Goal: Task Accomplishment & Management: Manage account settings

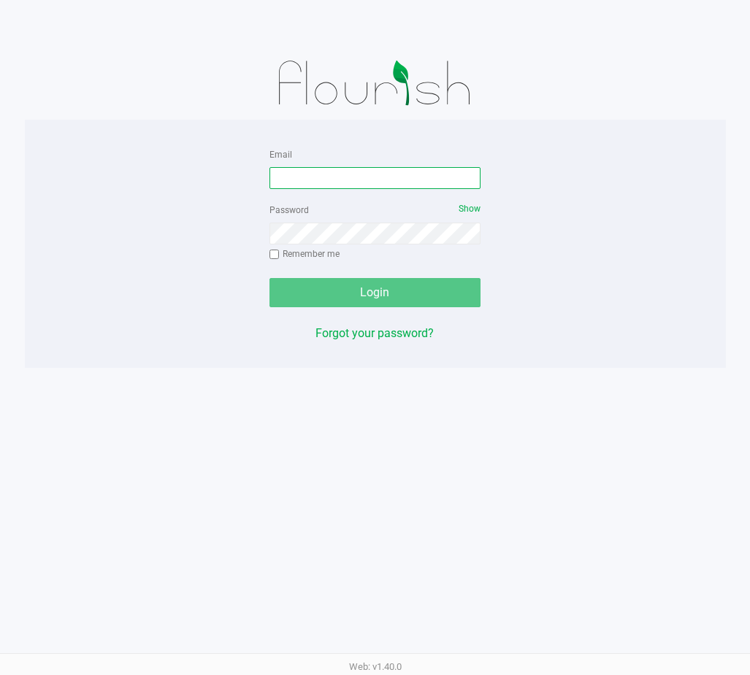
click at [365, 177] on input "Email" at bounding box center [375, 178] width 212 height 22
type input "[EMAIL_ADDRESS][DOMAIN_NAME]"
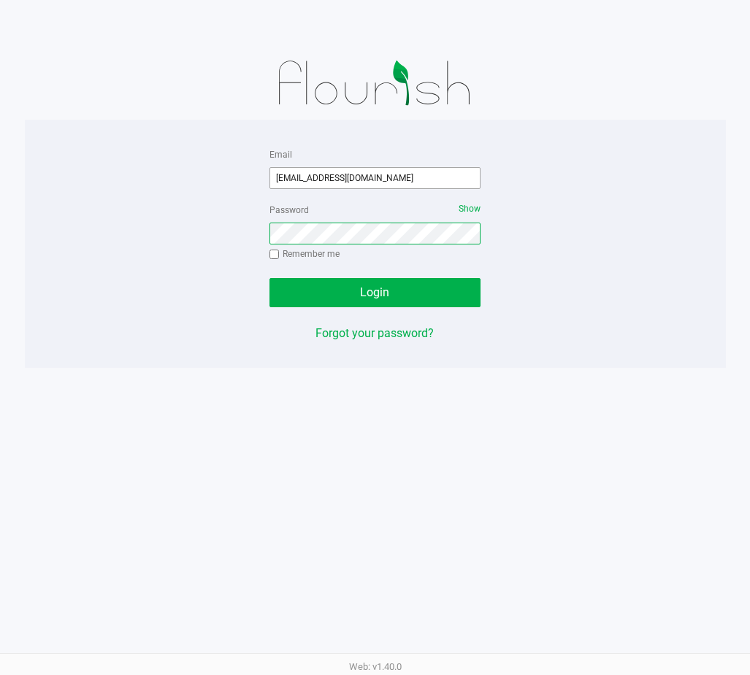
click at [269, 278] on button "Login" at bounding box center [375, 292] width 212 height 29
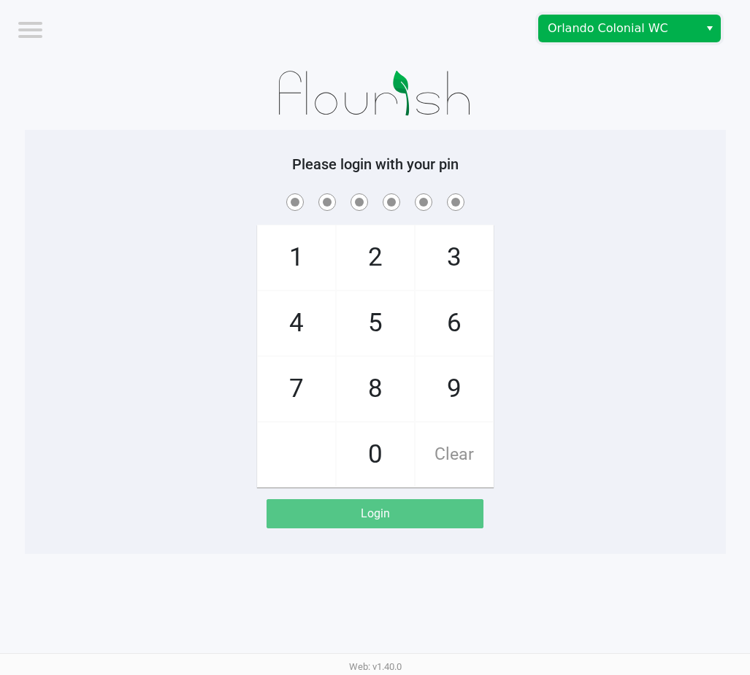
click at [661, 34] on span "Orlando Colonial WC" at bounding box center [618, 29] width 142 height 18
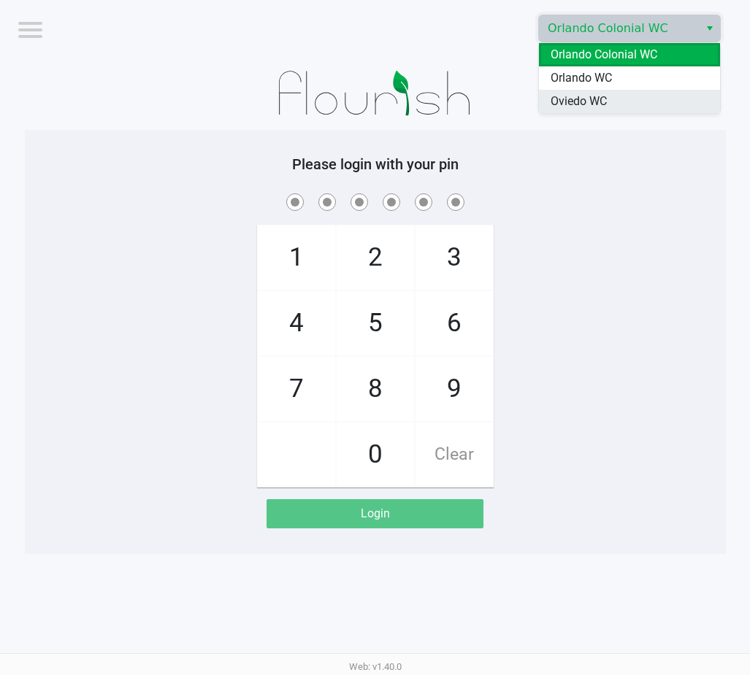
click at [619, 99] on li "Oviedo WC" at bounding box center [629, 101] width 181 height 23
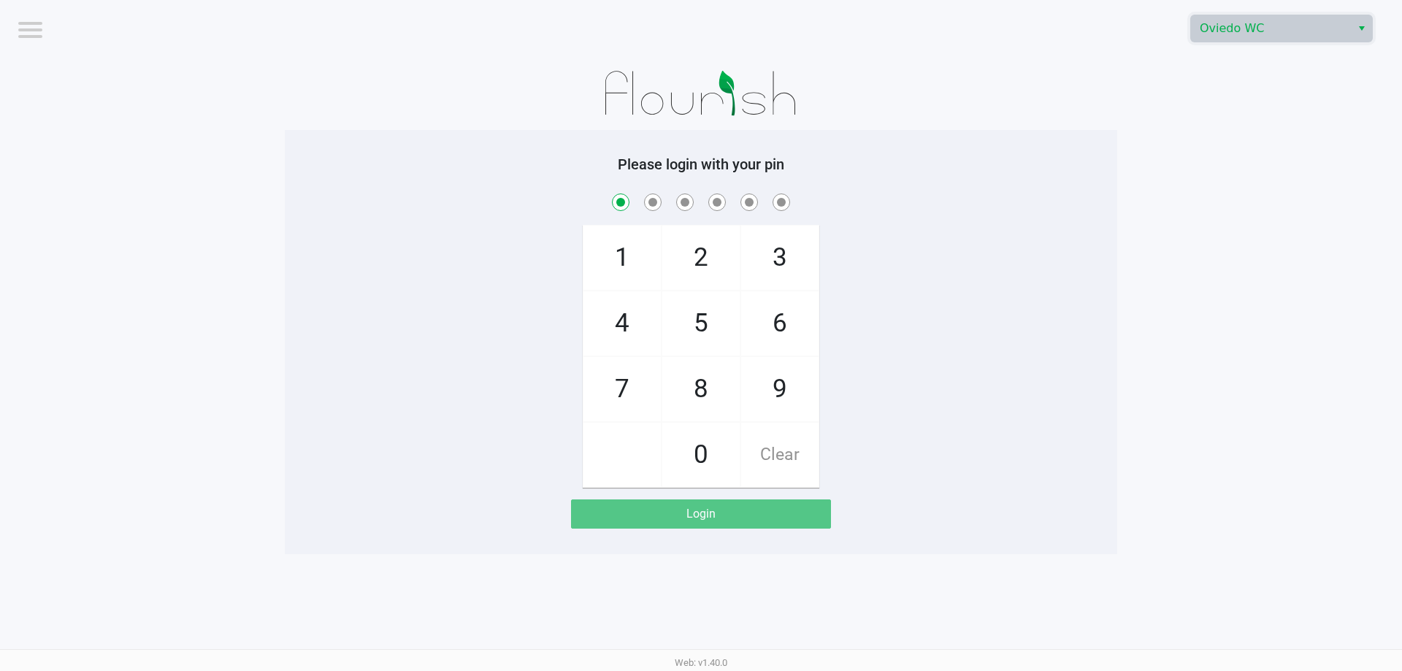
checkbox input "true"
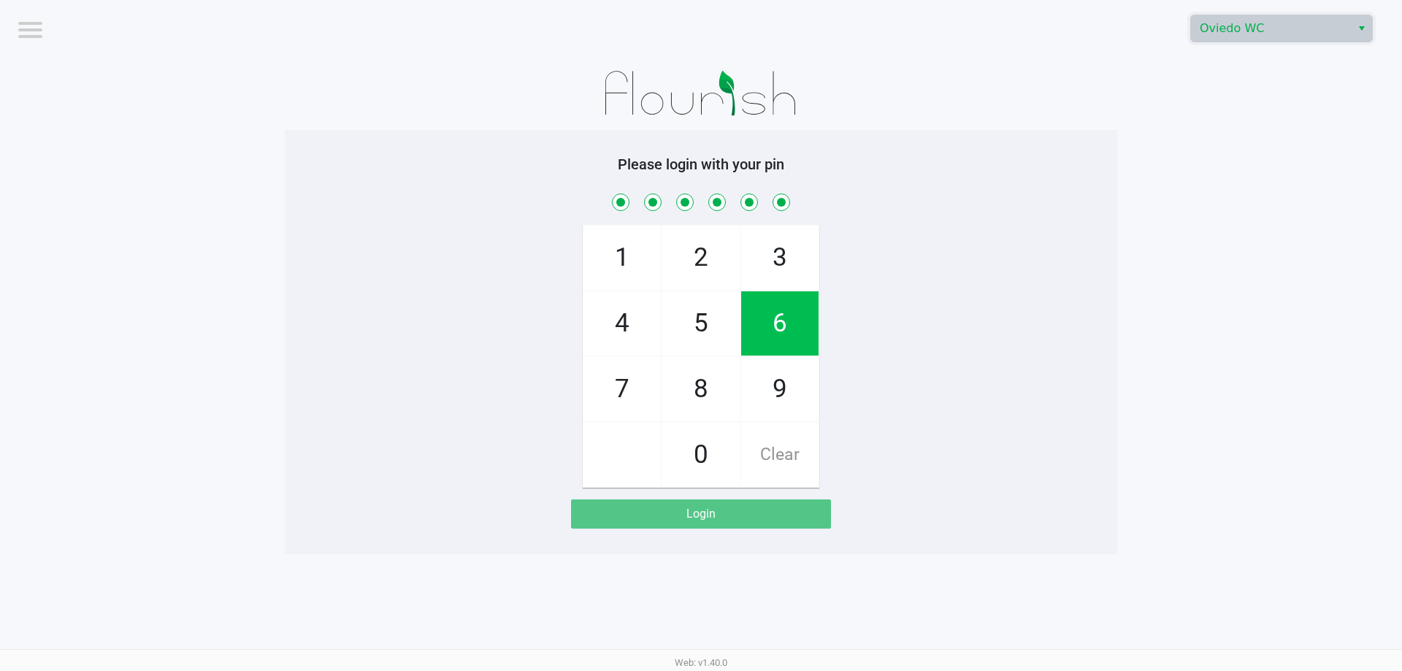
checkbox input "true"
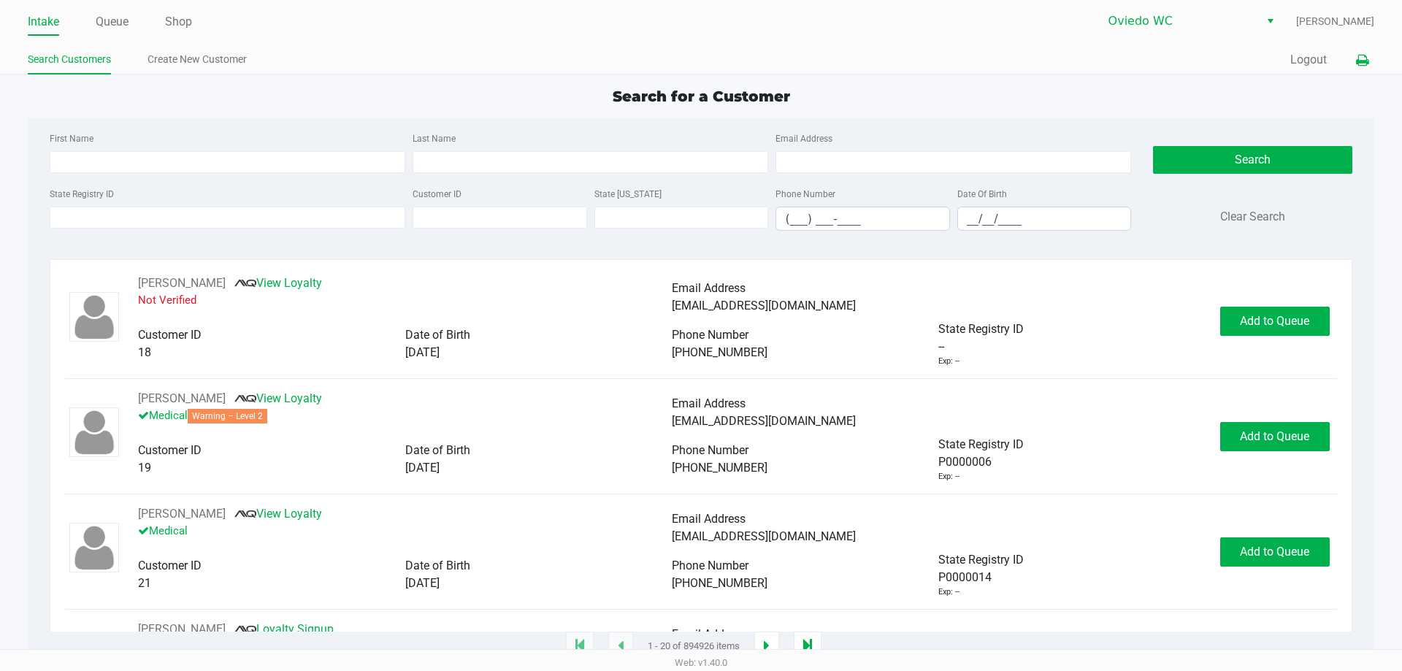
click at [749, 57] on icon at bounding box center [1362, 60] width 12 height 10
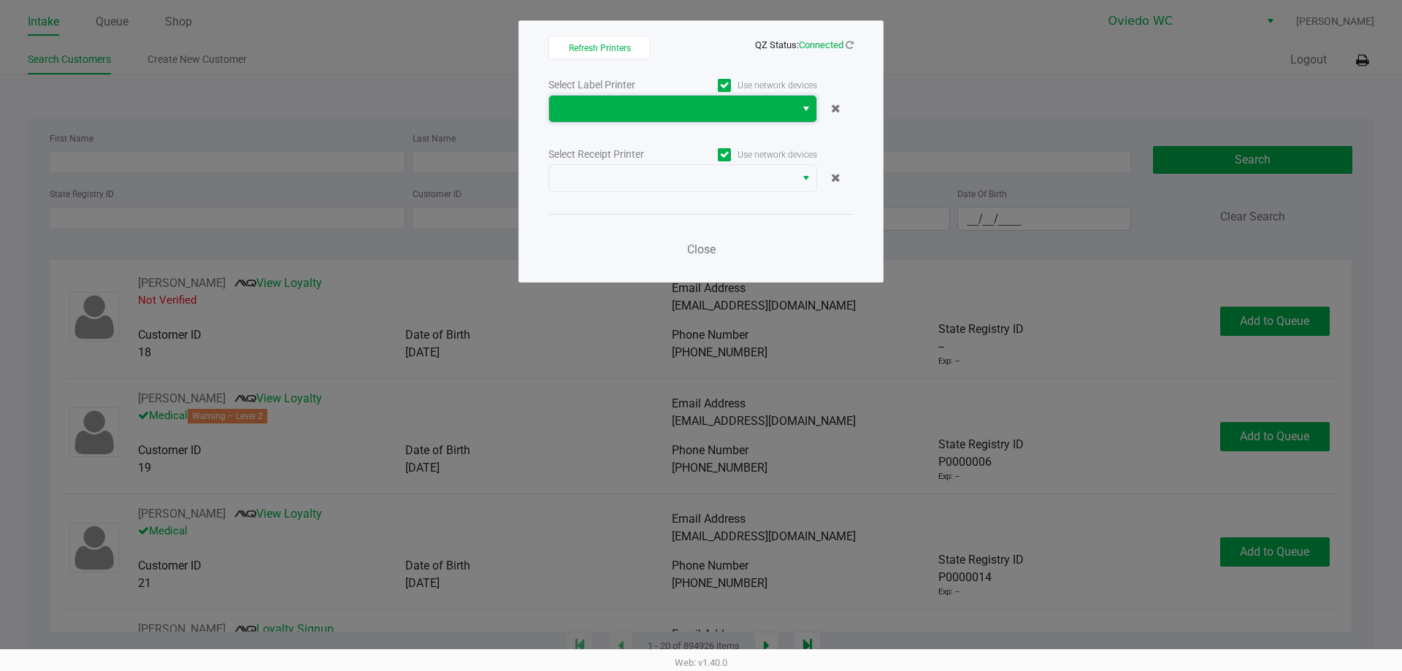
click at [704, 102] on span at bounding box center [672, 109] width 228 height 18
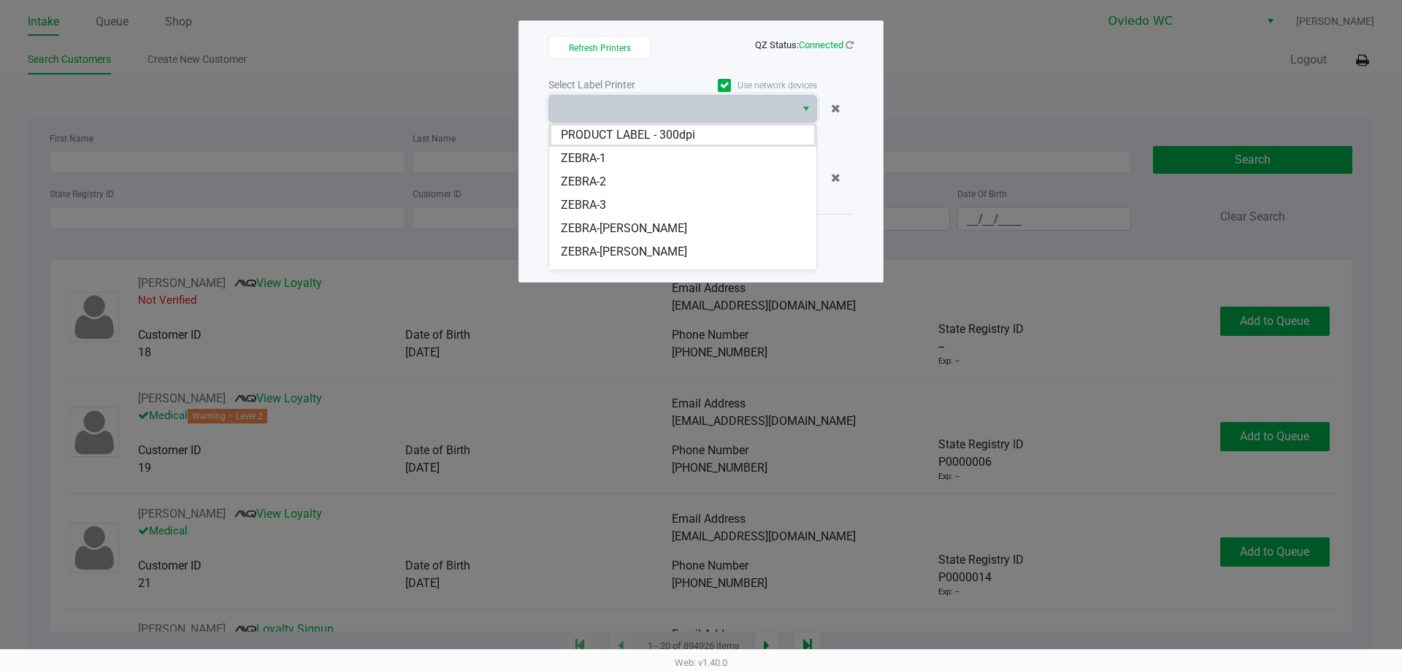
click at [682, 248] on li "ZEBRA-[PERSON_NAME]" at bounding box center [682, 251] width 267 height 23
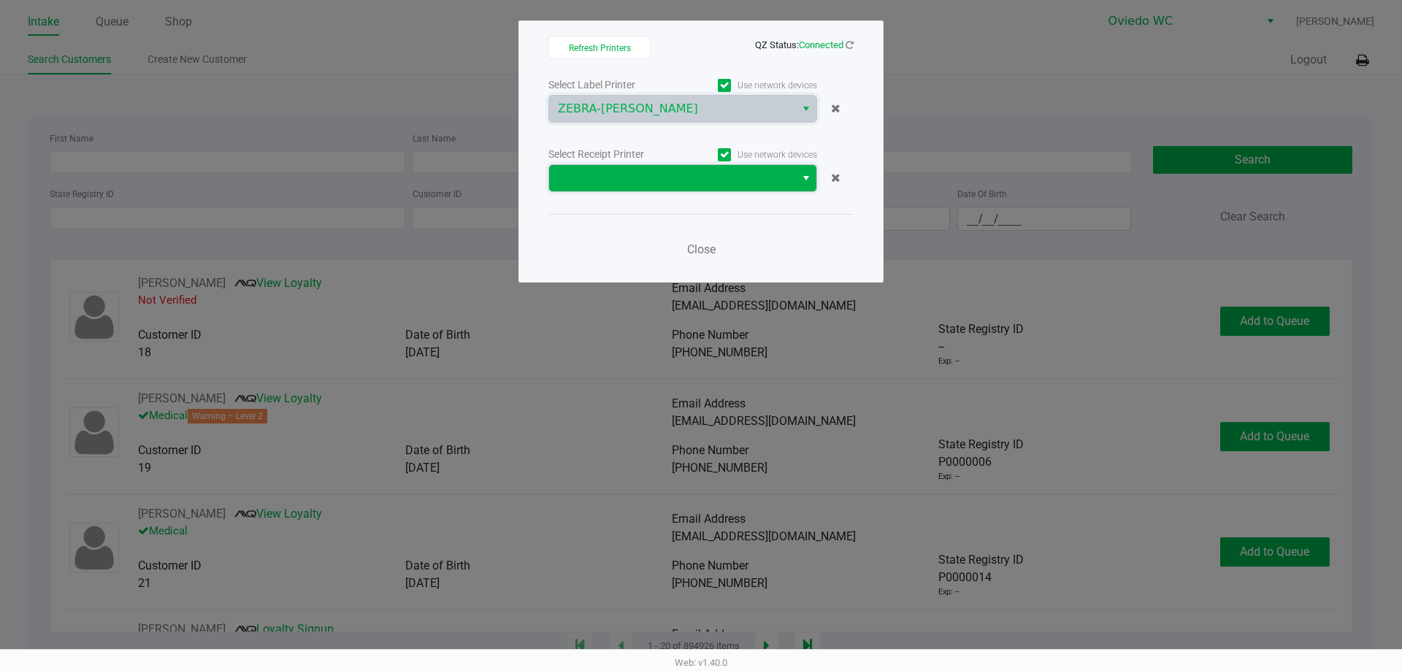
click at [718, 183] on span at bounding box center [672, 178] width 228 height 18
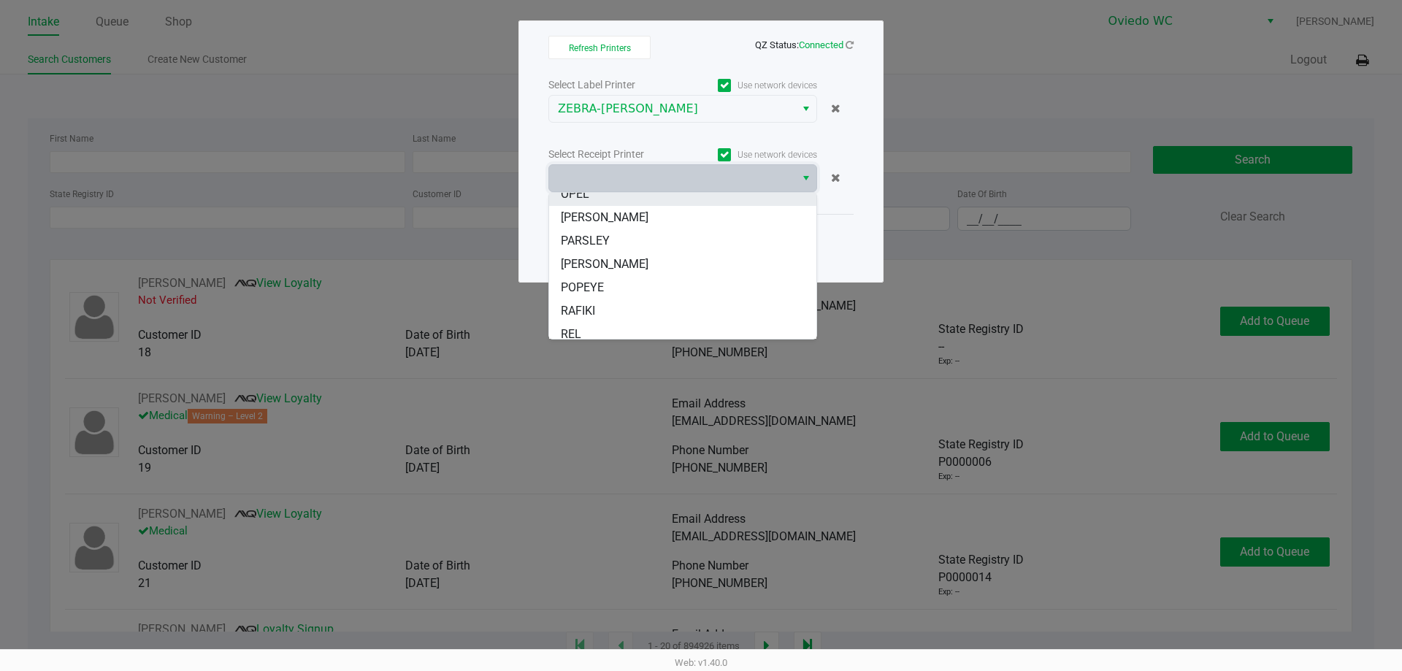
scroll to position [88, 0]
click at [662, 266] on li "[PERSON_NAME]" at bounding box center [682, 256] width 267 height 23
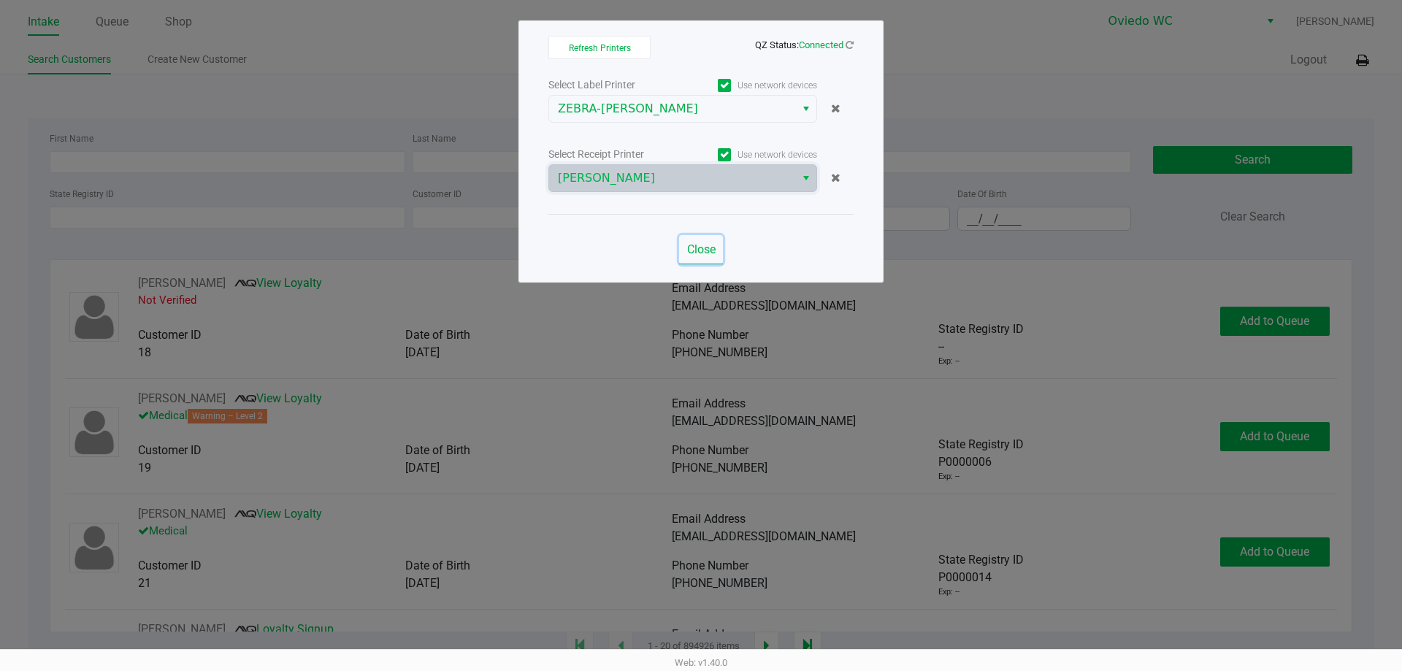
click at [710, 246] on span "Close" at bounding box center [701, 249] width 28 height 14
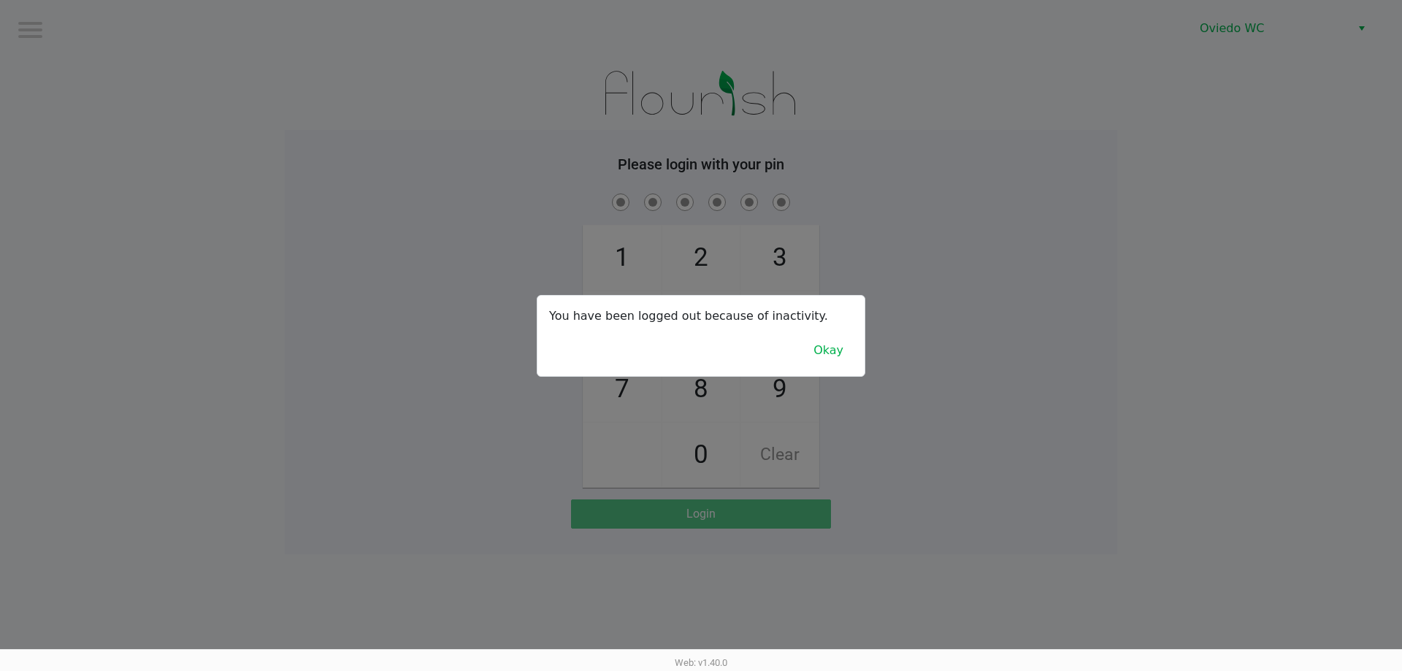
click at [115, 22] on div at bounding box center [701, 335] width 1402 height 671
click at [749, 348] on button "Okay" at bounding box center [828, 351] width 49 height 28
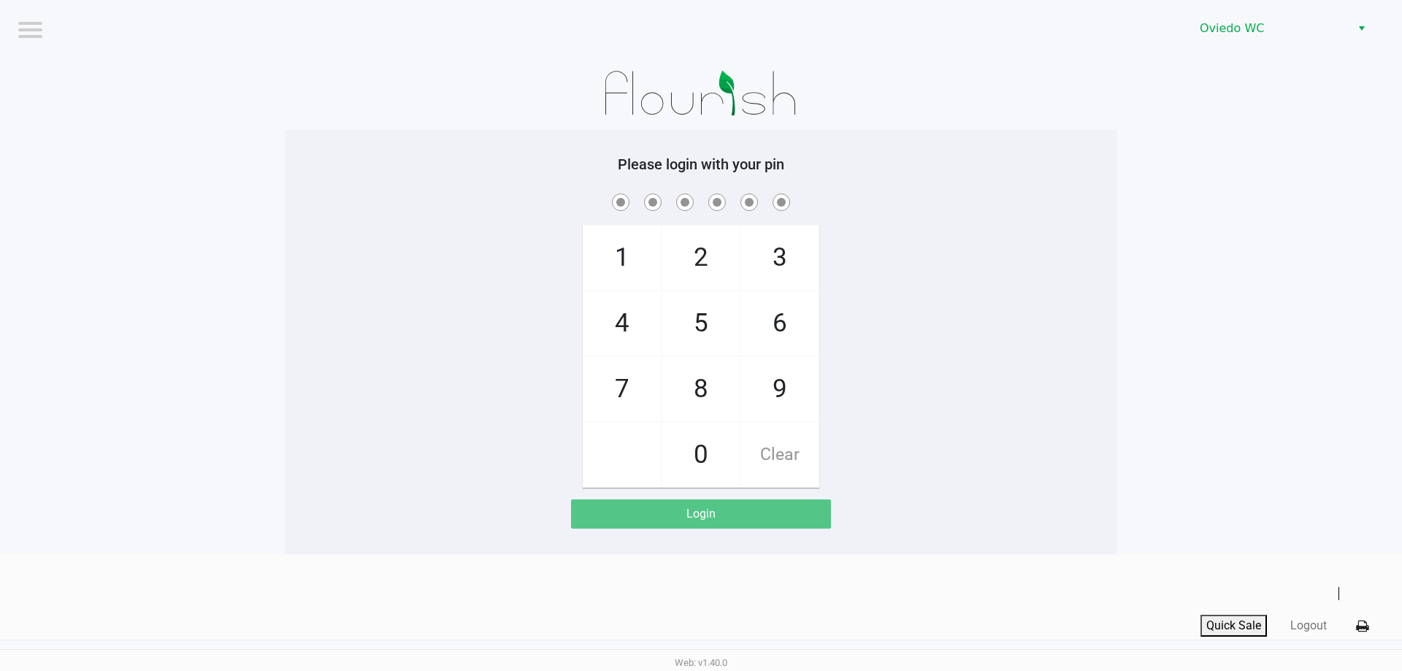
drag, startPoint x: 640, startPoint y: 258, endPoint x: 756, endPoint y: 289, distance: 119.3
click at [639, 258] on span "1" at bounding box center [621, 258] width 77 height 64
click at [749, 333] on span "6" at bounding box center [779, 323] width 77 height 64
drag, startPoint x: 718, startPoint y: 437, endPoint x: 734, endPoint y: 415, distance: 27.7
click at [718, 438] on span "0" at bounding box center [700, 455] width 77 height 64
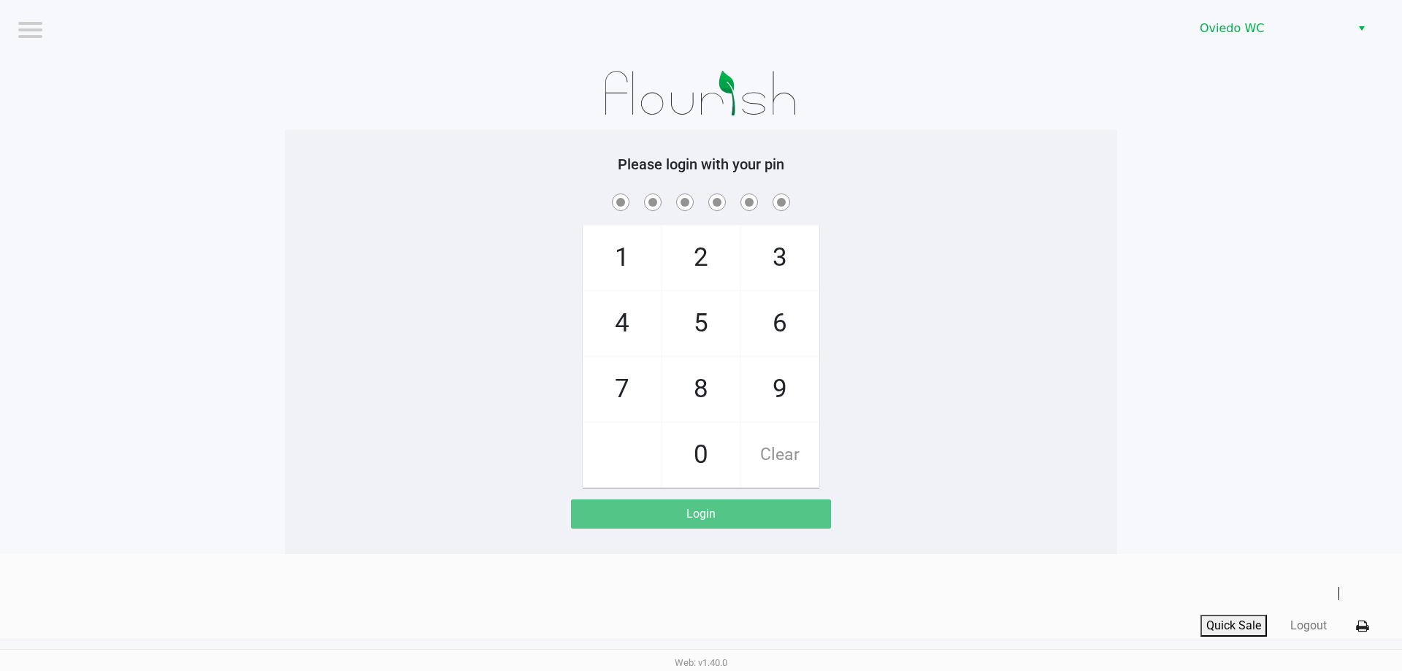
click at [749, 367] on span "9" at bounding box center [779, 389] width 77 height 64
click at [749, 334] on span "6" at bounding box center [779, 323] width 77 height 64
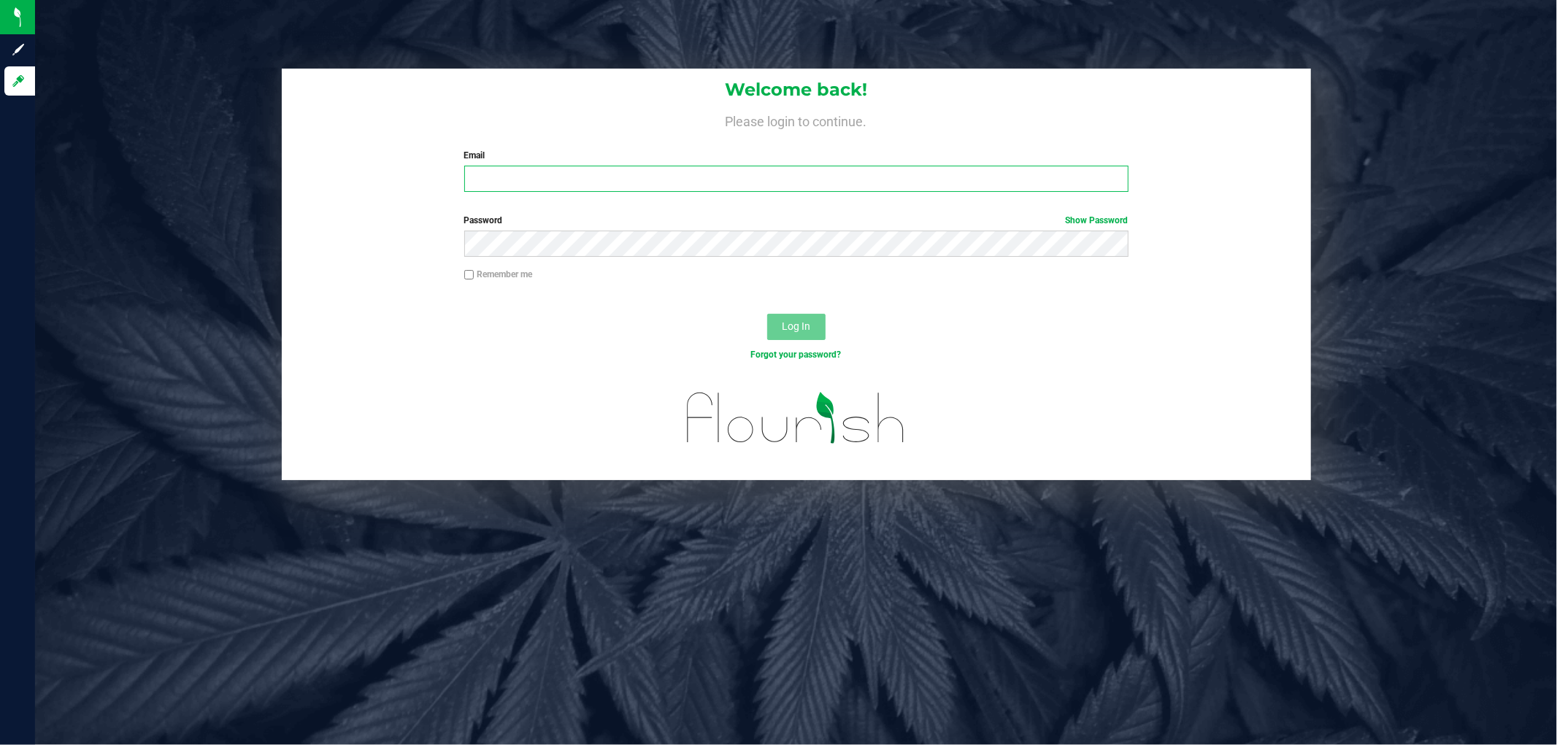
click at [616, 188] on input "Email" at bounding box center [796, 179] width 664 height 26
type input "[EMAIL_ADDRESS][DOMAIN_NAME]"
click at [767, 314] on button "Log In" at bounding box center [796, 327] width 58 height 26
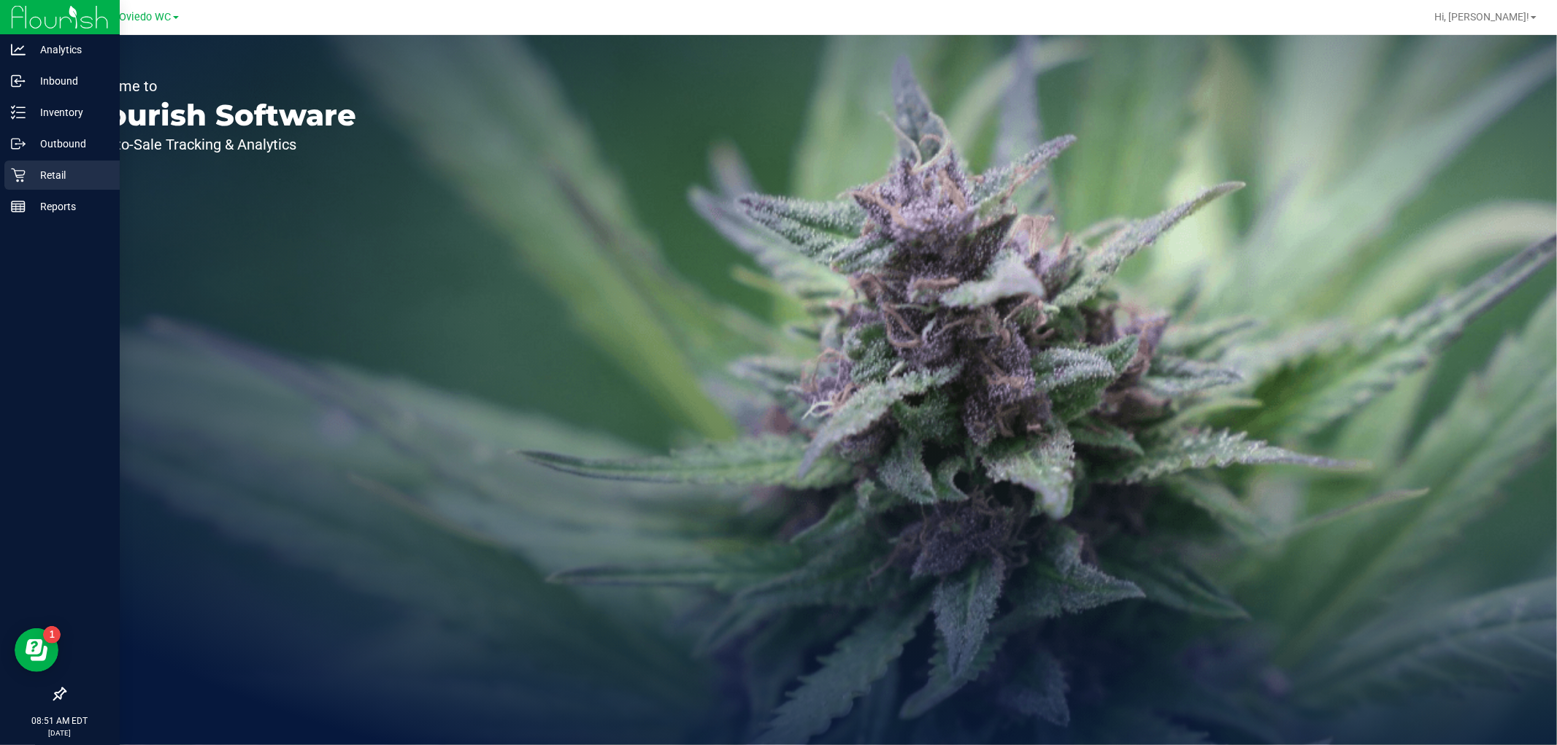
click at [15, 166] on div "Retail" at bounding box center [61, 175] width 115 height 29
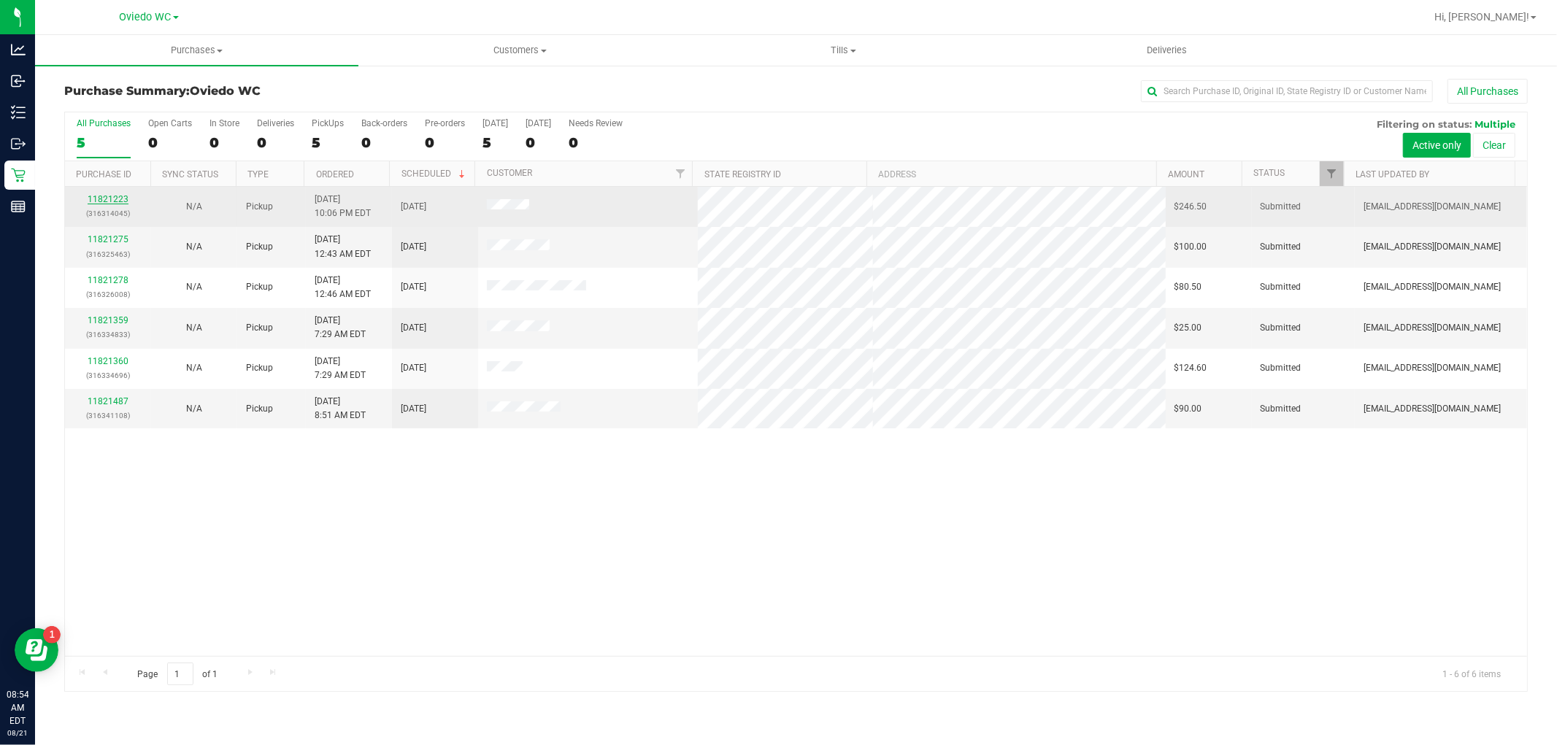
click at [109, 195] on link "11821223" at bounding box center [108, 199] width 41 height 10
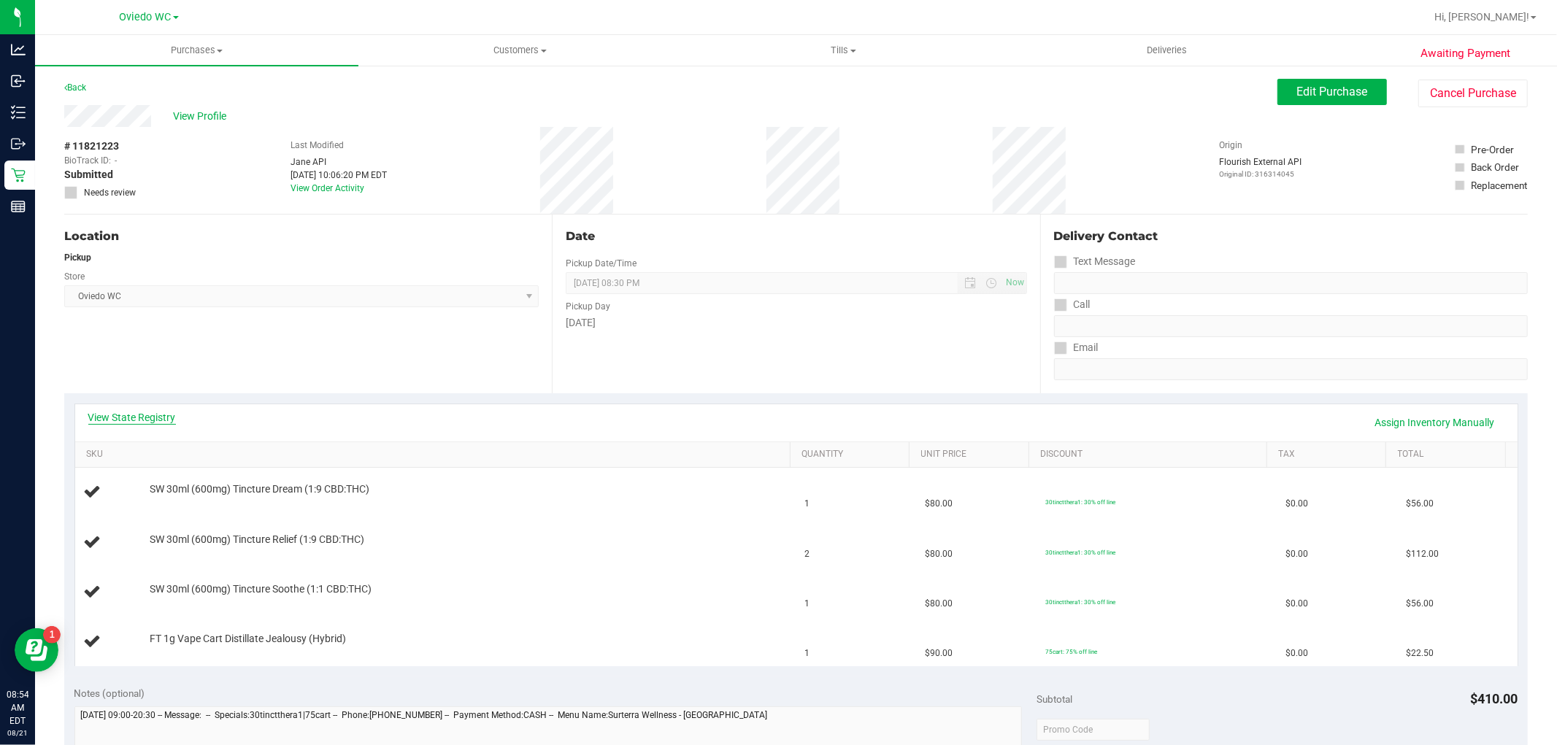
click at [140, 414] on link "View State Registry" at bounding box center [132, 417] width 88 height 15
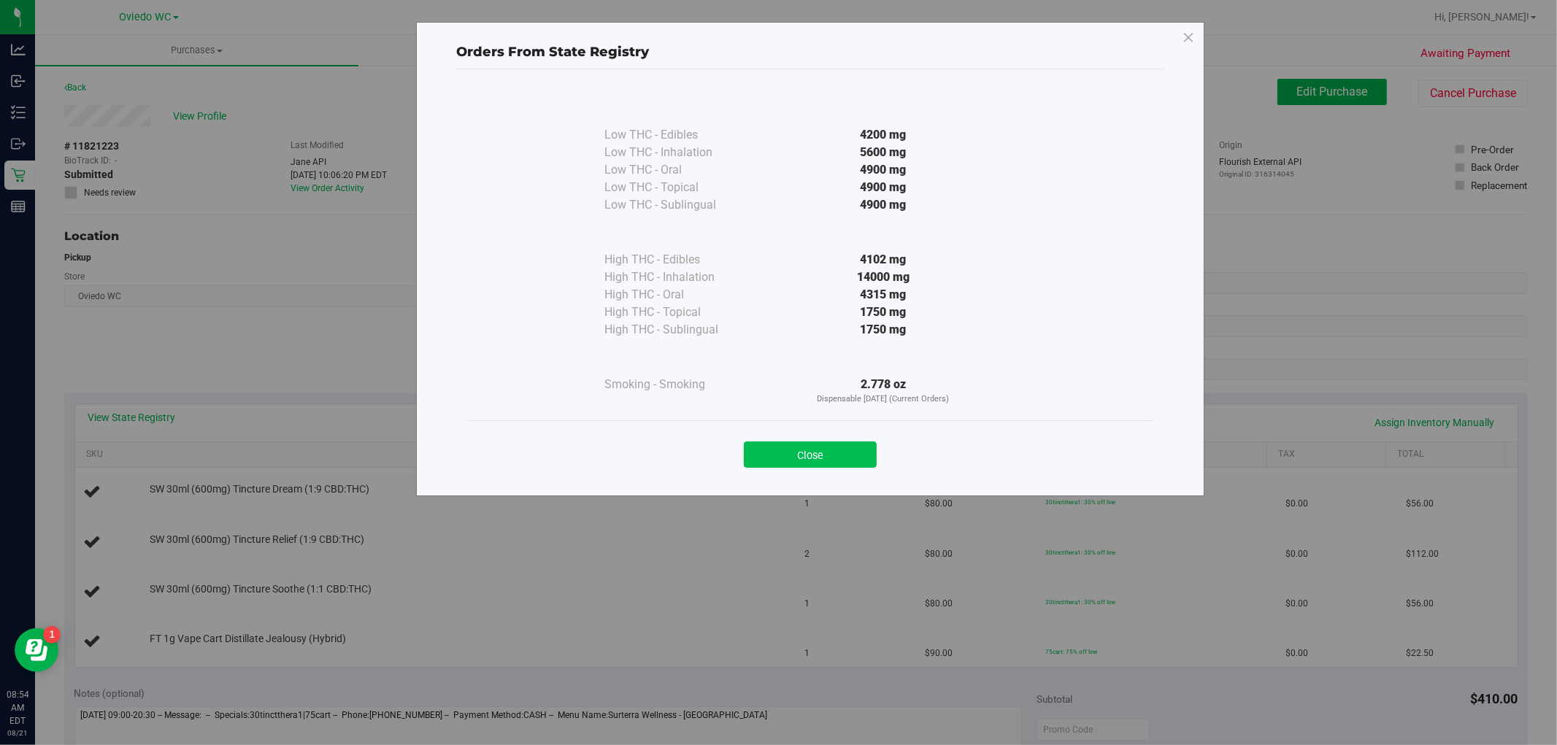
click at [816, 468] on button "Close" at bounding box center [810, 455] width 133 height 26
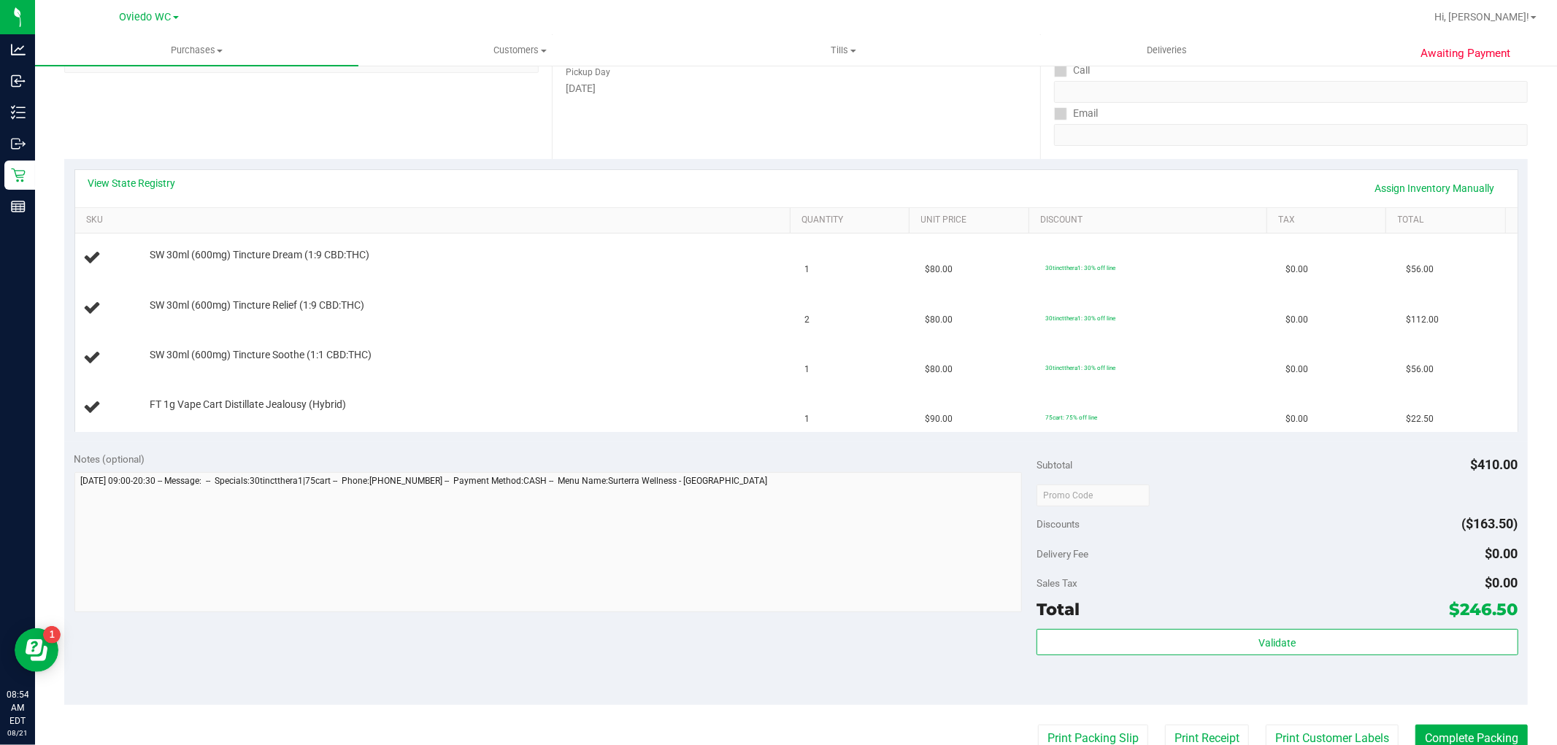
scroll to position [324, 0]
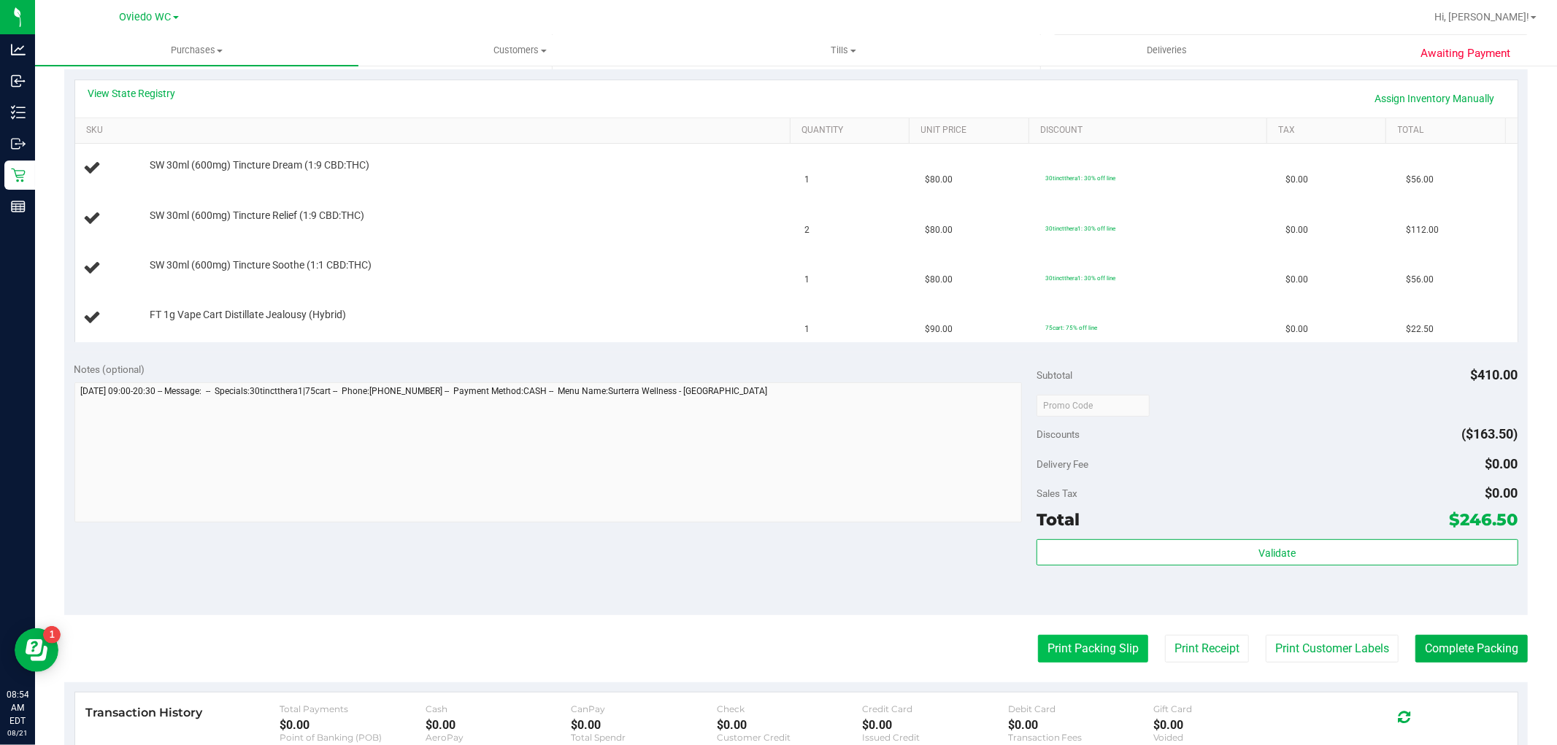
click at [832, 658] on button "Print Packing Slip" at bounding box center [1093, 649] width 110 height 28
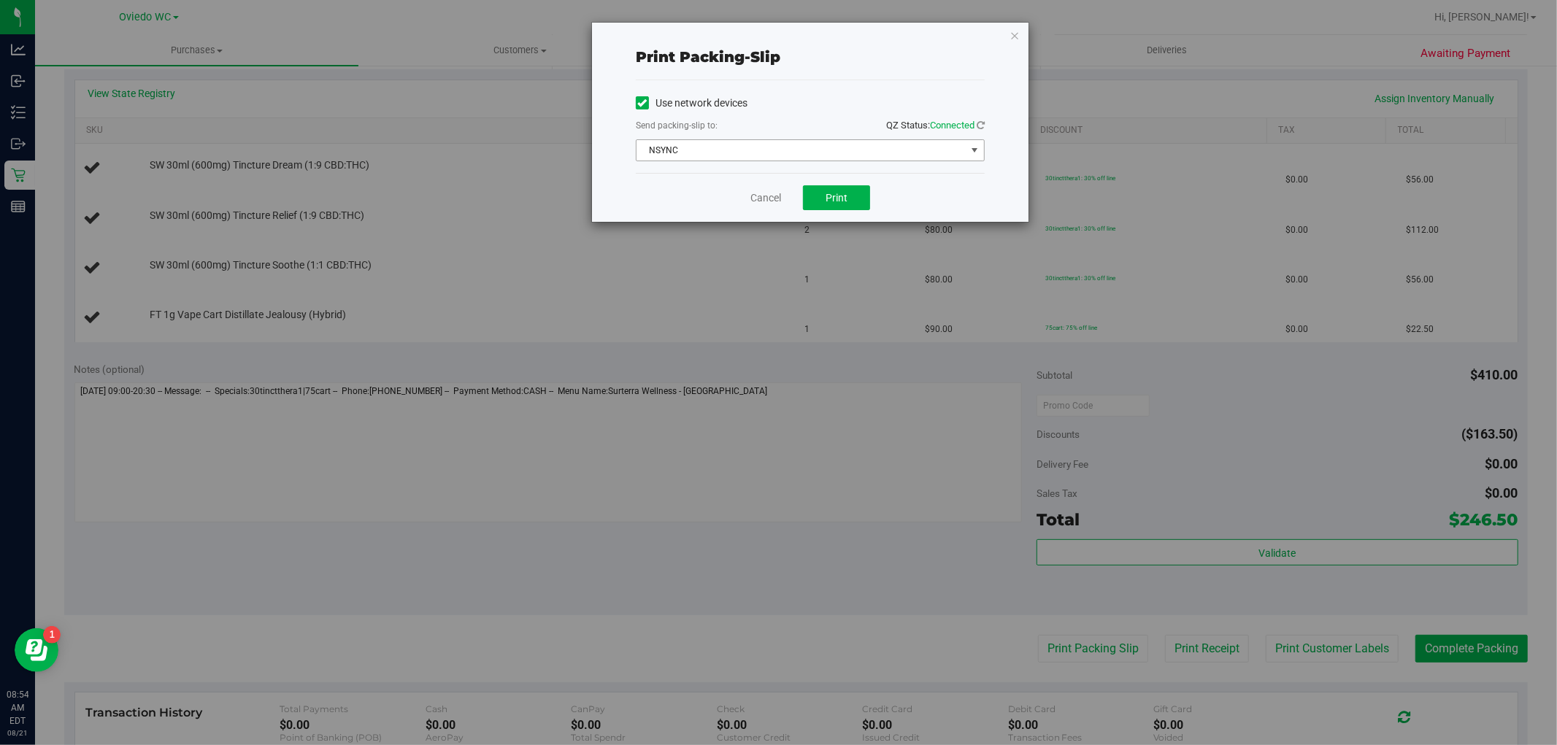
click at [831, 150] on span "NSYNC" at bounding box center [801, 150] width 329 height 20
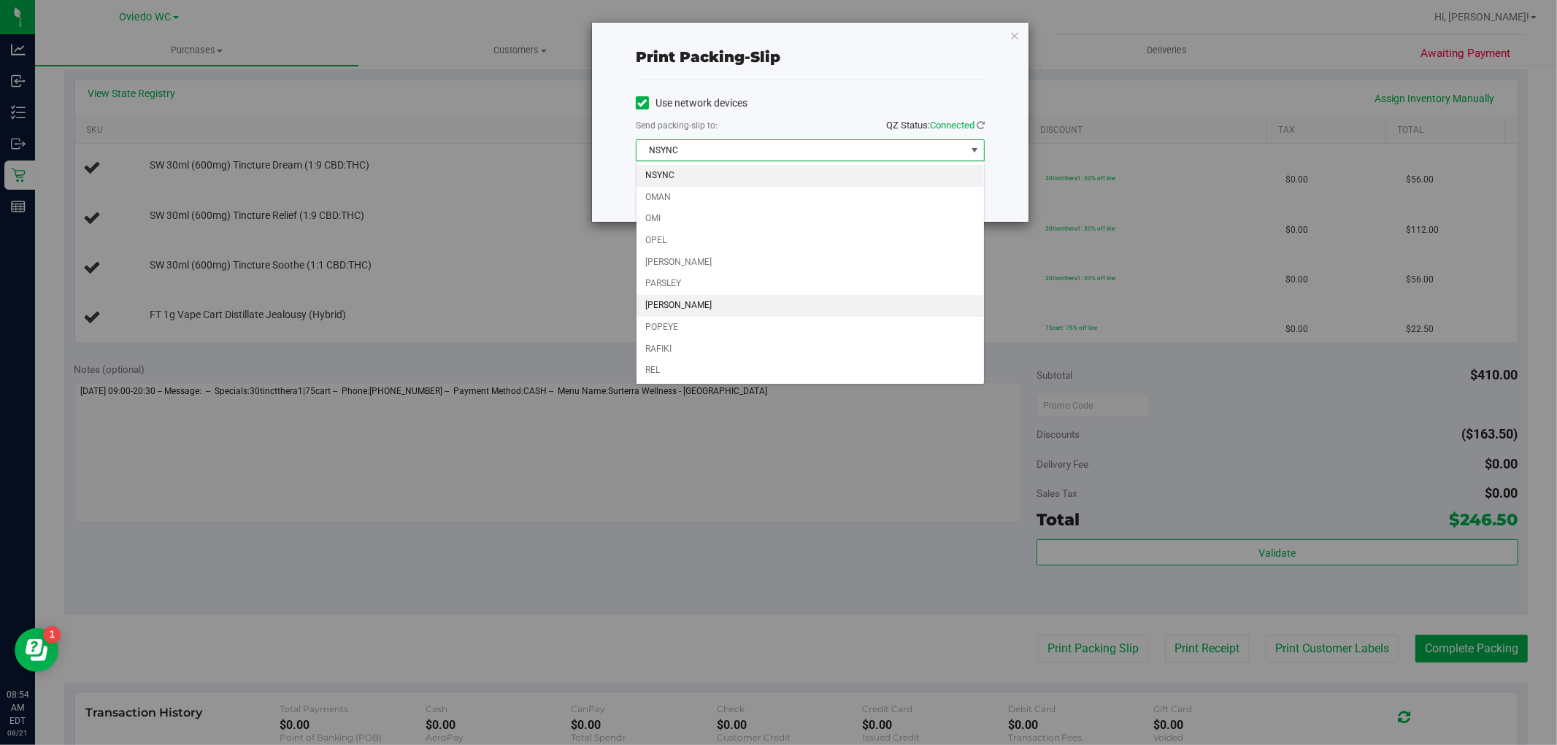
click at [766, 310] on li "[PERSON_NAME]" at bounding box center [810, 306] width 347 height 22
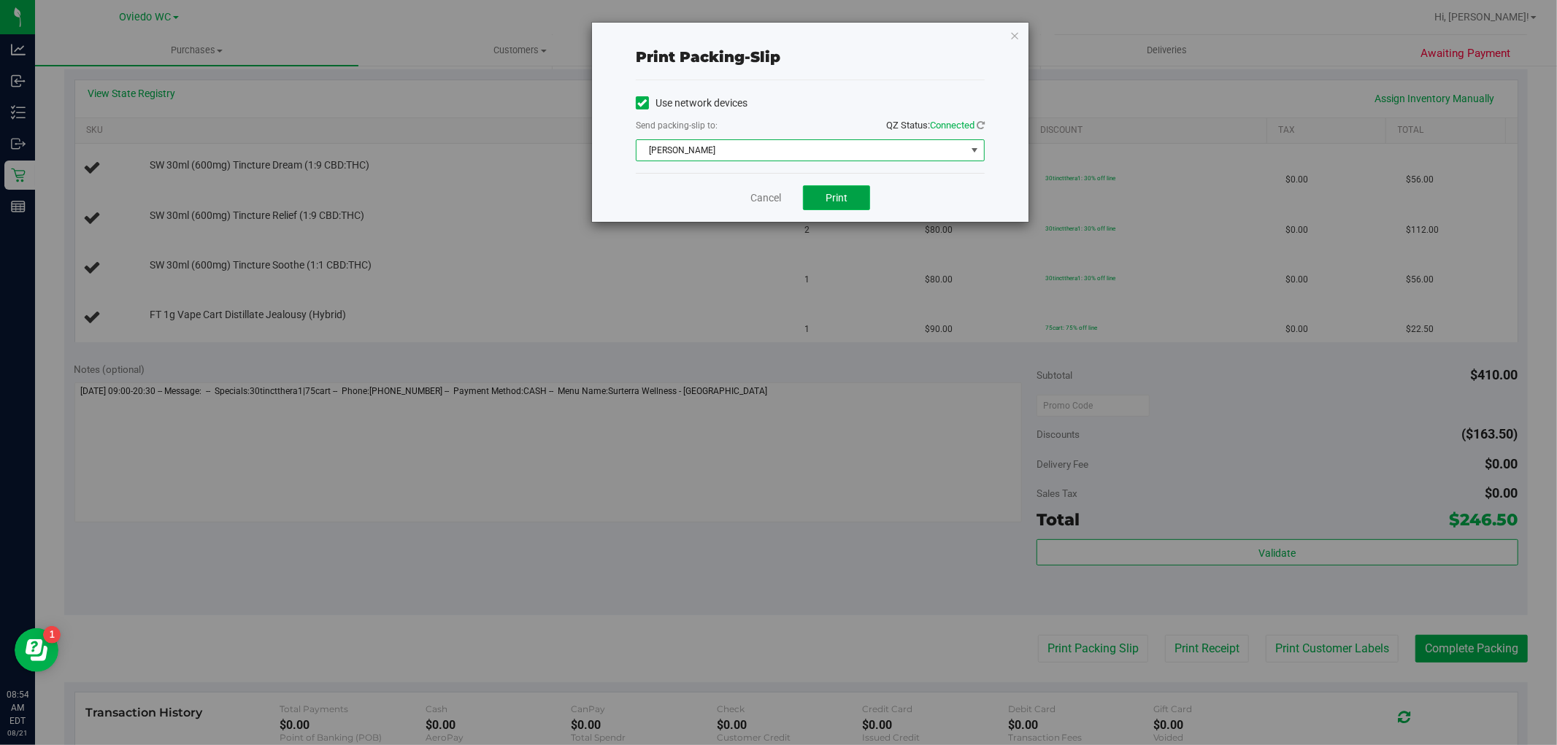
click at [822, 206] on button "Print" at bounding box center [836, 197] width 67 height 25
click at [832, 34] on icon "button" at bounding box center [1015, 35] width 10 height 18
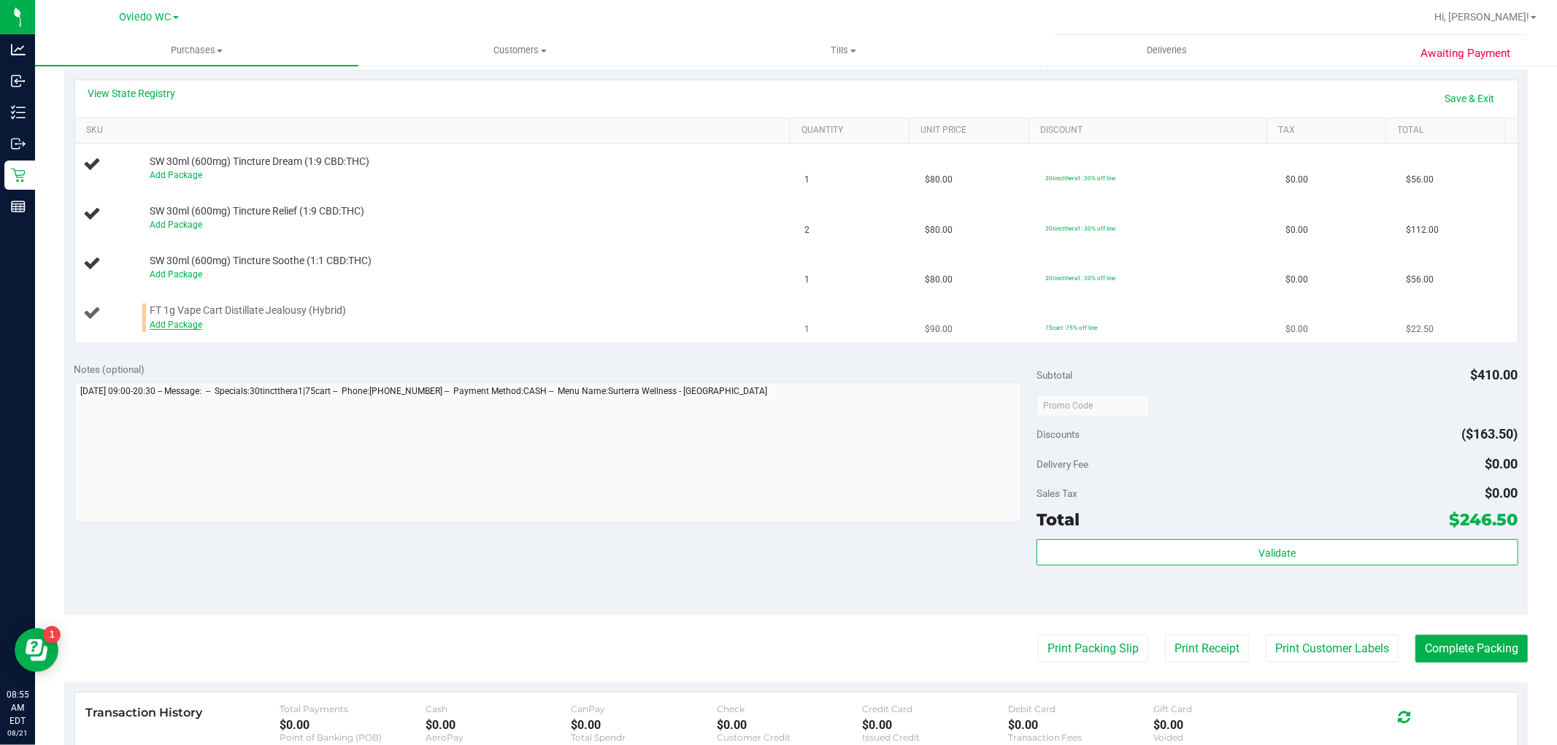
click at [177, 327] on link "Add Package" at bounding box center [176, 325] width 53 height 10
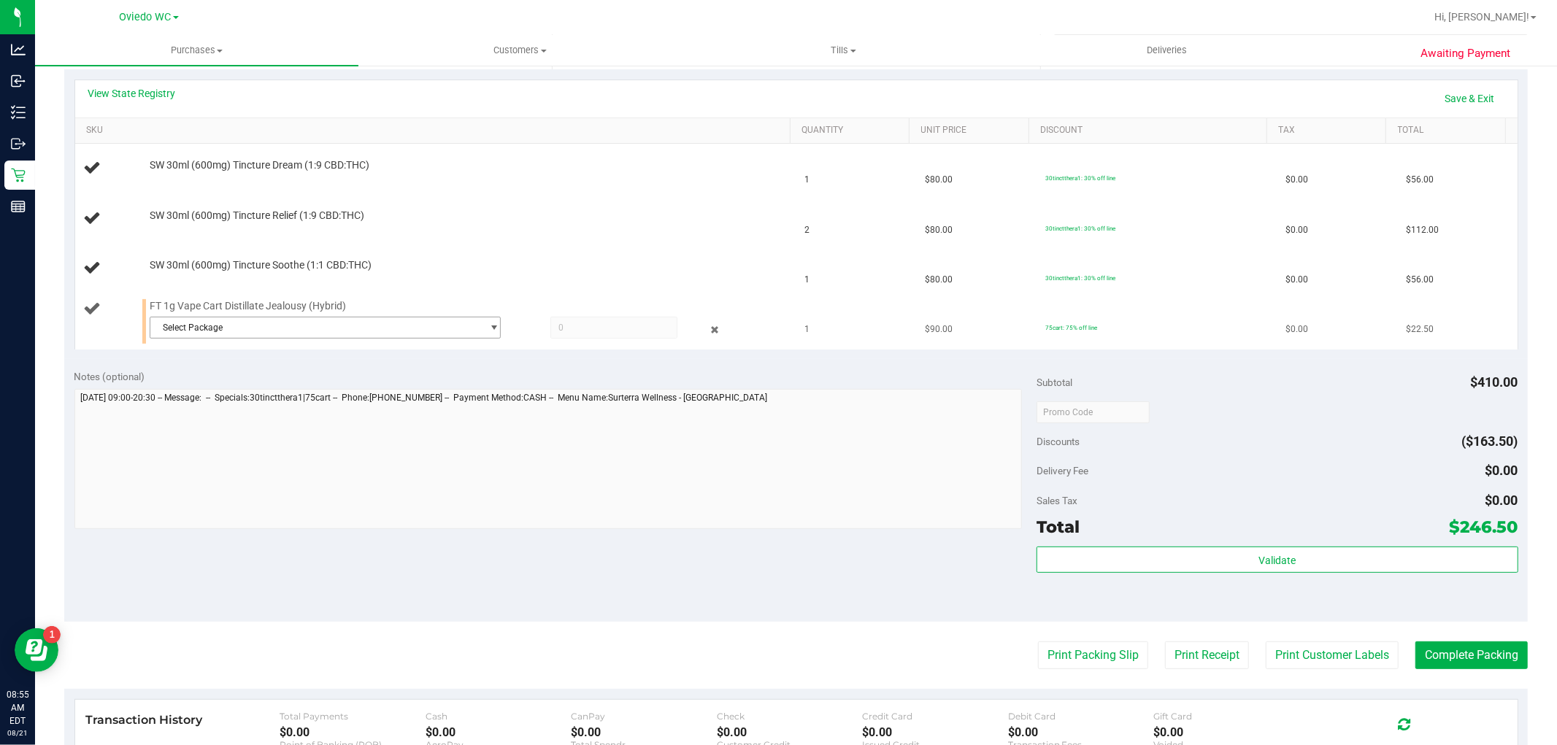
click at [239, 337] on span "Select Package" at bounding box center [315, 328] width 331 height 20
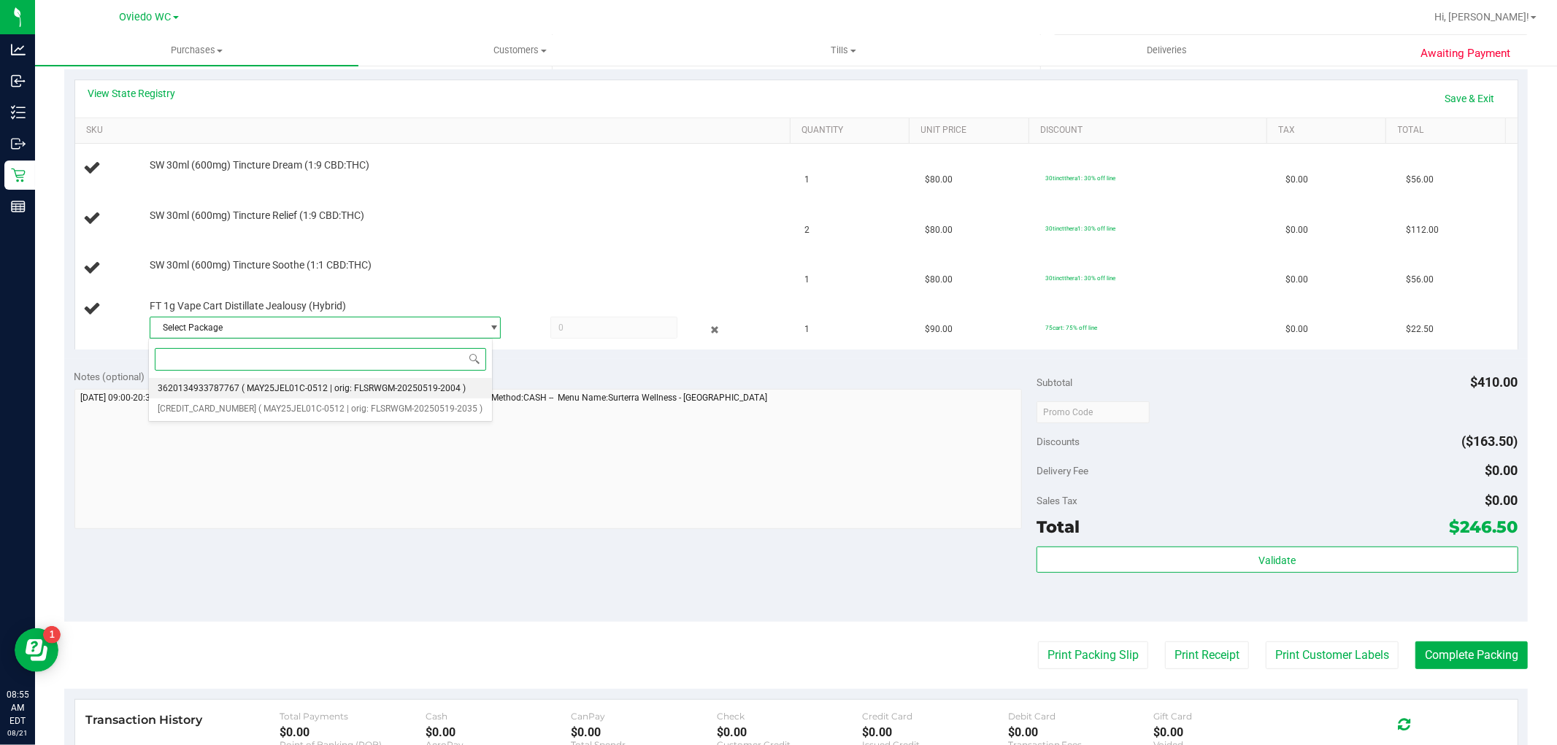
drag, startPoint x: 244, startPoint y: 391, endPoint x: 237, endPoint y: 385, distance: 8.9
click at [243, 391] on span "( MAY25JEL01C-0512 | orig: FLSRWGM-20250519-2004 )" at bounding box center [354, 388] width 224 height 10
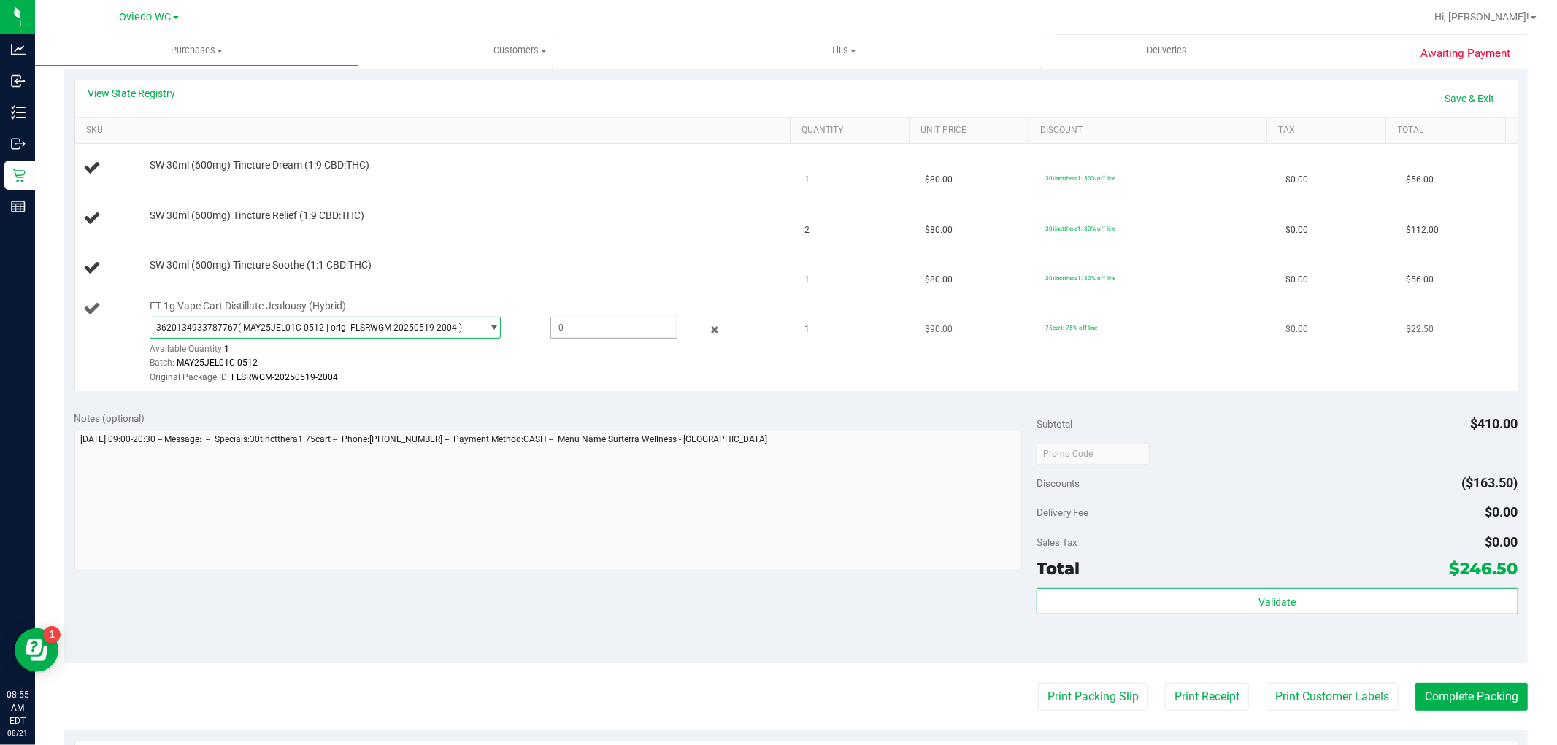
click at [590, 323] on span at bounding box center [613, 328] width 127 height 22
type input "1"
type input "1.0000"
click at [545, 378] on div "Original Package ID: FLSRWGM-20250519-2004" at bounding box center [467, 378] width 634 height 14
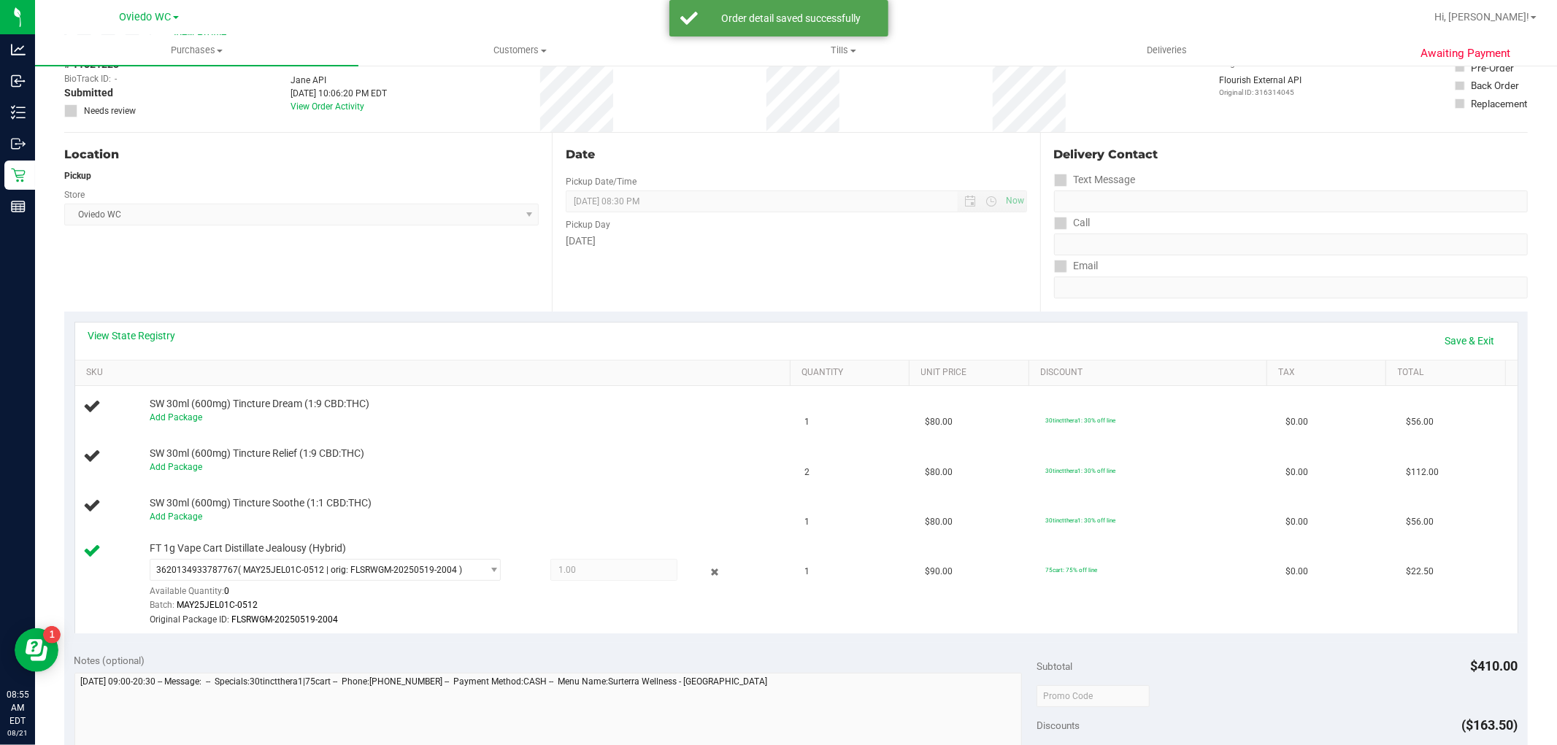
scroll to position [81, 0]
click at [832, 338] on link "Save & Exit" at bounding box center [1470, 341] width 69 height 25
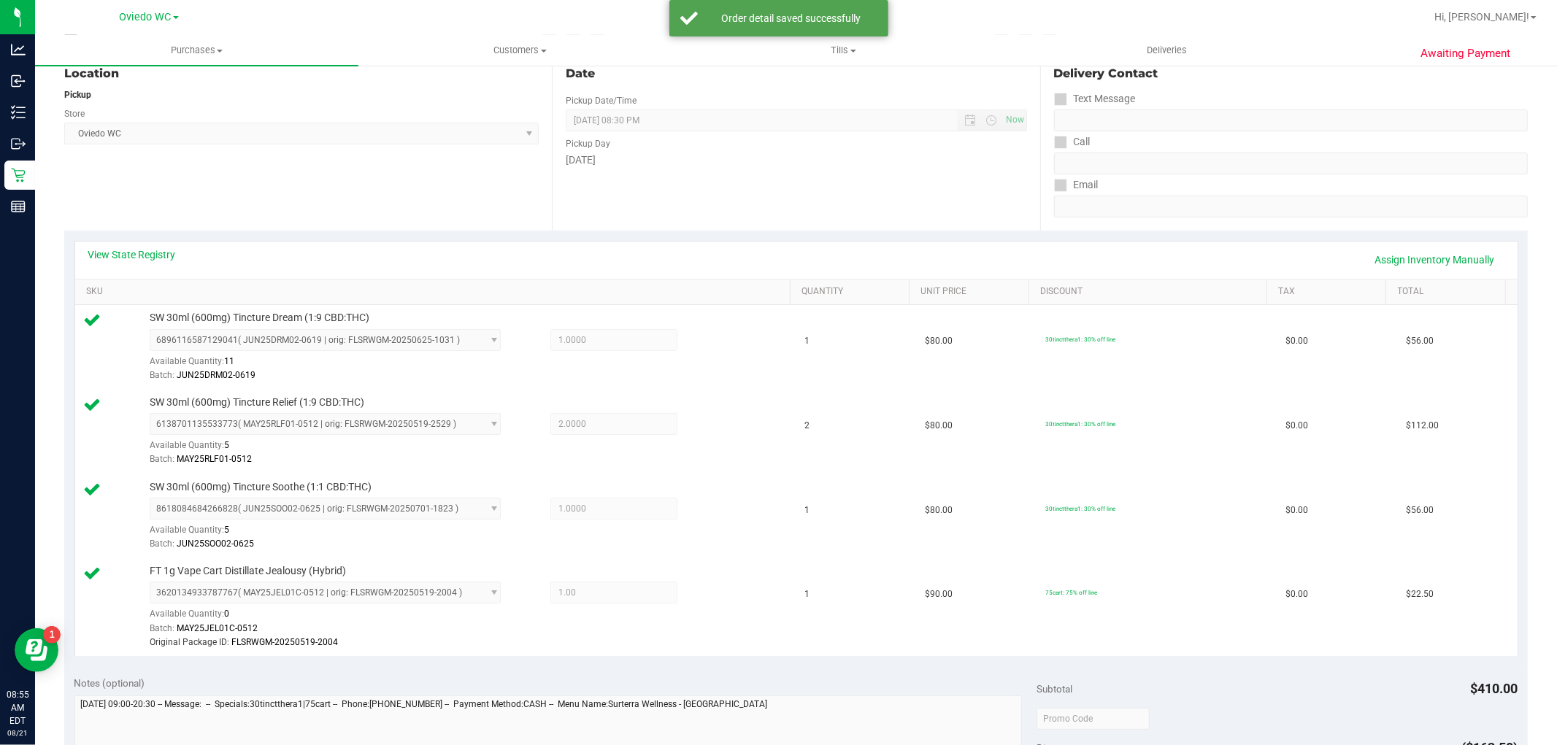
scroll to position [567, 0]
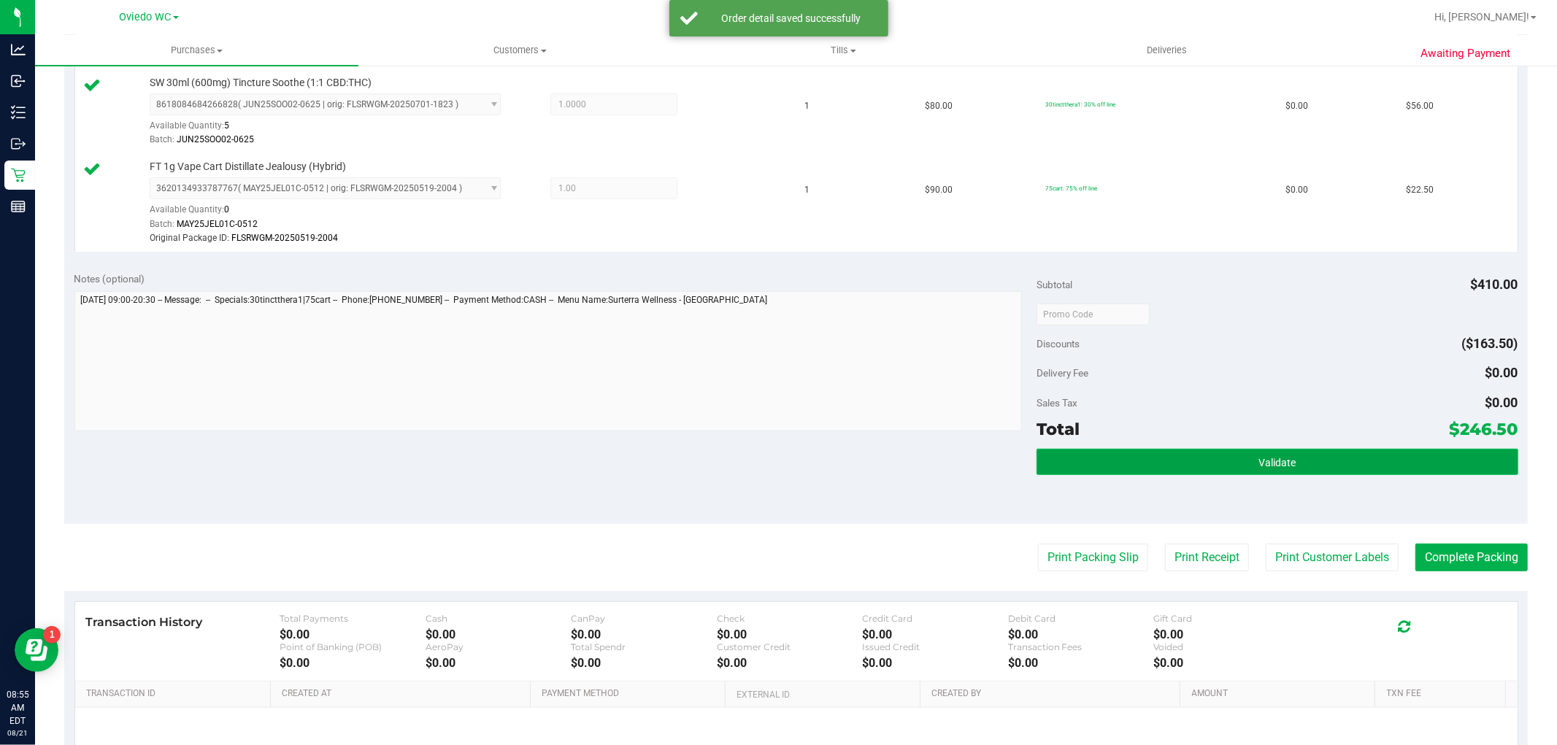
click at [832, 461] on button "Validate" at bounding box center [1277, 462] width 481 height 26
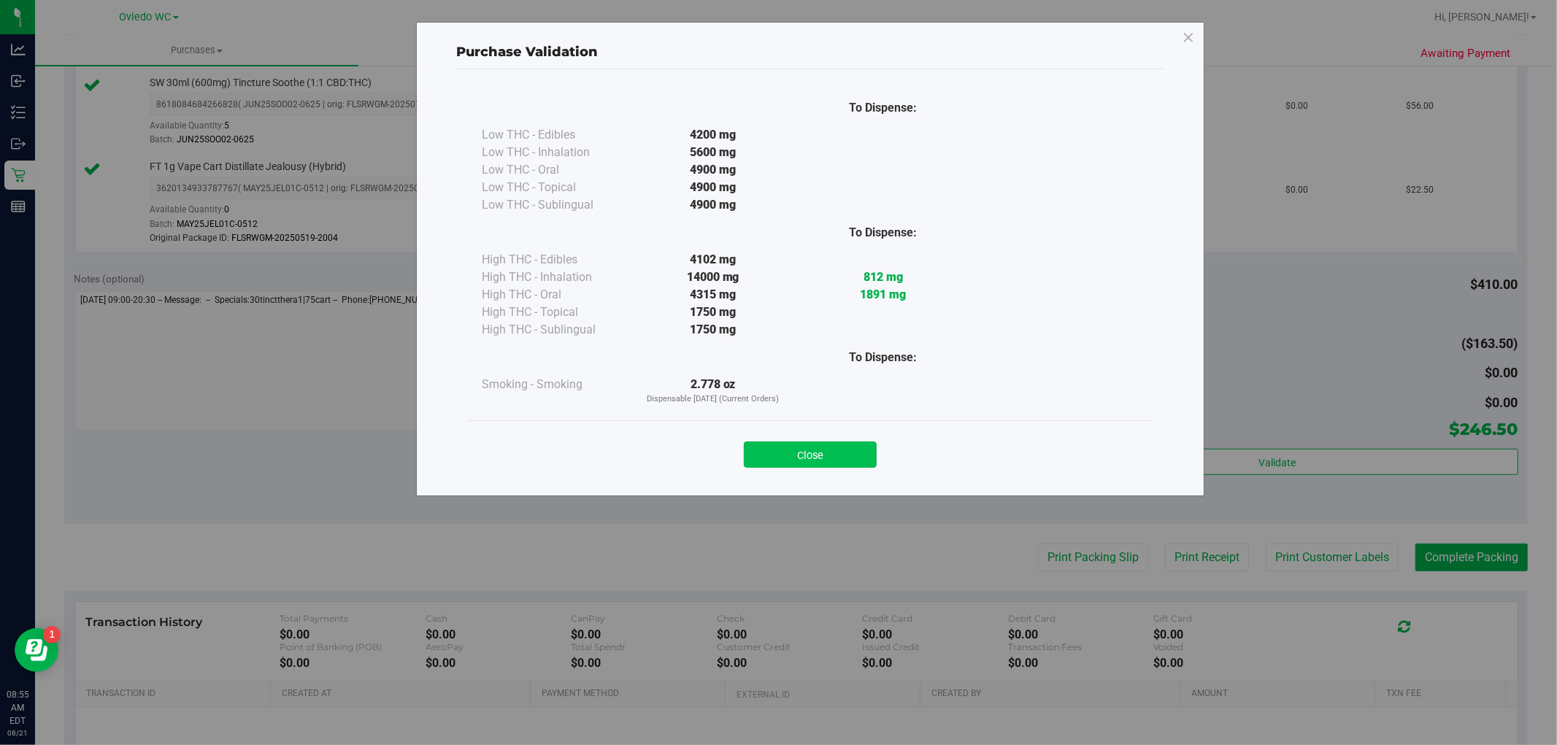
click at [832, 456] on button "Close" at bounding box center [810, 455] width 133 height 26
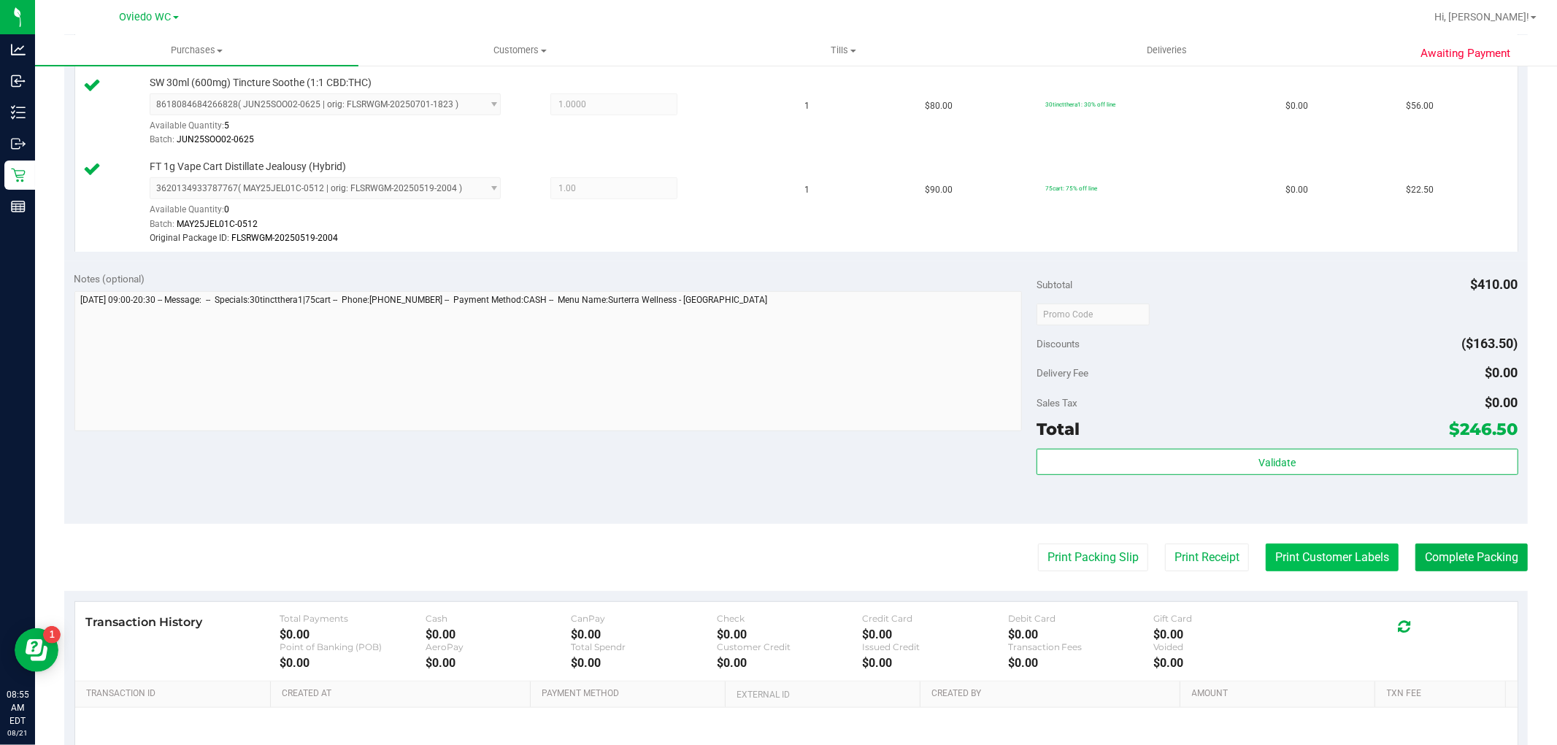
click at [832, 553] on button "Print Customer Labels" at bounding box center [1332, 558] width 133 height 28
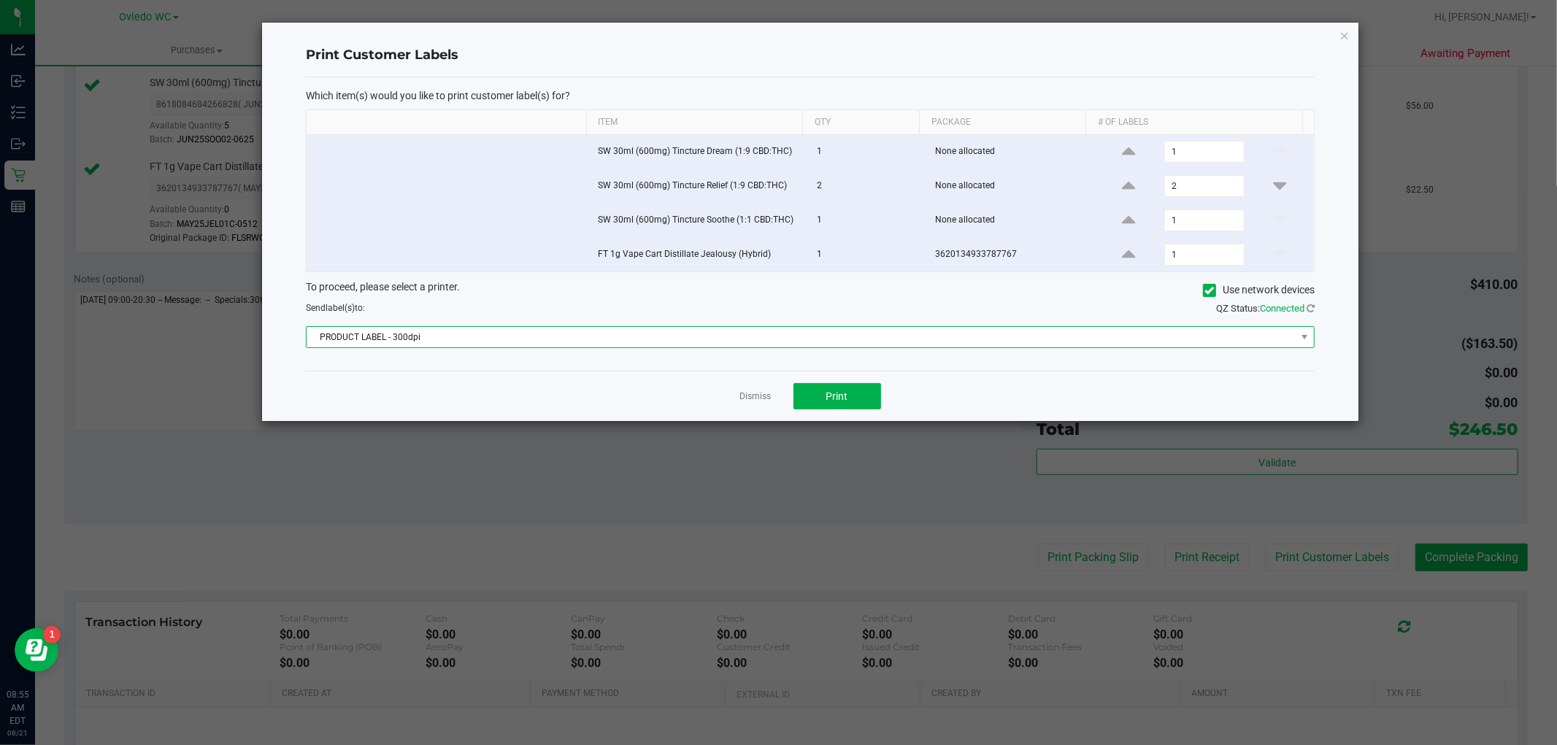
click at [747, 331] on span "PRODUCT LABEL - 300dpi" at bounding box center [801, 337] width 989 height 20
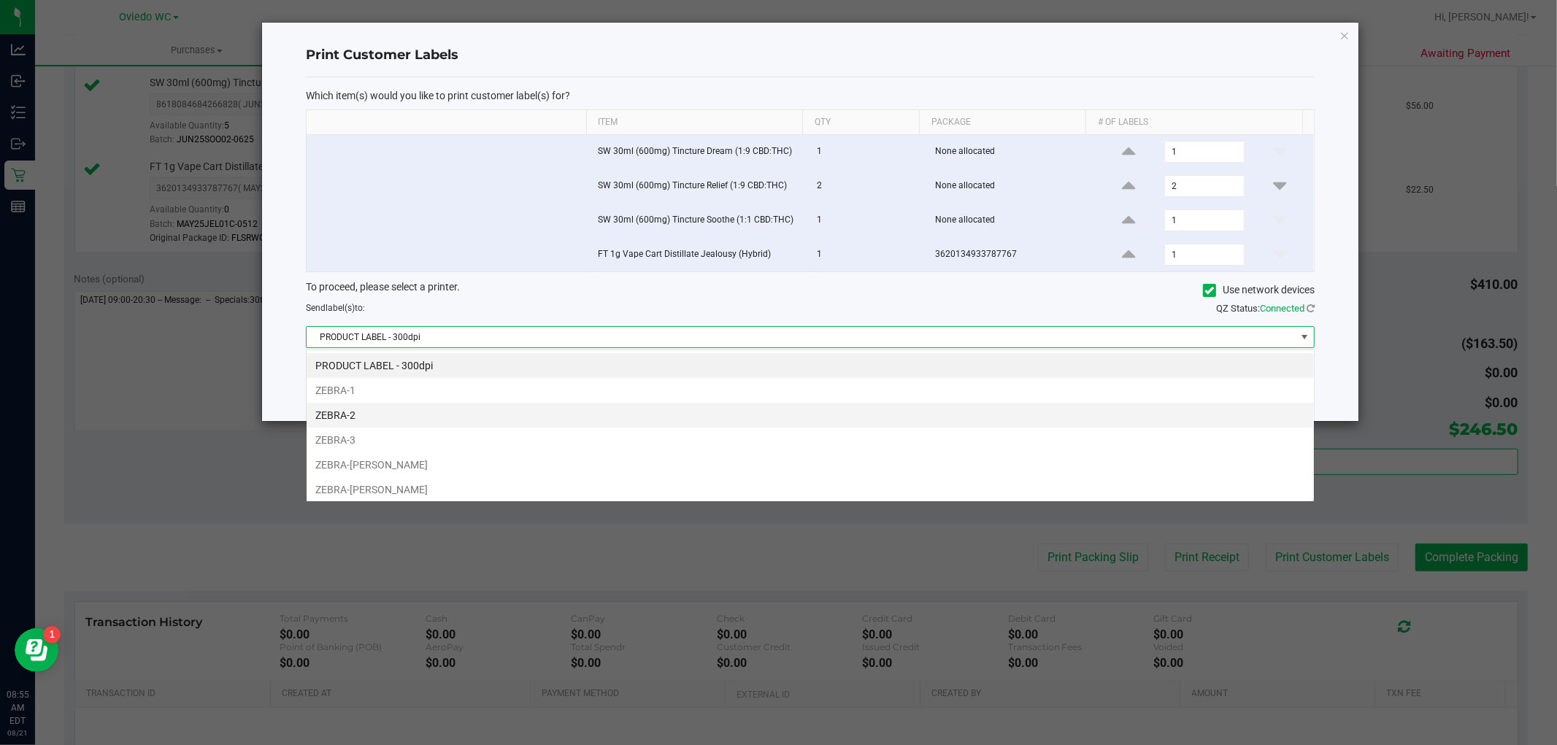
scroll to position [22, 1009]
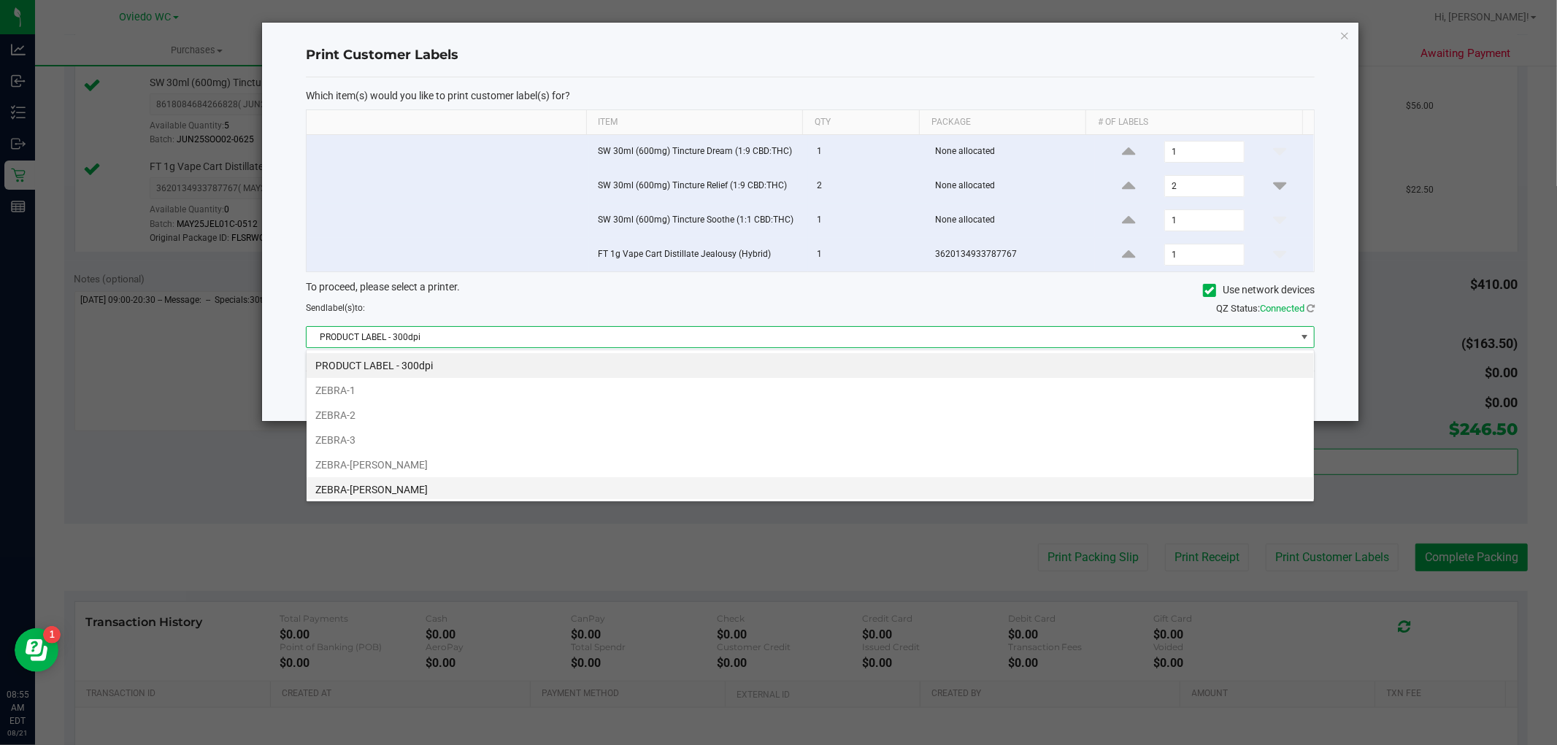
click at [629, 485] on li "ZEBRA-[PERSON_NAME]" at bounding box center [810, 489] width 1007 height 25
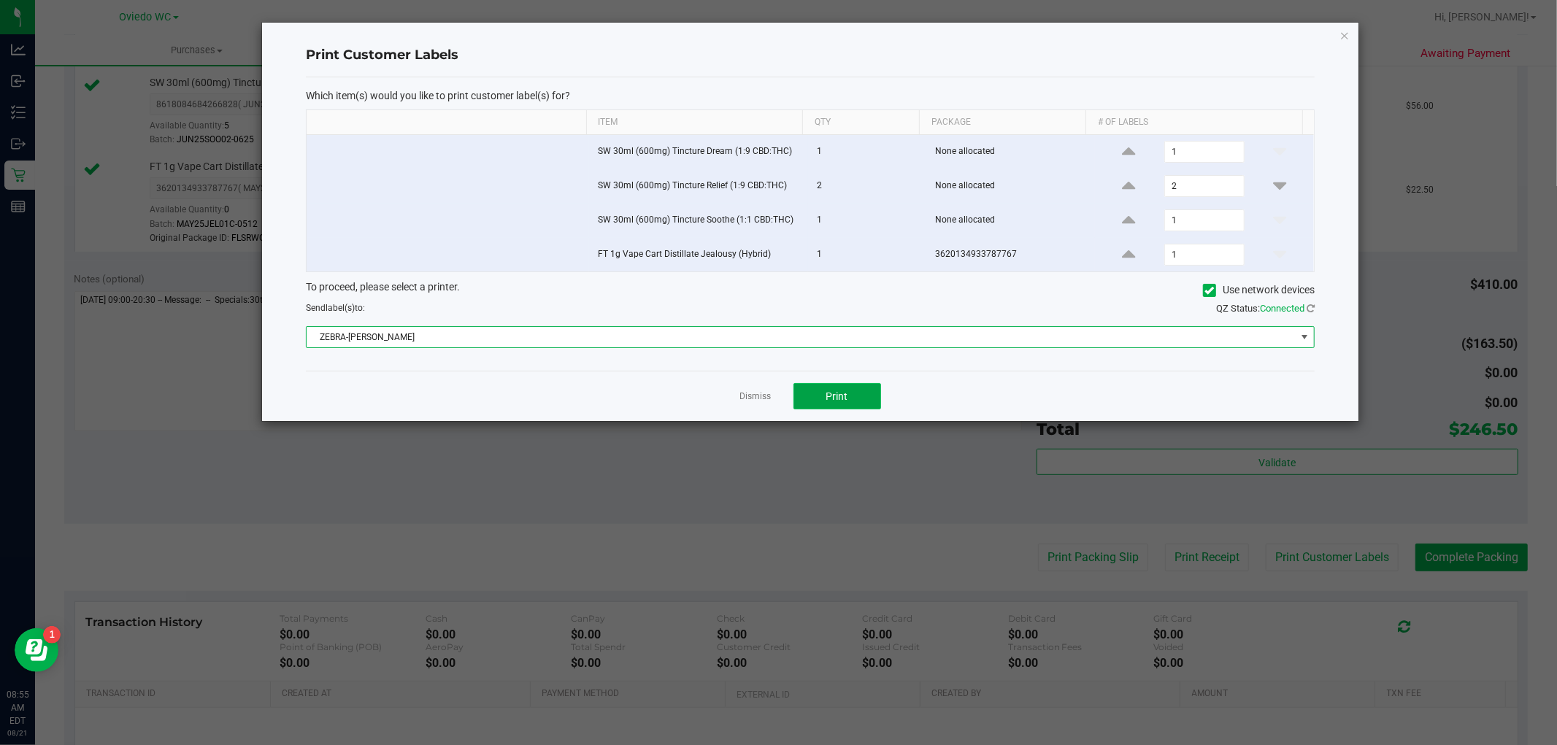
click at [832, 394] on span "Print" at bounding box center [837, 397] width 22 height 12
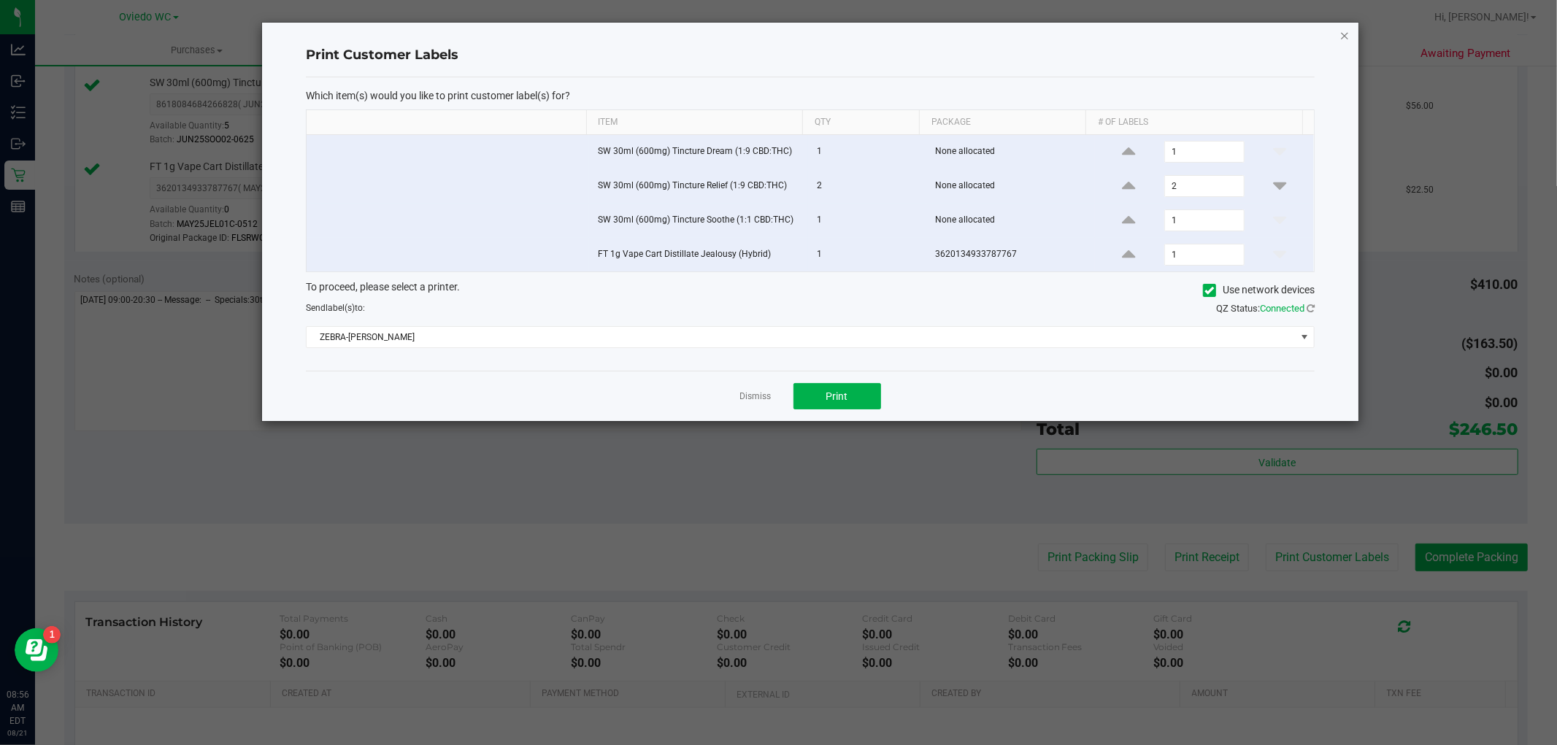
click at [832, 31] on icon "button" at bounding box center [1345, 35] width 10 height 18
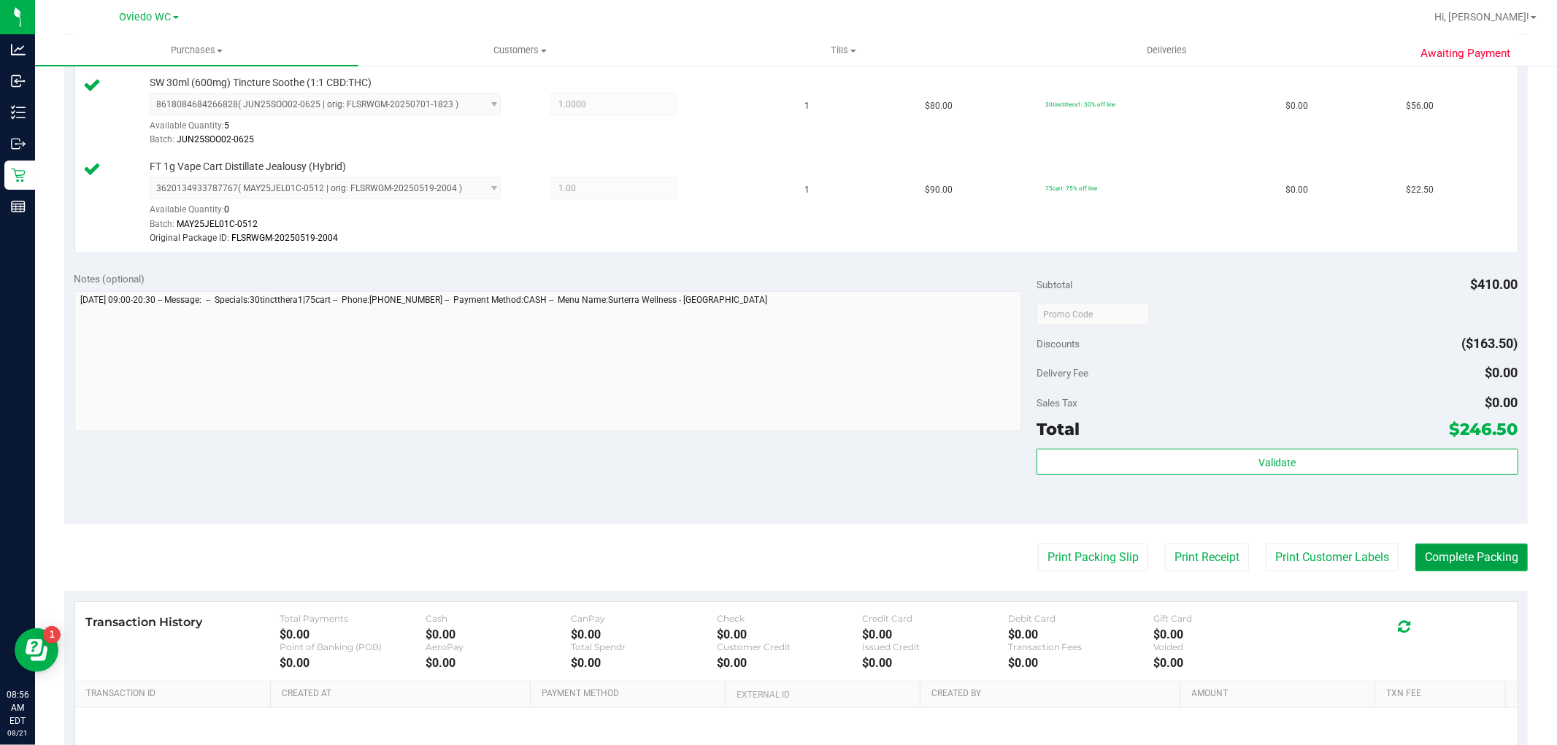
click at [832, 553] on button "Complete Packing" at bounding box center [1471, 558] width 112 height 28
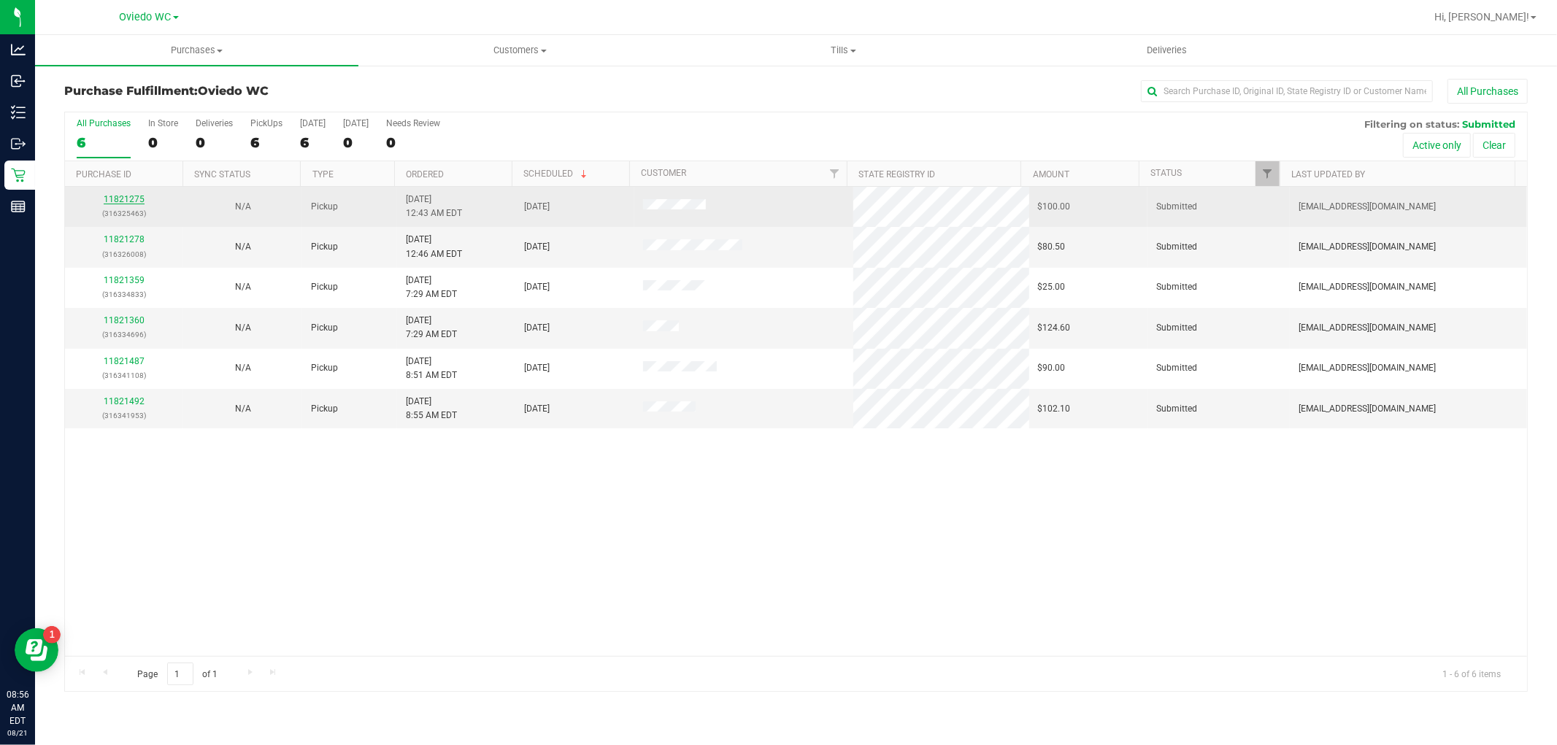
click at [136, 201] on link "11821275" at bounding box center [124, 199] width 41 height 10
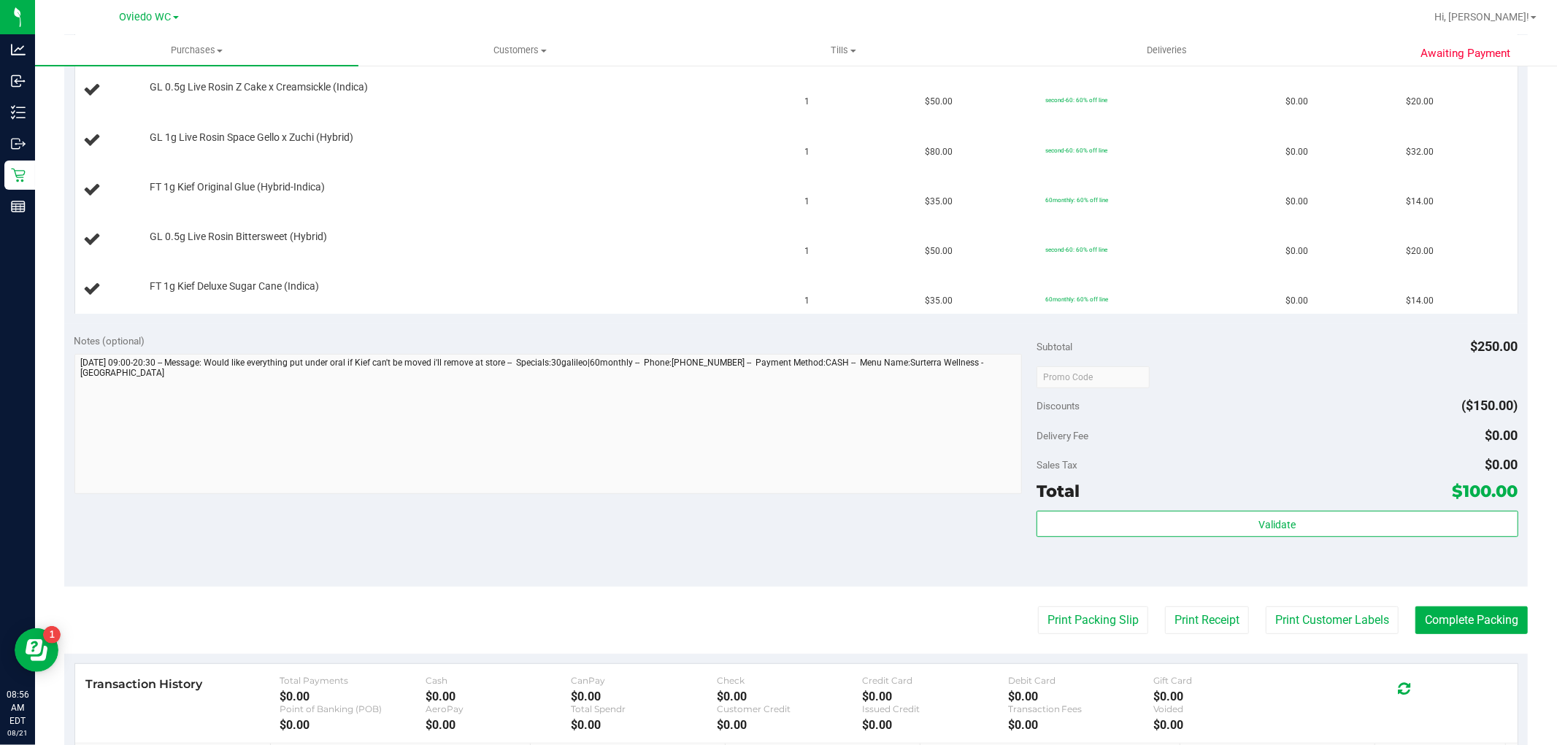
scroll to position [405, 0]
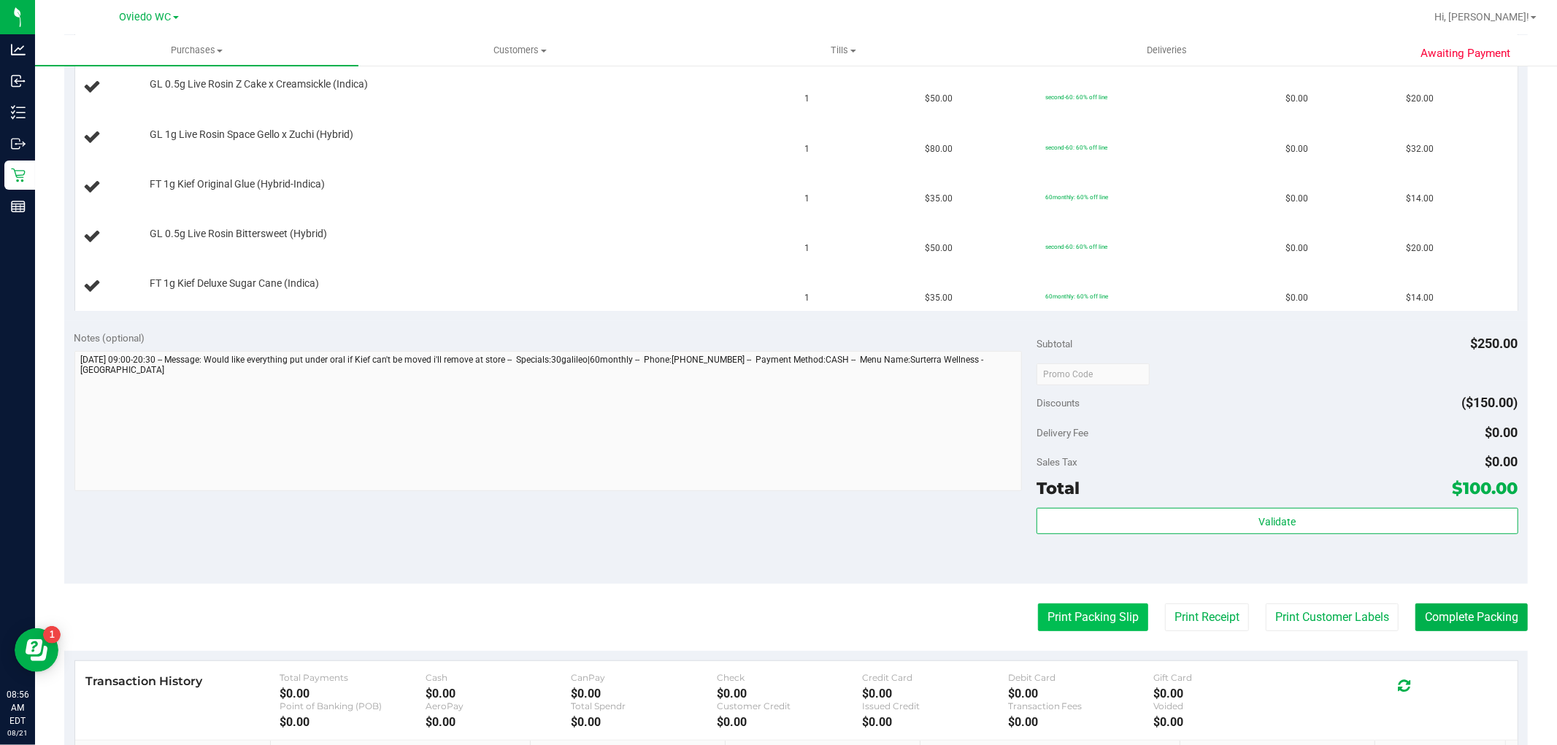
click at [832, 616] on button "Print Packing Slip" at bounding box center [1093, 618] width 110 height 28
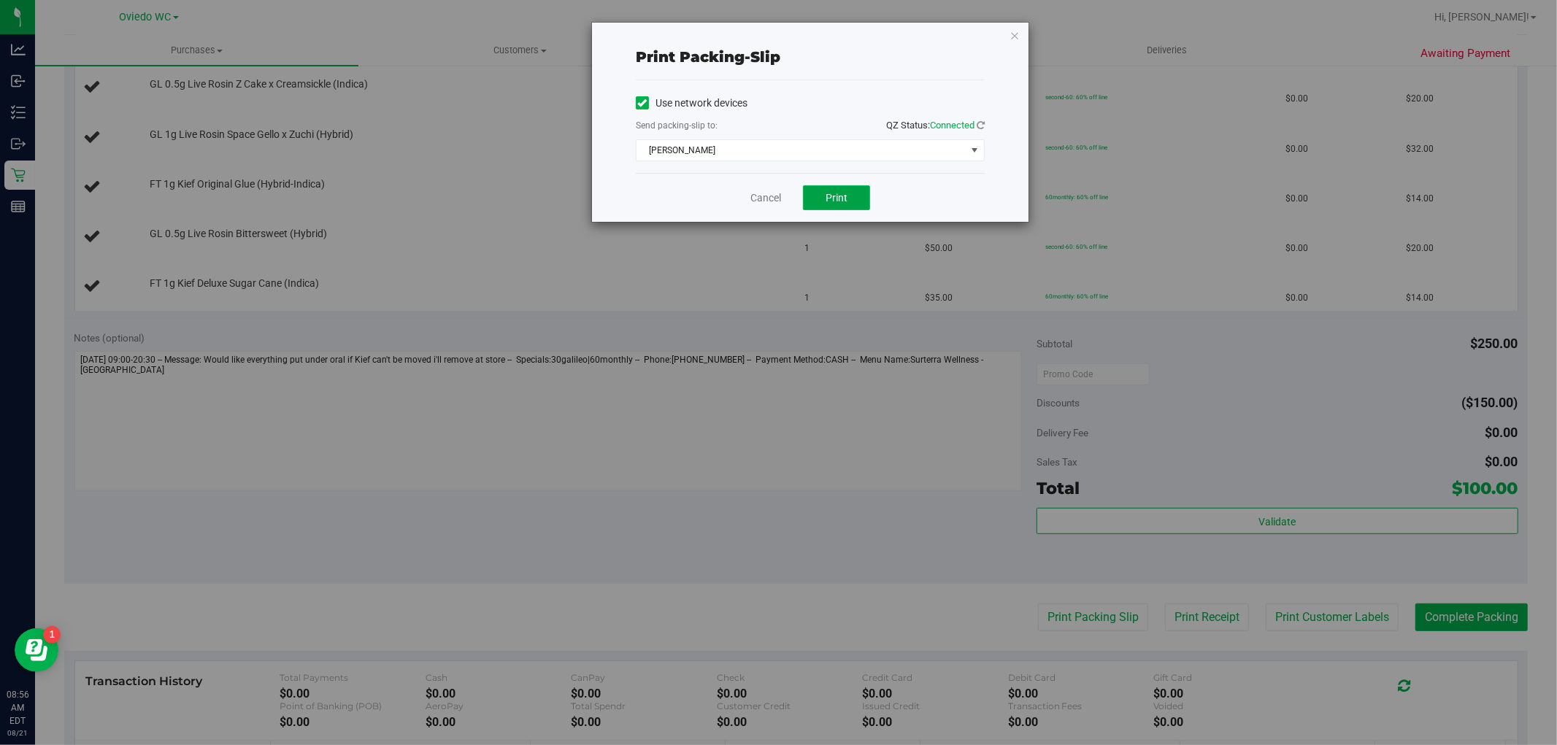
click at [829, 201] on span "Print" at bounding box center [837, 198] width 22 height 12
click at [832, 30] on icon "button" at bounding box center [1015, 35] width 10 height 18
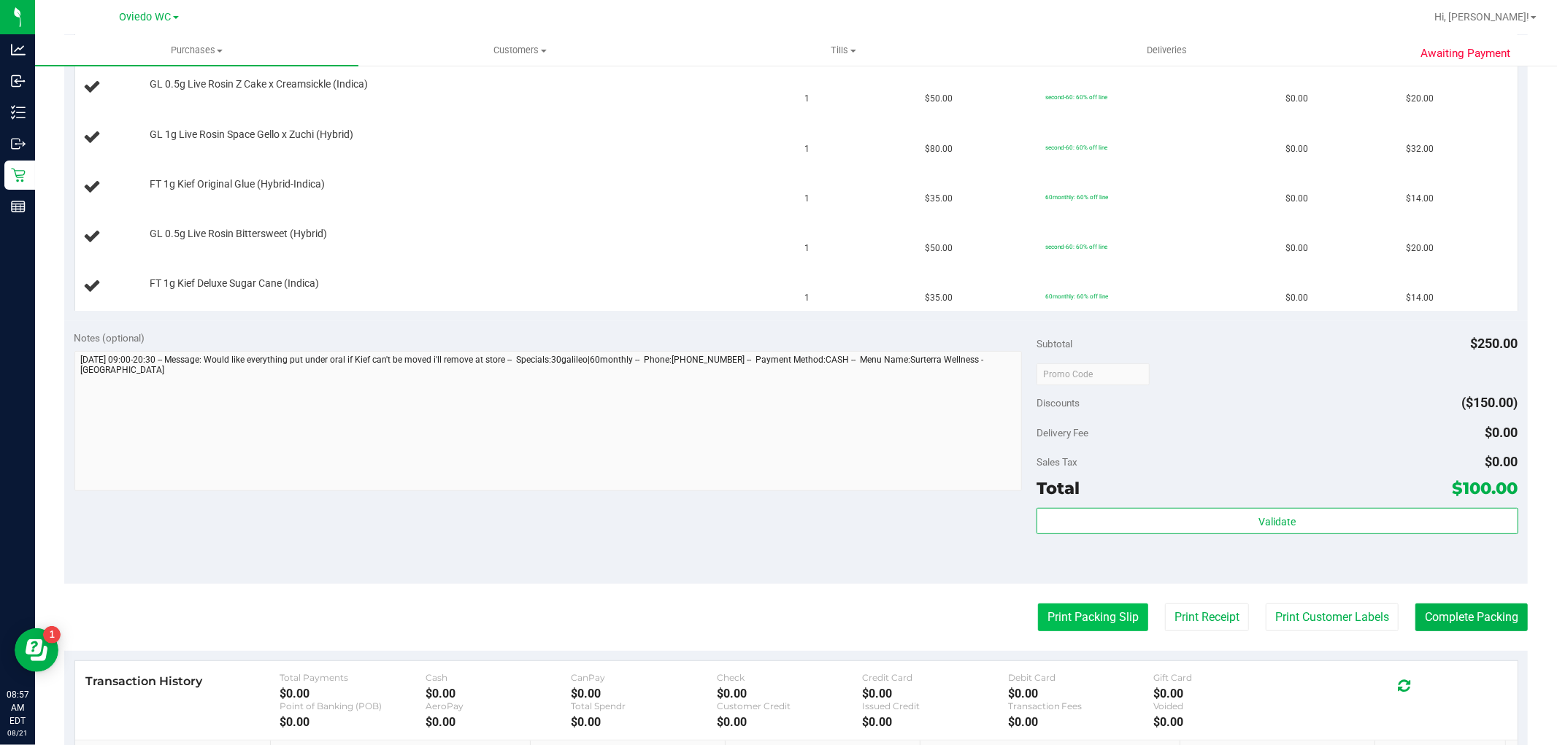
click at [832, 626] on button "Print Packing Slip" at bounding box center [1093, 618] width 110 height 28
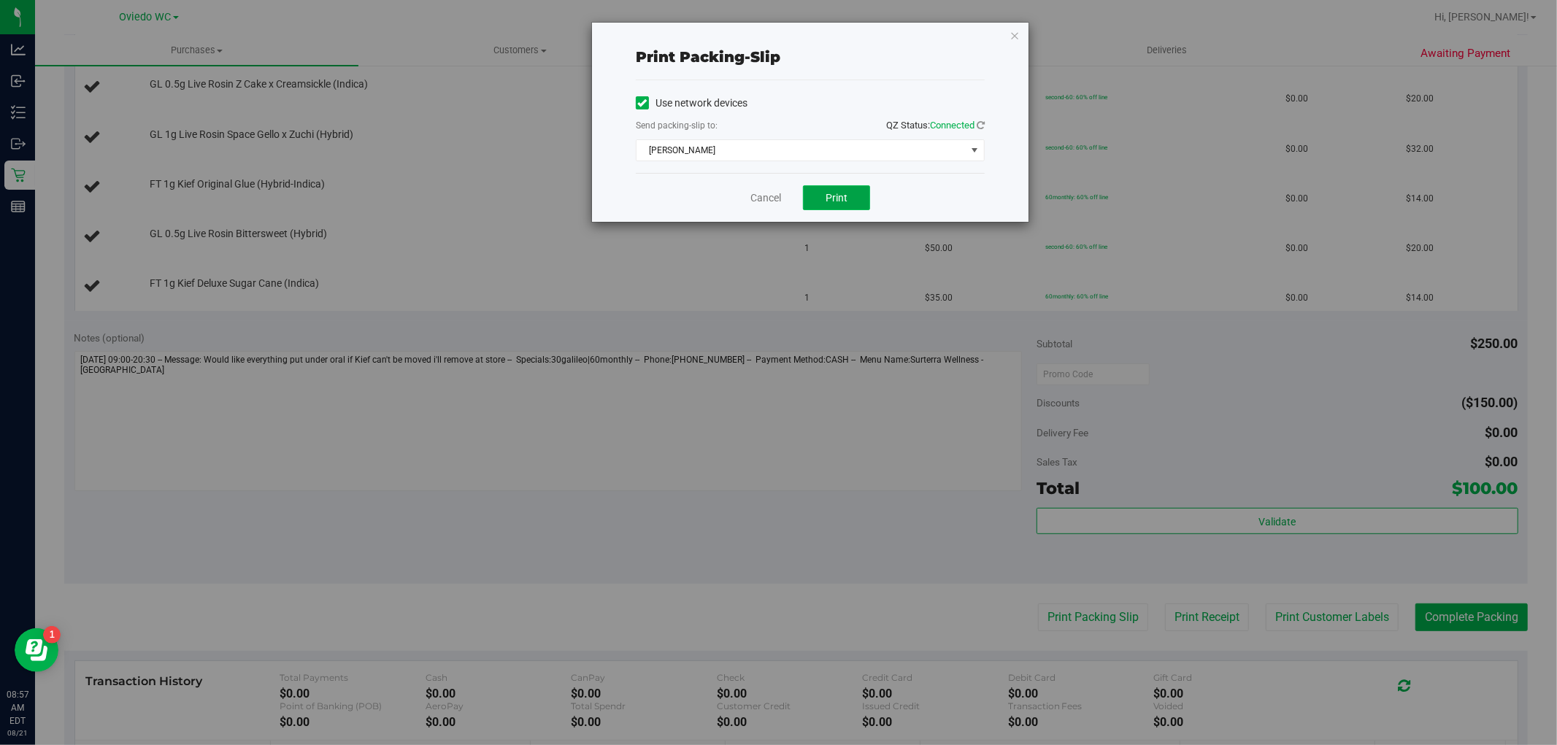
click at [832, 198] on span "Print" at bounding box center [837, 198] width 22 height 12
click at [832, 31] on icon "button" at bounding box center [1015, 35] width 10 height 18
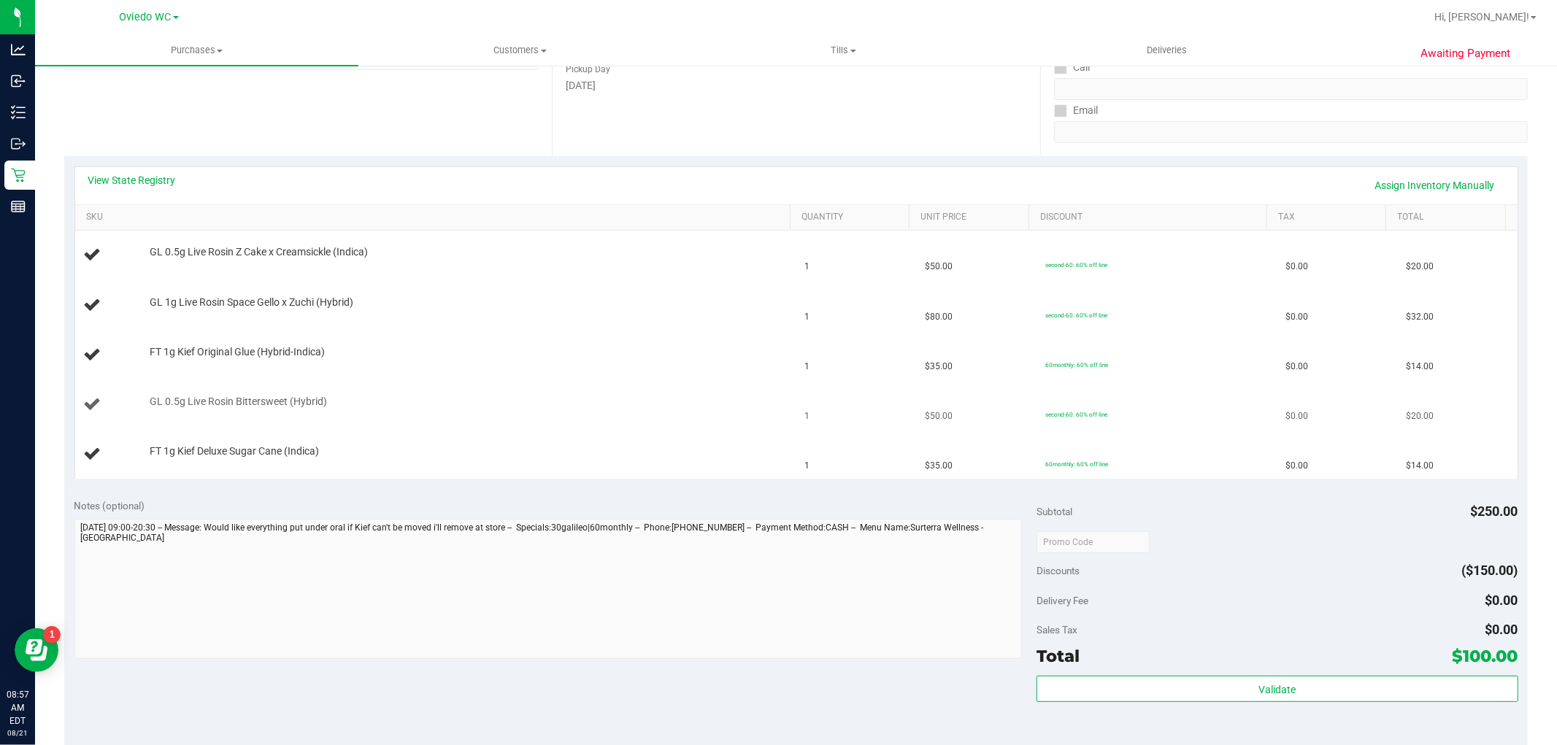
scroll to position [162, 0]
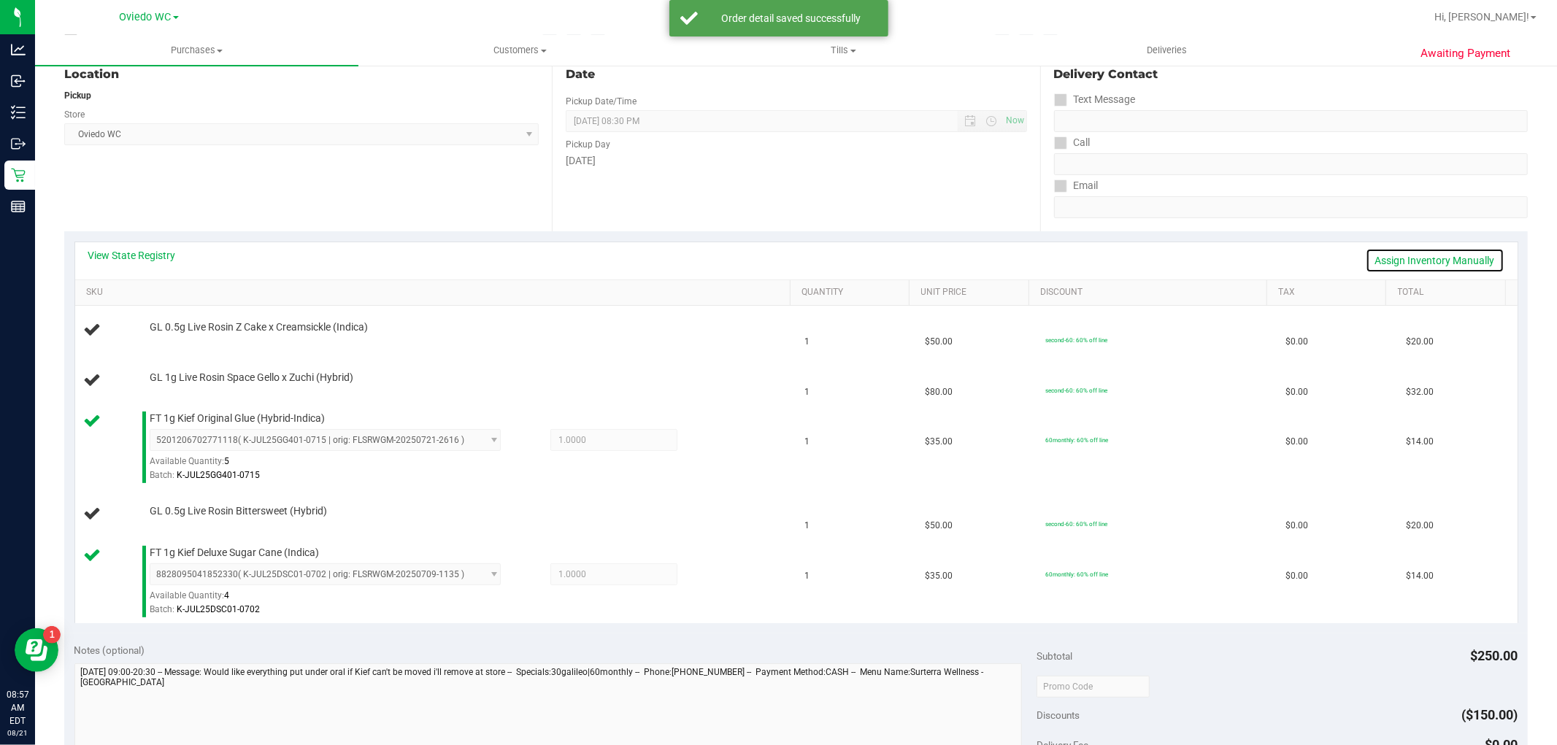
click at [832, 261] on link "Assign Inventory Manually" at bounding box center [1435, 260] width 139 height 25
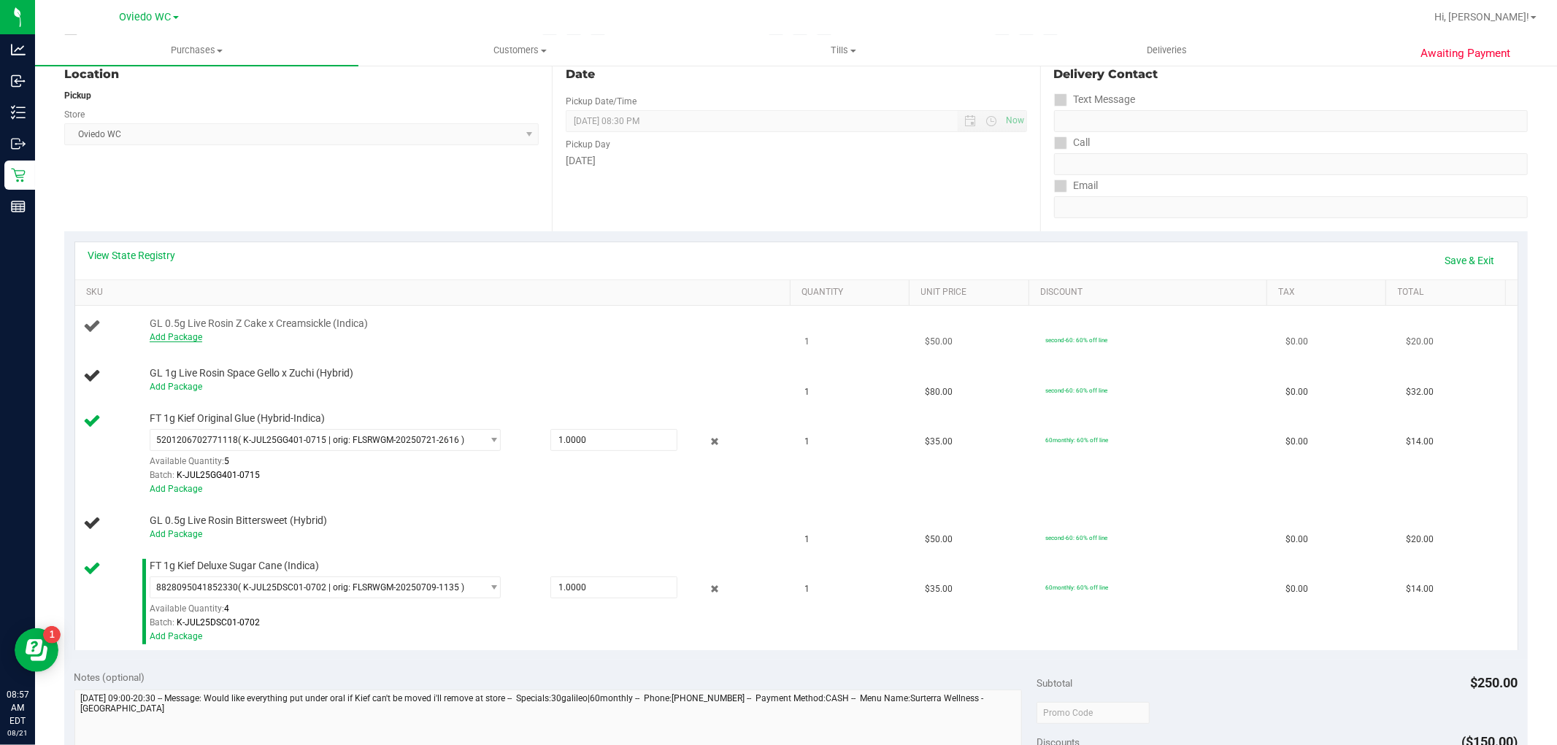
click at [186, 336] on link "Add Package" at bounding box center [176, 337] width 53 height 10
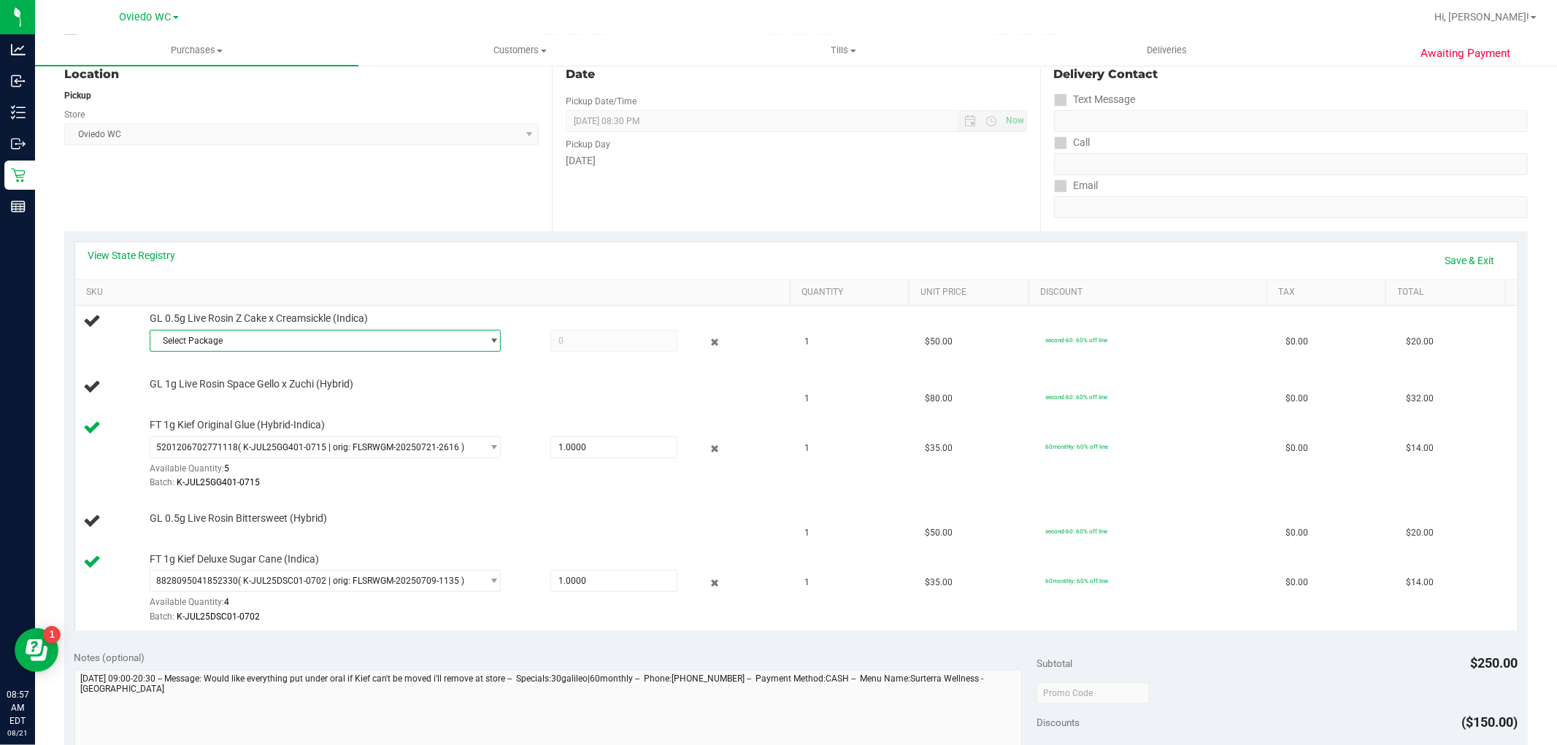
click at [229, 343] on span "Select Package" at bounding box center [315, 341] width 331 height 20
click at [242, 407] on li "6859944923811294 ( LHR-MAY24ZKR01-0410 | orig: FLSRWGM-20250416-1139 )" at bounding box center [321, 401] width 344 height 20
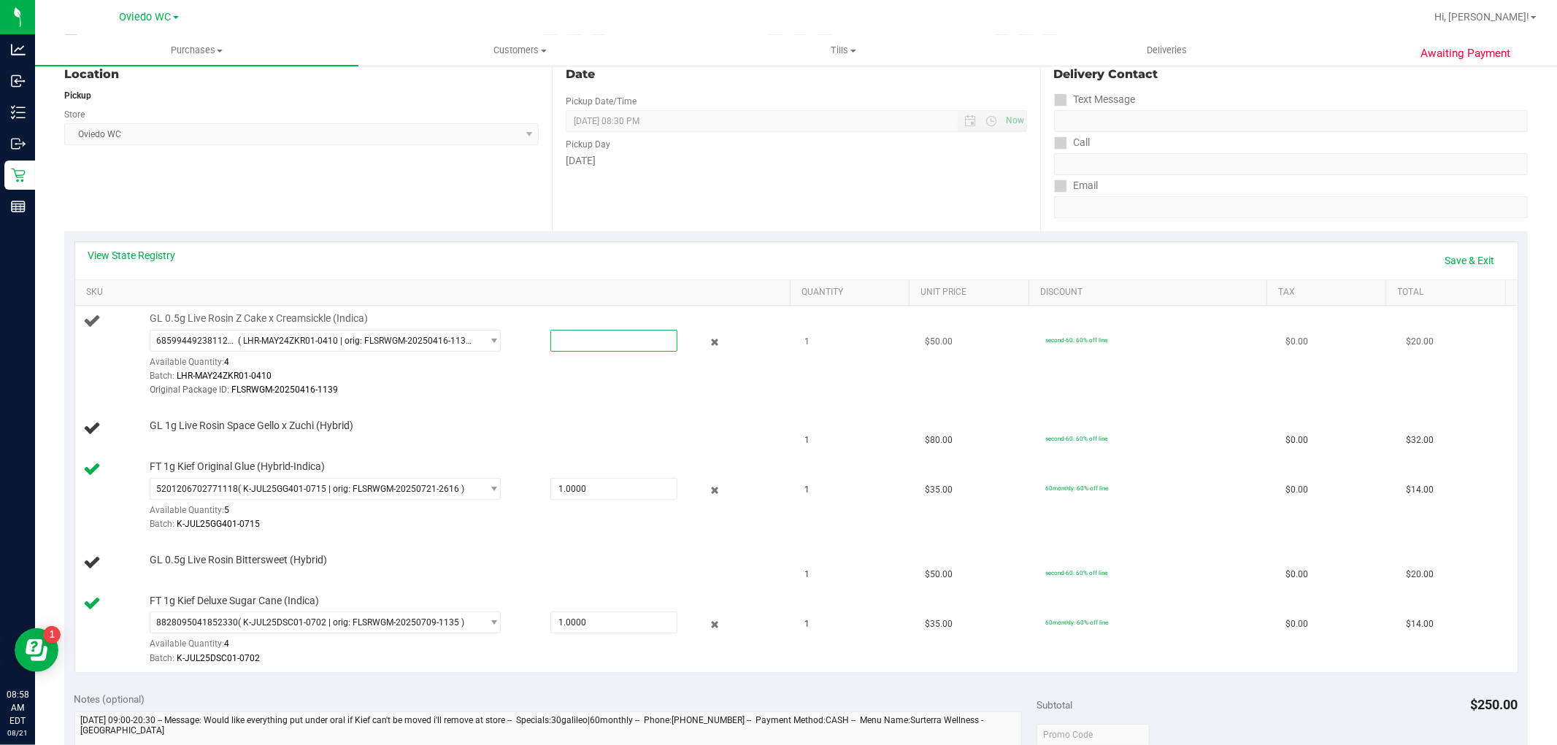
click at [591, 339] on span at bounding box center [613, 341] width 127 height 22
type input "1"
type input "1.0000"
click at [600, 409] on td "GL 1g Live Rosin Space Gello x Zuchi (Hybrid)" at bounding box center [435, 429] width 721 height 50
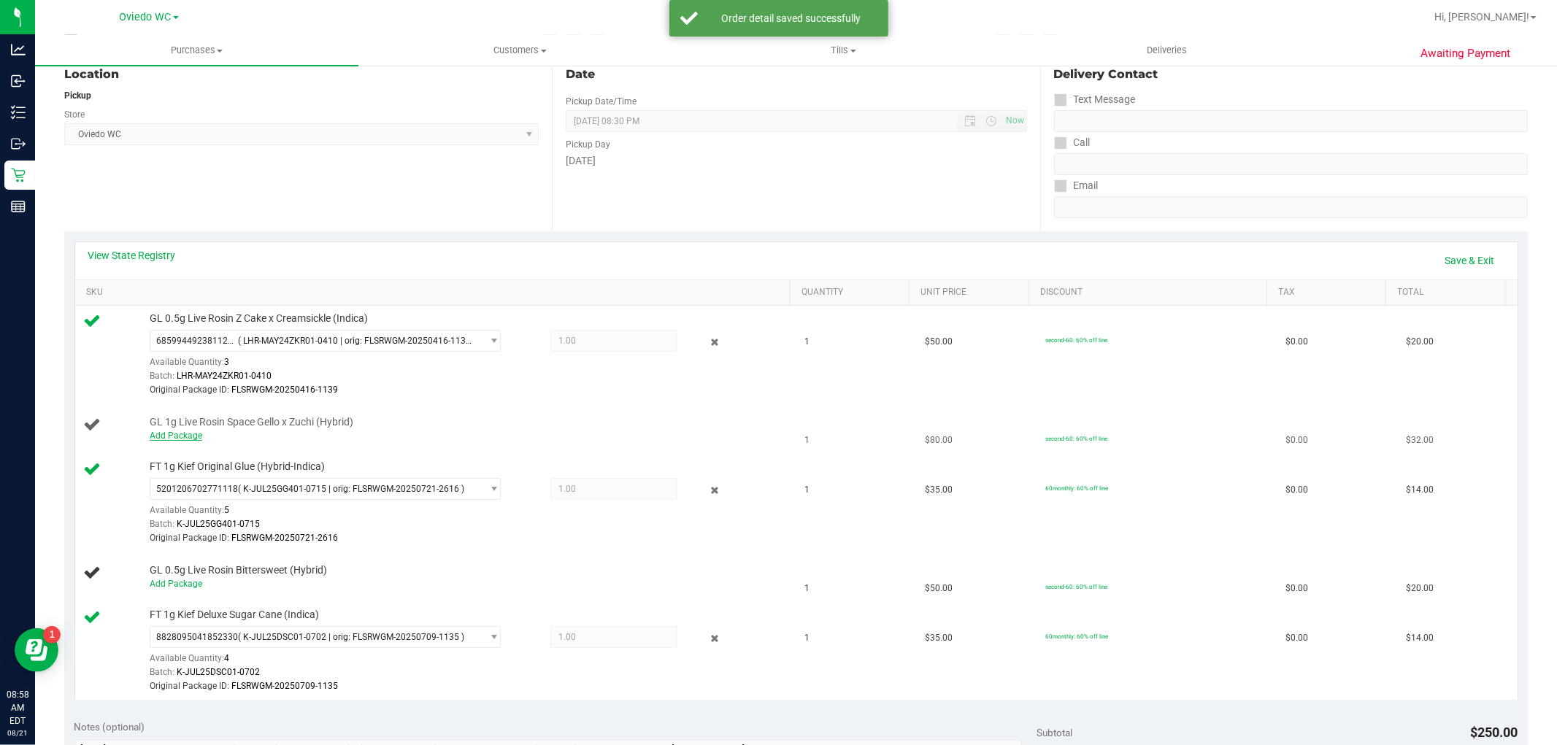
click at [181, 439] on link "Add Package" at bounding box center [176, 436] width 53 height 10
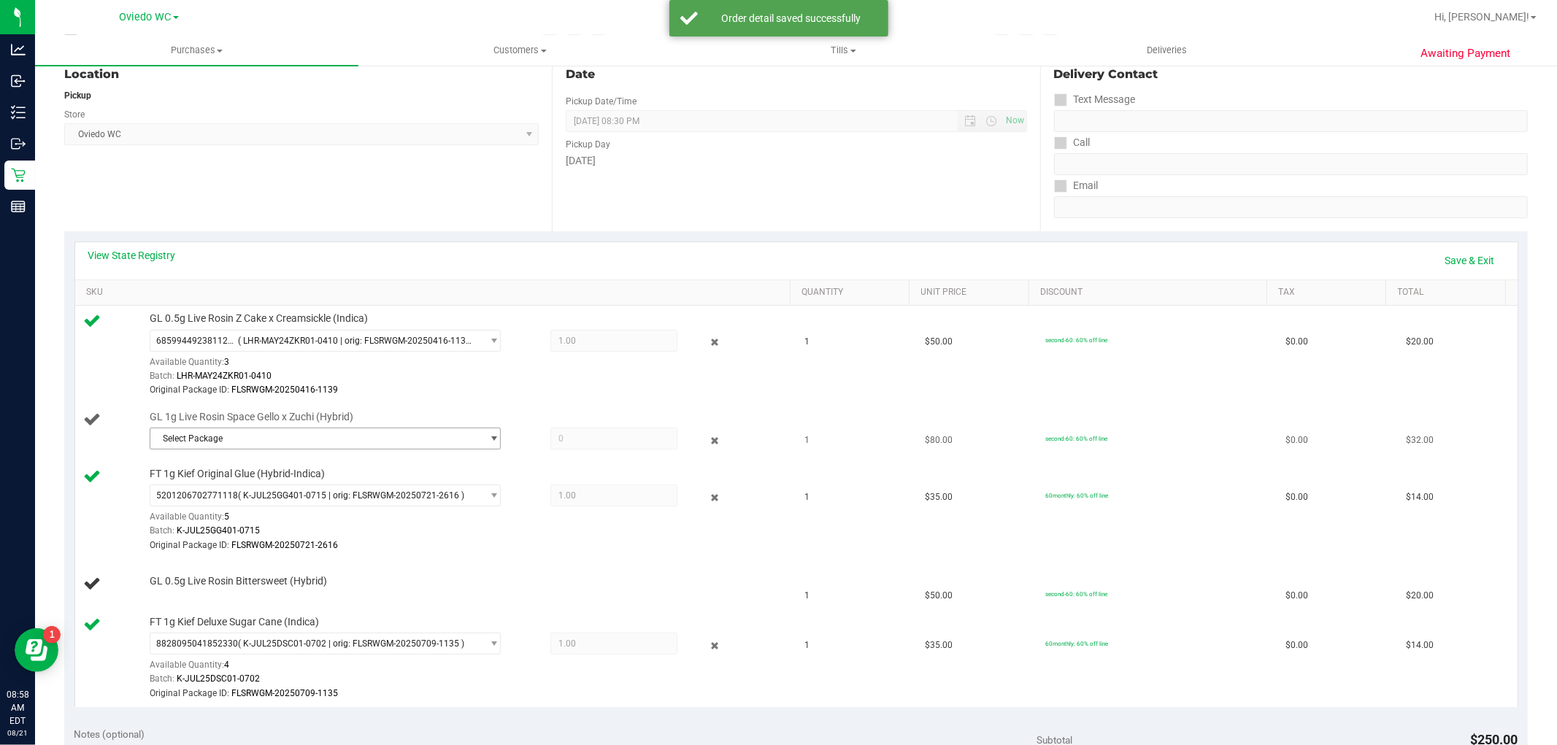
click at [252, 433] on span "Select Package" at bounding box center [315, 438] width 331 height 20
click at [244, 499] on span "( LHR-AUG24SGZ01-0416 | orig: FLSRWGM-20250423-1476 )" at bounding box center [361, 499] width 238 height 10
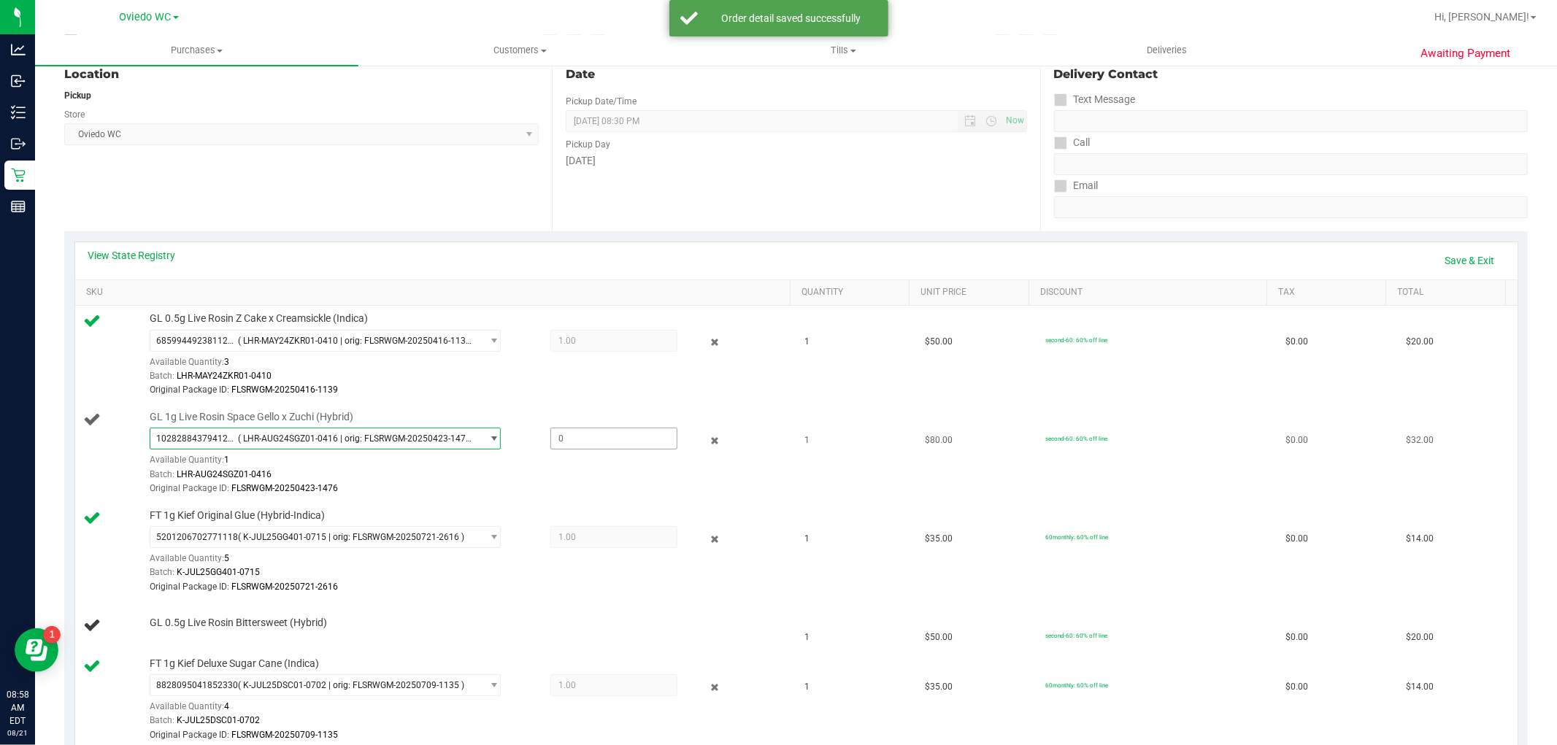
click at [588, 439] on span at bounding box center [613, 439] width 127 height 22
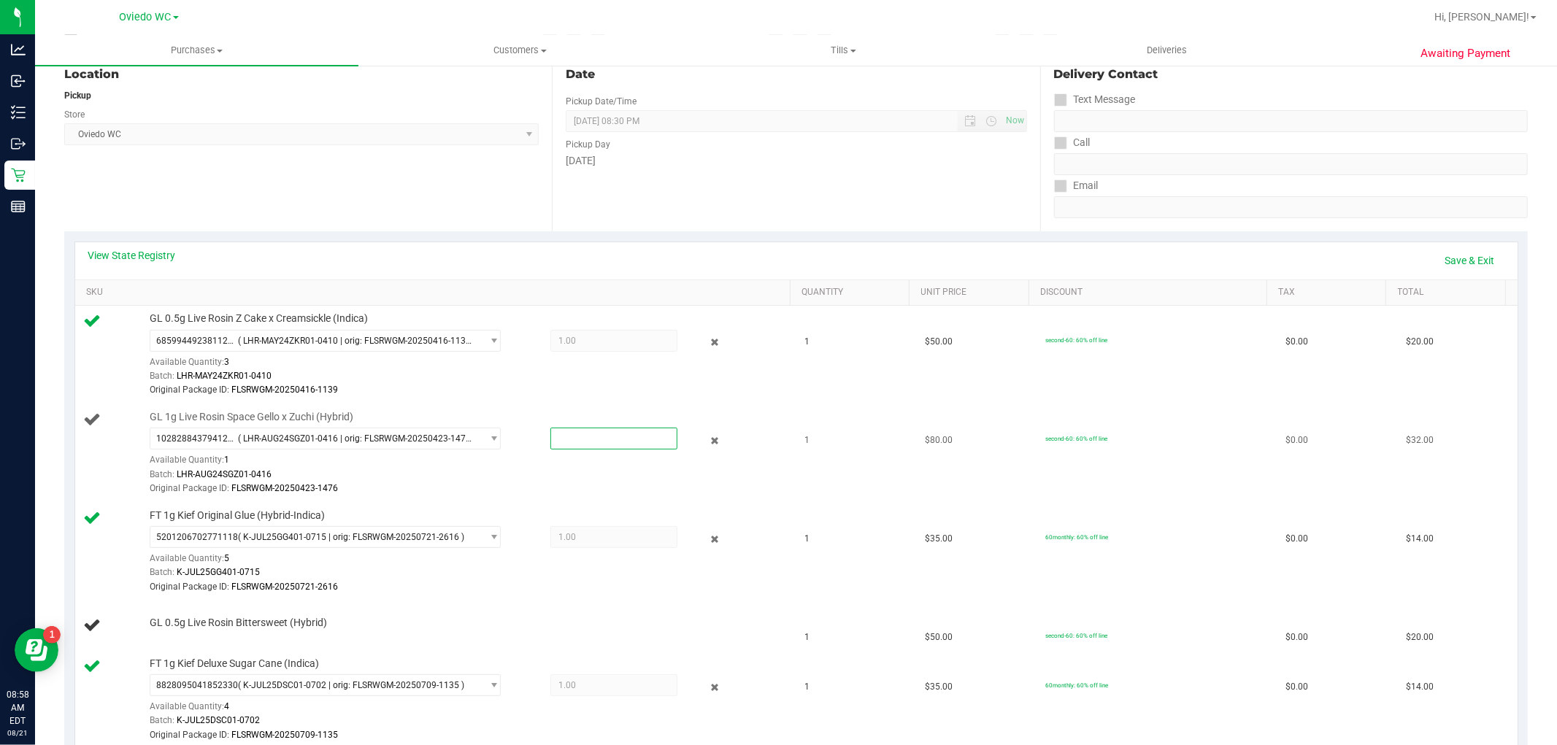
type input "1"
type input "1.0000"
click at [456, 479] on div "Batch: LHR-AUG24SGZ01-0416" at bounding box center [467, 475] width 634 height 14
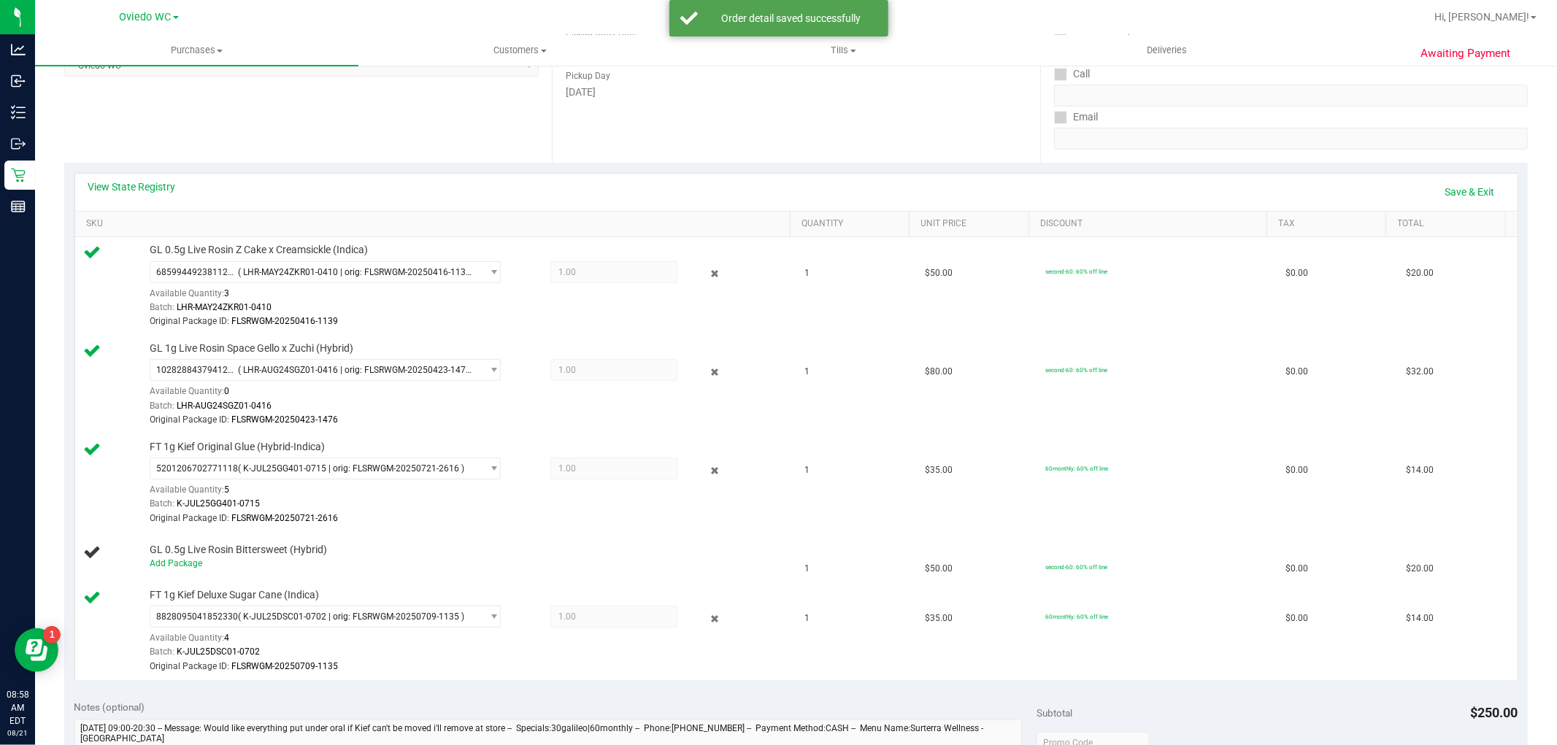
scroll to position [324, 0]
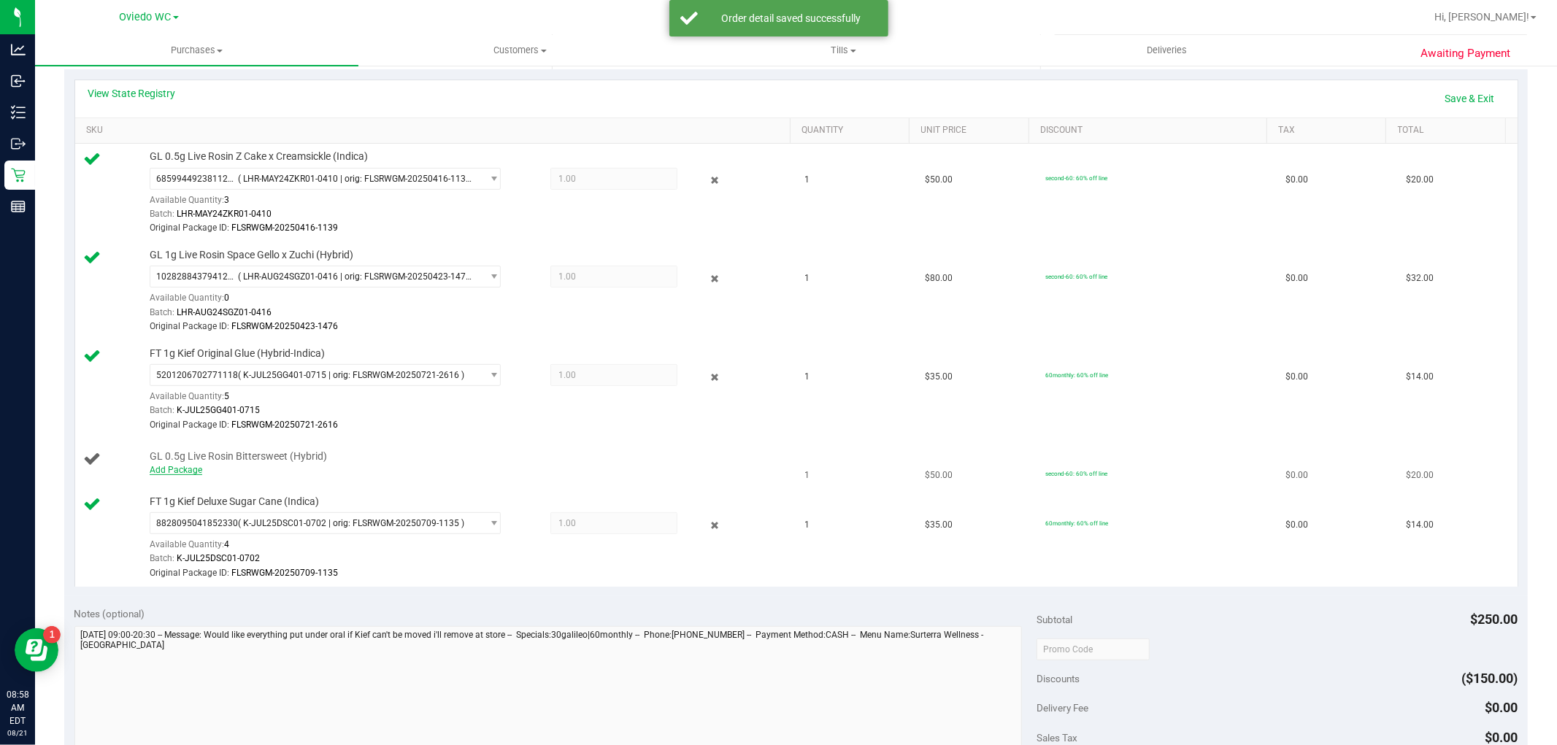
click at [185, 469] on link "Add Package" at bounding box center [176, 470] width 53 height 10
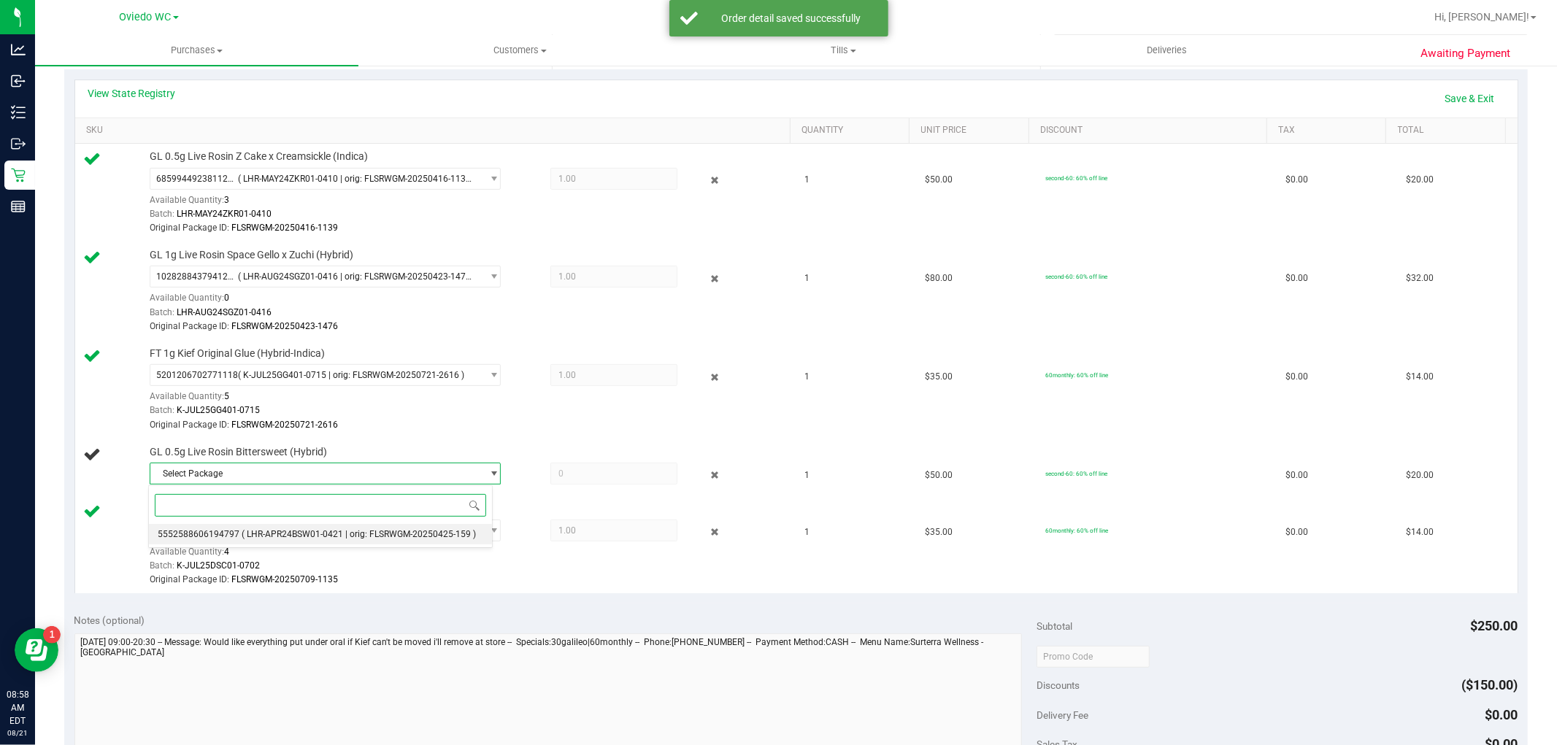
click at [256, 529] on li "5552588606194797 ( LHR-APR24BSW01-0421 | orig: FLSRWGM-20250425-159 )" at bounding box center [321, 534] width 344 height 20
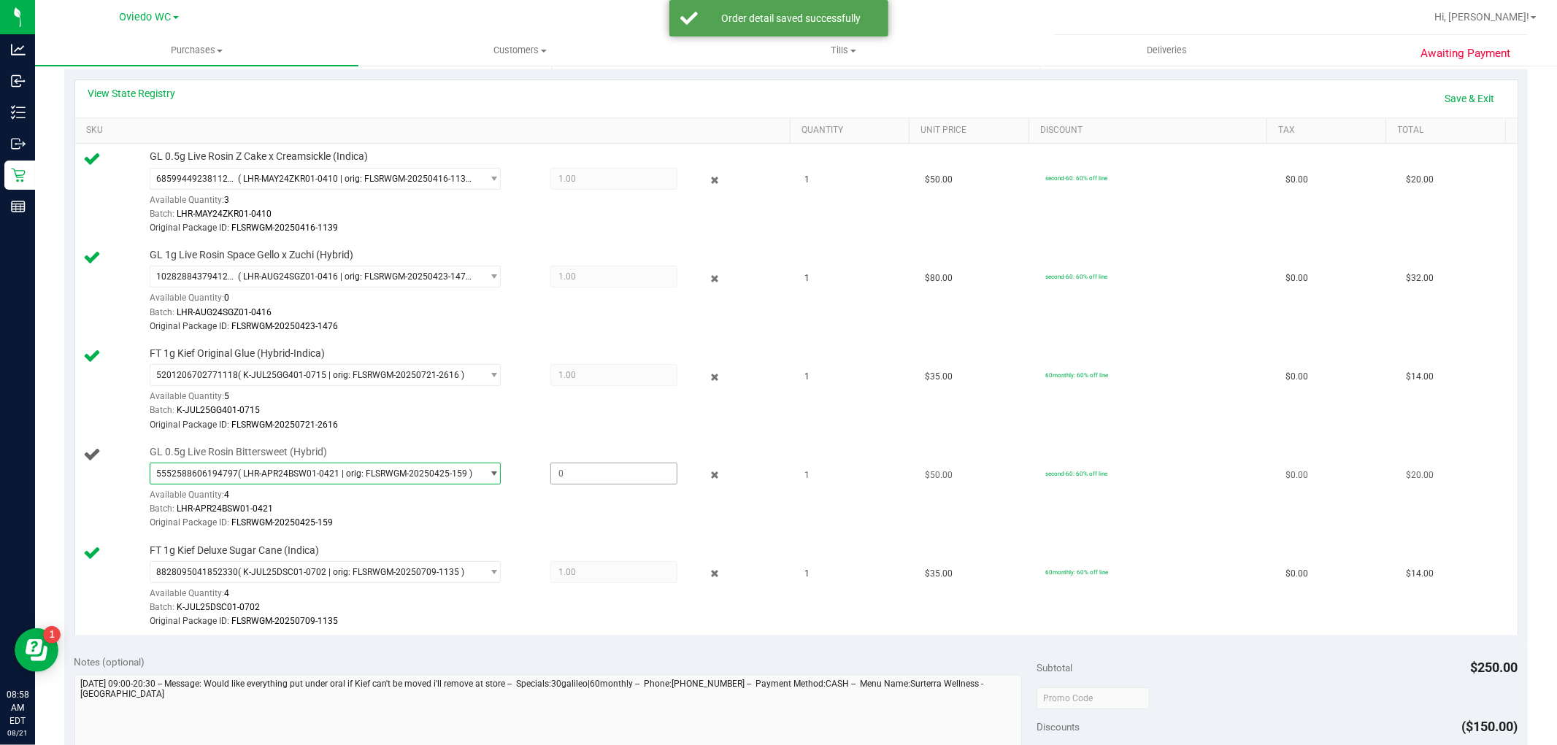
click at [574, 464] on span at bounding box center [613, 474] width 127 height 22
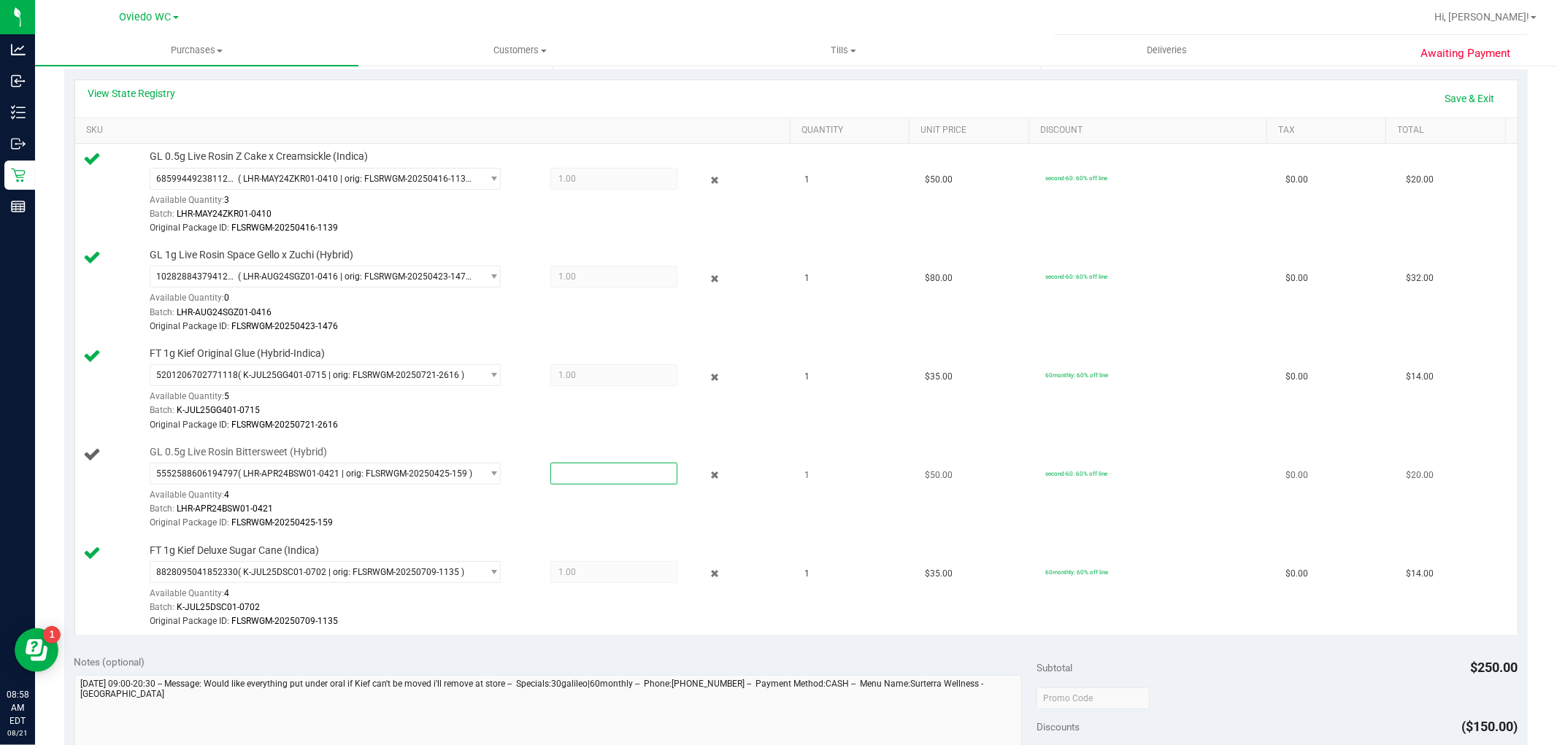
type input "1"
type input "1.0000"
click at [512, 515] on div "Batch: LHR-APR24BSW01-0421" at bounding box center [467, 509] width 634 height 14
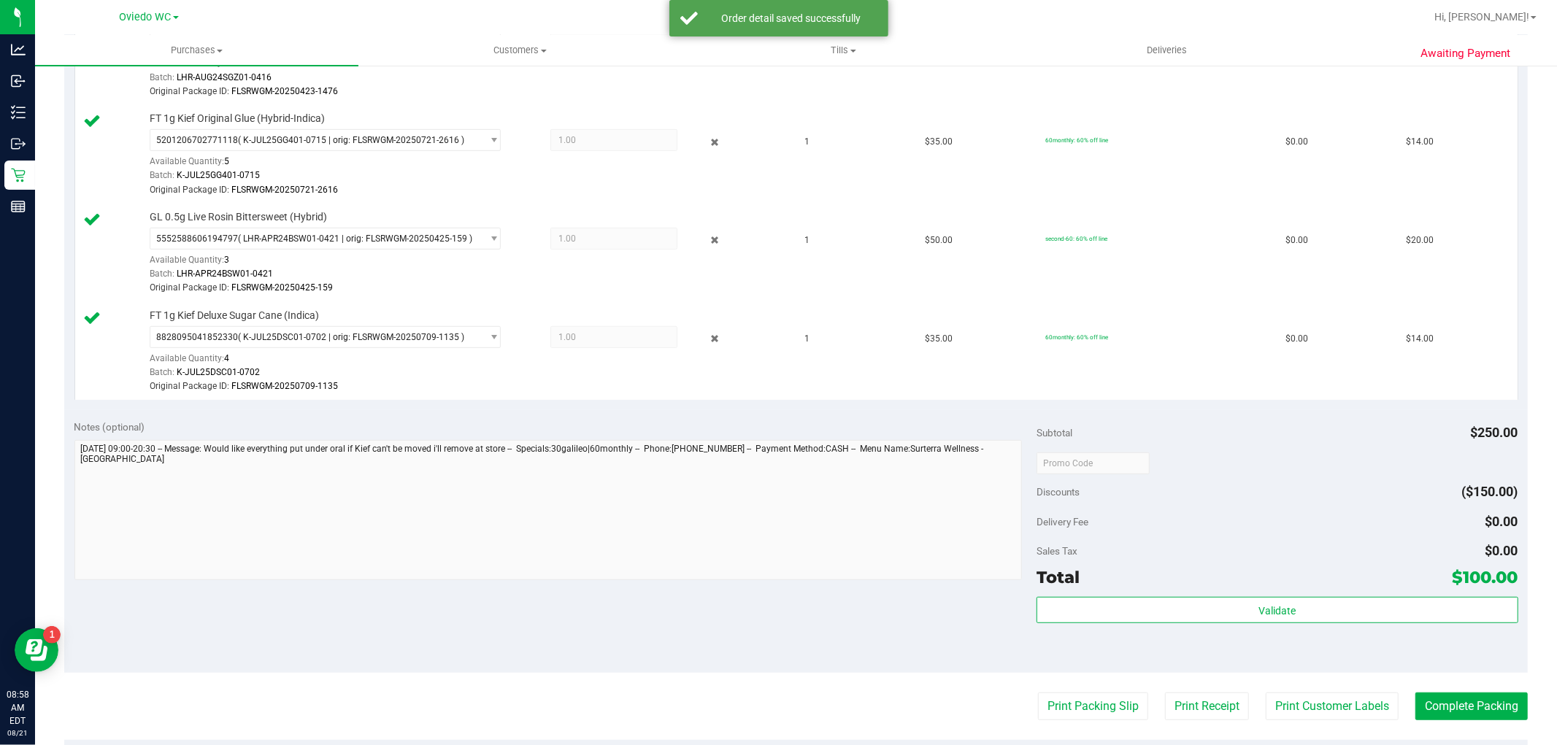
scroll to position [567, 0]
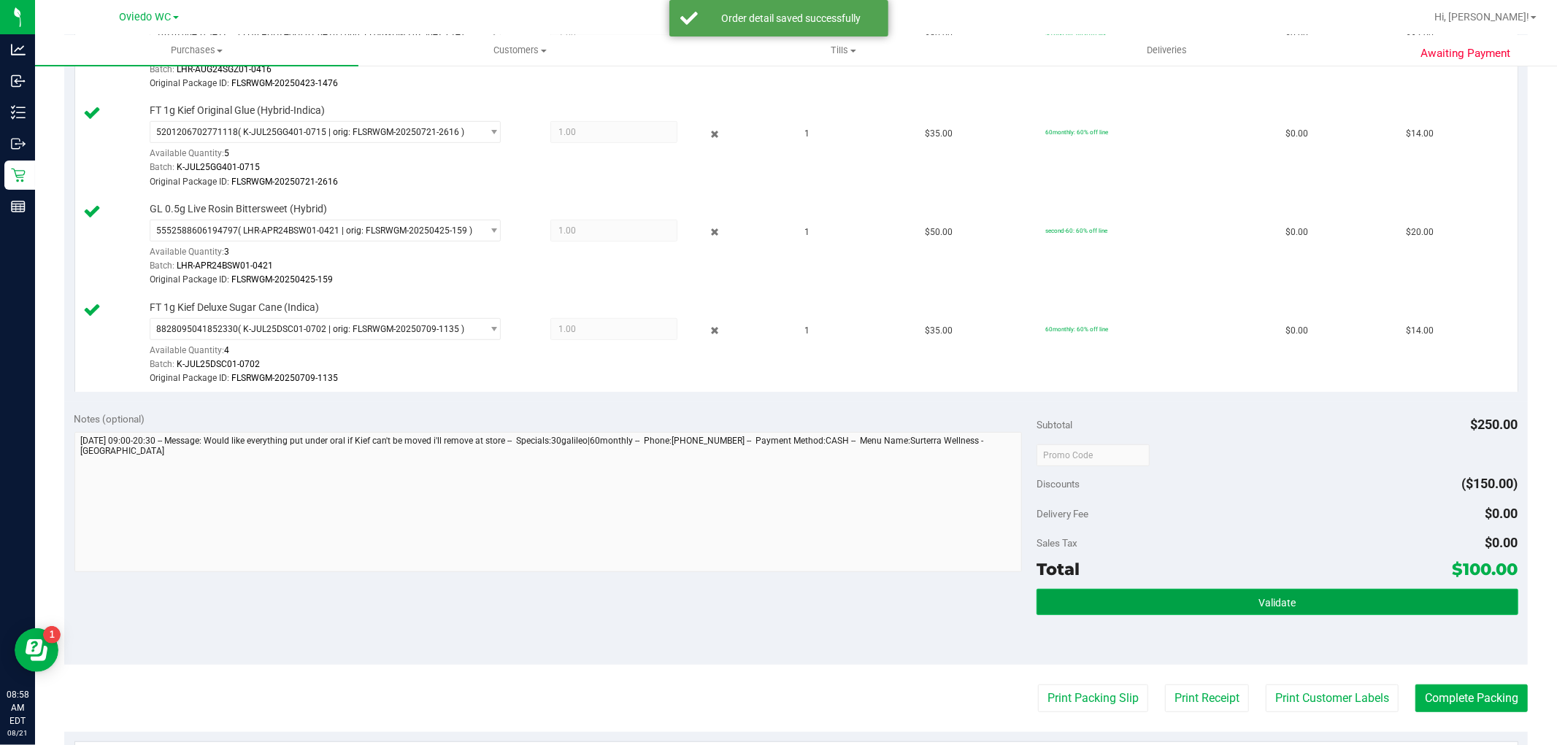
click at [832, 599] on button "Validate" at bounding box center [1277, 602] width 481 height 26
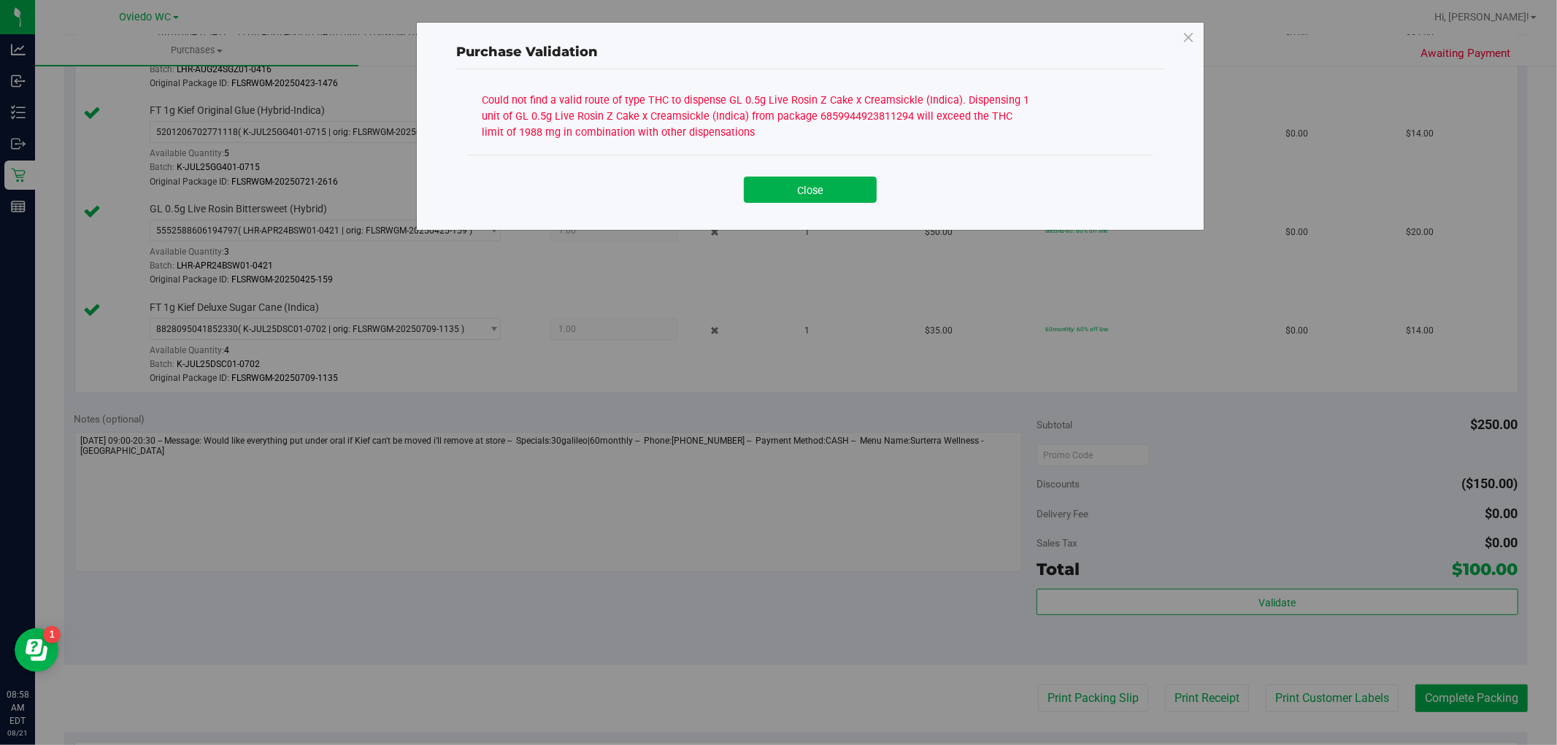
drag, startPoint x: 802, startPoint y: 188, endPoint x: 689, endPoint y: 395, distance: 235.2
click at [803, 188] on button "Close" at bounding box center [810, 190] width 133 height 26
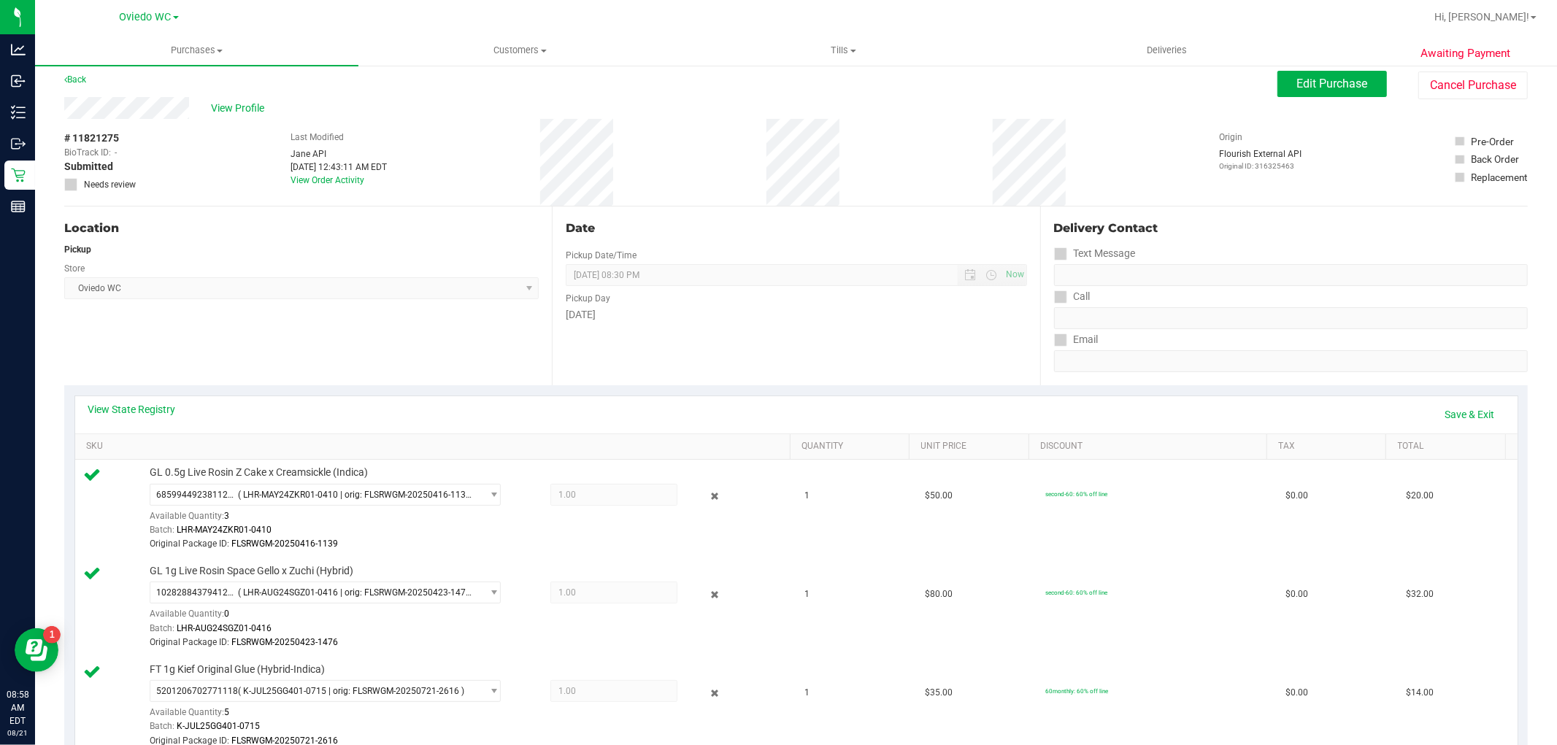
scroll to position [0, 0]
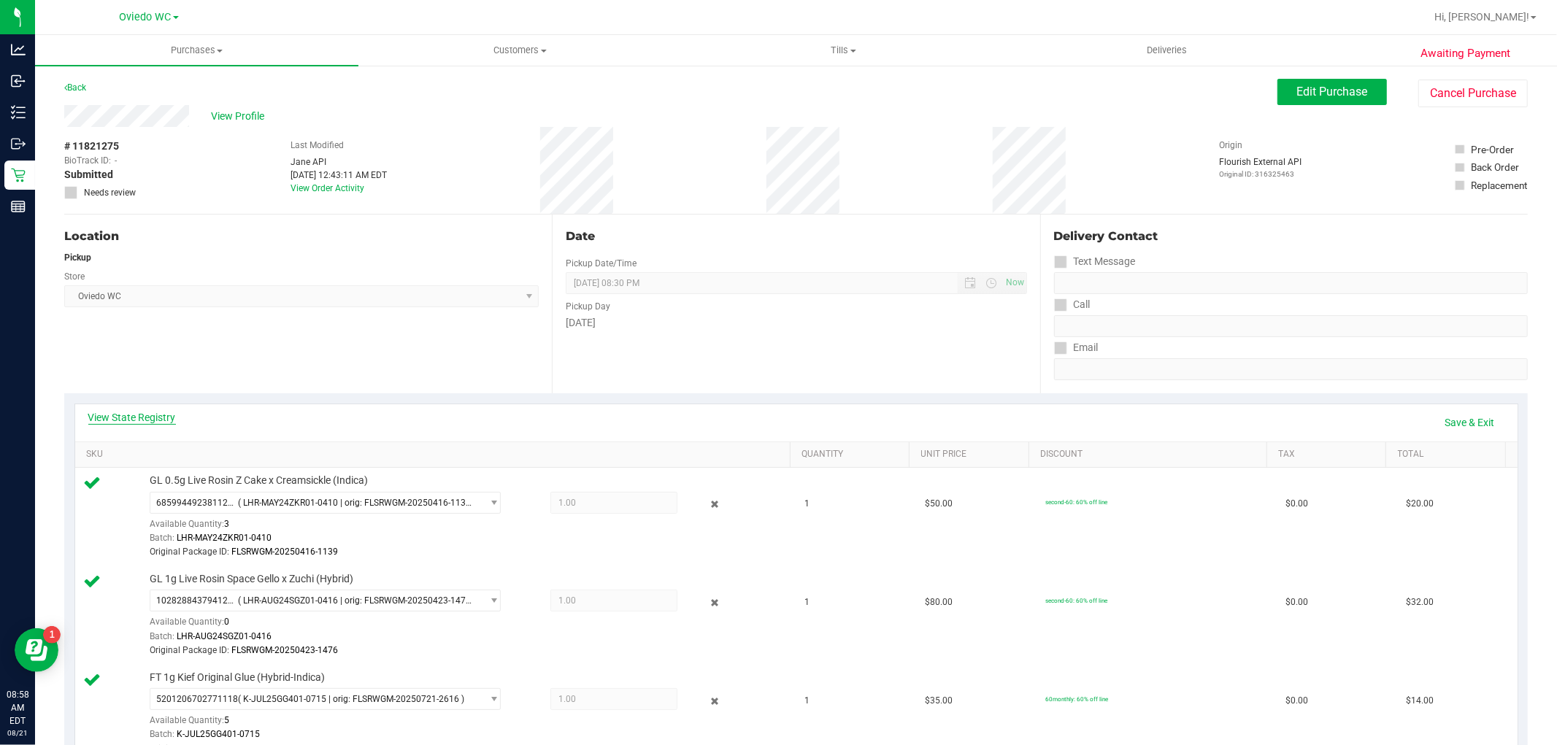
click at [158, 416] on link "View State Registry" at bounding box center [132, 417] width 88 height 15
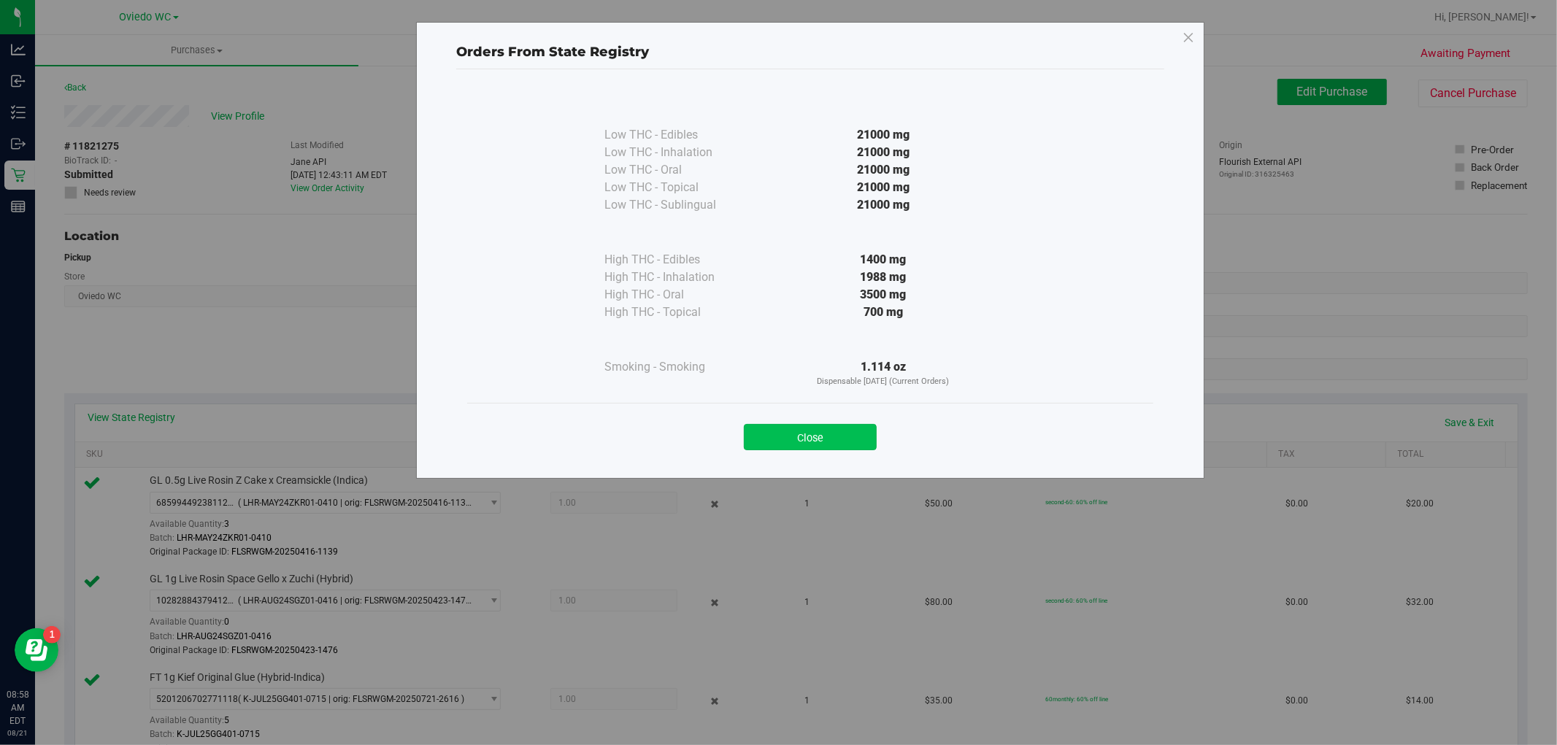
click at [828, 429] on button "Close" at bounding box center [810, 437] width 133 height 26
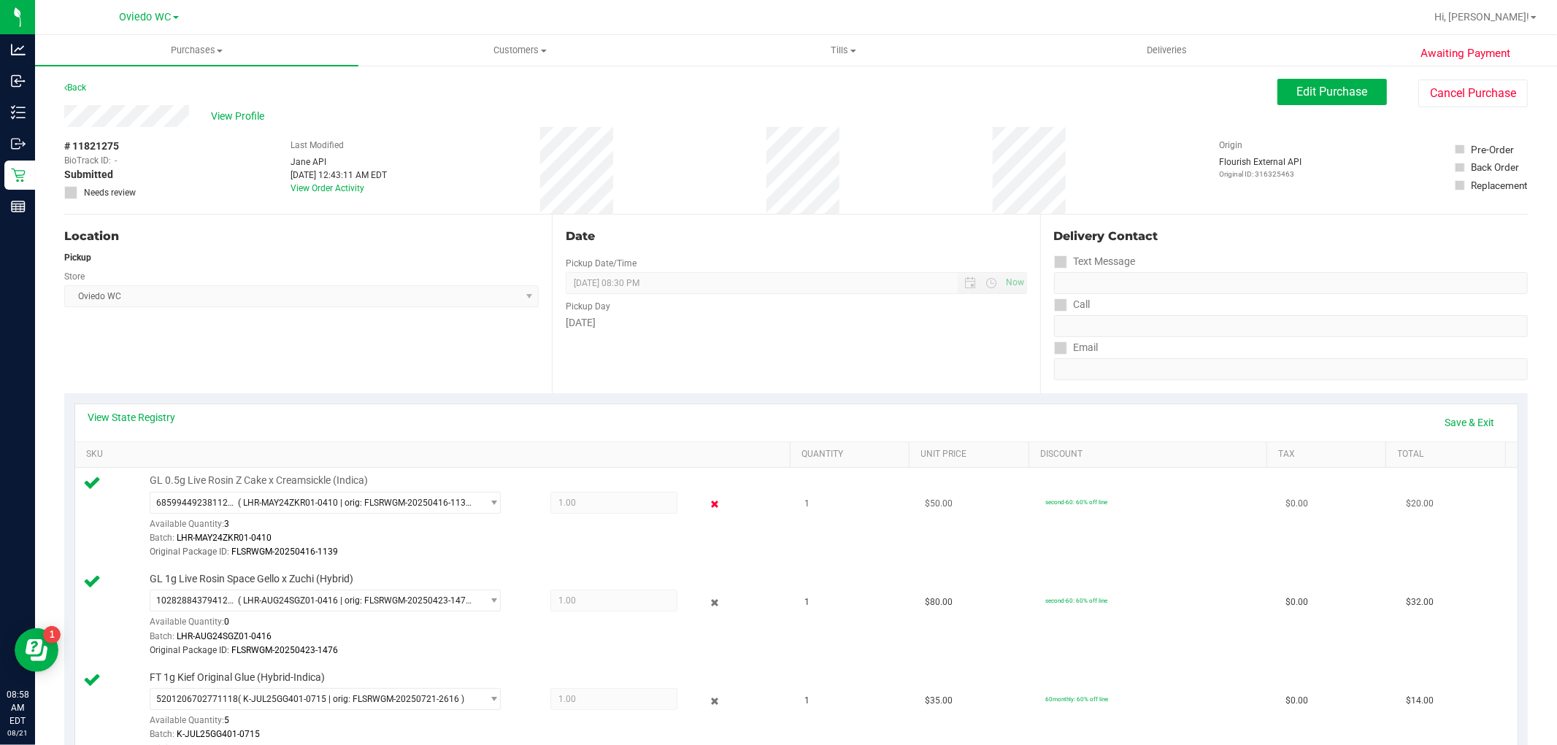
click at [707, 512] on icon at bounding box center [714, 504] width 15 height 17
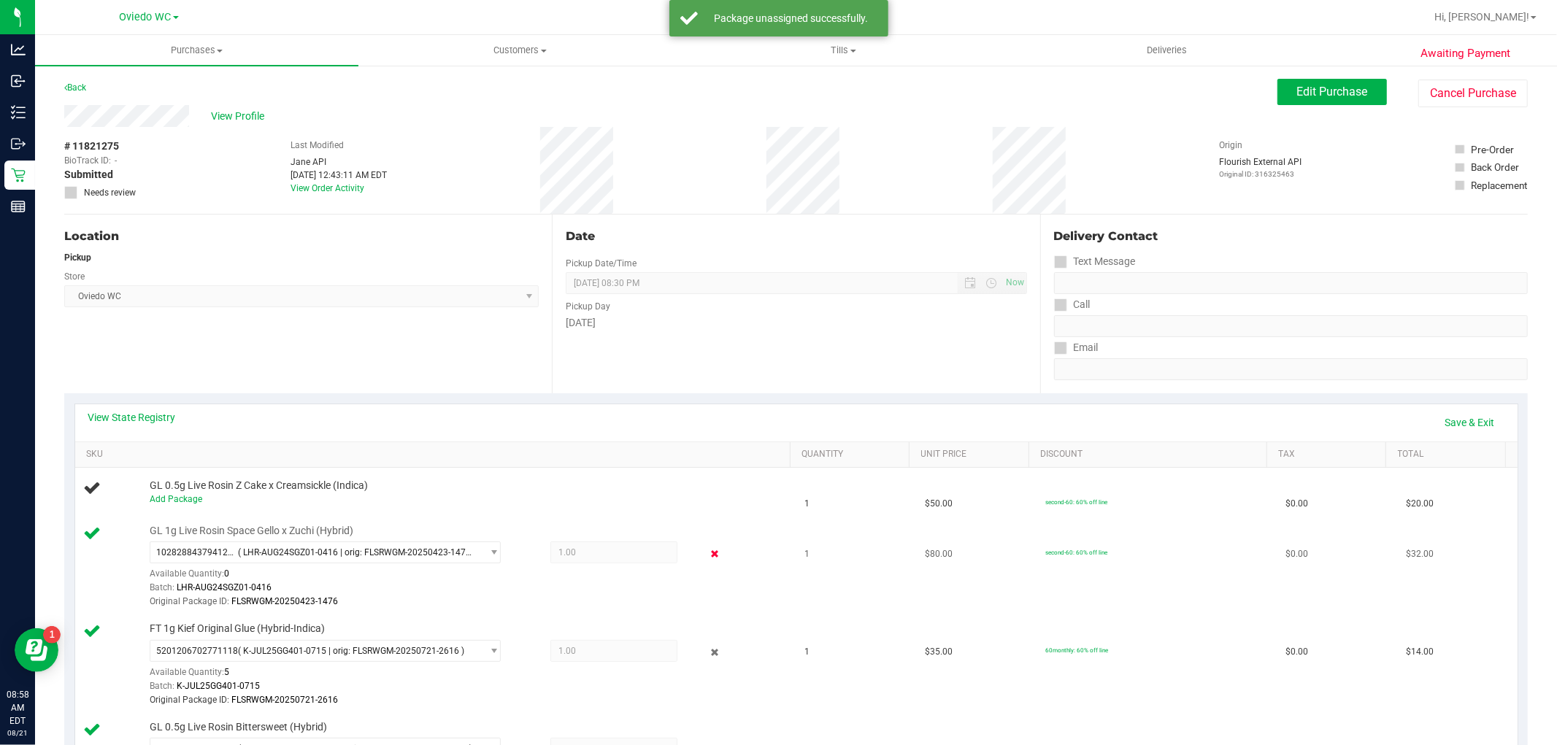
click at [707, 550] on icon at bounding box center [714, 554] width 15 height 17
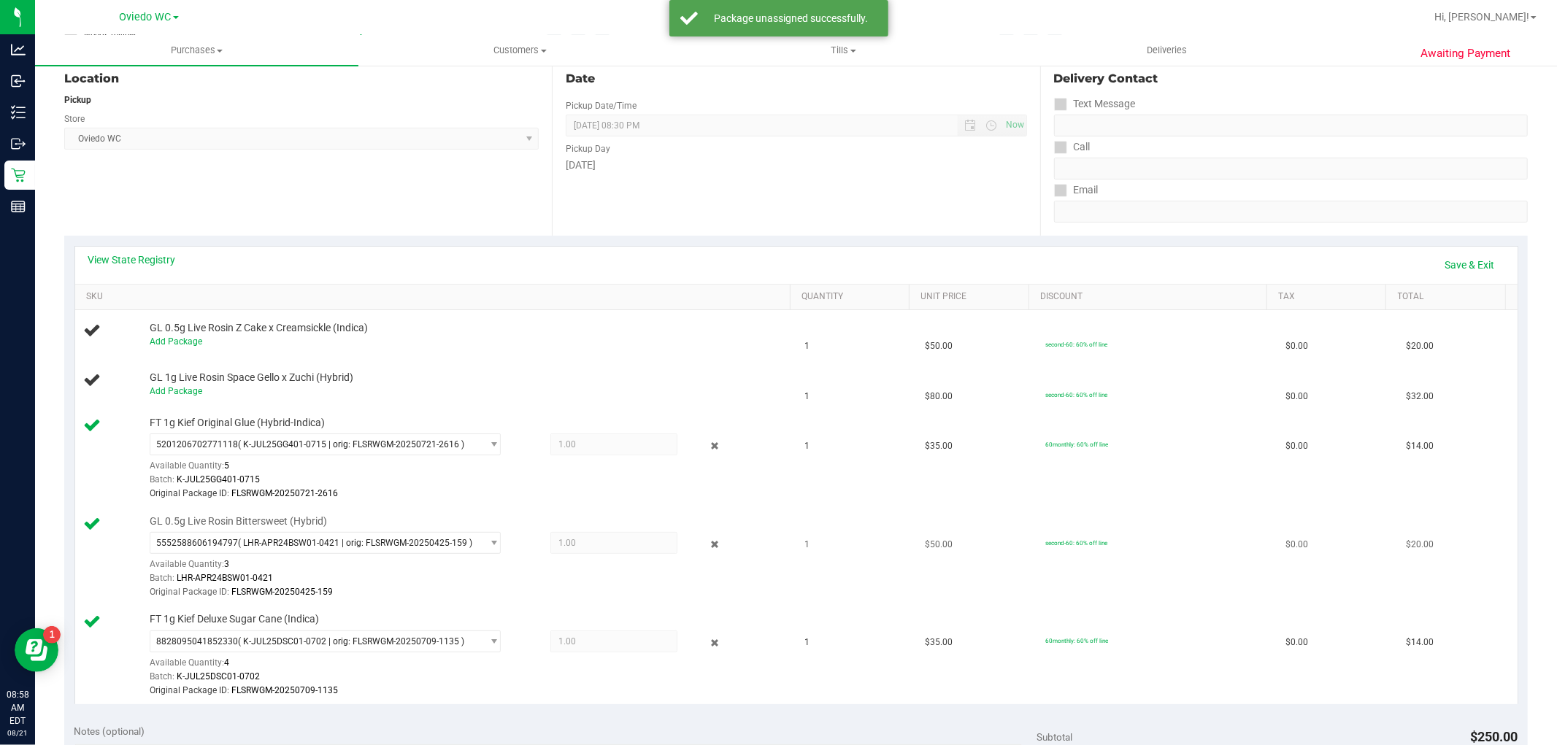
scroll to position [162, 0]
click at [707, 447] on icon at bounding box center [714, 442] width 15 height 17
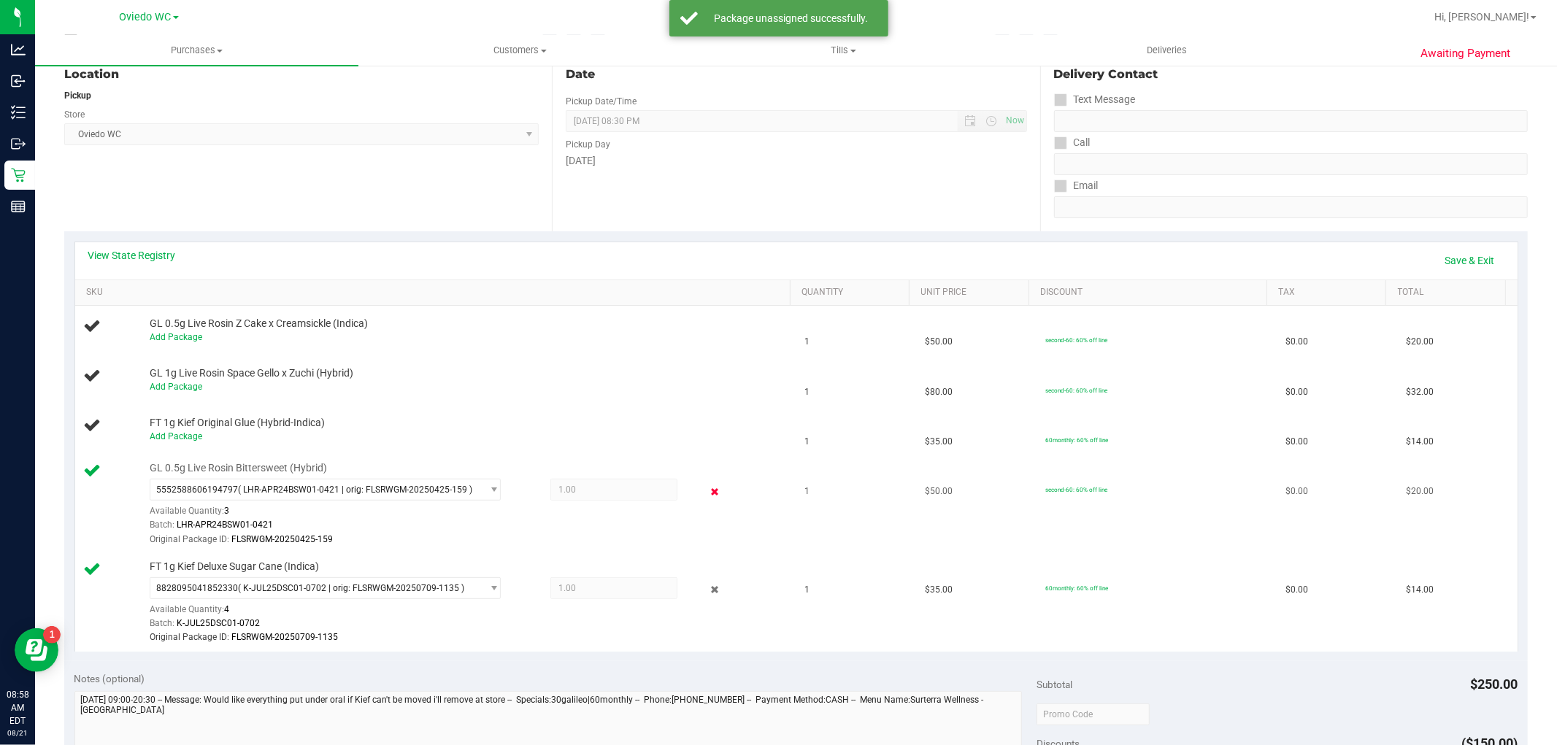
click at [707, 498] on icon at bounding box center [714, 491] width 15 height 17
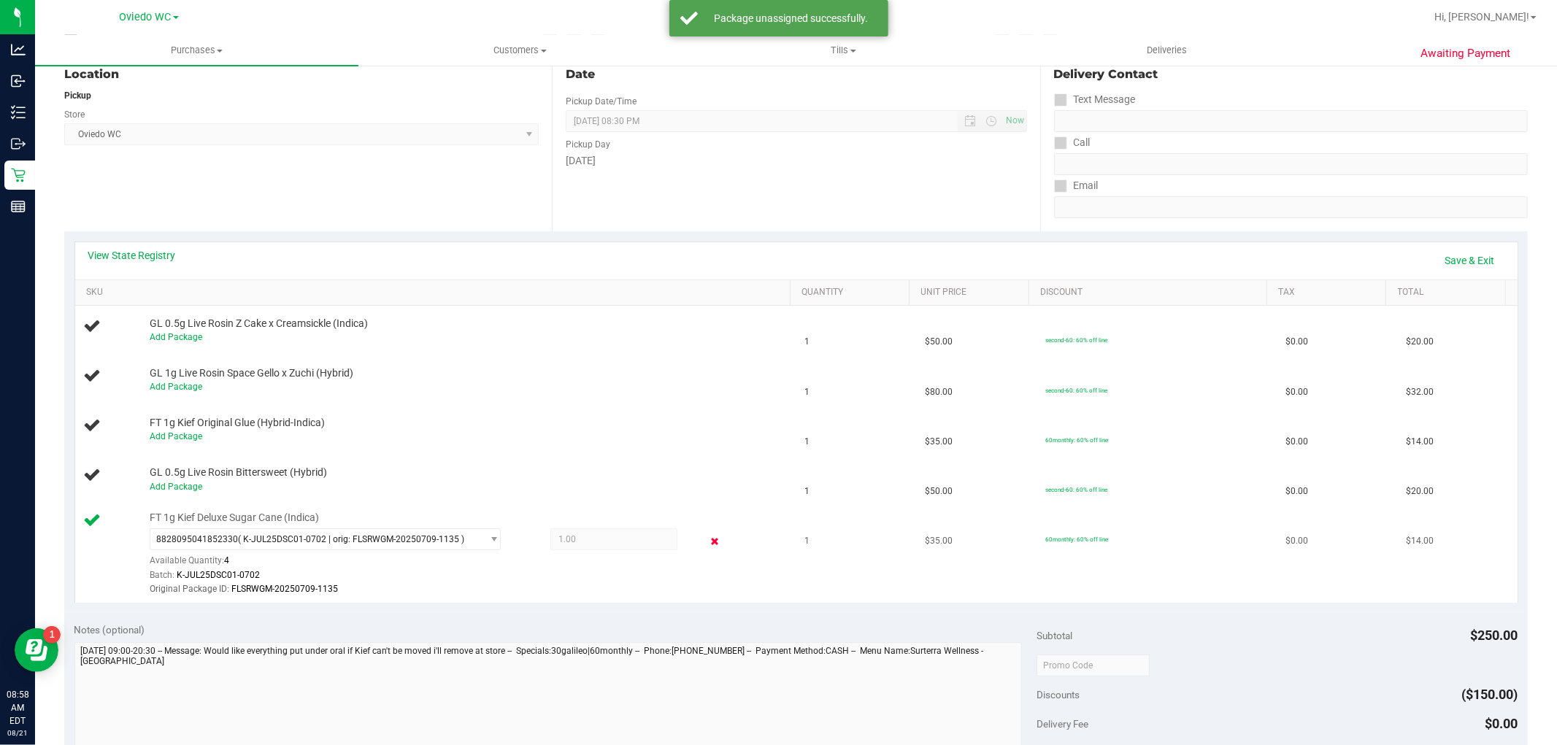
click at [707, 547] on icon at bounding box center [714, 541] width 15 height 17
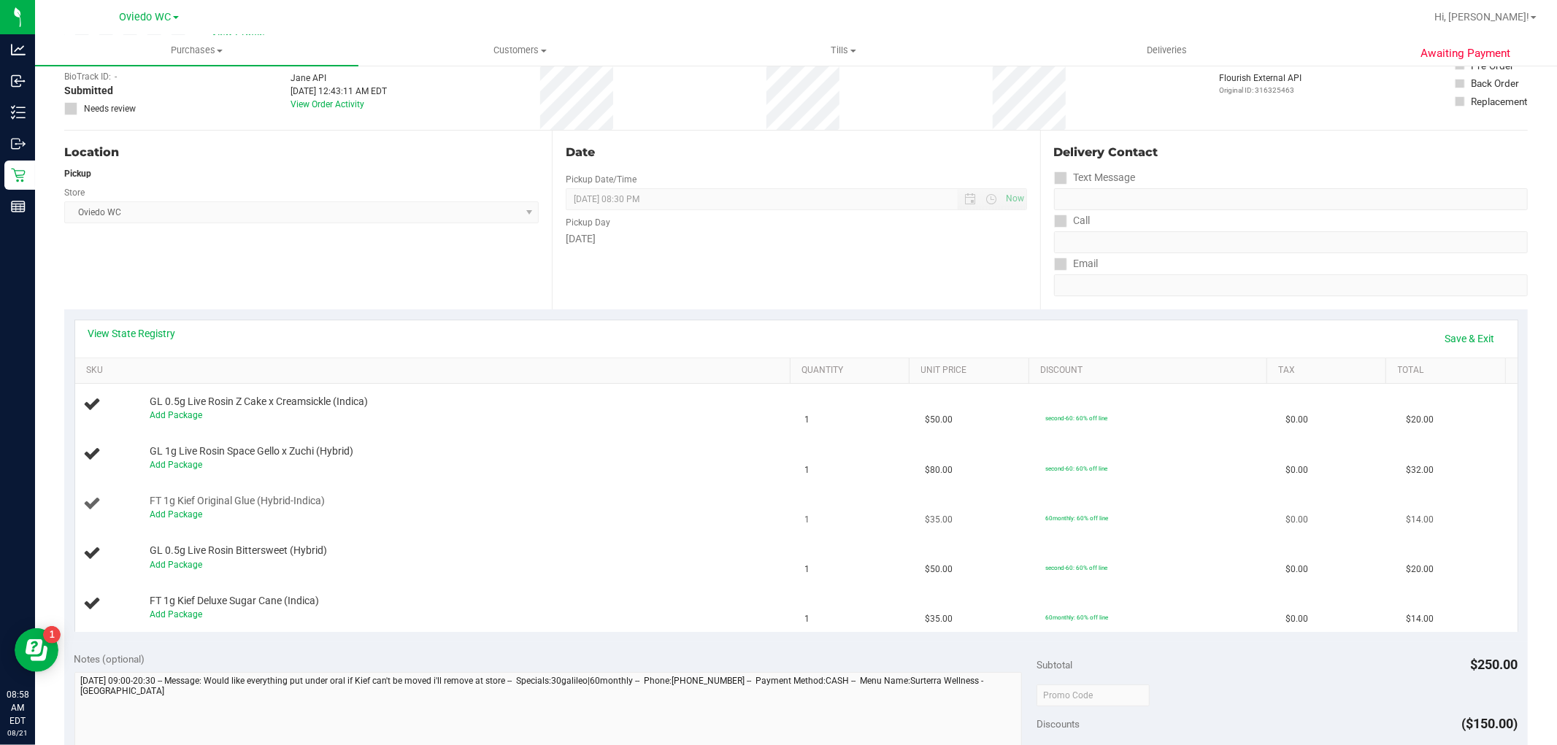
scroll to position [0, 0]
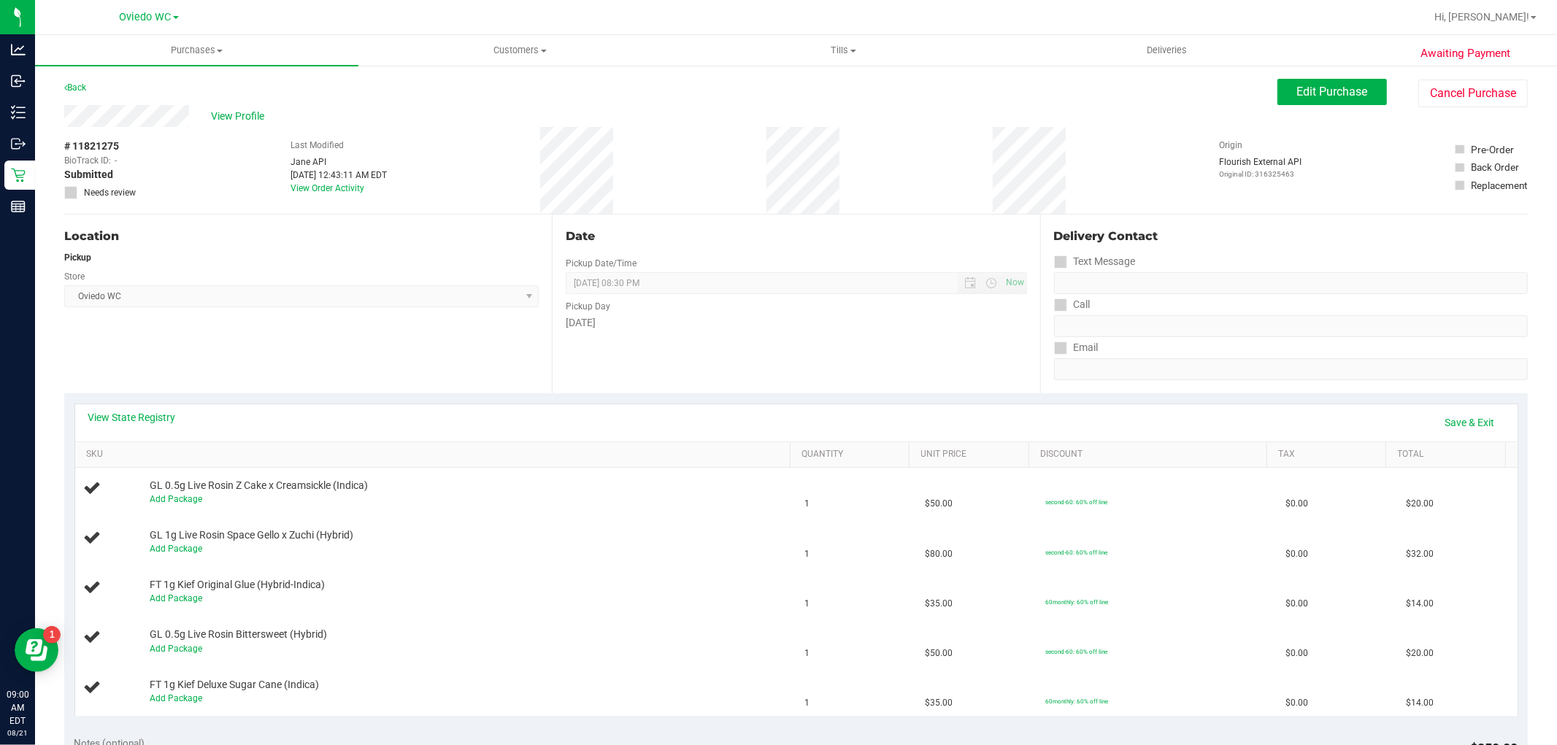
drag, startPoint x: 64, startPoint y: 142, endPoint x: 118, endPoint y: 147, distance: 54.2
click at [118, 147] on span "# 11821275" at bounding box center [91, 146] width 55 height 15
copy span "# 11821275"
click at [224, 118] on span "View Profile" at bounding box center [240, 116] width 58 height 15
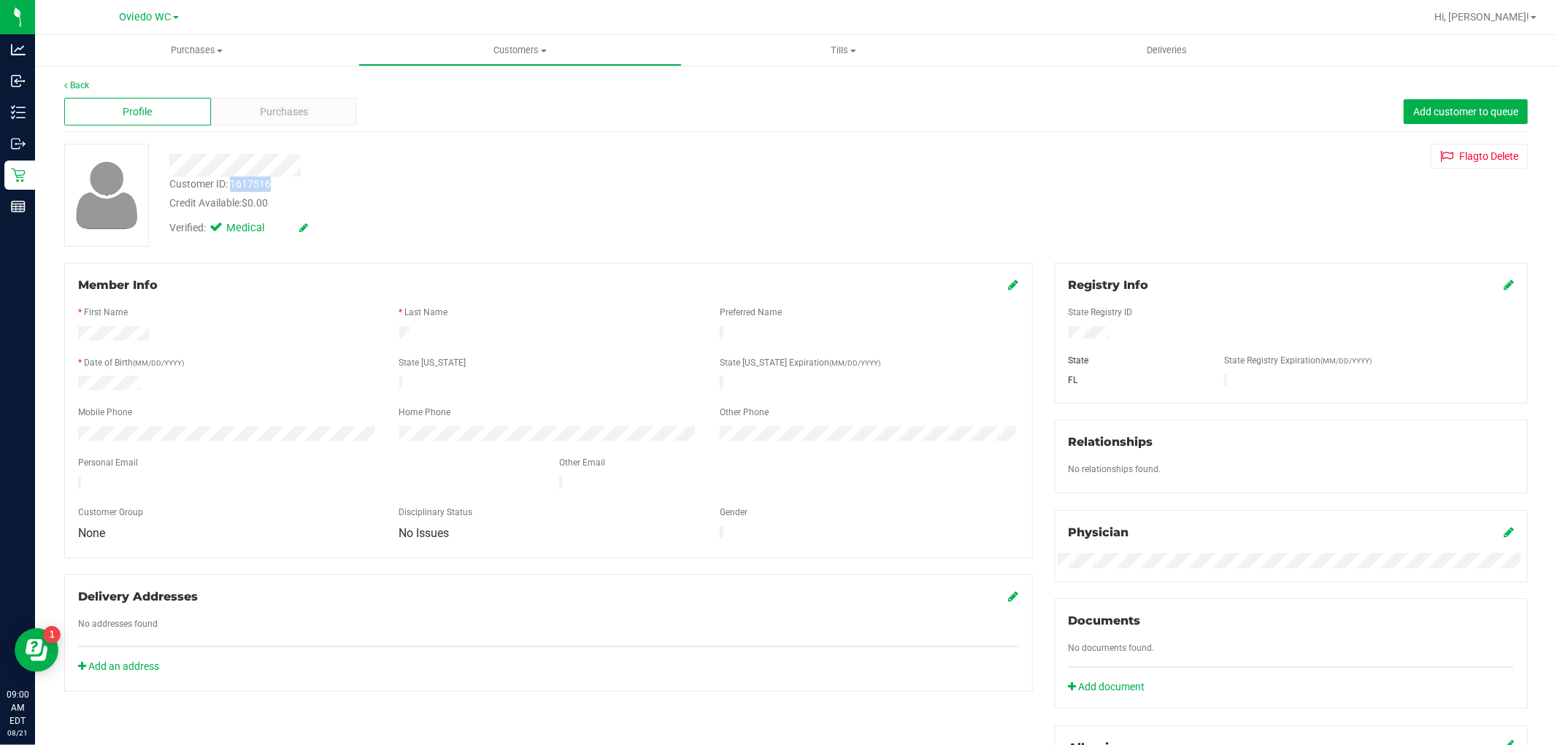
drag, startPoint x: 231, startPoint y: 177, endPoint x: 269, endPoint y: 185, distance: 38.8
click at [269, 185] on div "Customer ID: 1617516" at bounding box center [219, 184] width 101 height 15
copy div "1617516"
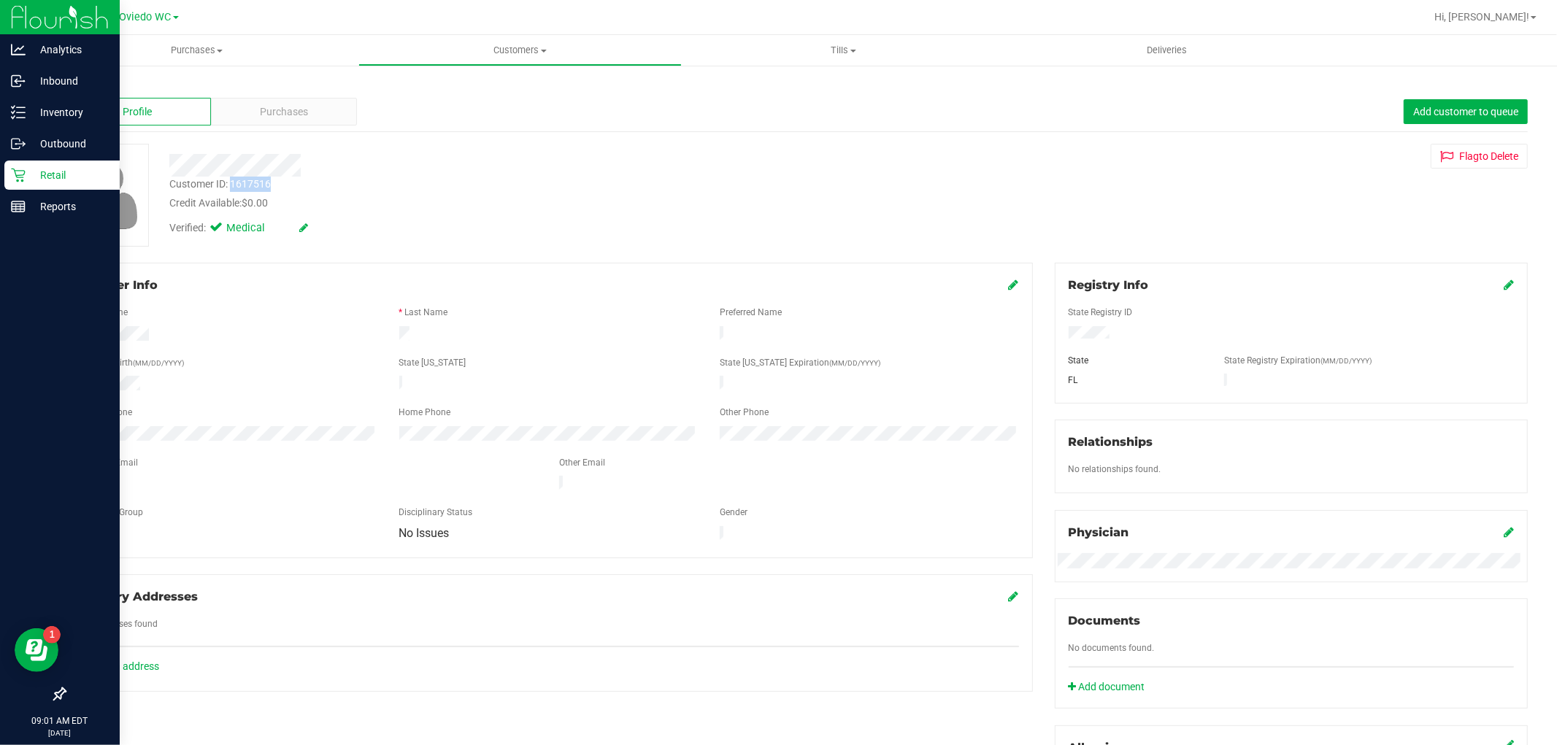
click at [32, 161] on div "Retail" at bounding box center [61, 175] width 115 height 29
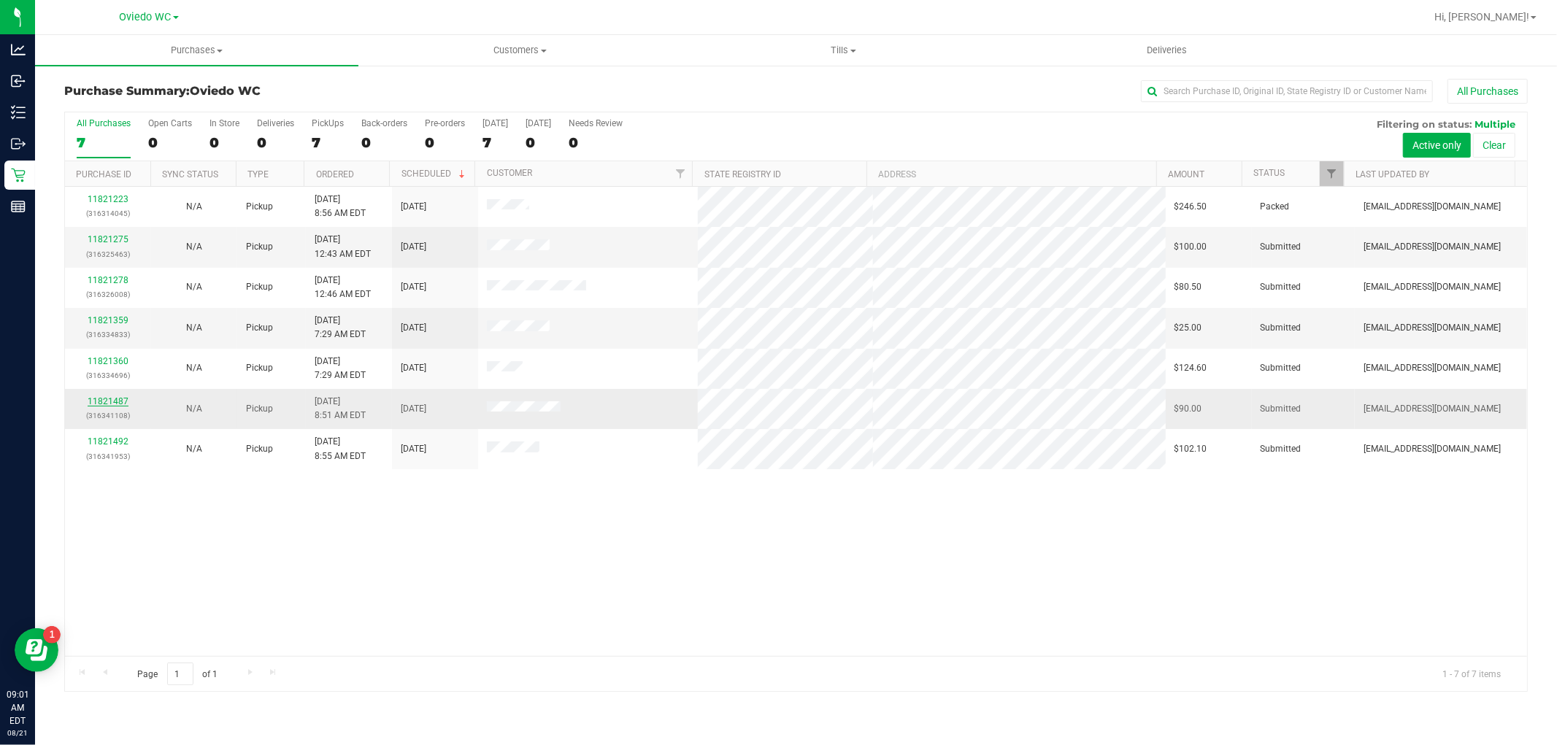
click at [100, 399] on link "11821487" at bounding box center [108, 401] width 41 height 10
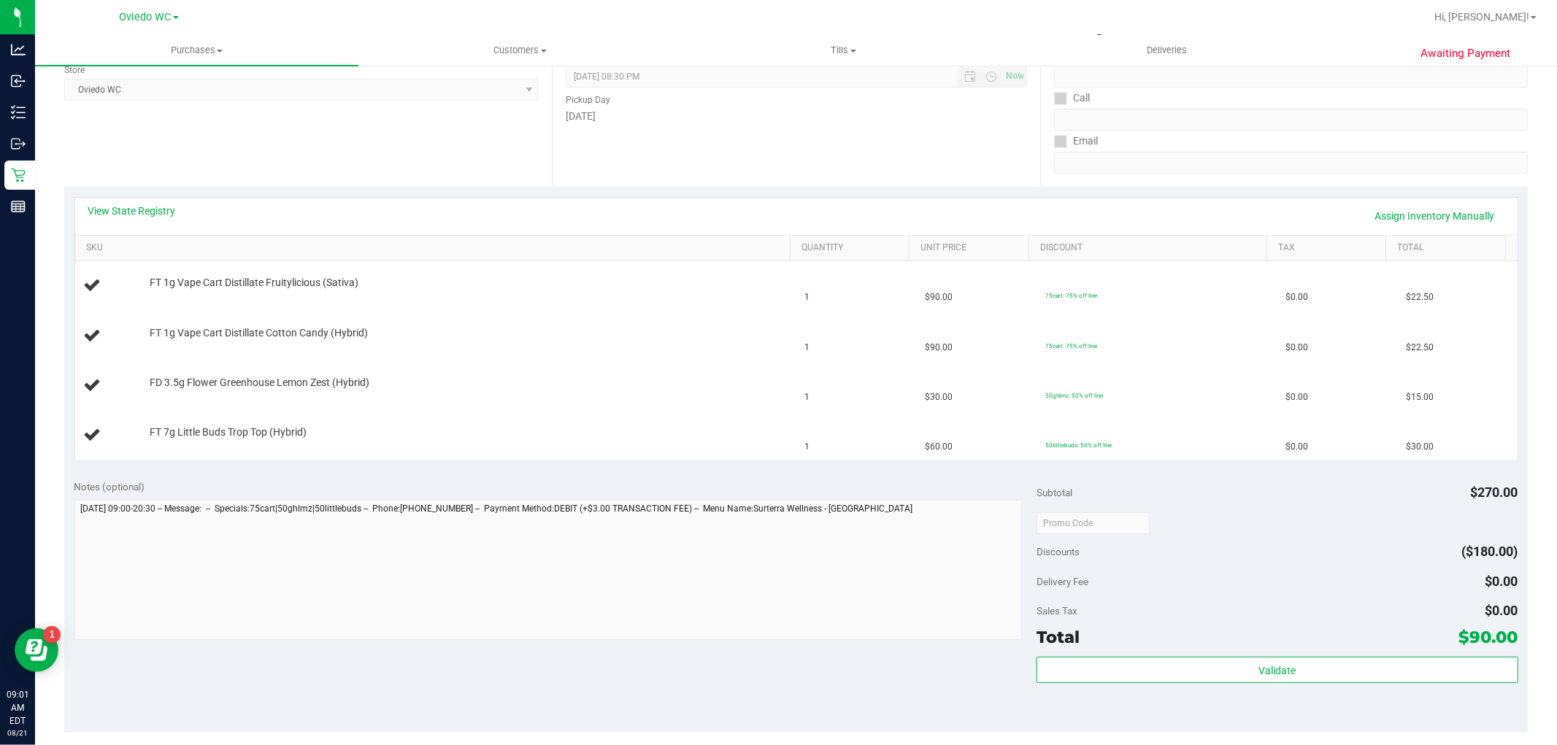
scroll to position [324, 0]
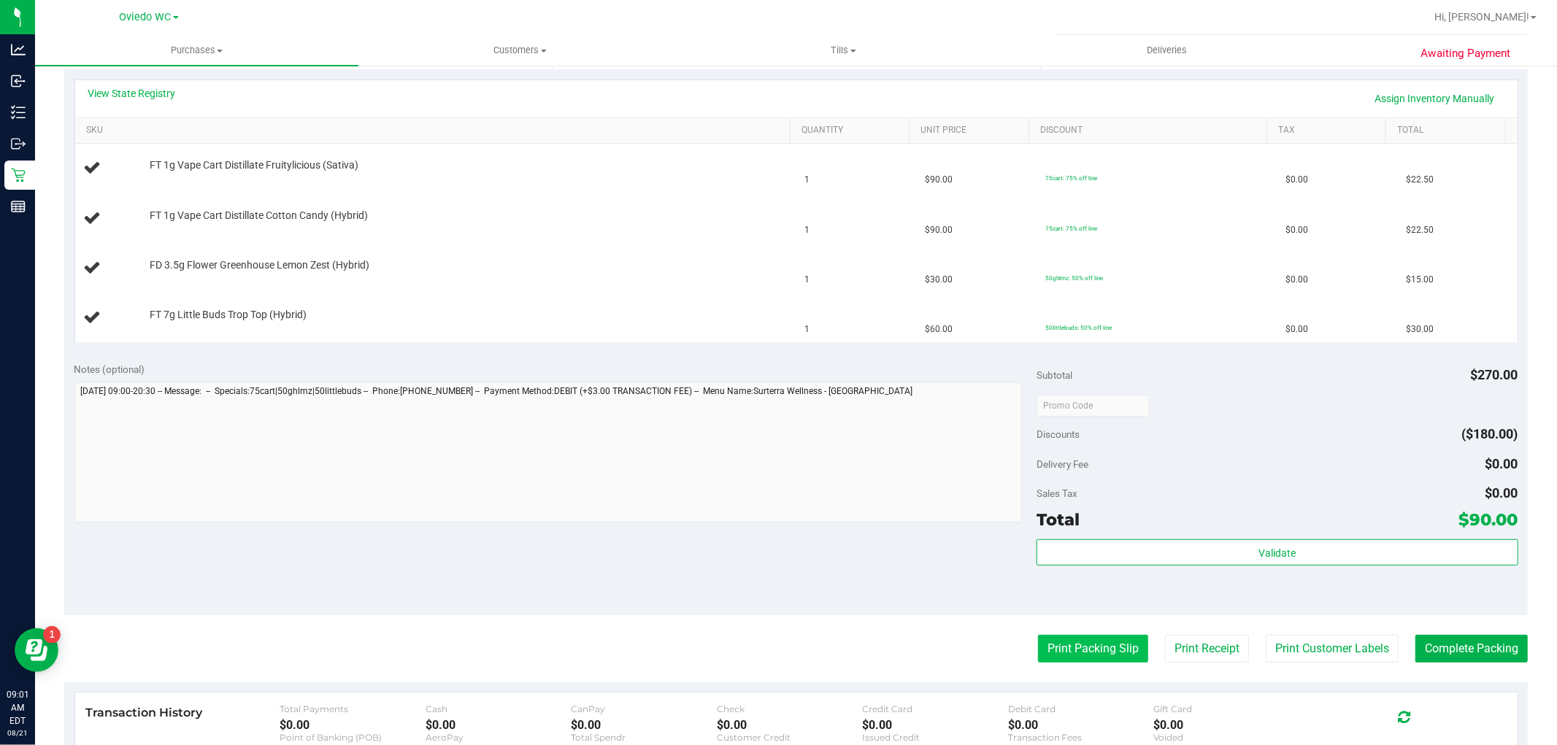
click at [832, 643] on button "Print Packing Slip" at bounding box center [1093, 649] width 110 height 28
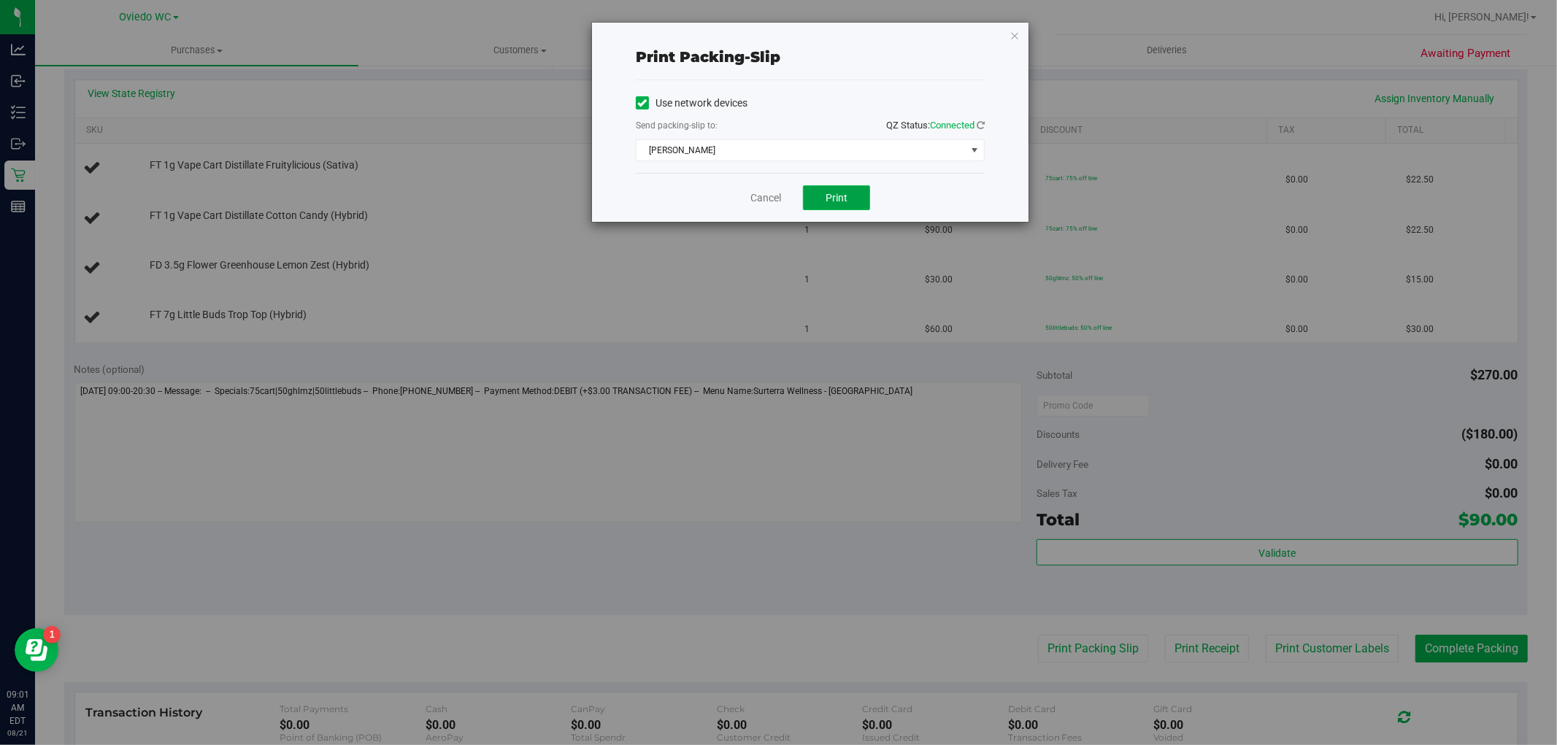
click at [832, 200] on span "Print" at bounding box center [837, 198] width 22 height 12
click at [832, 32] on icon "button" at bounding box center [1015, 35] width 10 height 18
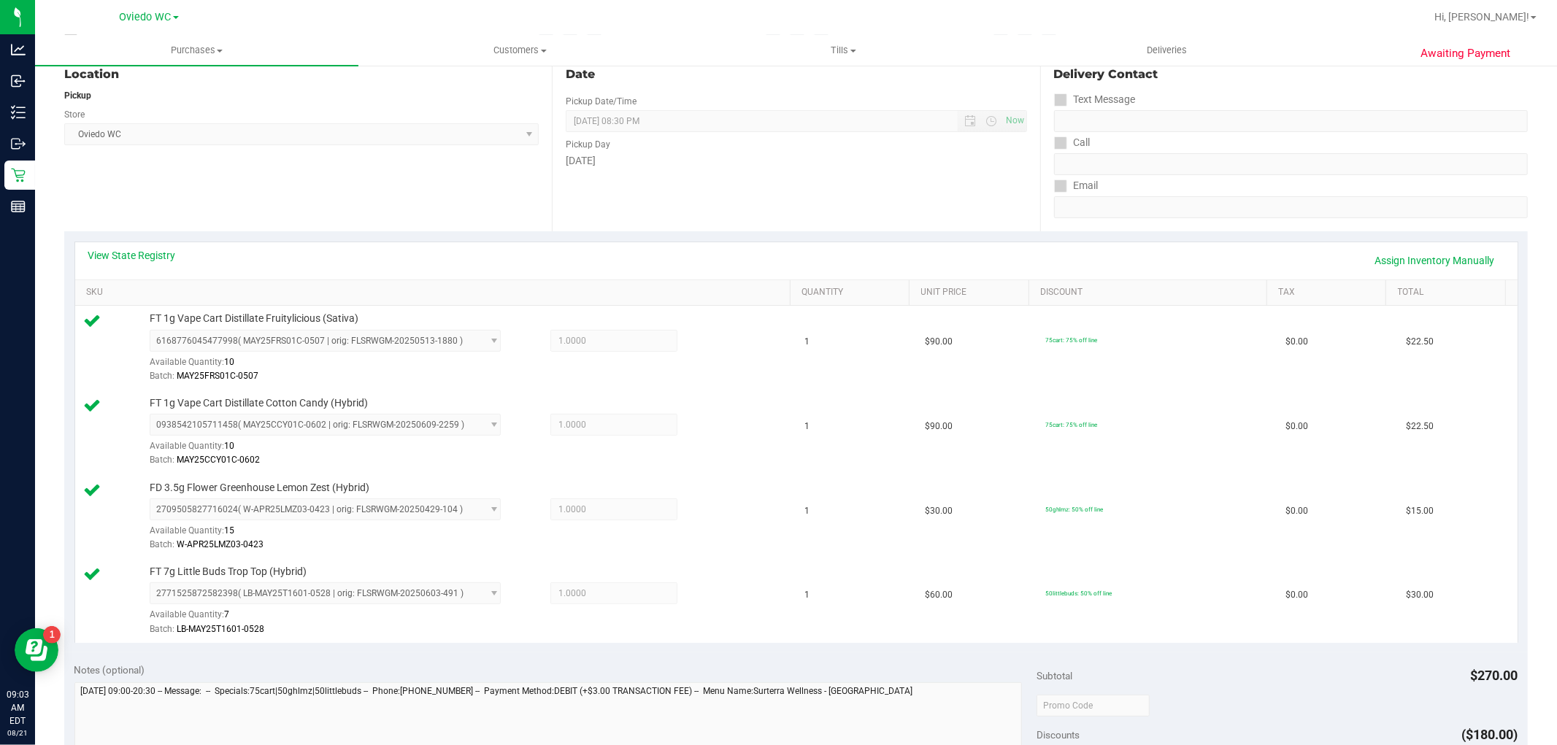
scroll to position [567, 0]
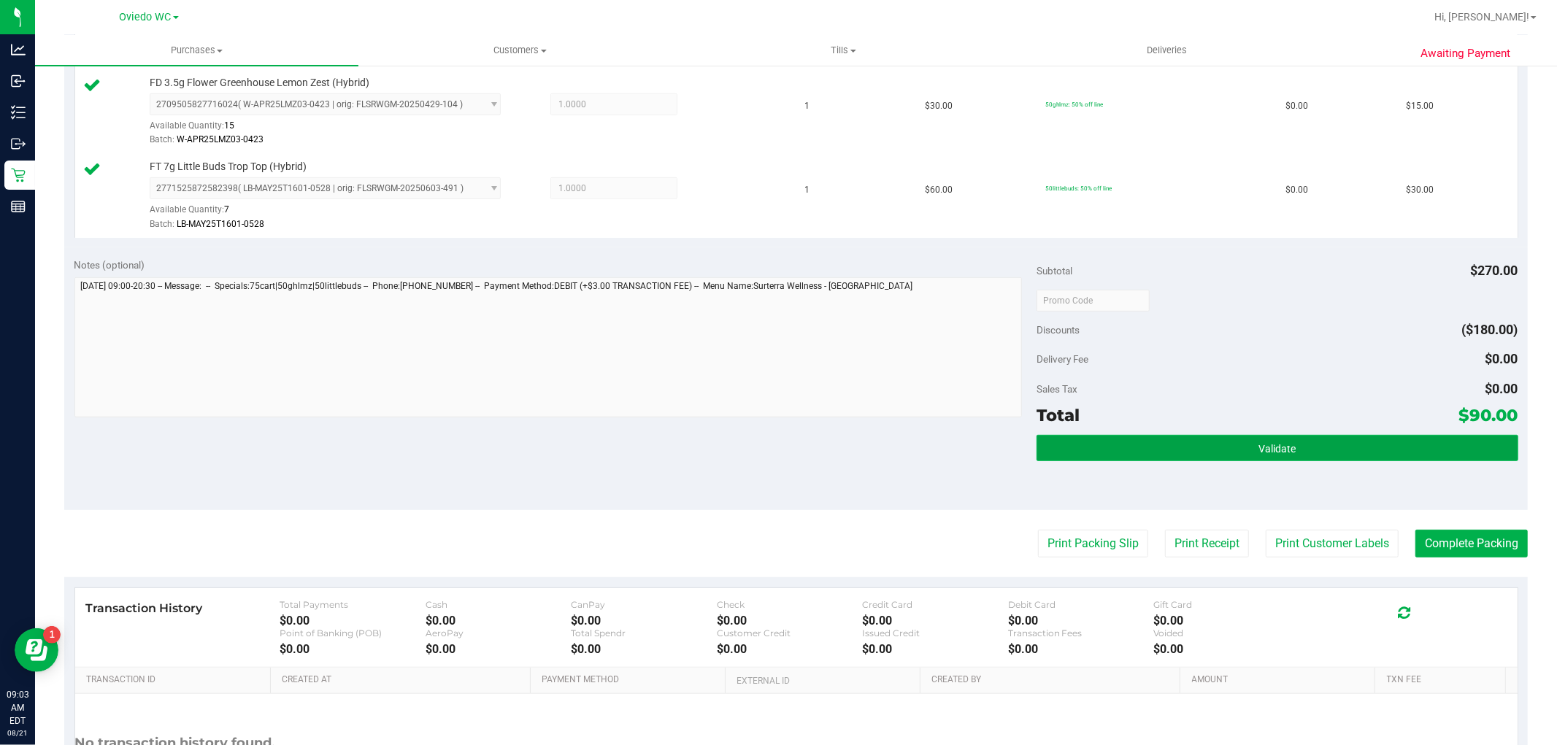
click at [832, 441] on button "Validate" at bounding box center [1277, 448] width 481 height 26
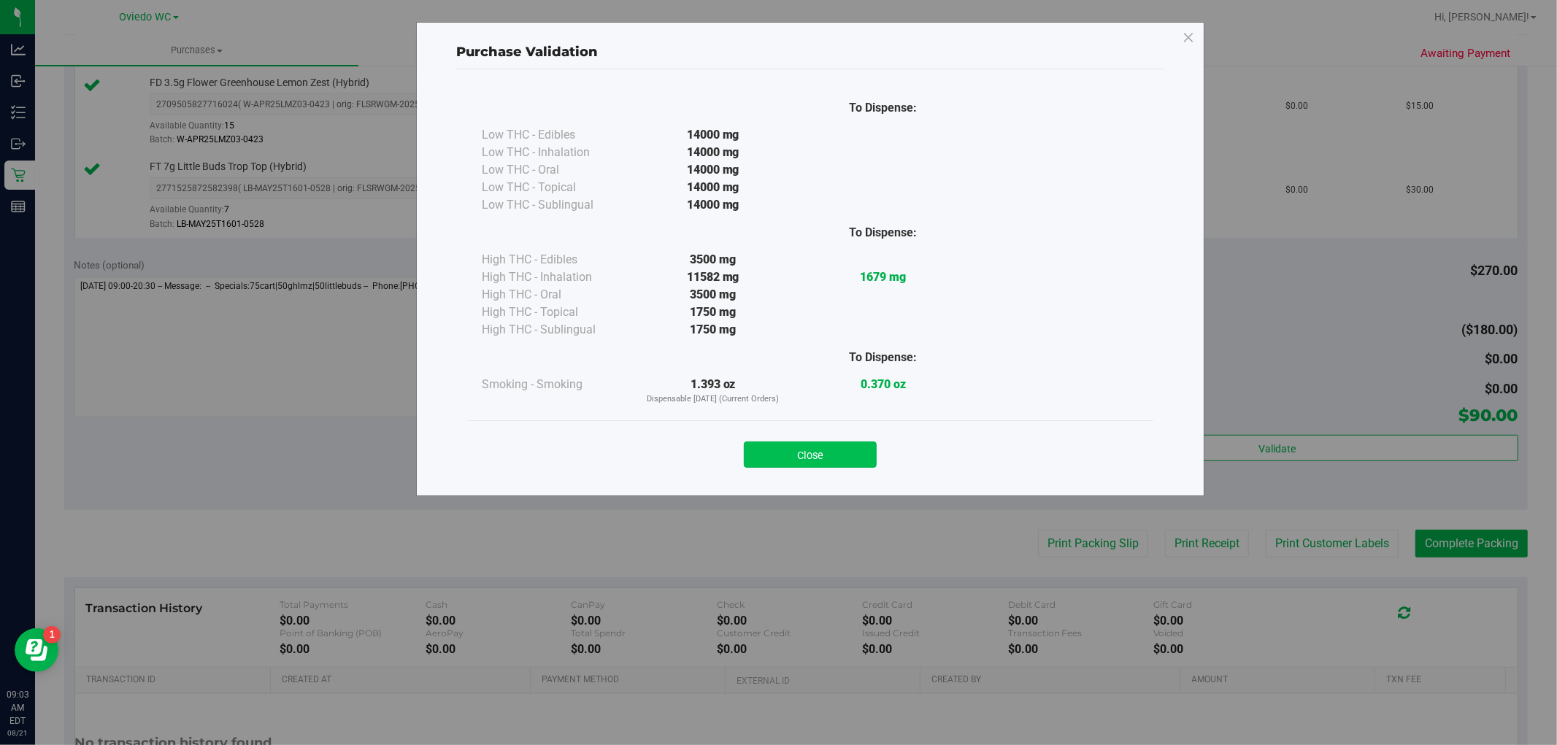
click at [827, 442] on button "Close" at bounding box center [810, 455] width 133 height 26
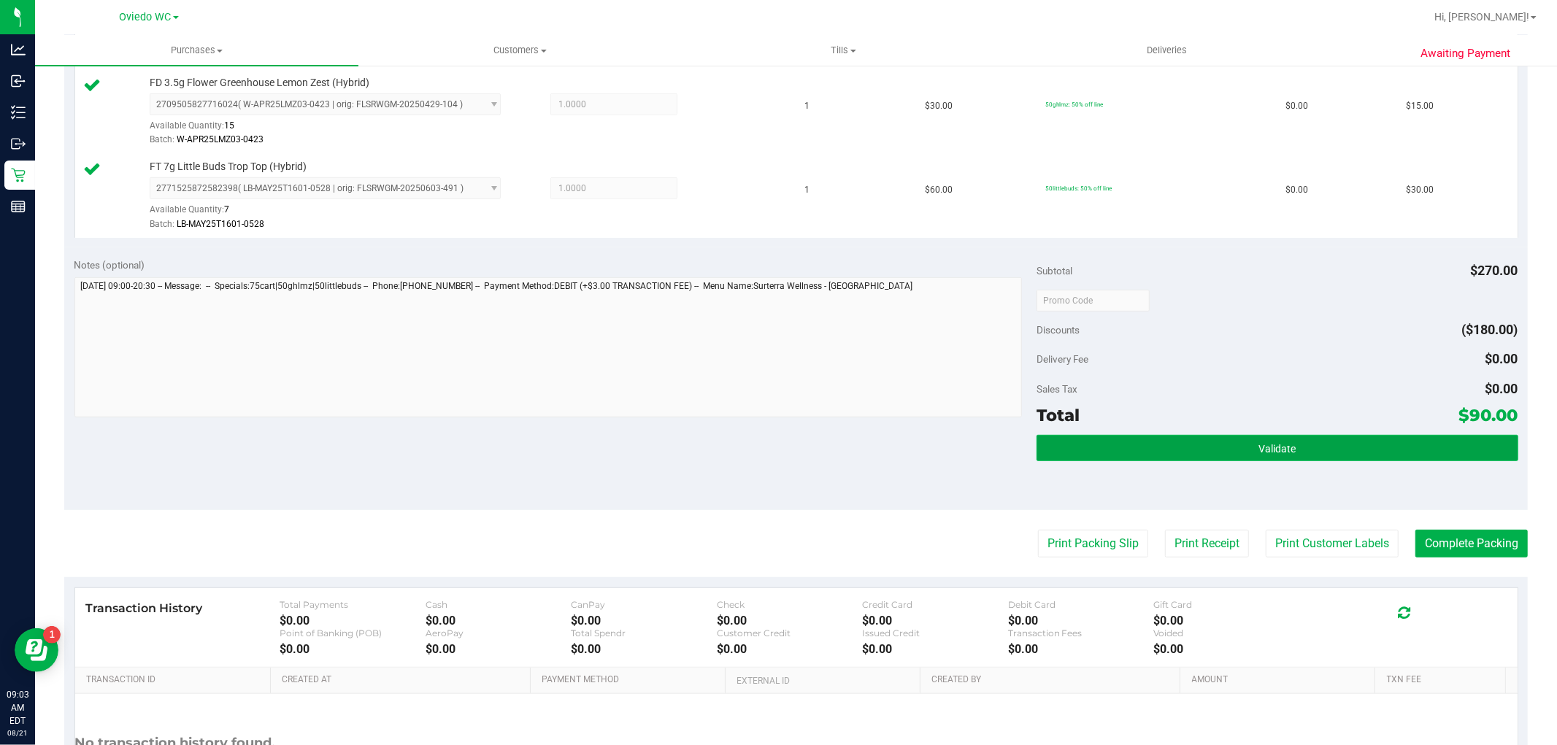
click at [832, 447] on button "Validate" at bounding box center [1277, 448] width 481 height 26
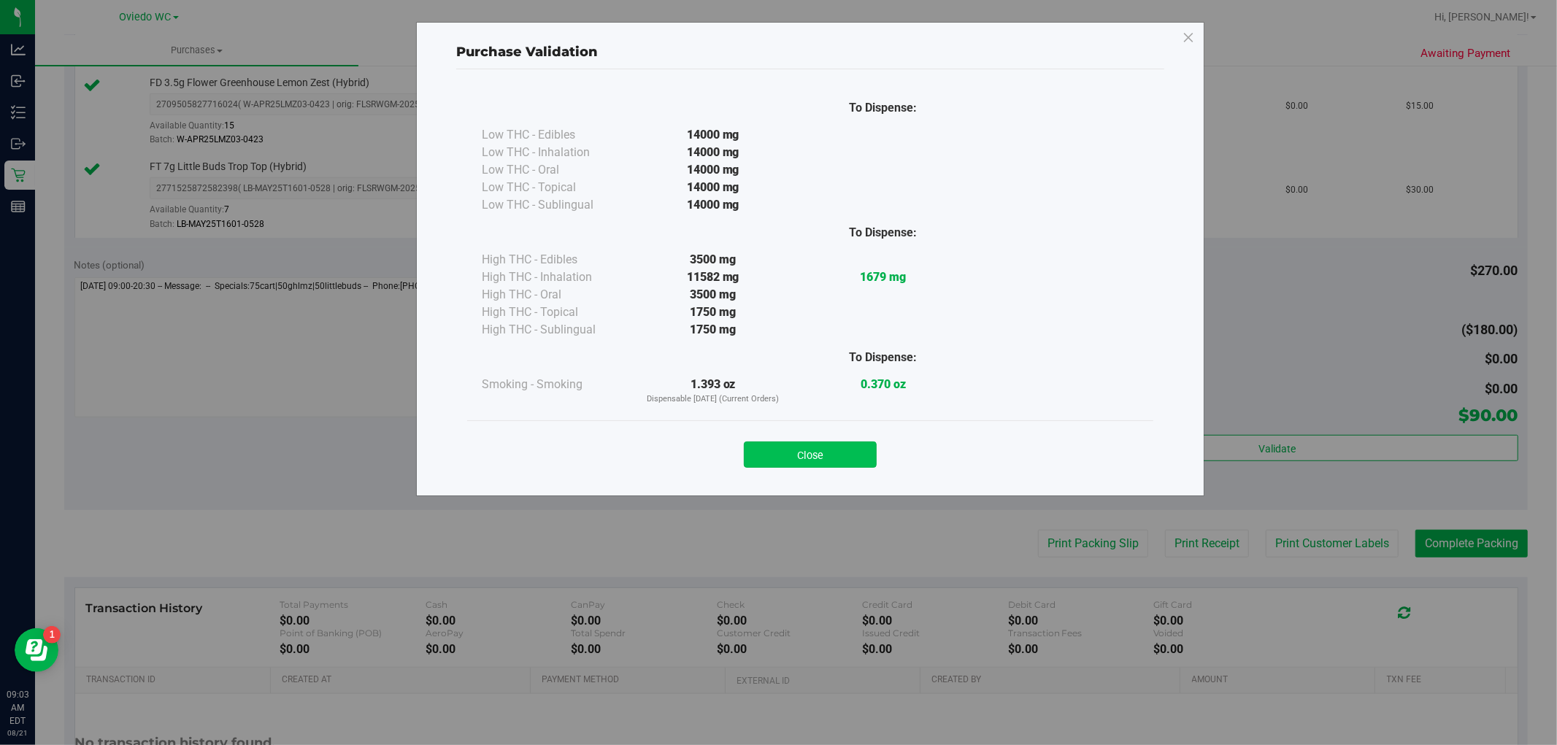
click at [799, 457] on button "Close" at bounding box center [810, 455] width 133 height 26
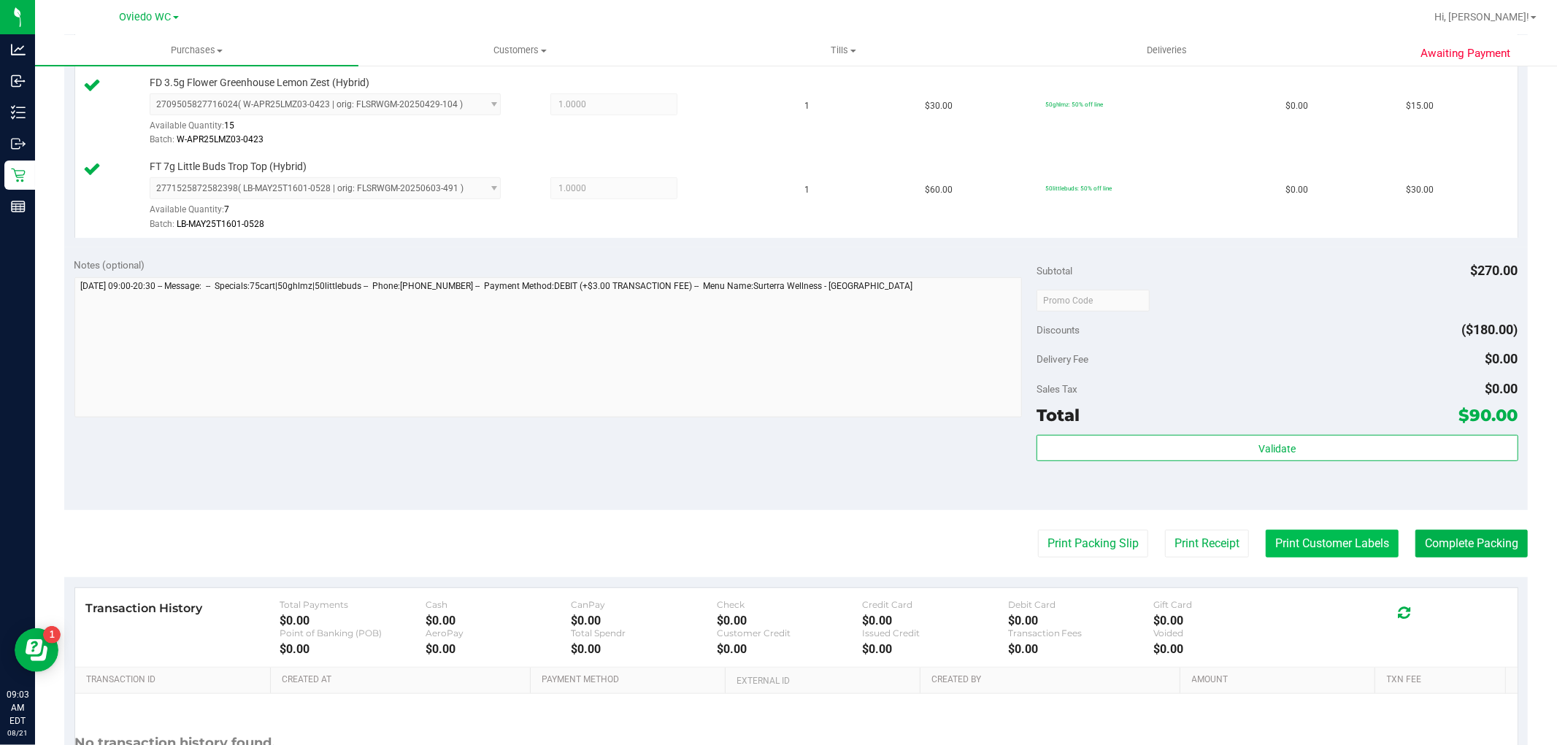
click at [832, 543] on button "Print Customer Labels" at bounding box center [1332, 544] width 133 height 28
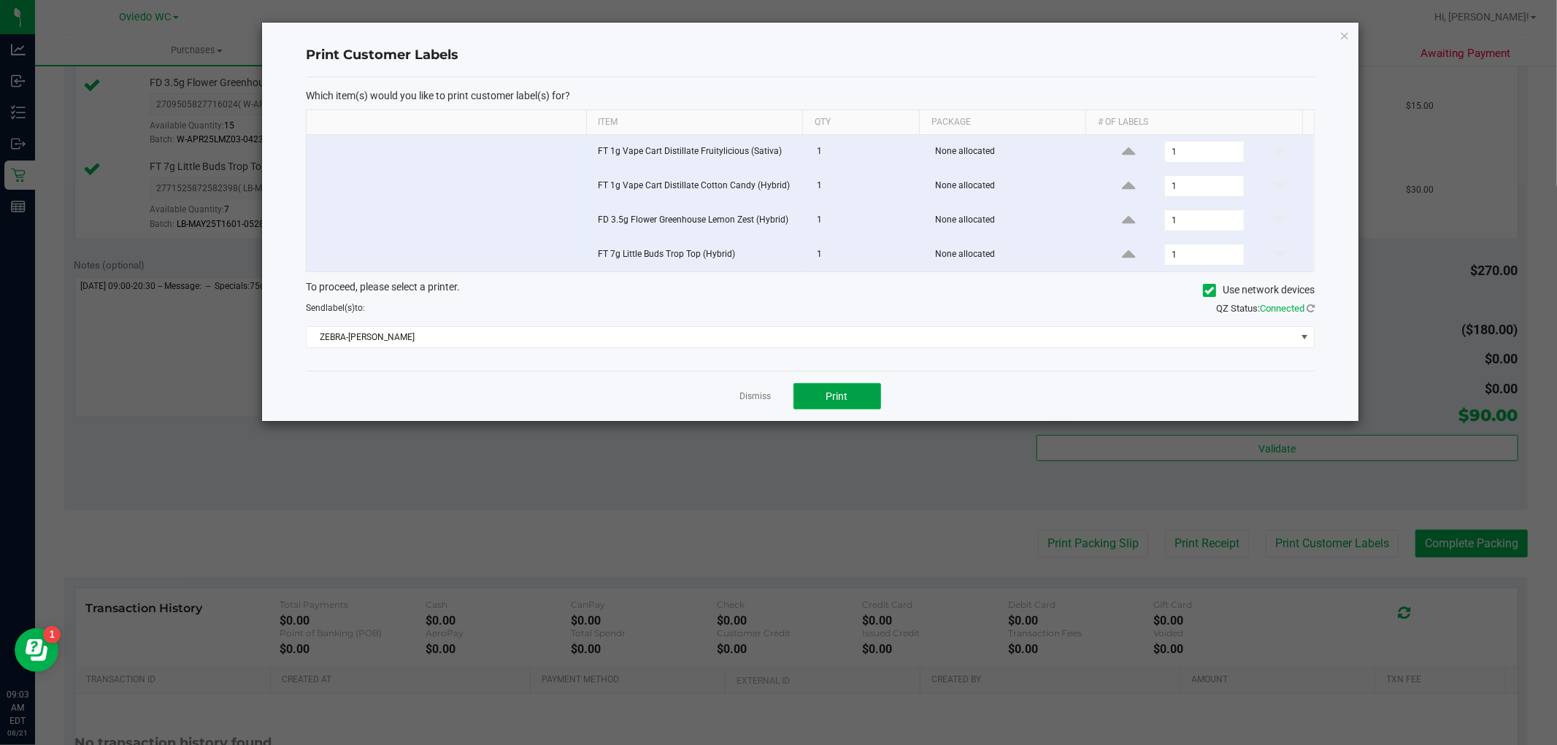
click at [830, 402] on span "Print" at bounding box center [837, 397] width 22 height 12
click at [832, 36] on icon "button" at bounding box center [1345, 35] width 10 height 18
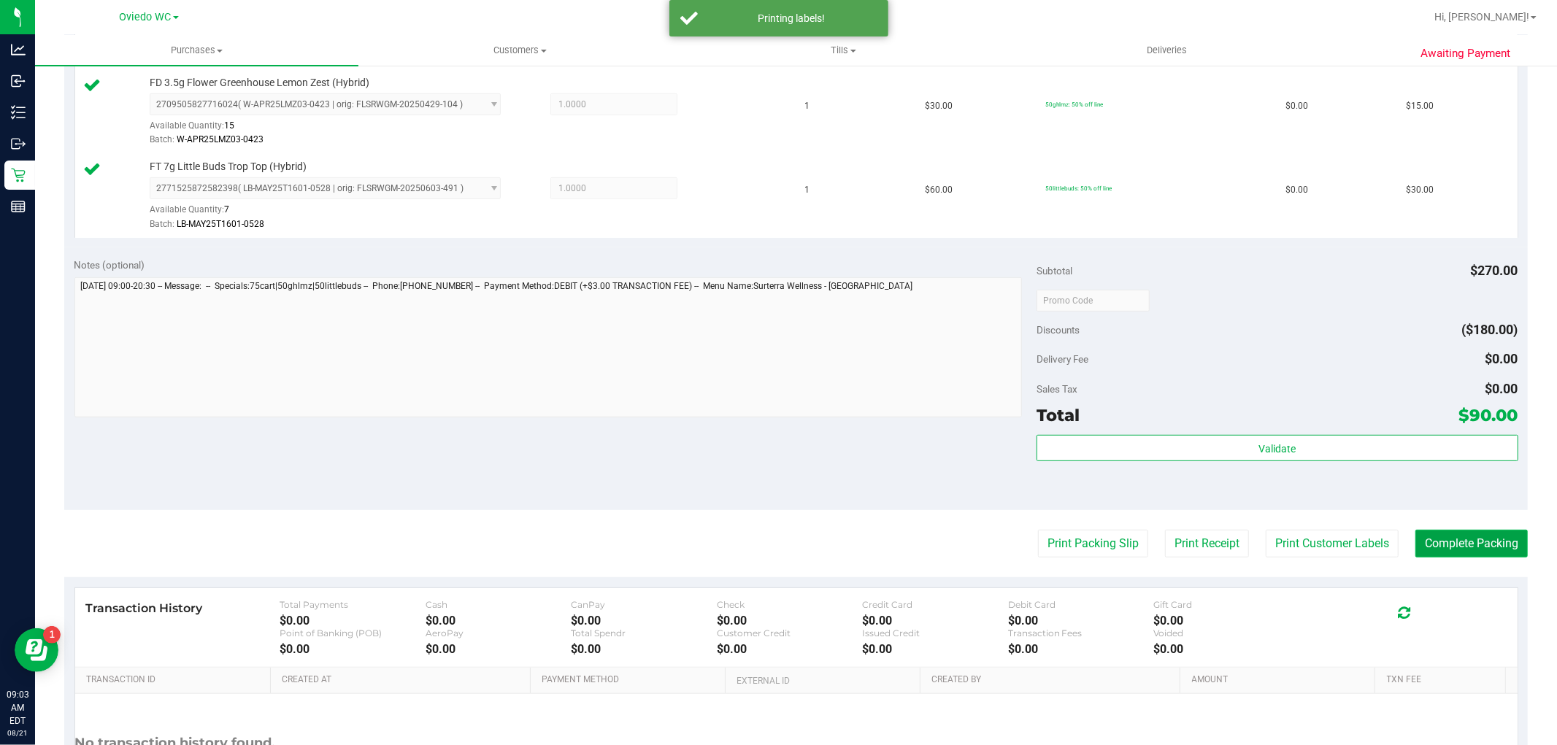
click at [832, 551] on button "Complete Packing" at bounding box center [1471, 544] width 112 height 28
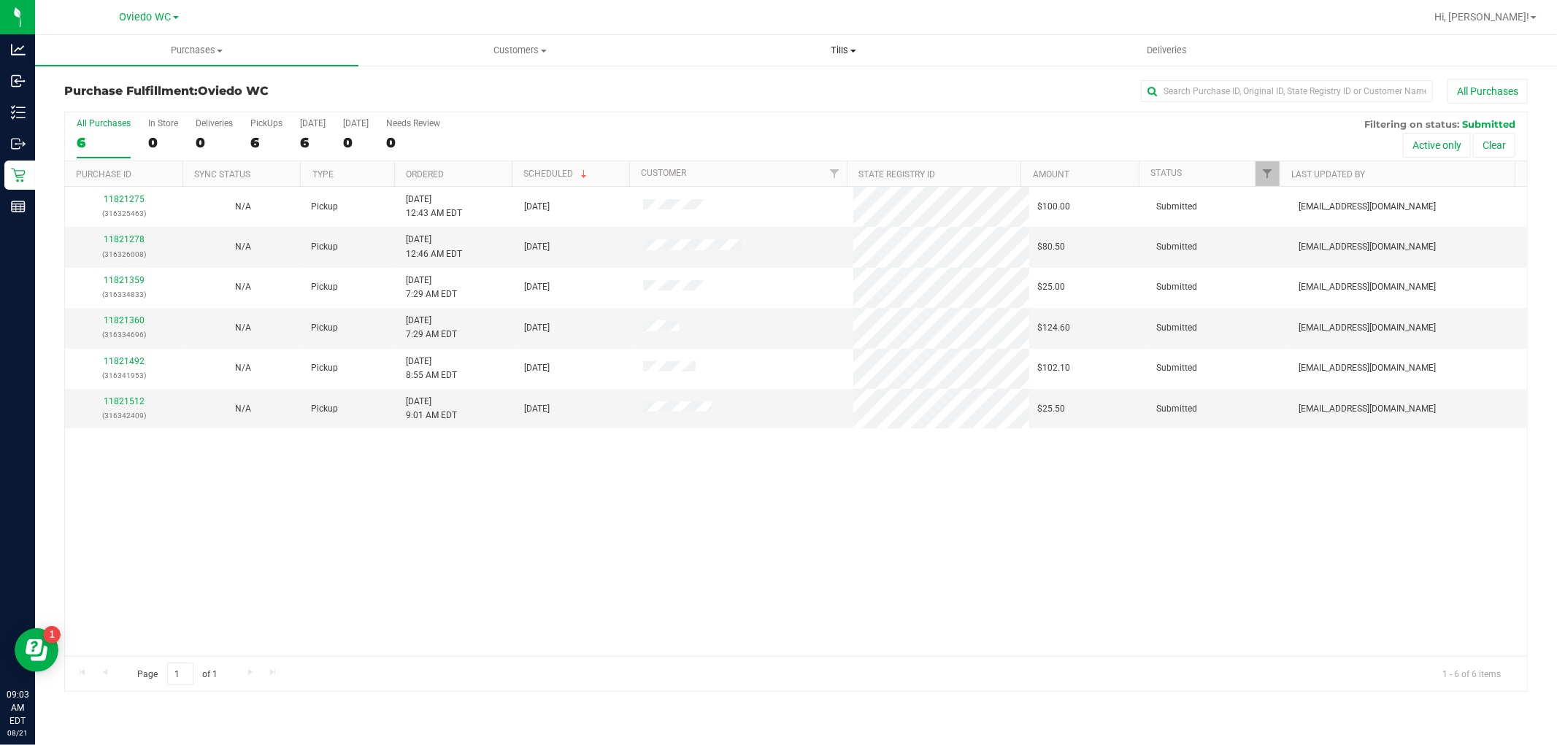
click at [832, 49] on span "Tills" at bounding box center [844, 50] width 322 height 13
click at [815, 82] on li "Manage tills" at bounding box center [843, 89] width 323 height 18
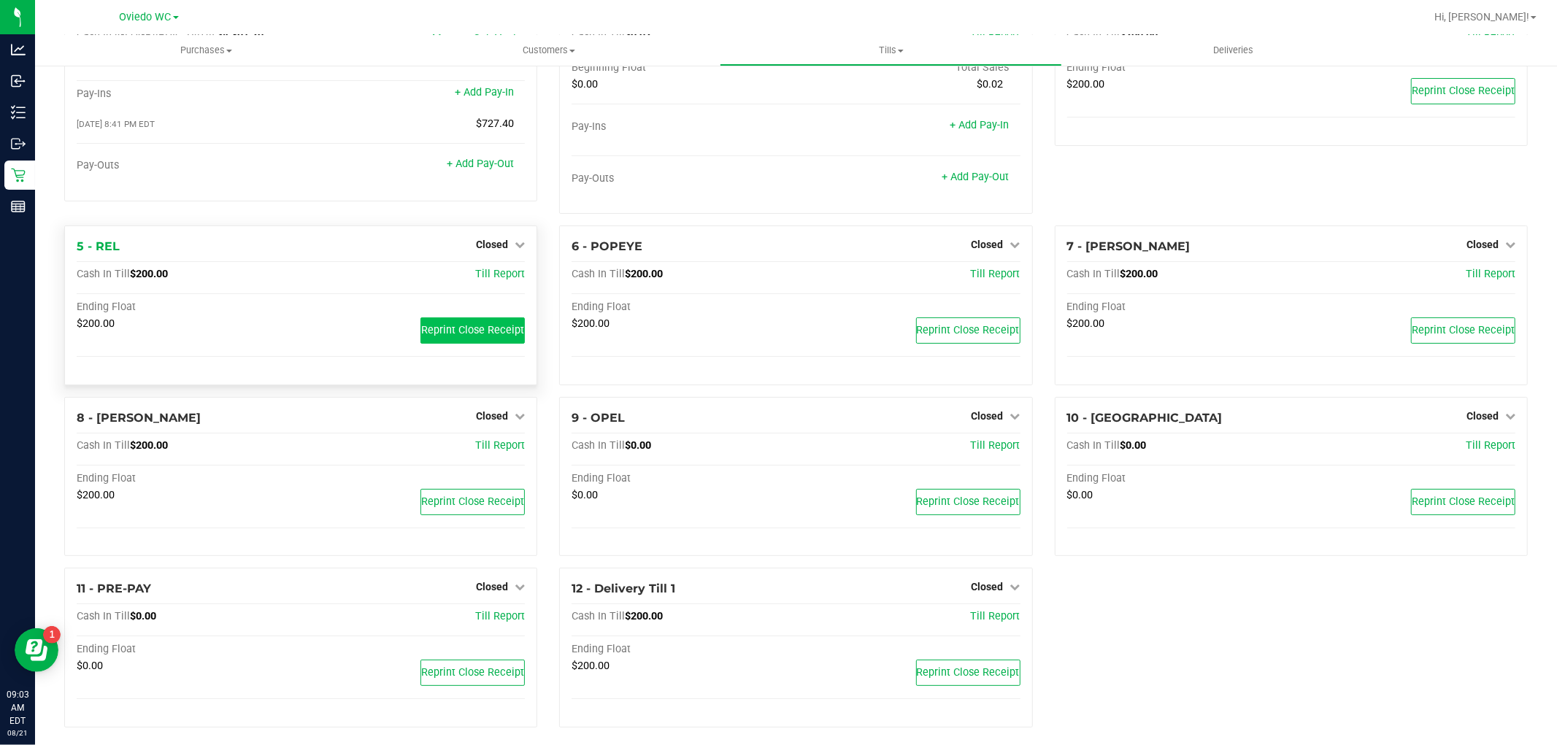
scroll to position [102, 0]
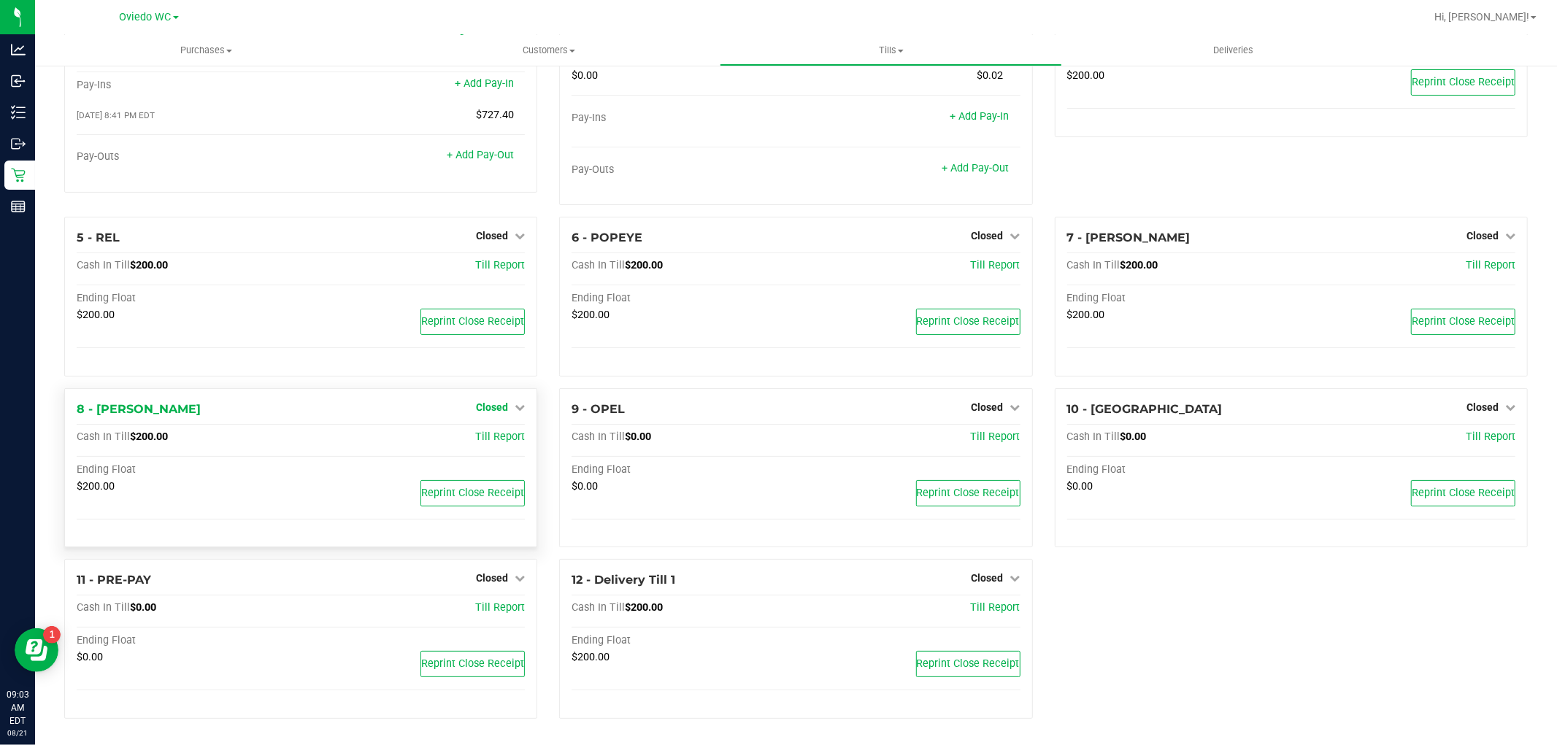
click at [489, 404] on span "Closed" at bounding box center [492, 407] width 32 height 12
click at [491, 438] on link "Open Till" at bounding box center [491, 437] width 39 height 12
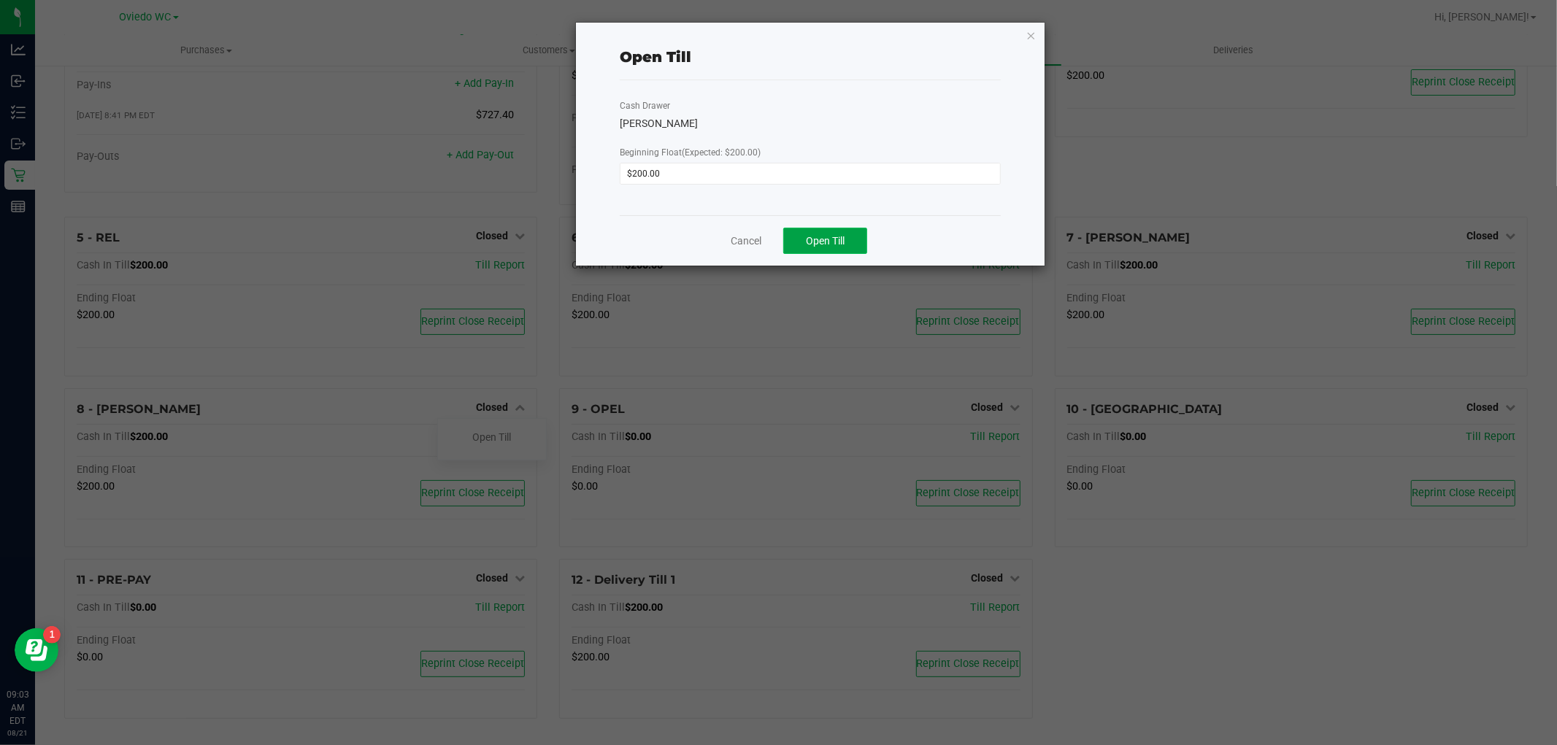
click at [832, 235] on span "Open Till" at bounding box center [825, 241] width 39 height 12
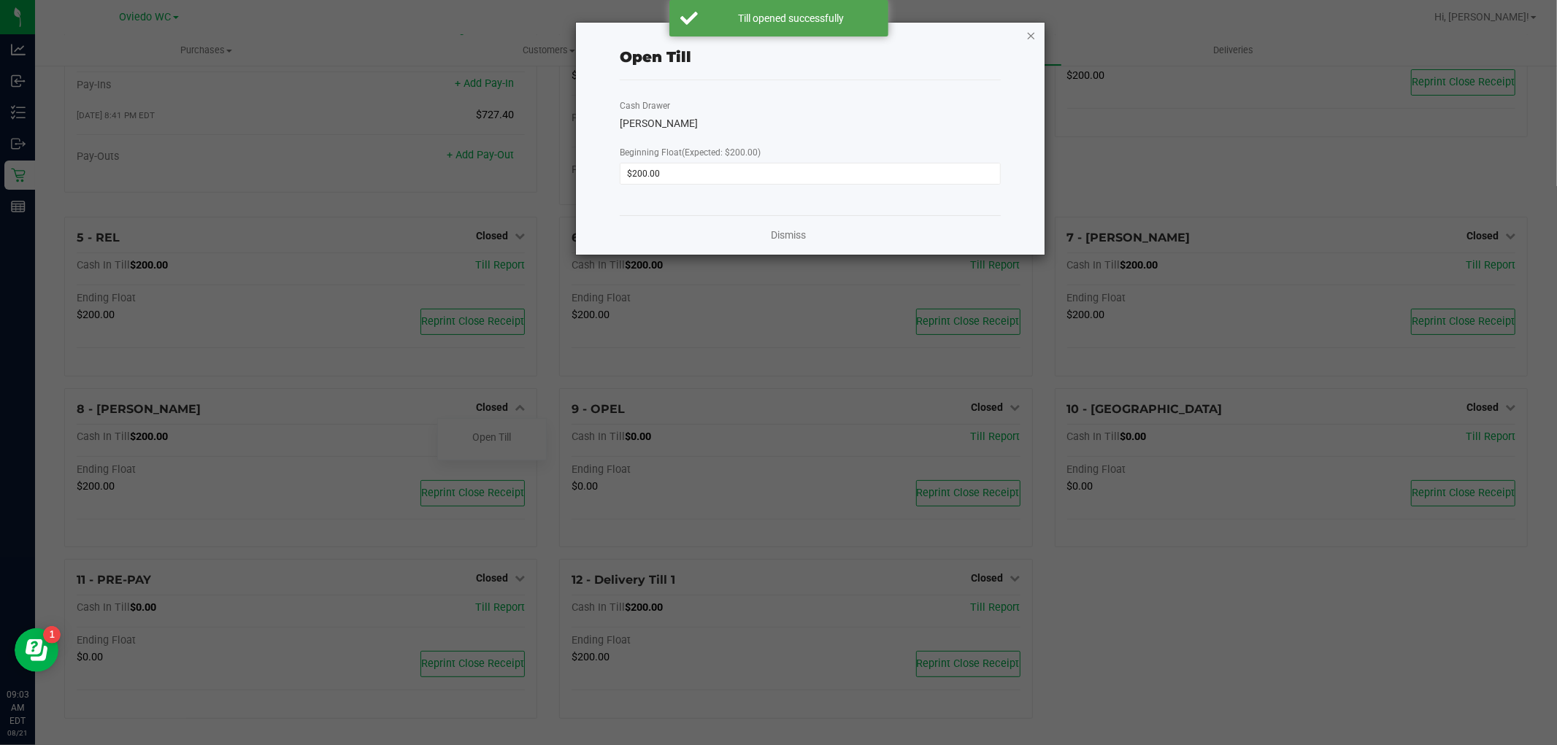
click at [832, 33] on icon "button" at bounding box center [1031, 35] width 10 height 18
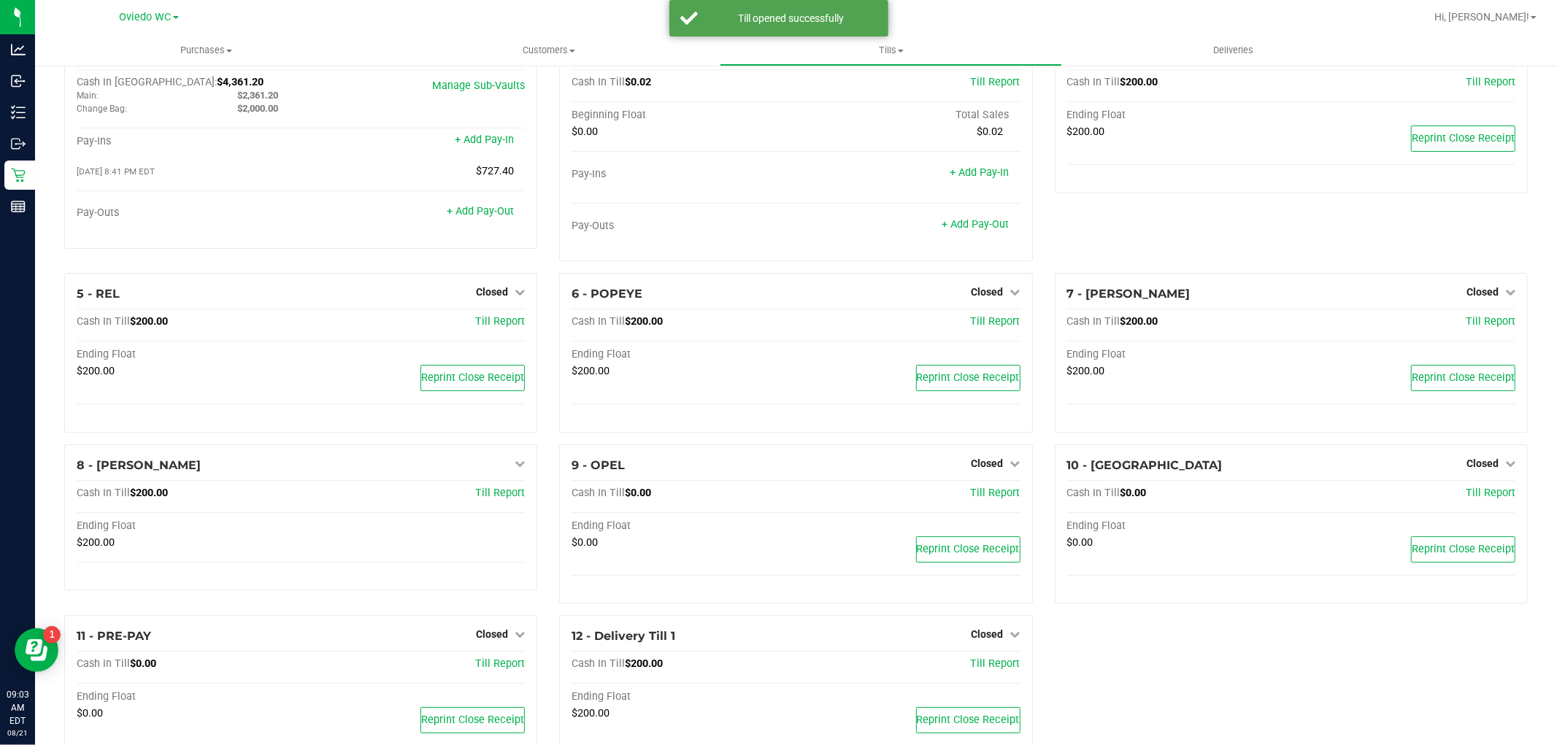
scroll to position [0, 0]
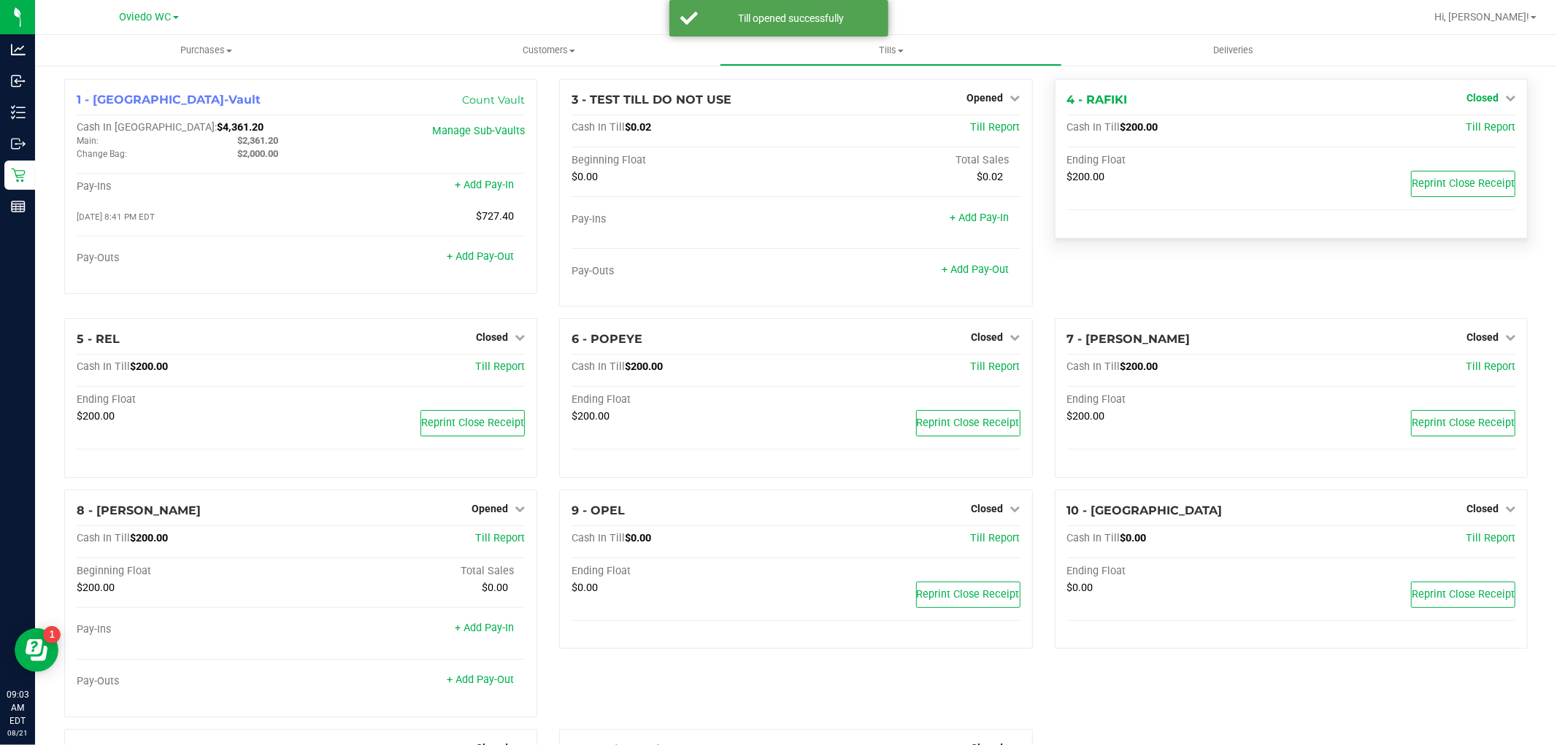
click at [832, 100] on span "Closed" at bounding box center [1483, 98] width 32 height 12
click at [832, 124] on link "Open Till" at bounding box center [1482, 129] width 39 height 12
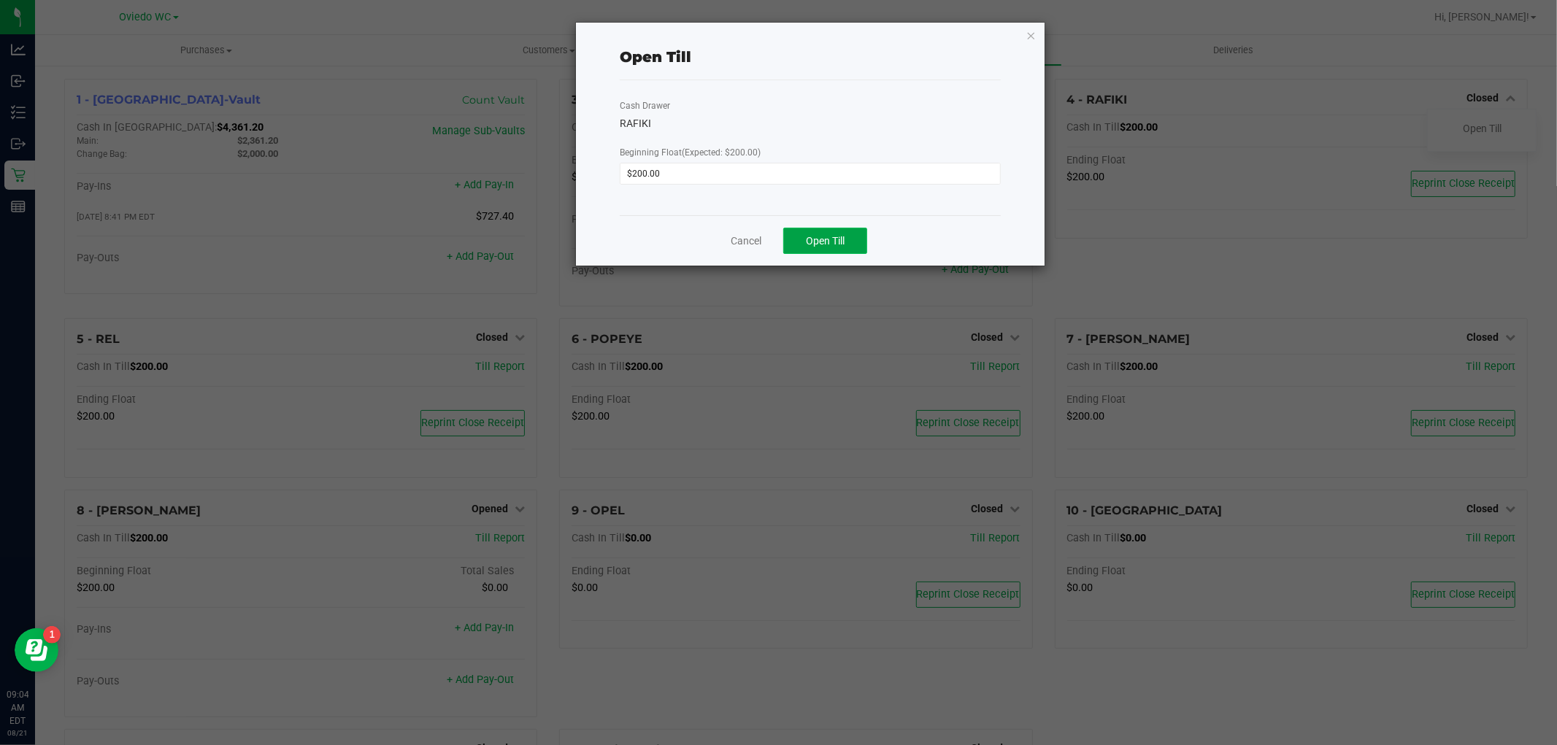
click at [832, 244] on button "Open Till" at bounding box center [825, 241] width 84 height 26
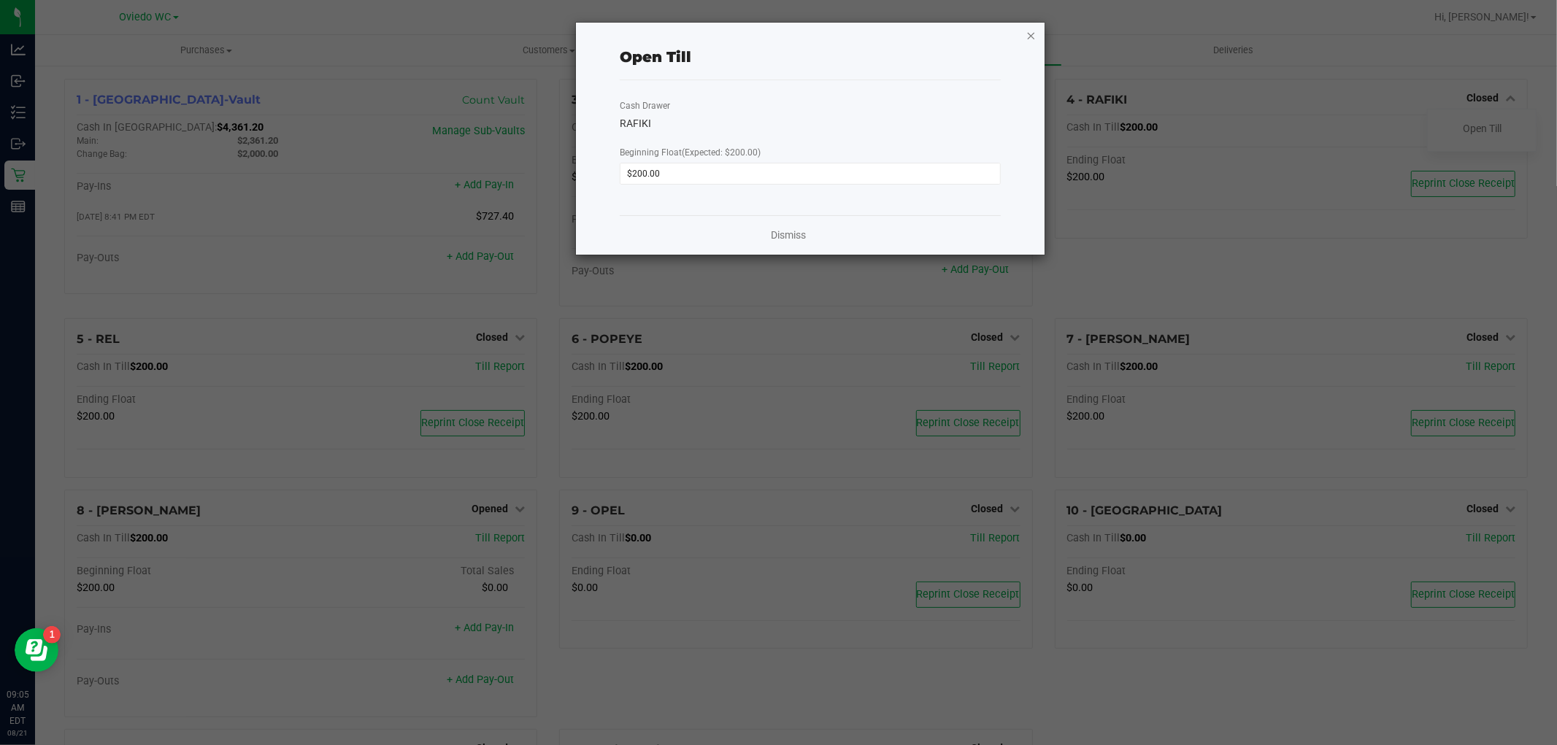
click at [832, 28] on icon "button" at bounding box center [1031, 35] width 10 height 18
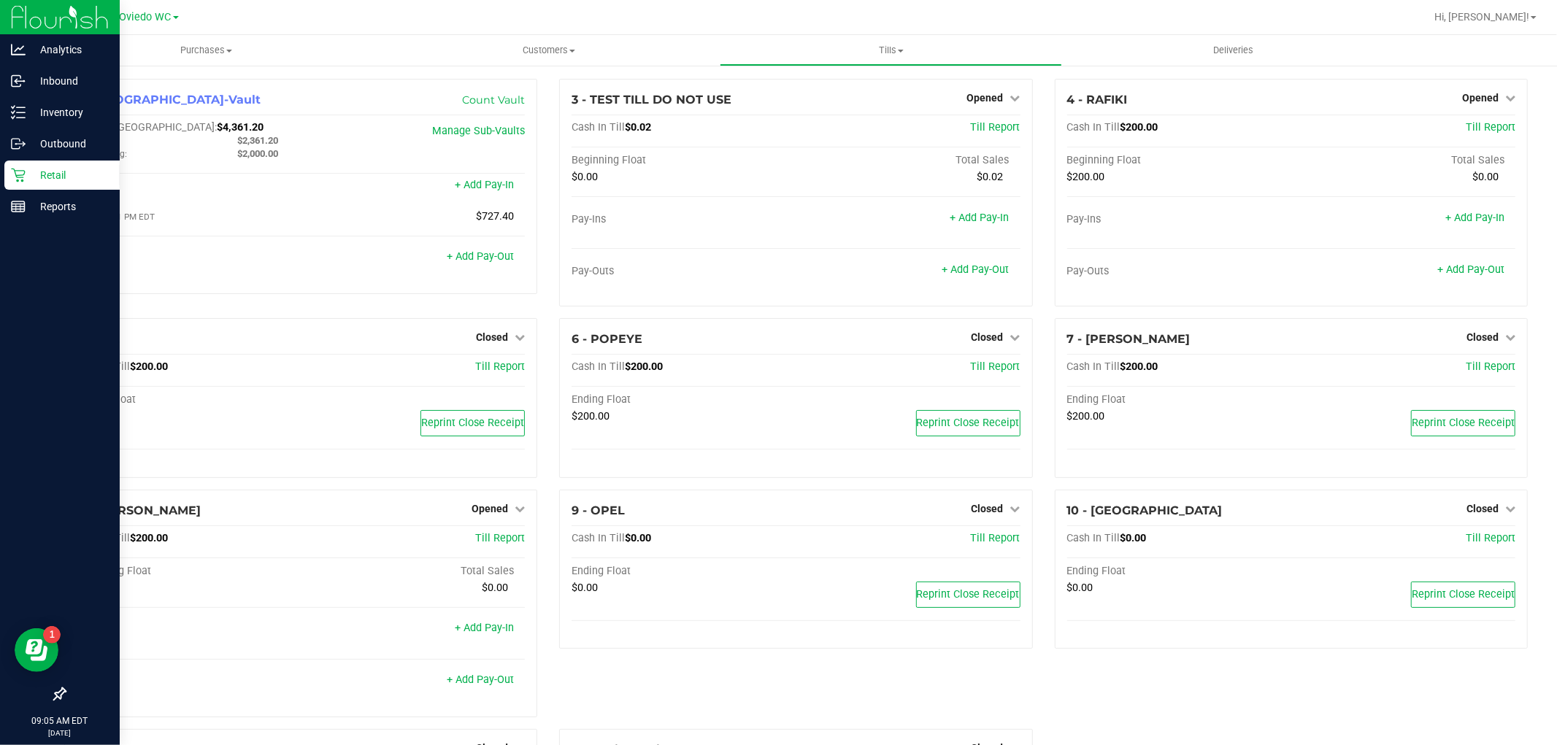
click at [63, 166] on p "Retail" at bounding box center [70, 175] width 88 height 18
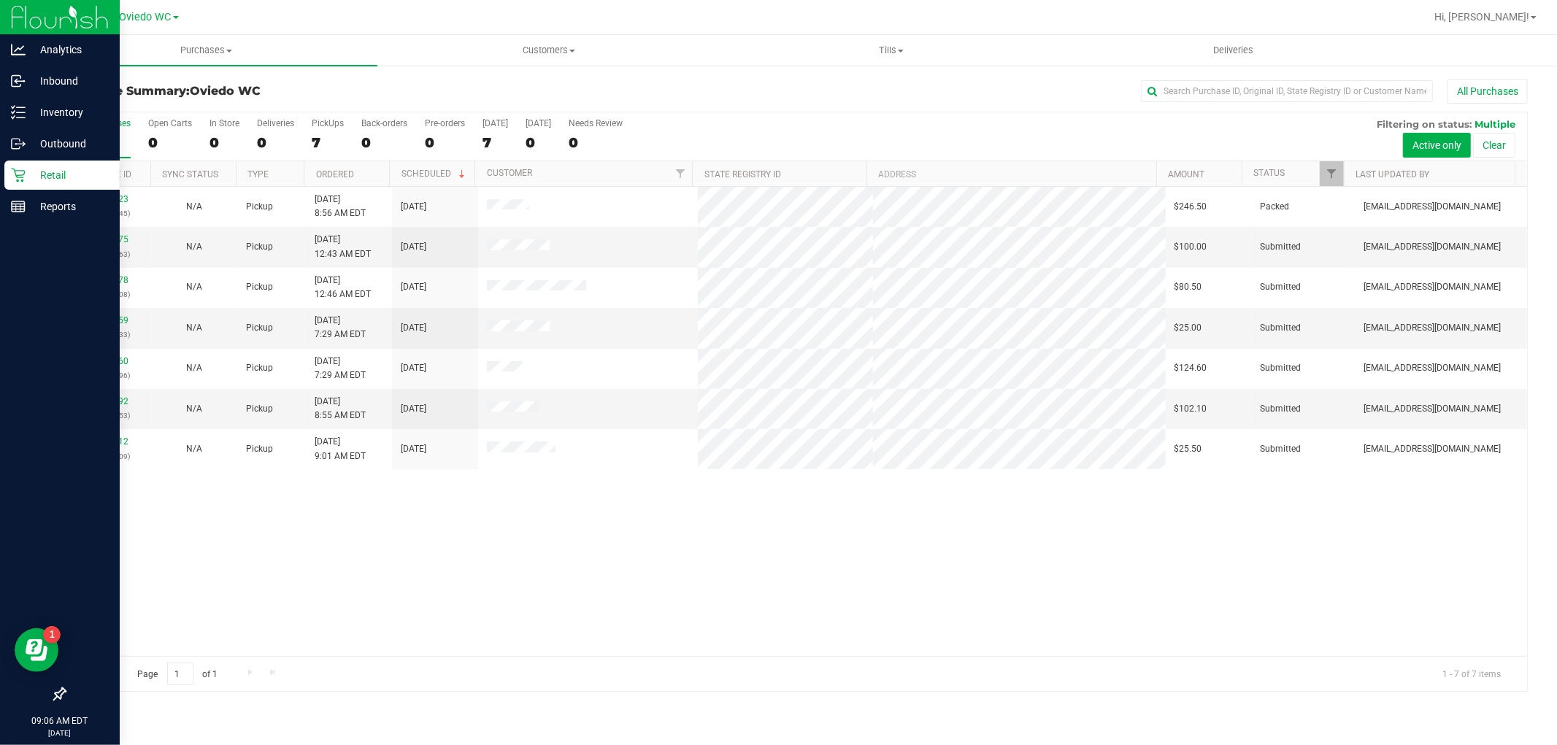
click at [103, 507] on div at bounding box center [60, 451] width 120 height 457
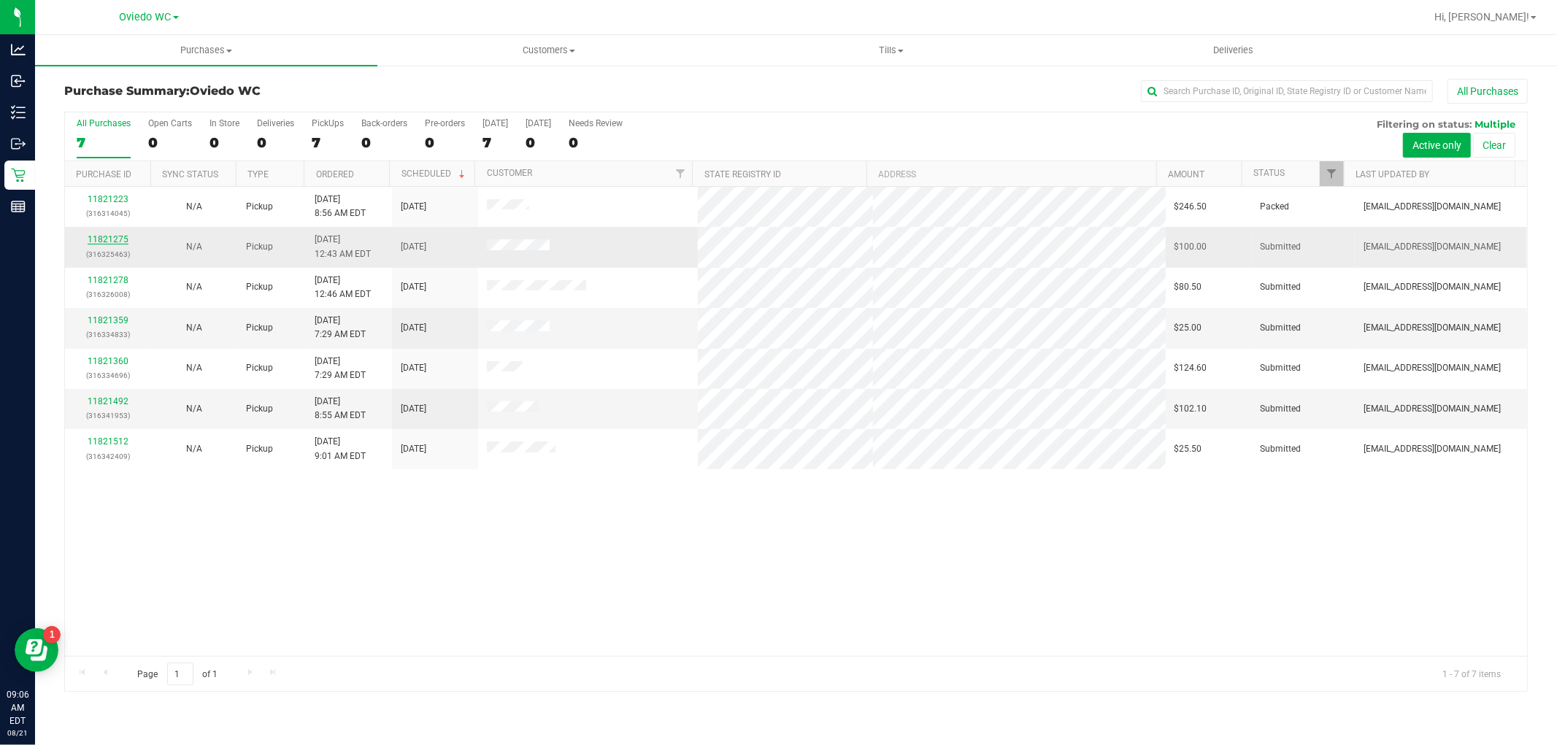
click at [119, 237] on link "11821275" at bounding box center [108, 239] width 41 height 10
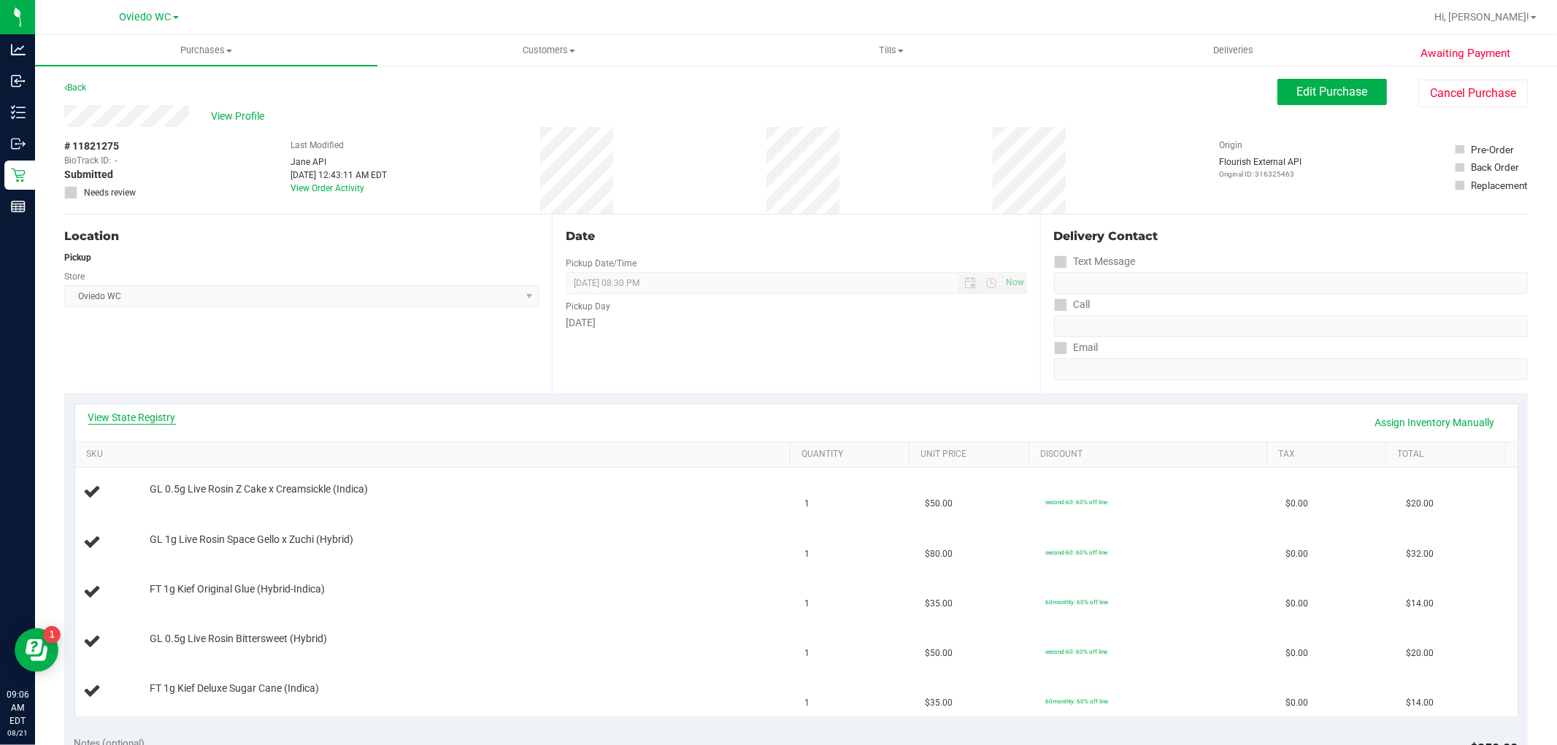
click at [136, 413] on link "View State Registry" at bounding box center [132, 417] width 88 height 15
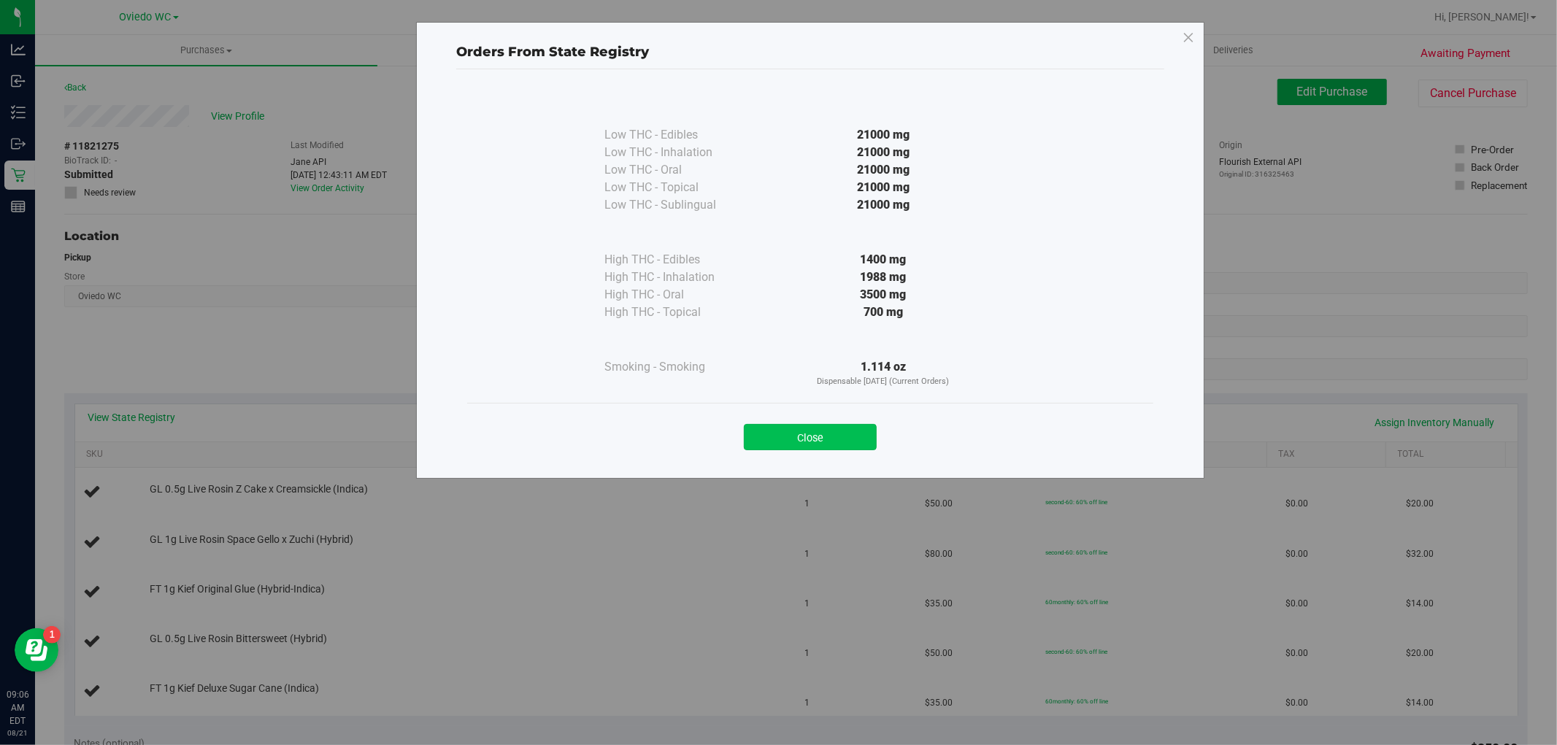
click at [832, 438] on button "Close" at bounding box center [810, 437] width 133 height 26
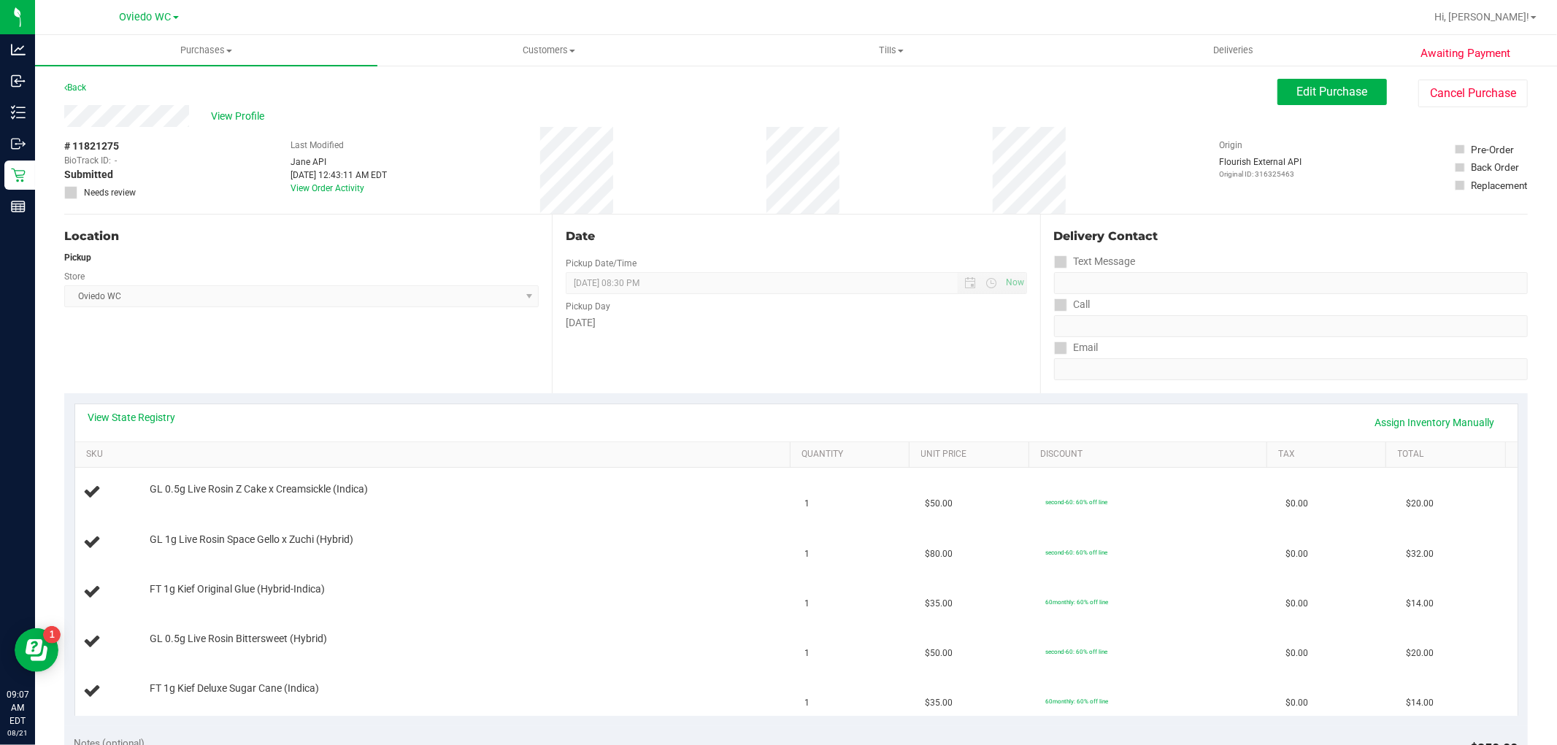
click at [832, 72] on div "Awaiting Payment Back Edit Purchase Cancel Purchase View Profile # 11821275 Bio…" at bounding box center [796, 711] width 1522 height 1294
click at [832, 88] on span "Edit Purchase" at bounding box center [1332, 92] width 71 height 14
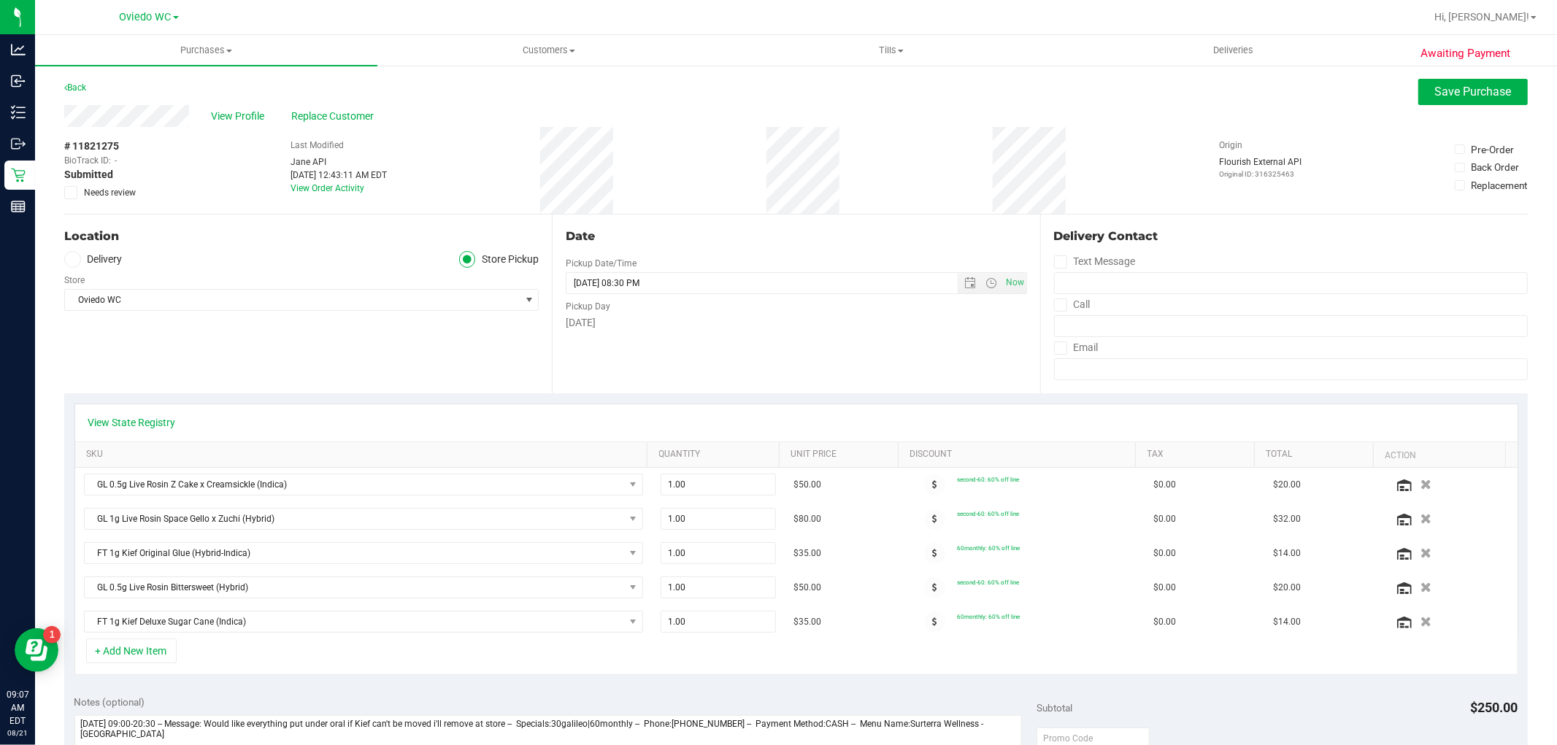
click at [70, 193] on icon at bounding box center [70, 193] width 9 height 0
click at [0, 0] on input "Needs review" at bounding box center [0, 0] width 0 height 0
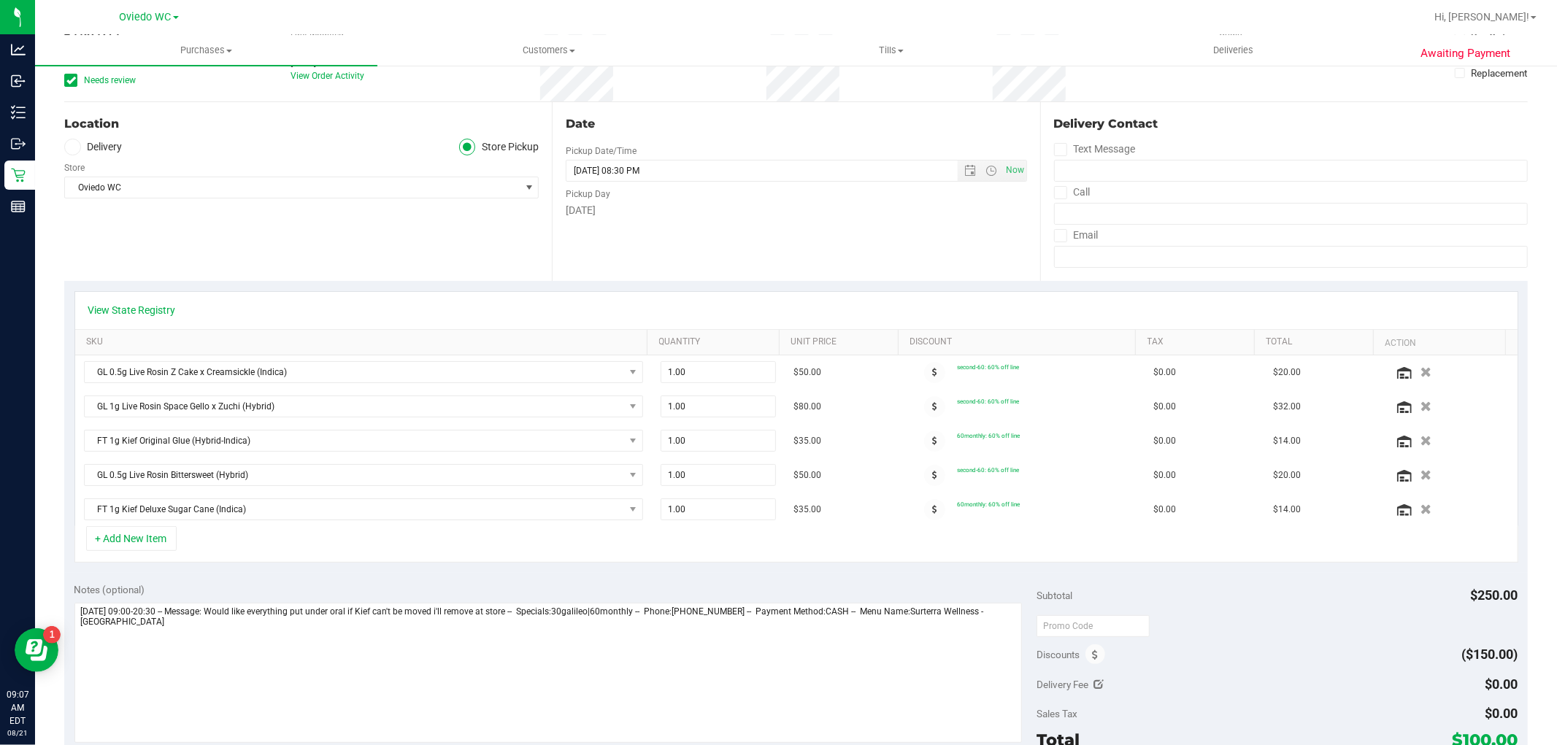
scroll to position [324, 0]
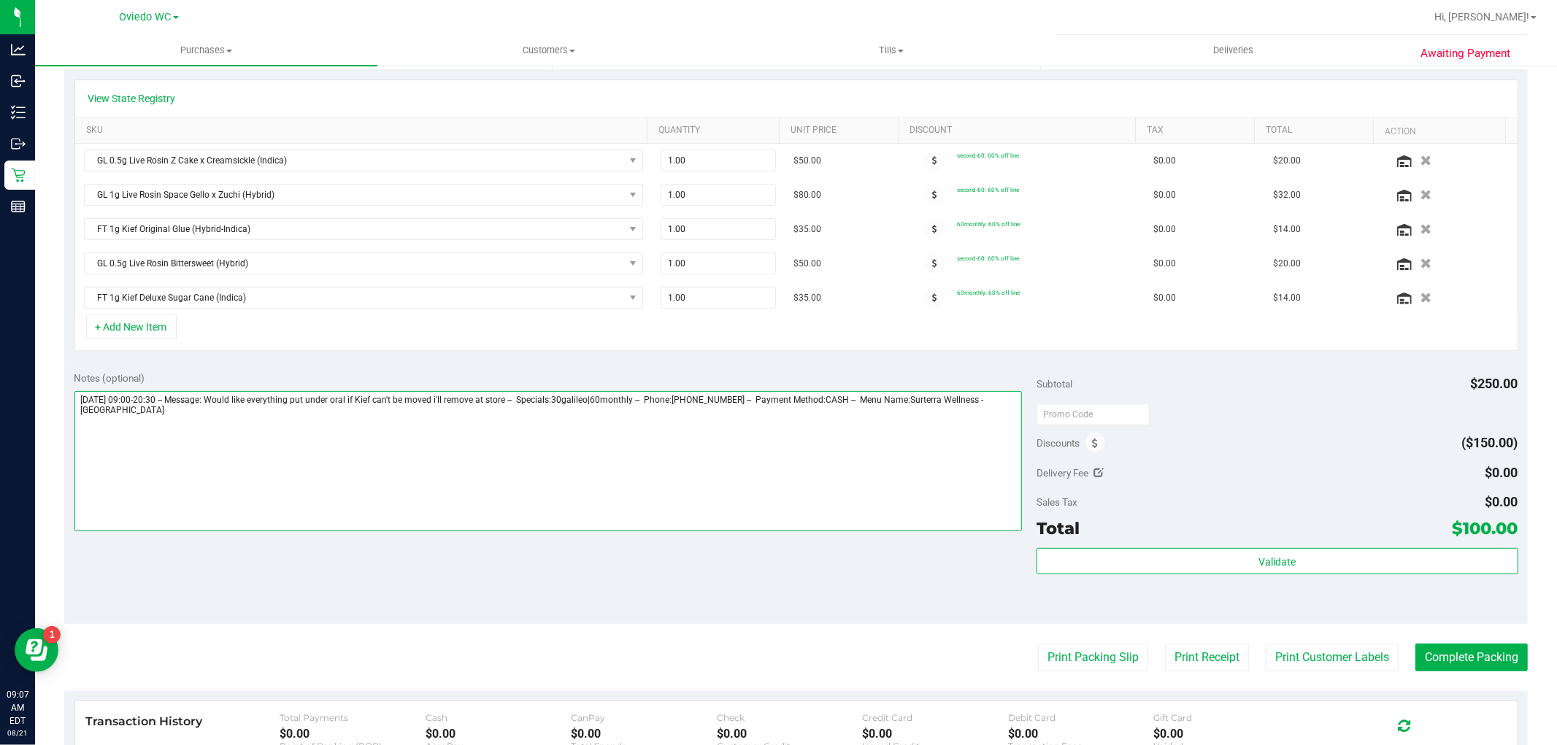
click at [117, 431] on textarea at bounding box center [548, 461] width 948 height 140
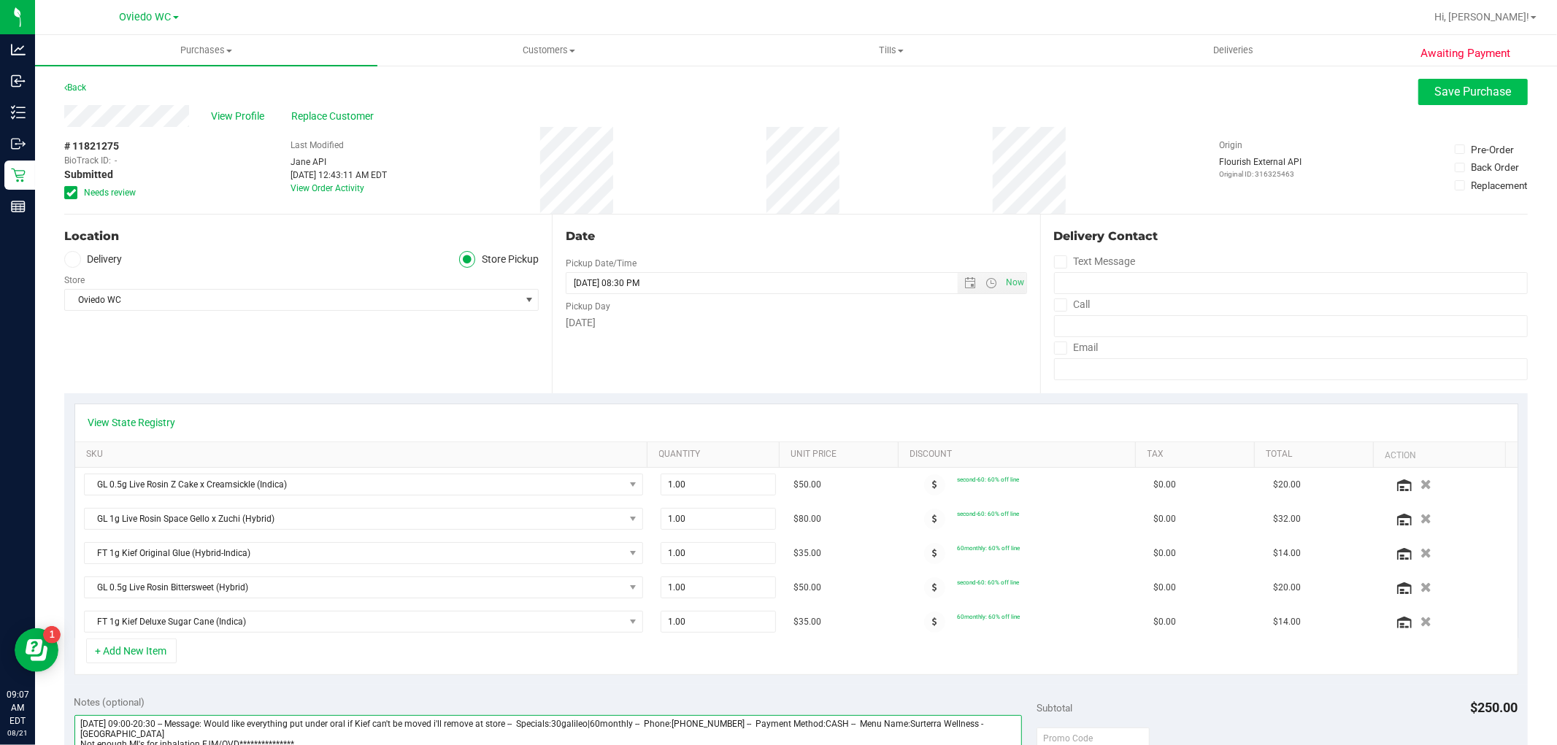
type textarea "**********"
click at [832, 88] on span "Save Purchase" at bounding box center [1473, 92] width 77 height 14
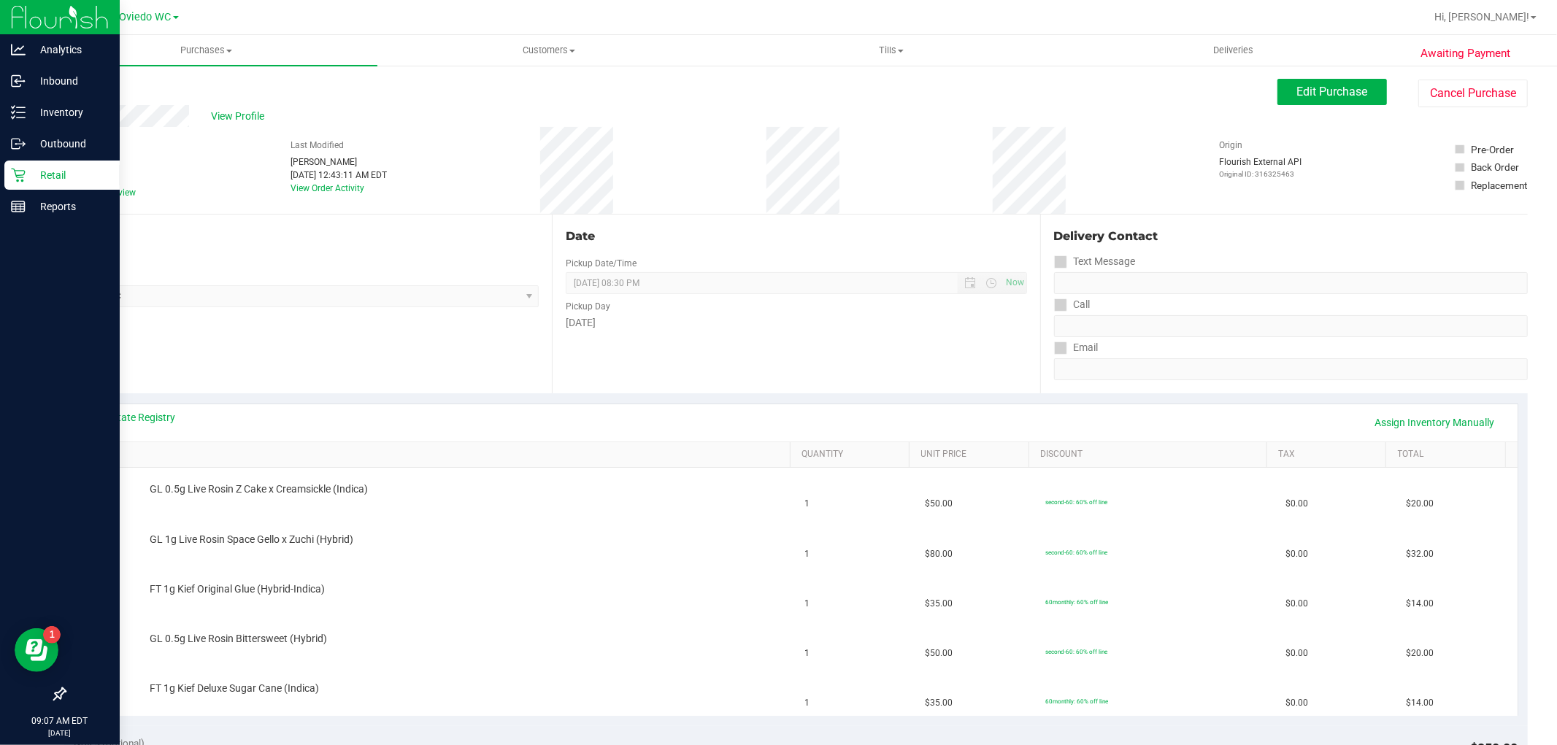
click at [24, 168] on icon at bounding box center [18, 175] width 15 height 15
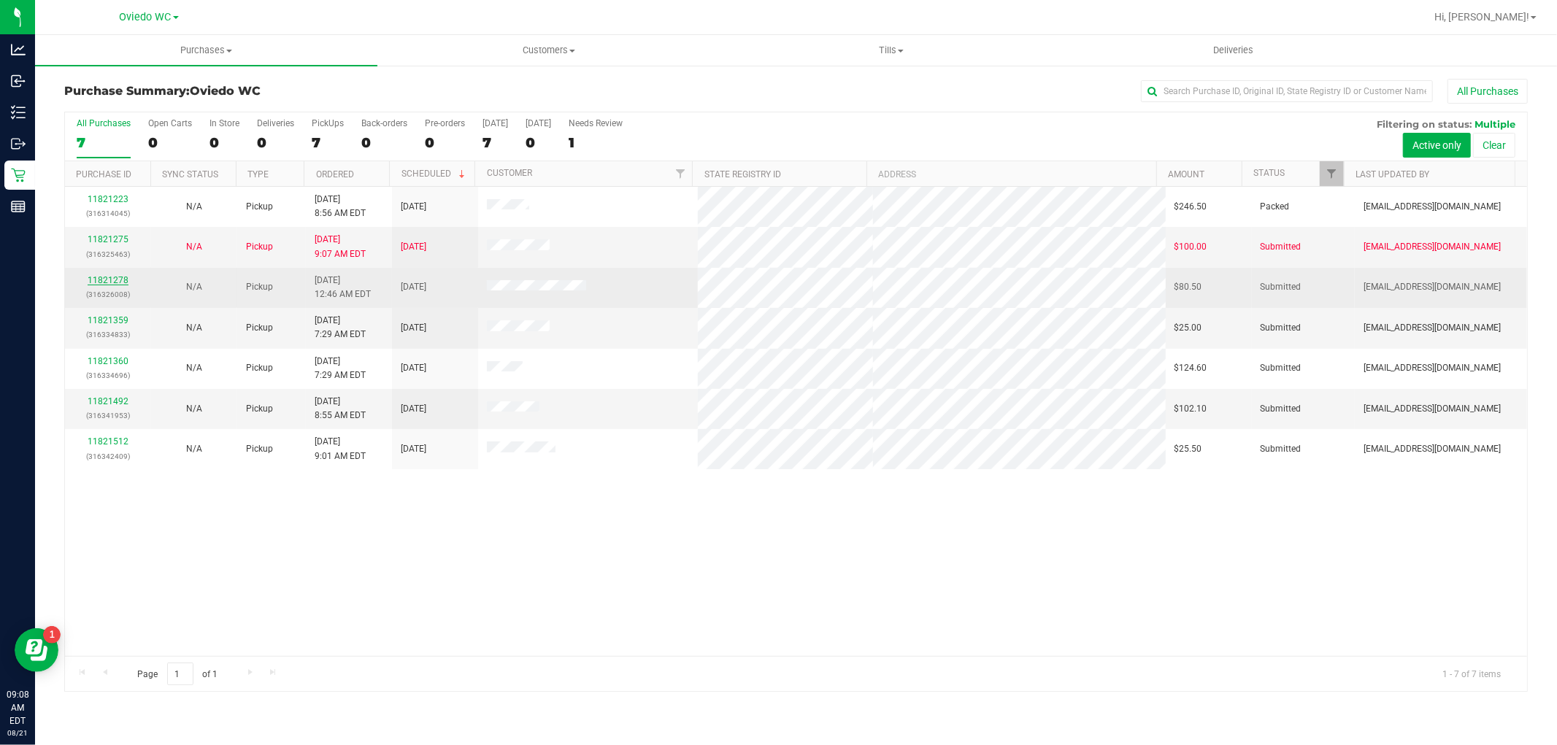
click at [107, 283] on link "11821278" at bounding box center [108, 280] width 41 height 10
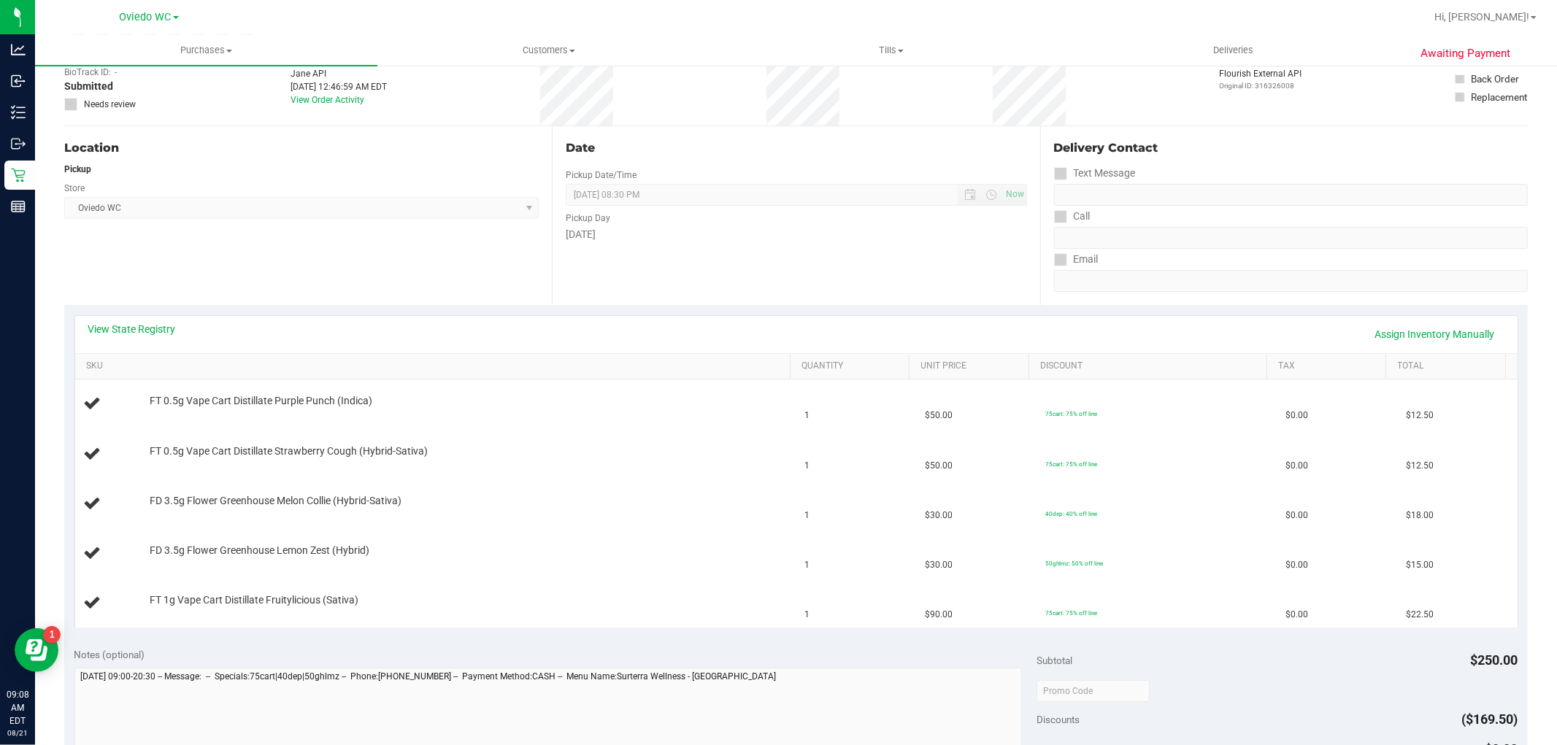
scroll to position [81, 0]
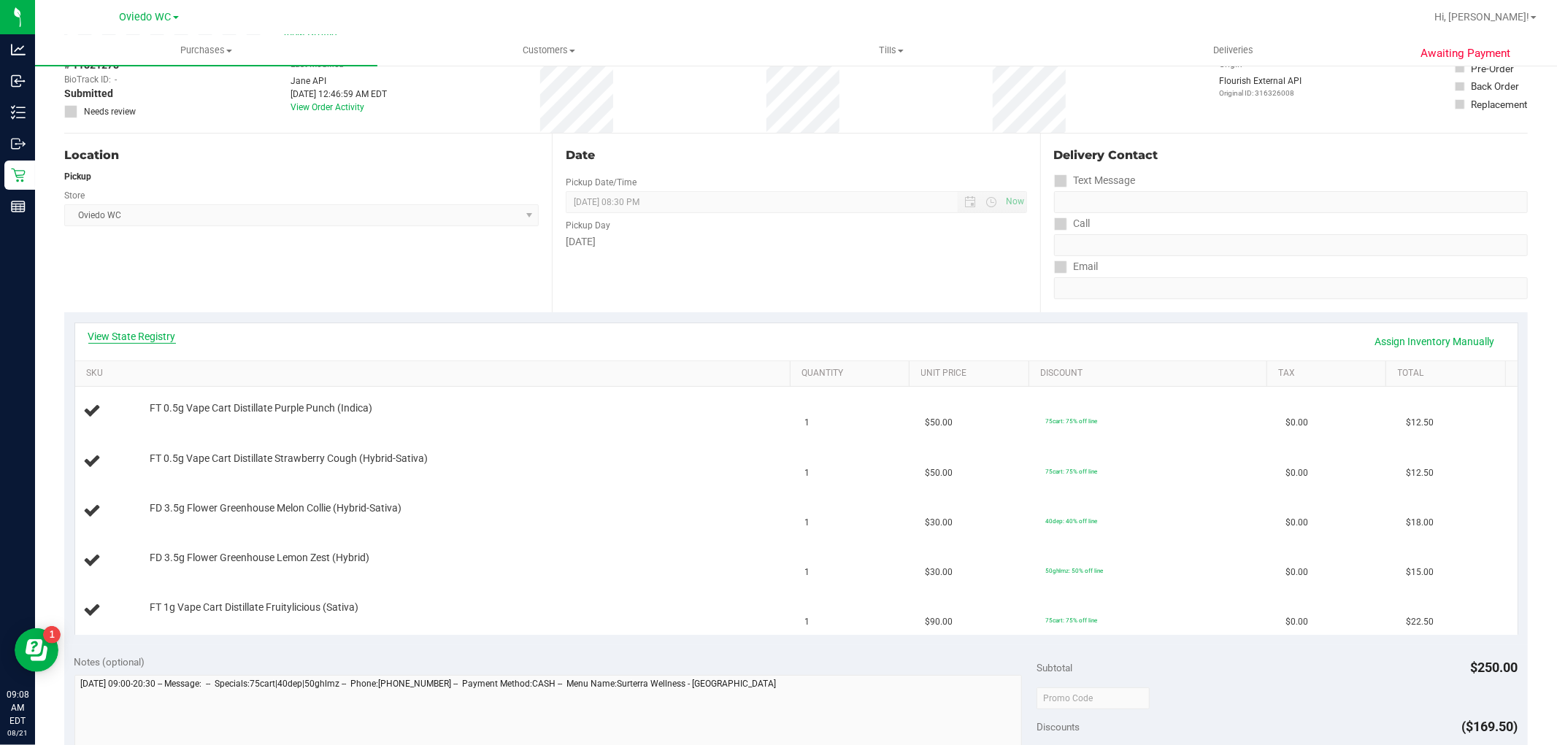
click at [126, 331] on link "View State Registry" at bounding box center [132, 336] width 88 height 15
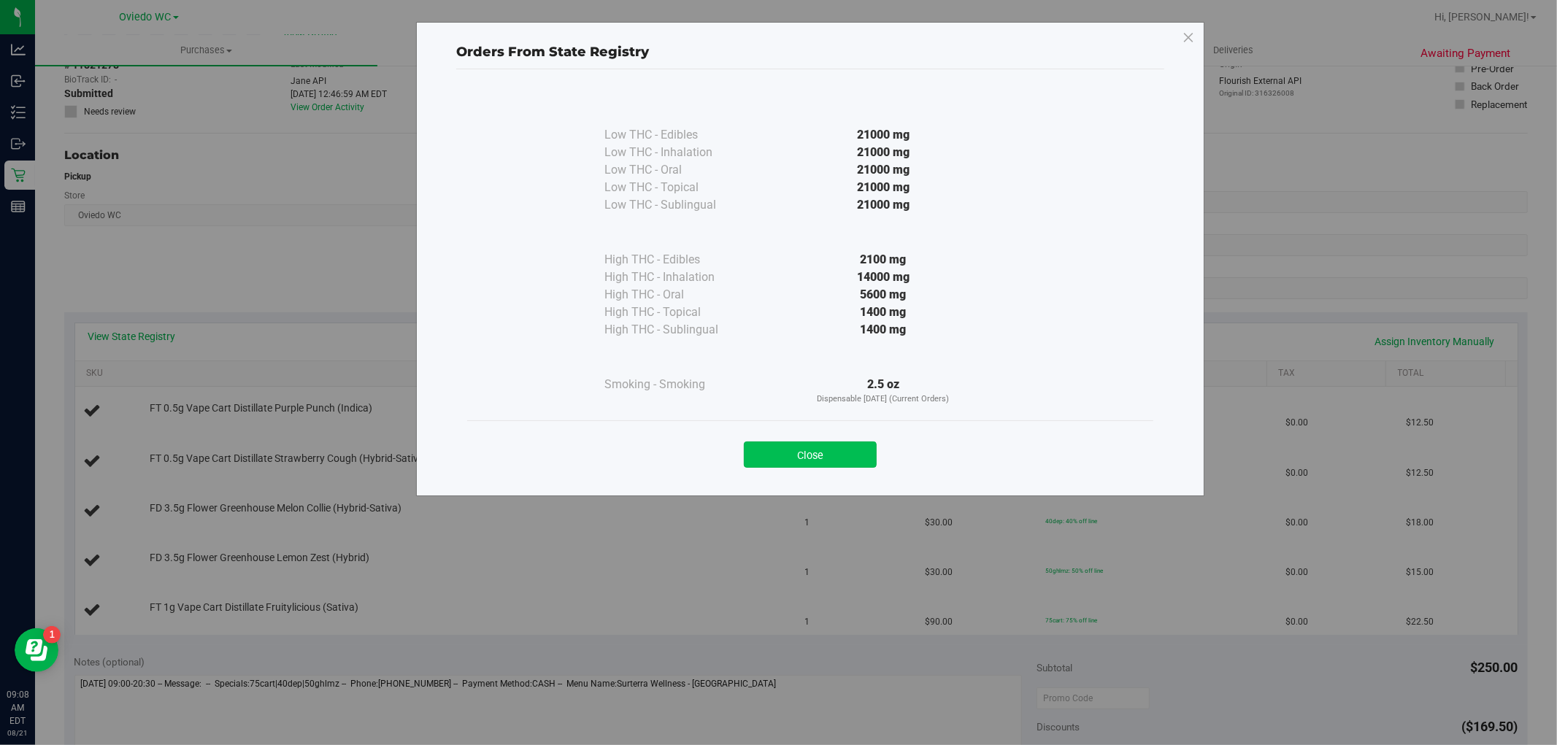
click at [791, 448] on button "Close" at bounding box center [810, 455] width 133 height 26
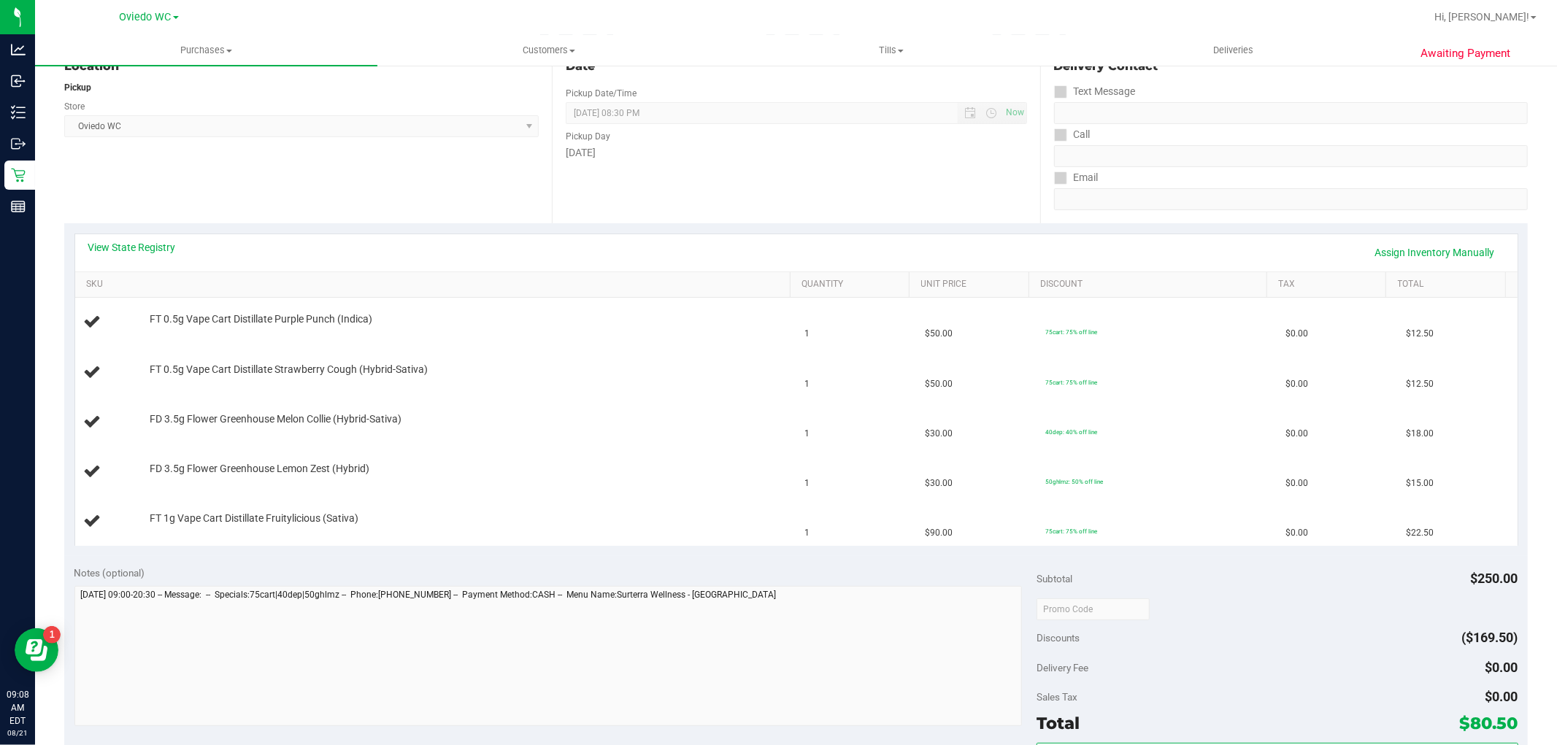
scroll to position [324, 0]
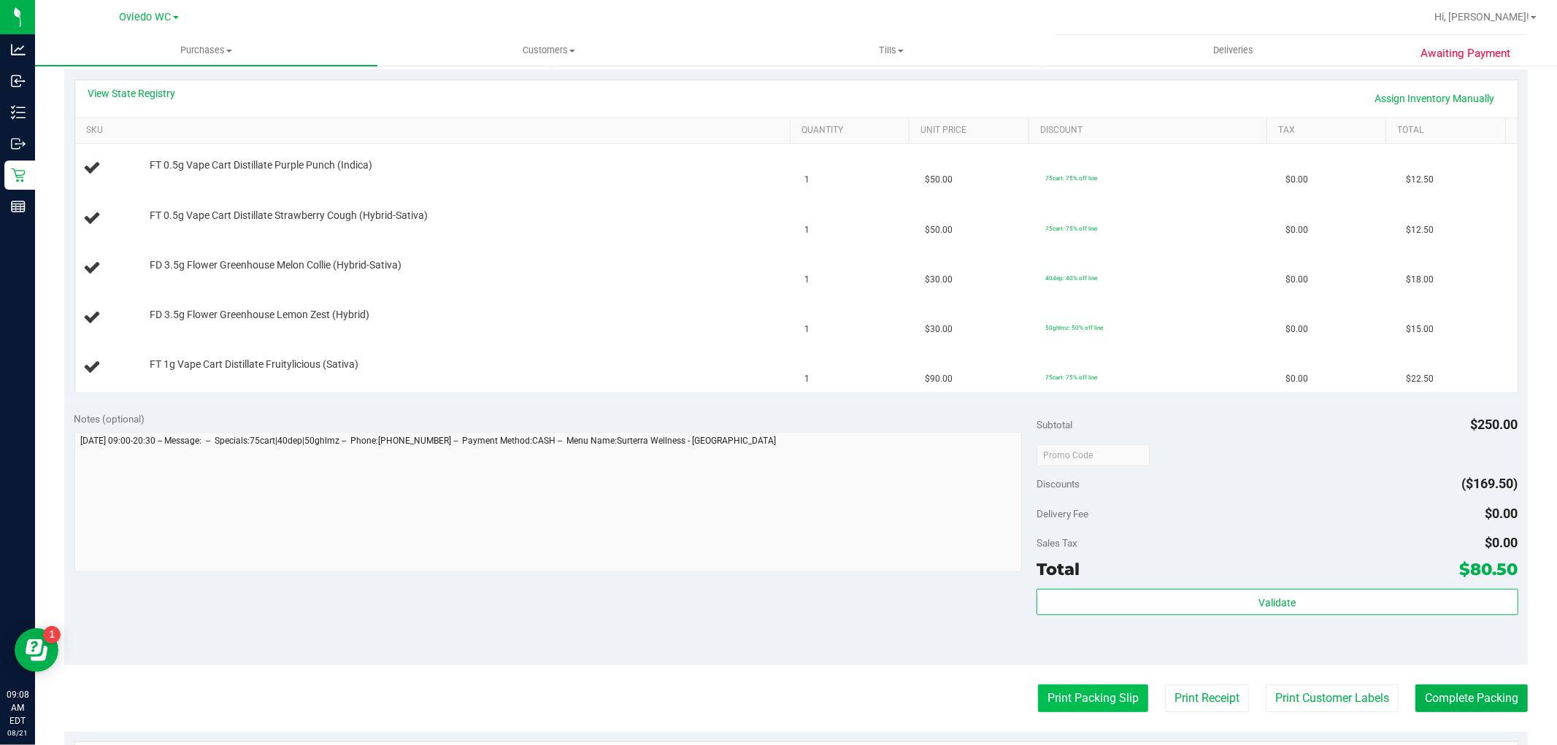
click at [832, 696] on button "Print Packing Slip" at bounding box center [1093, 699] width 110 height 28
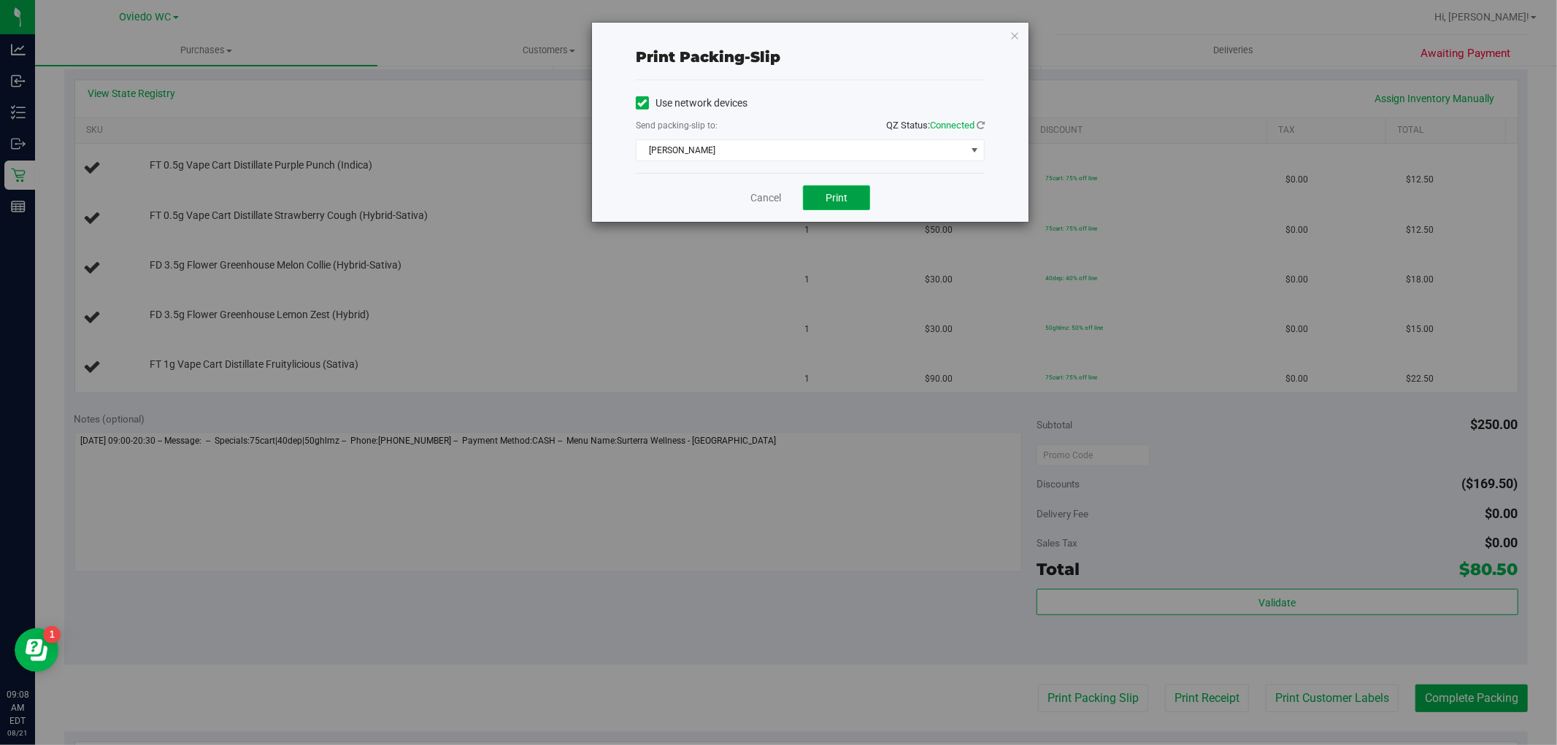
click at [832, 202] on span "Print" at bounding box center [837, 198] width 22 height 12
click at [832, 33] on div "Print packing-slip Use network devices Send packing-slip to: QZ Status: Connect…" at bounding box center [810, 122] width 437 height 199
click at [832, 38] on icon "button" at bounding box center [1015, 35] width 10 height 18
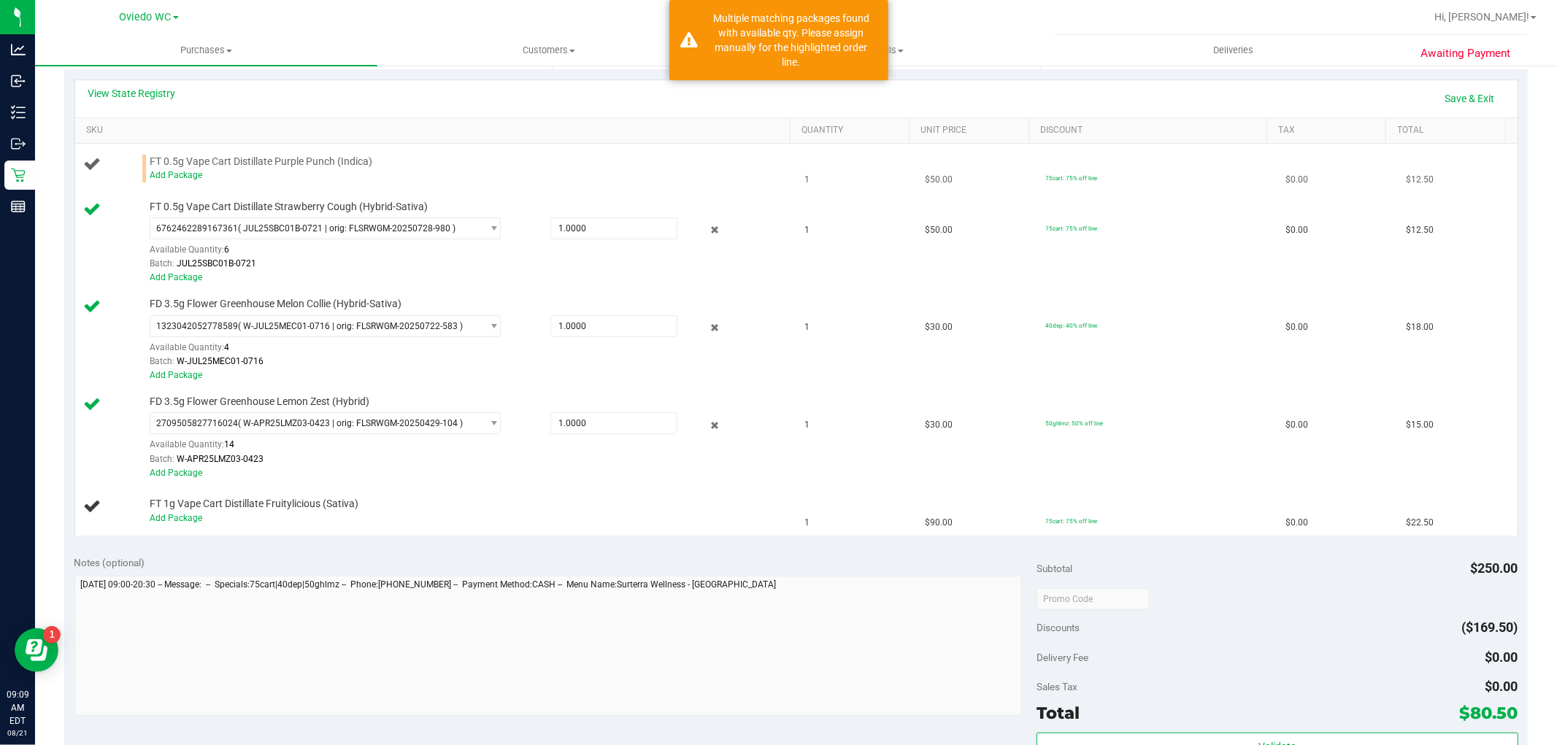
click at [184, 169] on div "Add Package" at bounding box center [467, 176] width 634 height 14
click at [184, 172] on link "Add Package" at bounding box center [176, 175] width 53 height 10
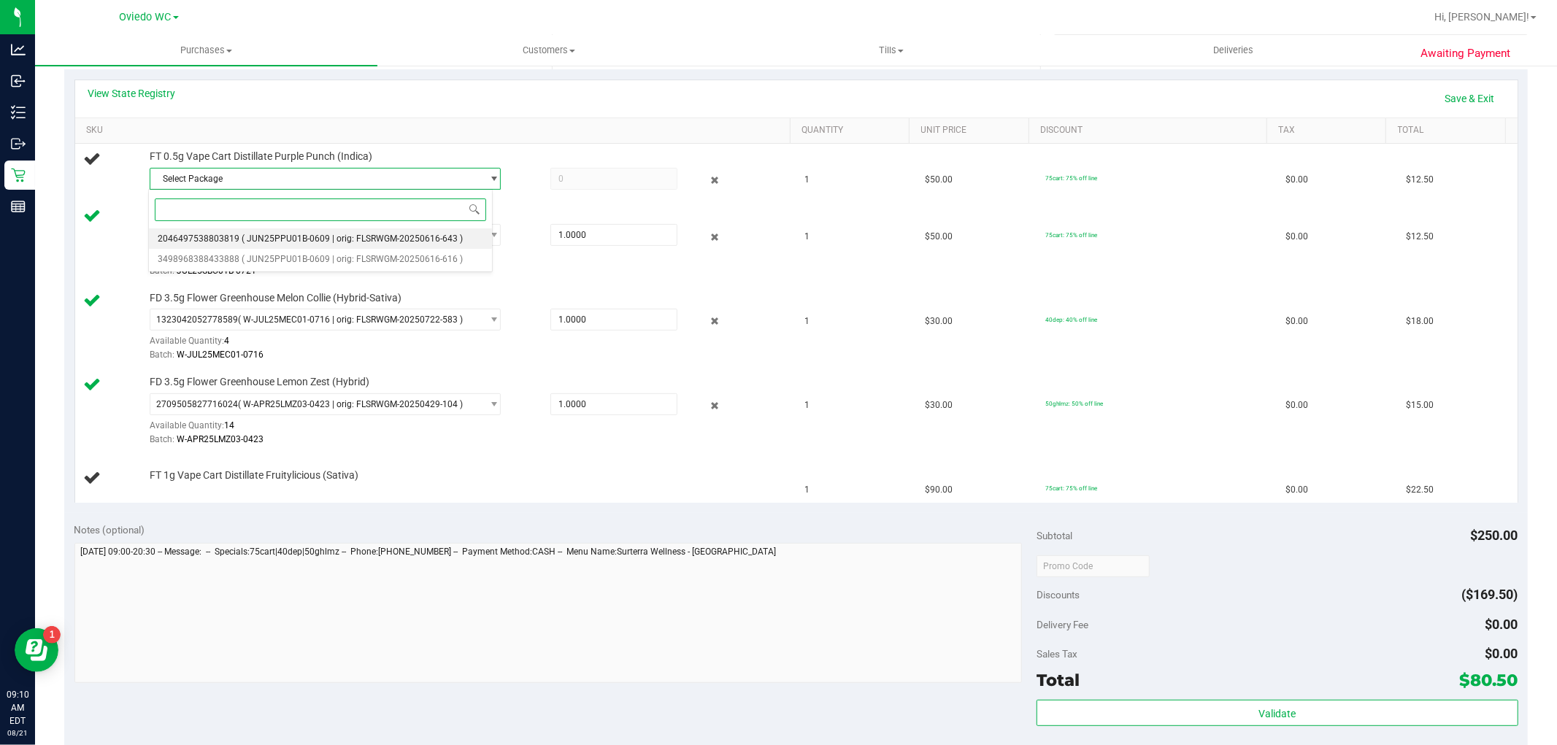
click at [266, 242] on span "( JUN25PPU01B-0609 | orig: FLSRWGM-20250616-643 )" at bounding box center [352, 239] width 221 height 10
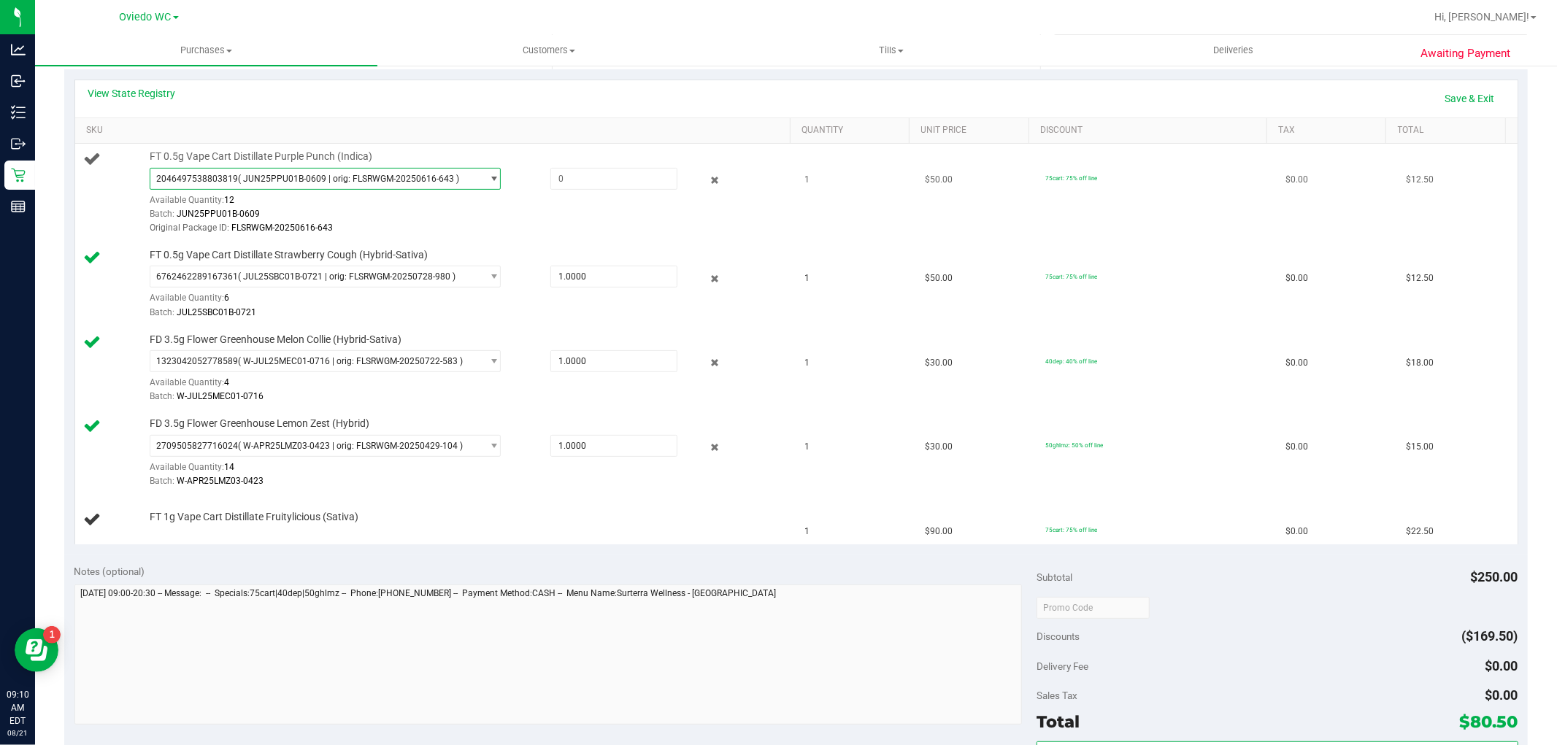
click at [302, 182] on span "( JUN25PPU01B-0609 | orig: FLSRWGM-20250616-643 )" at bounding box center [348, 179] width 221 height 10
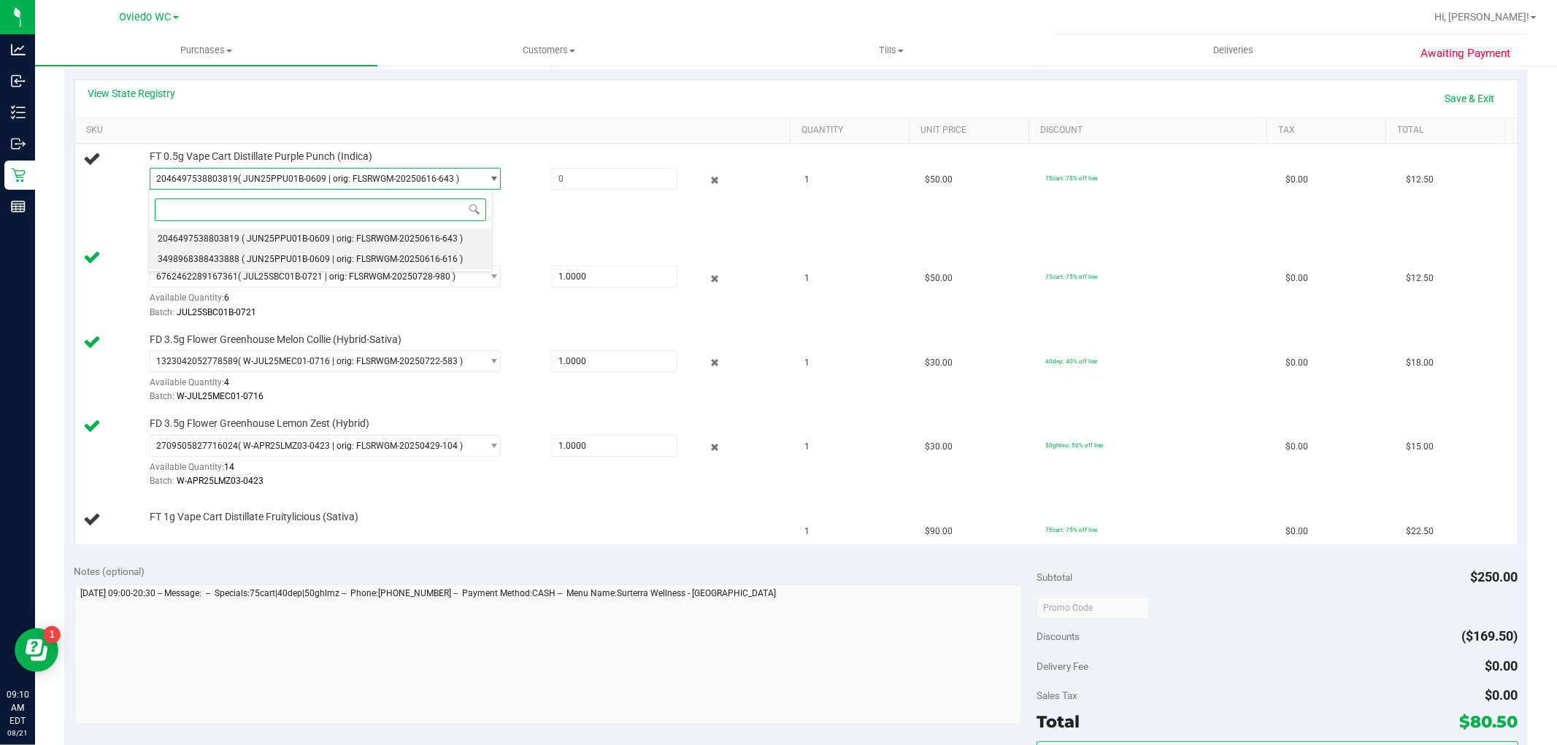
click at [282, 255] on span "( JUN25PPU01B-0609 | orig: FLSRWGM-20250616-616 )" at bounding box center [352, 259] width 221 height 10
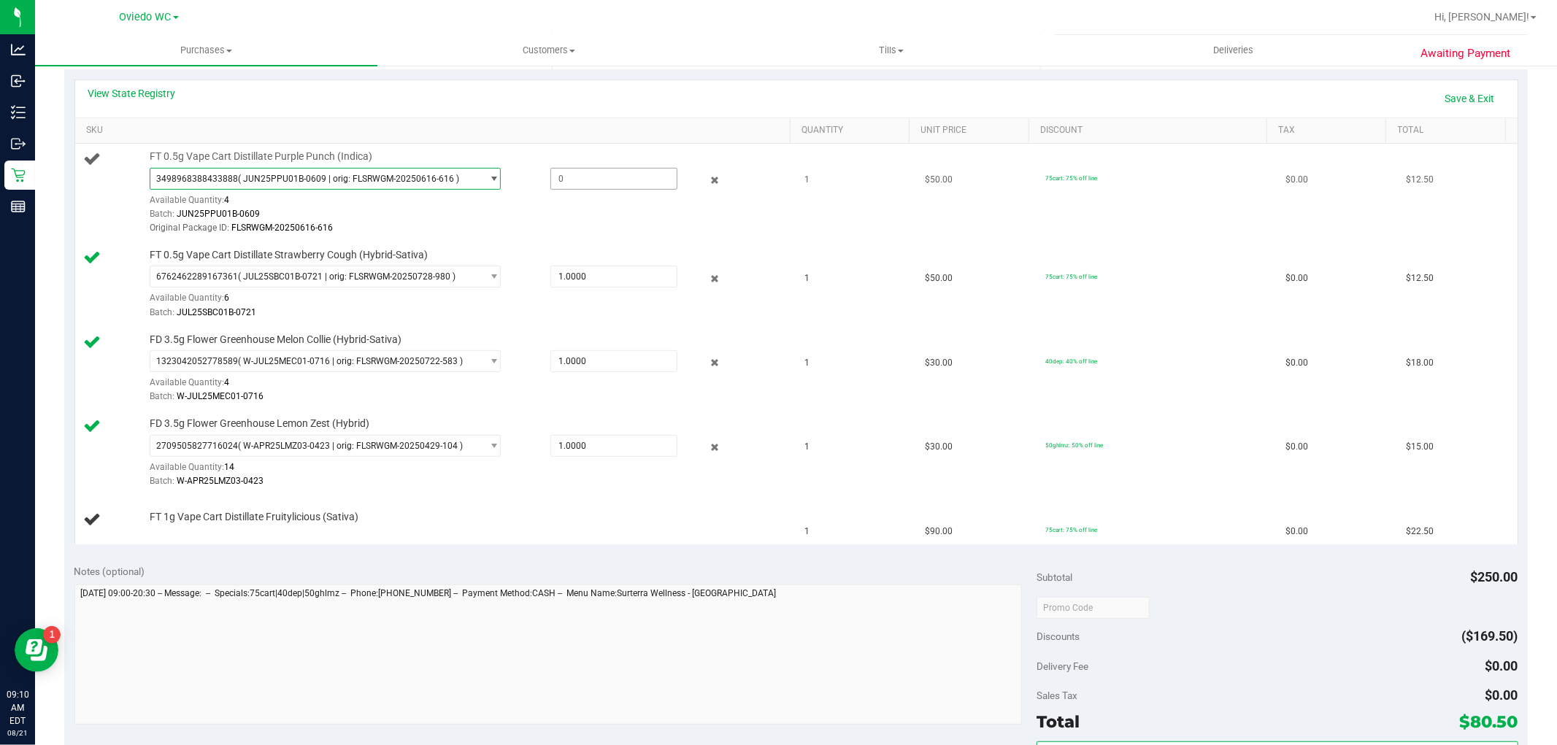
click at [564, 177] on span at bounding box center [613, 179] width 127 height 22
type input "1"
type input "1.0000"
click at [524, 199] on div "3498968388433888 ( JUN25PPU01B-0609 | orig: FLSRWGM-20250616-616 ) 204649753880…" at bounding box center [467, 202] width 634 height 68
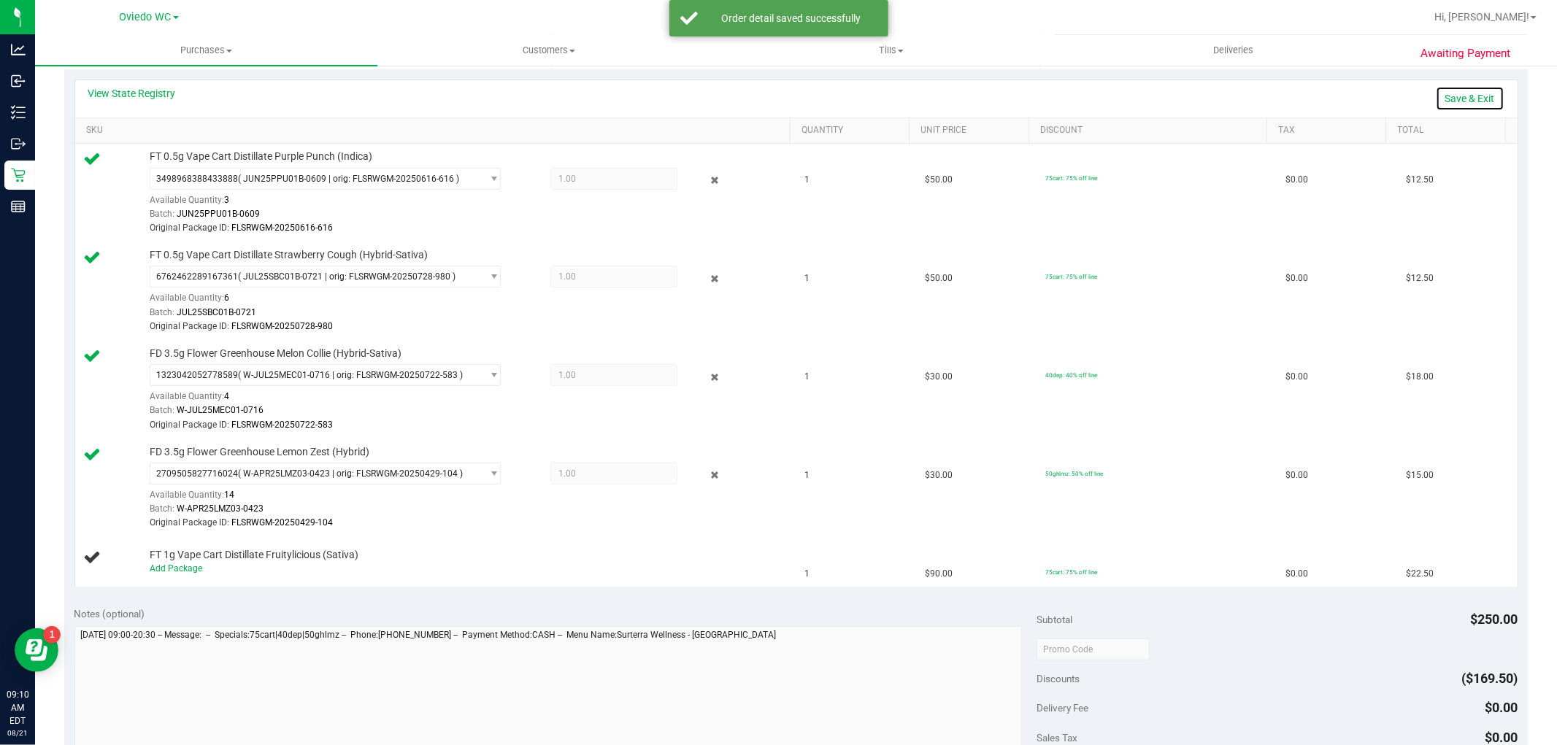
click at [832, 93] on link "Save & Exit" at bounding box center [1470, 98] width 69 height 25
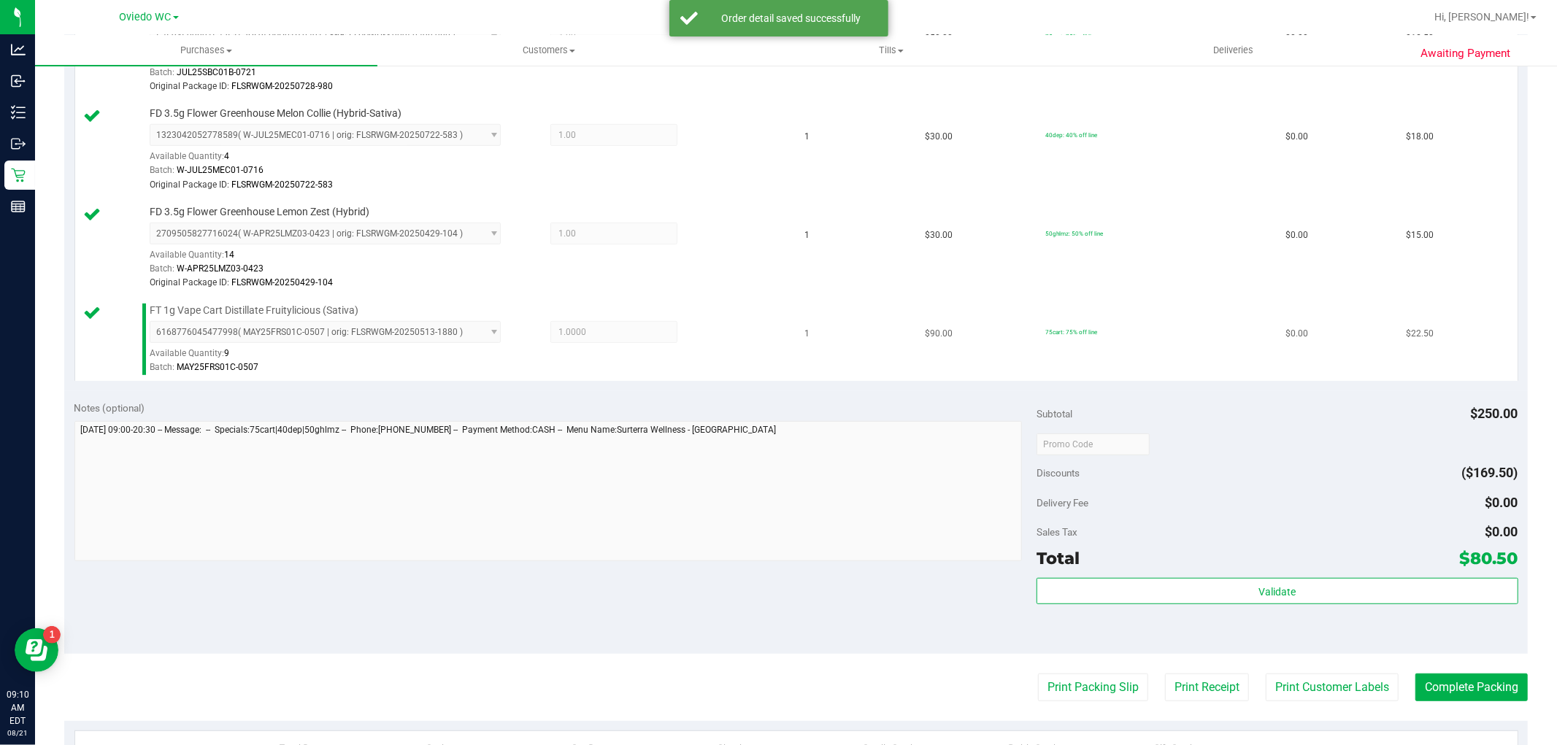
scroll to position [567, 0]
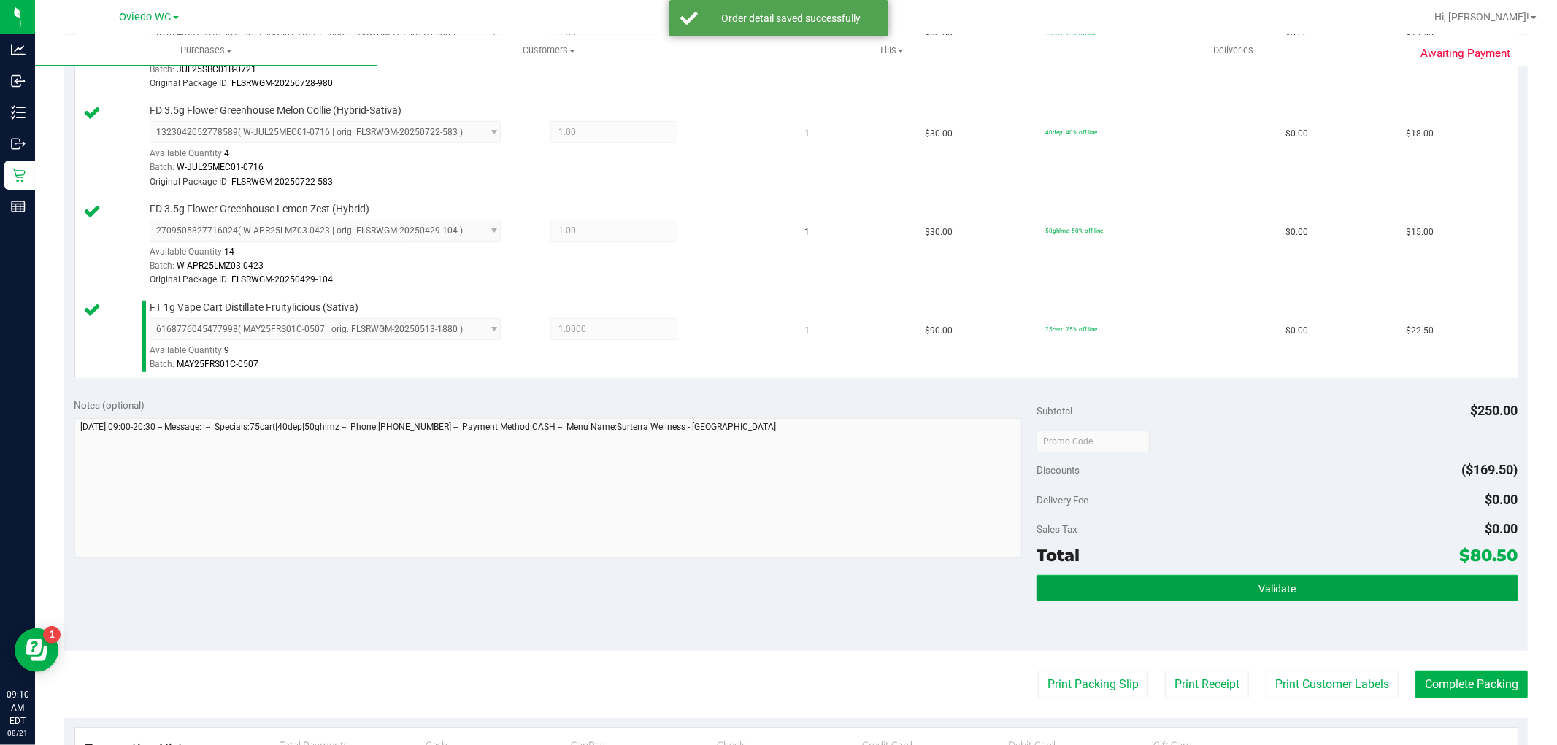
click at [832, 584] on button "Validate" at bounding box center [1277, 588] width 481 height 26
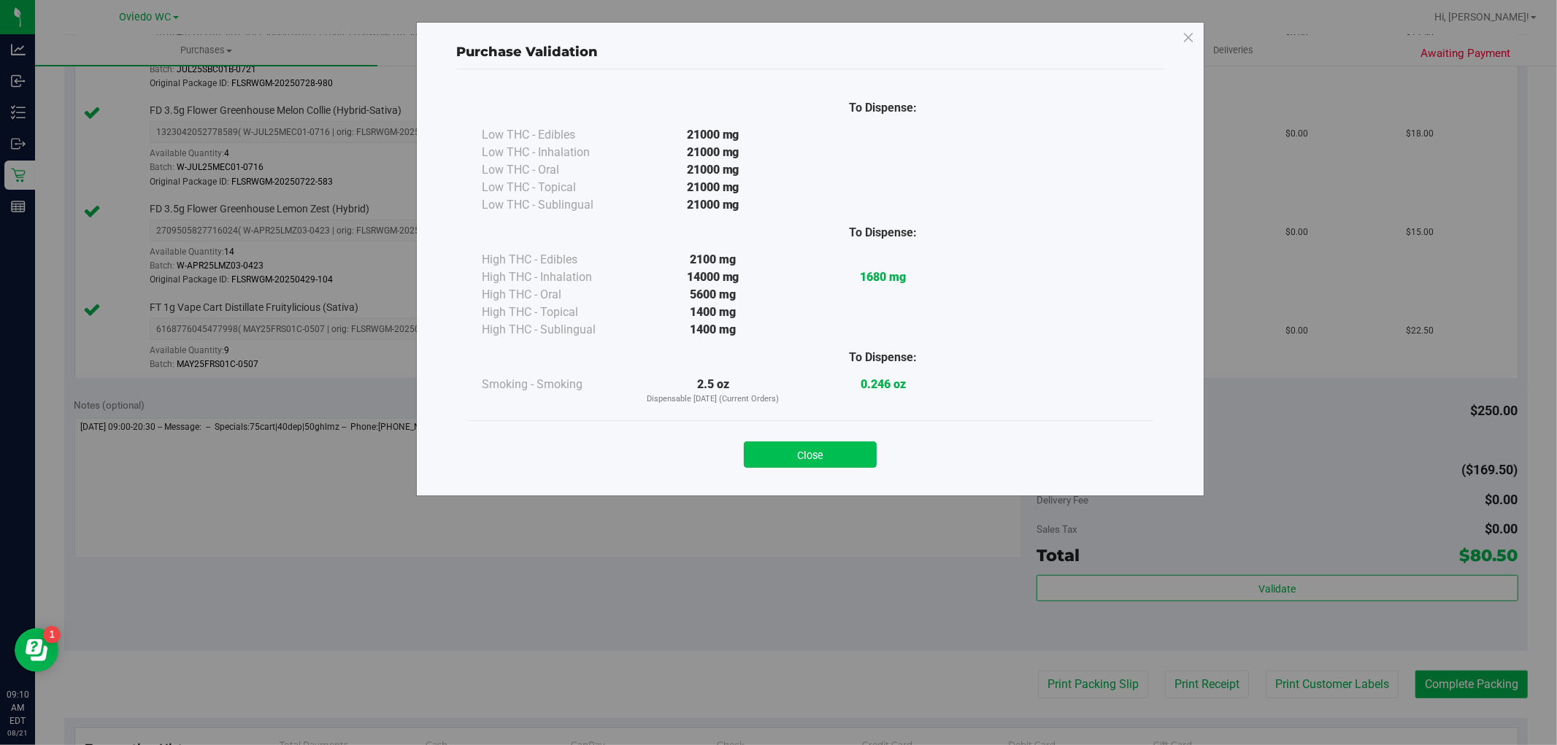
click at [832, 456] on button "Close" at bounding box center [810, 455] width 133 height 26
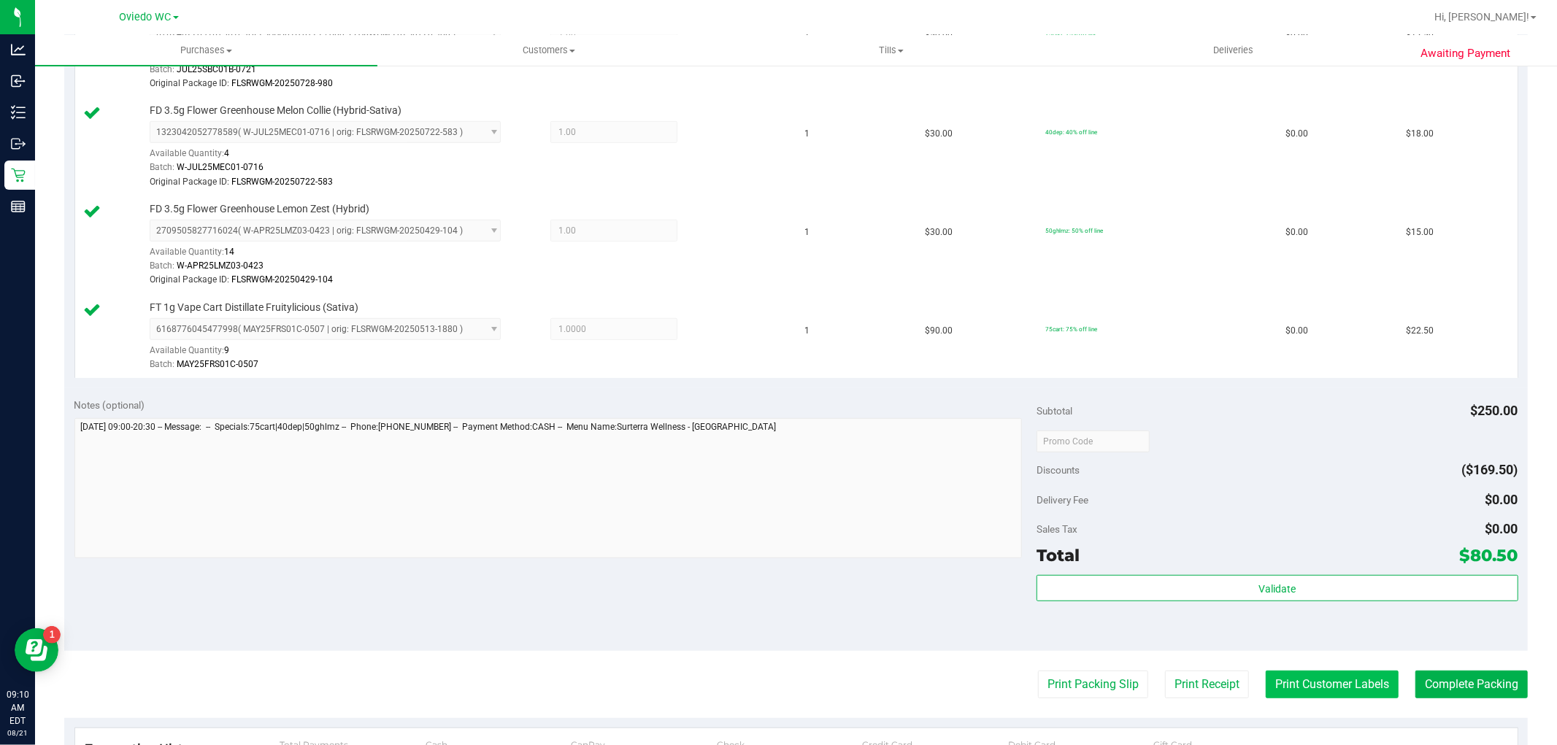
click at [832, 693] on button "Print Customer Labels" at bounding box center [1332, 685] width 133 height 28
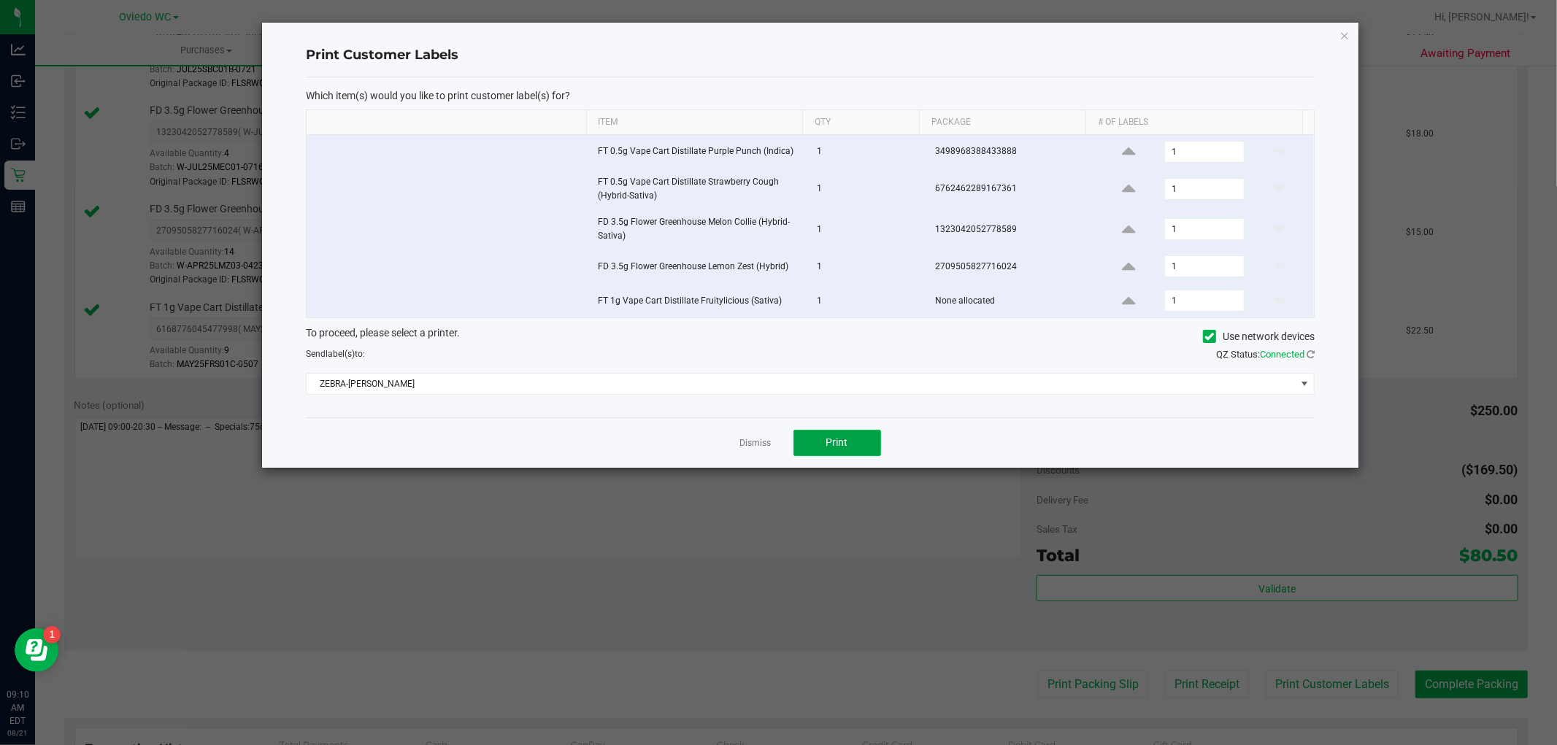
click at [829, 443] on span "Print" at bounding box center [837, 443] width 22 height 12
click at [832, 31] on icon "button" at bounding box center [1345, 35] width 10 height 18
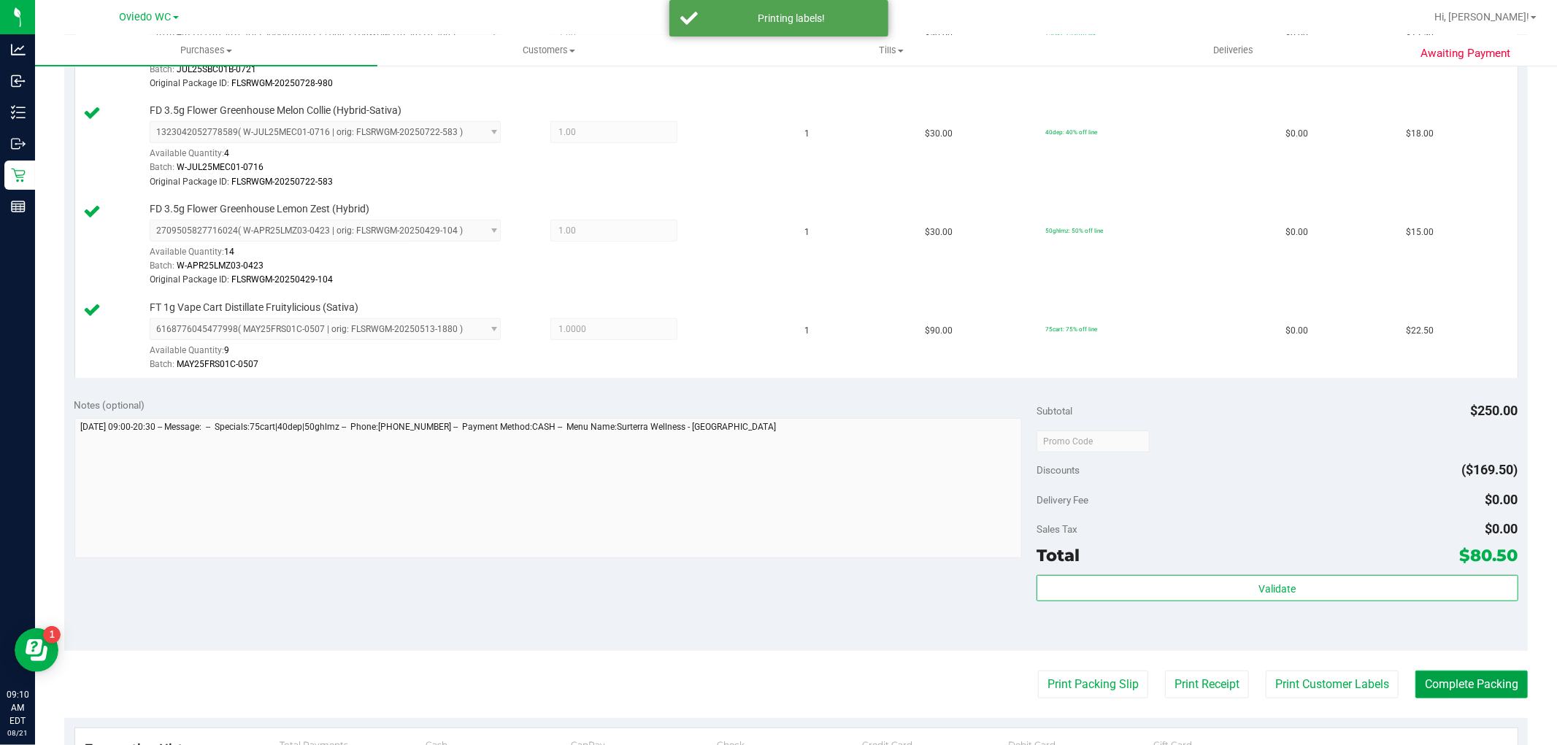
click at [832, 677] on button "Complete Packing" at bounding box center [1471, 685] width 112 height 28
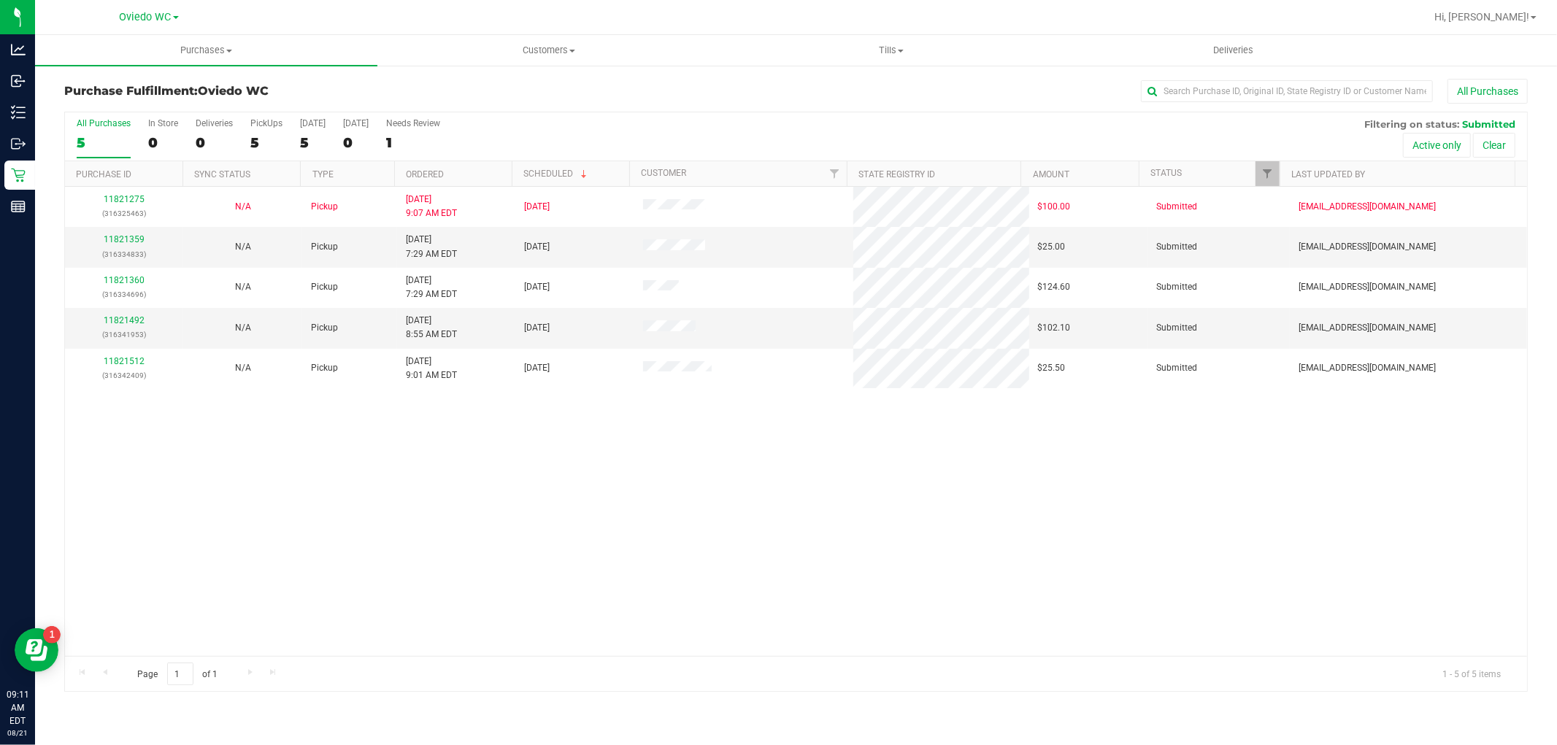
click at [223, 469] on div "11821275 (316325463) N/A Pickup [DATE] 9:07 AM EDT 8/21/2025 $100.00 Submitted …" at bounding box center [796, 421] width 1462 height 469
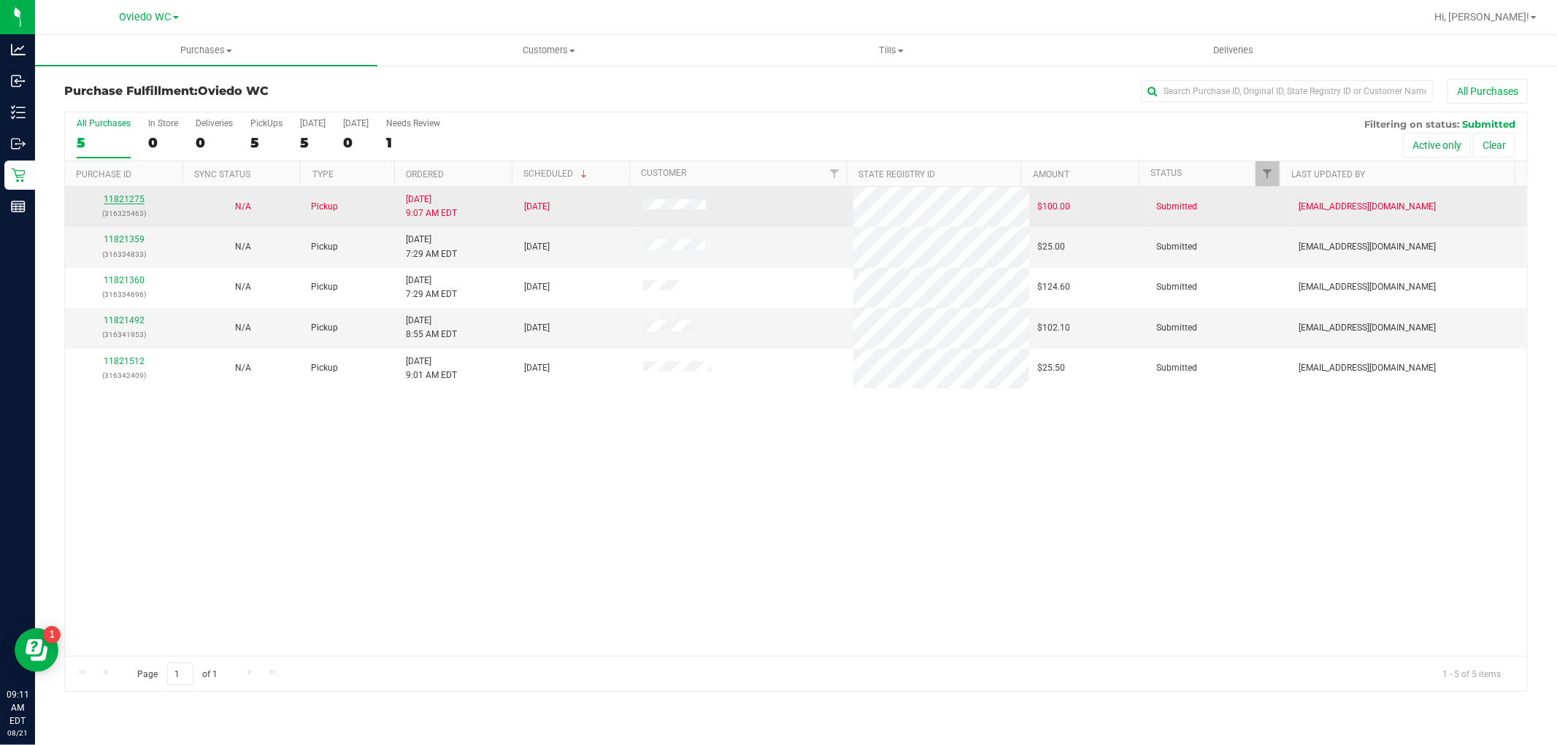
click at [128, 198] on link "11821275" at bounding box center [124, 199] width 41 height 10
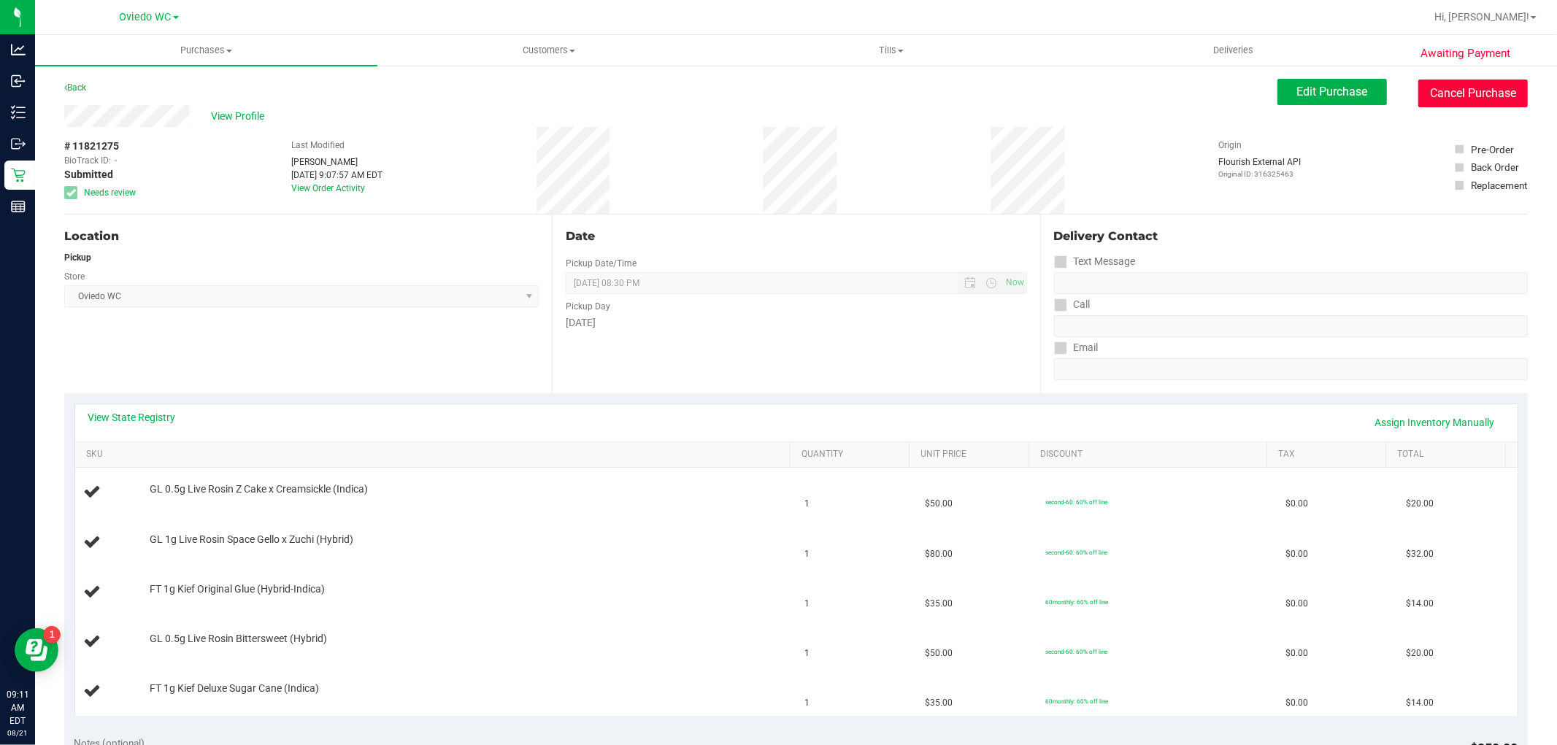
click at [832, 93] on button "Cancel Purchase" at bounding box center [1472, 94] width 109 height 28
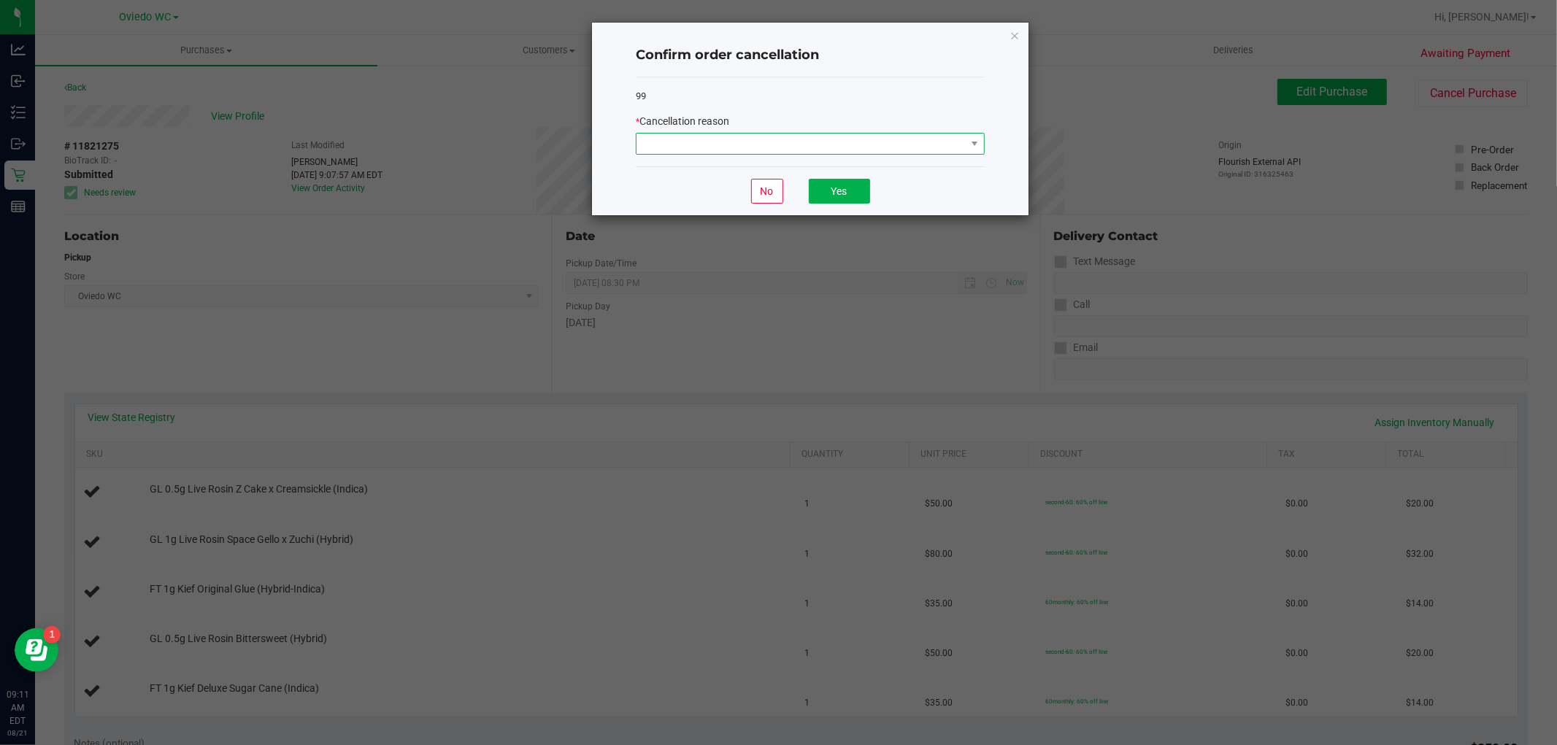
click at [804, 139] on span at bounding box center [801, 144] width 329 height 20
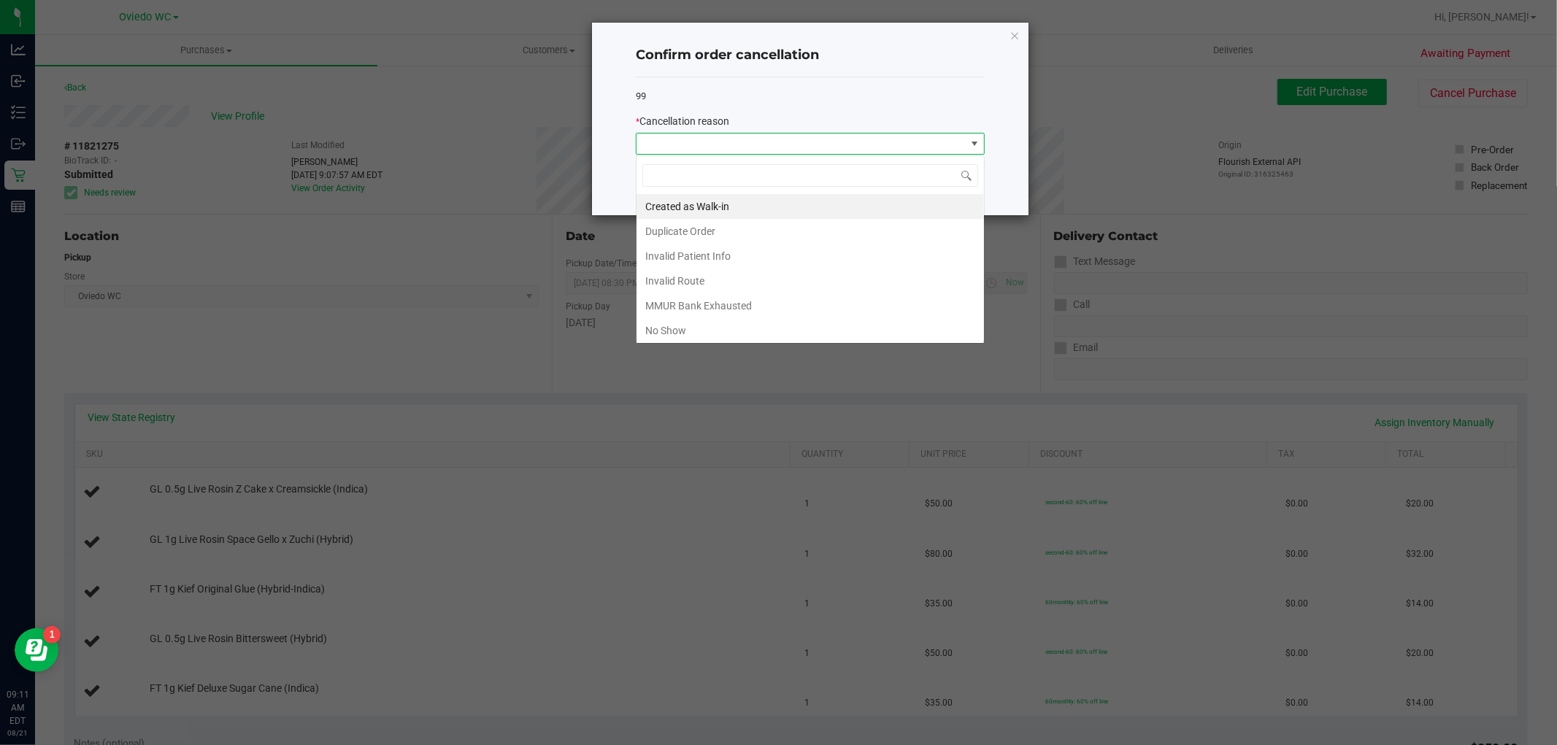
scroll to position [22, 348]
click at [750, 304] on li "MMUR Bank Exhausted" at bounding box center [810, 305] width 347 height 25
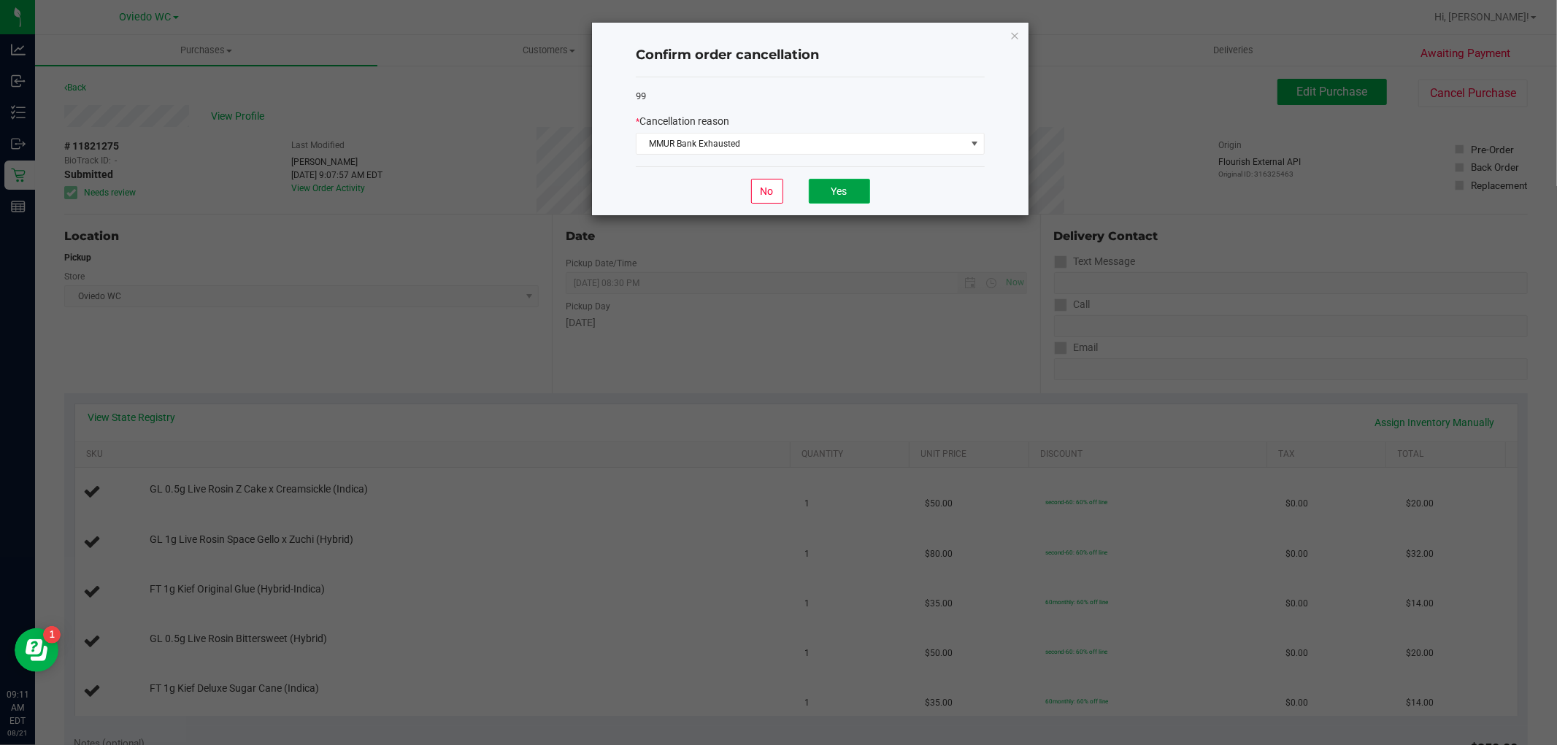
click at [832, 191] on button "Yes" at bounding box center [839, 191] width 61 height 25
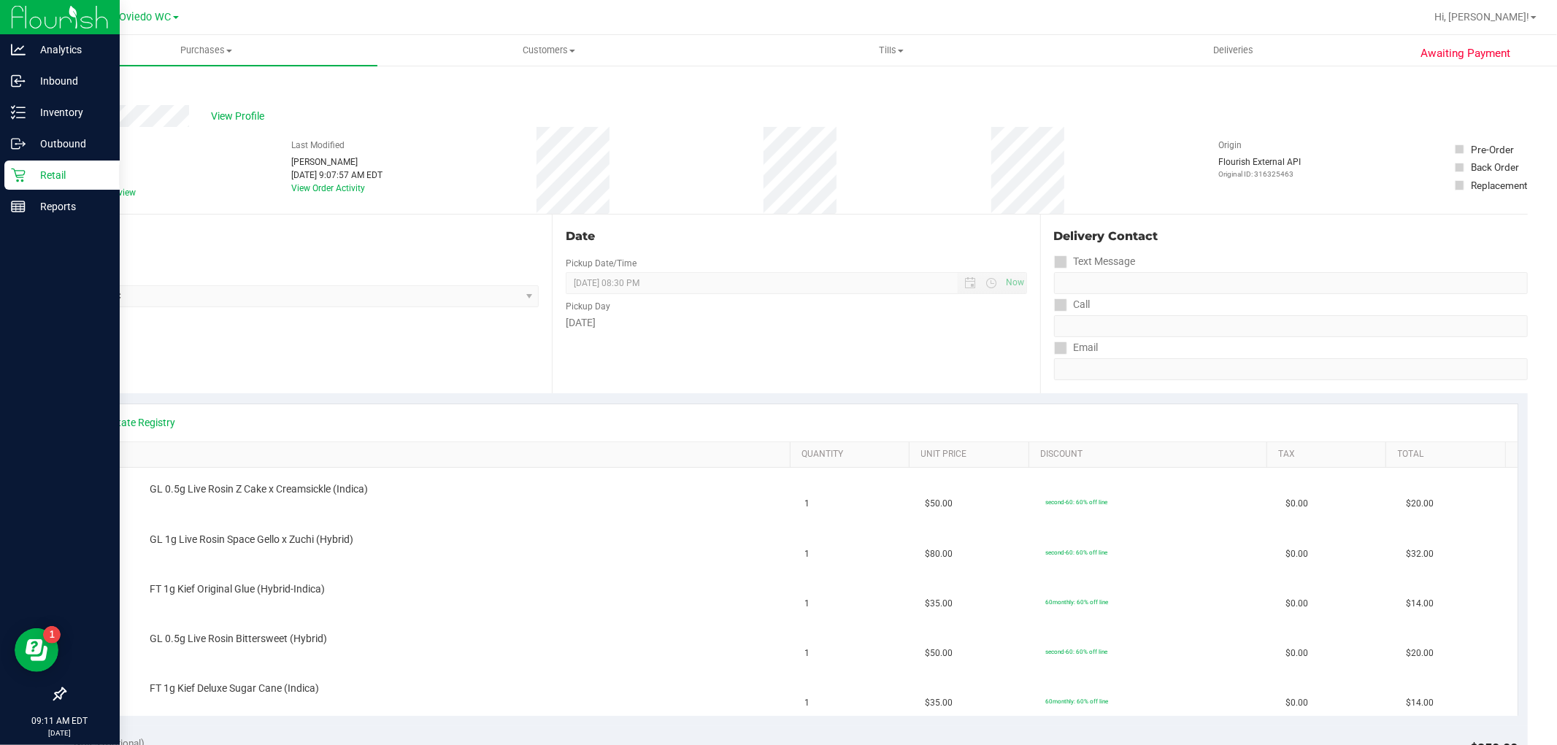
click at [18, 172] on icon at bounding box center [18, 175] width 15 height 15
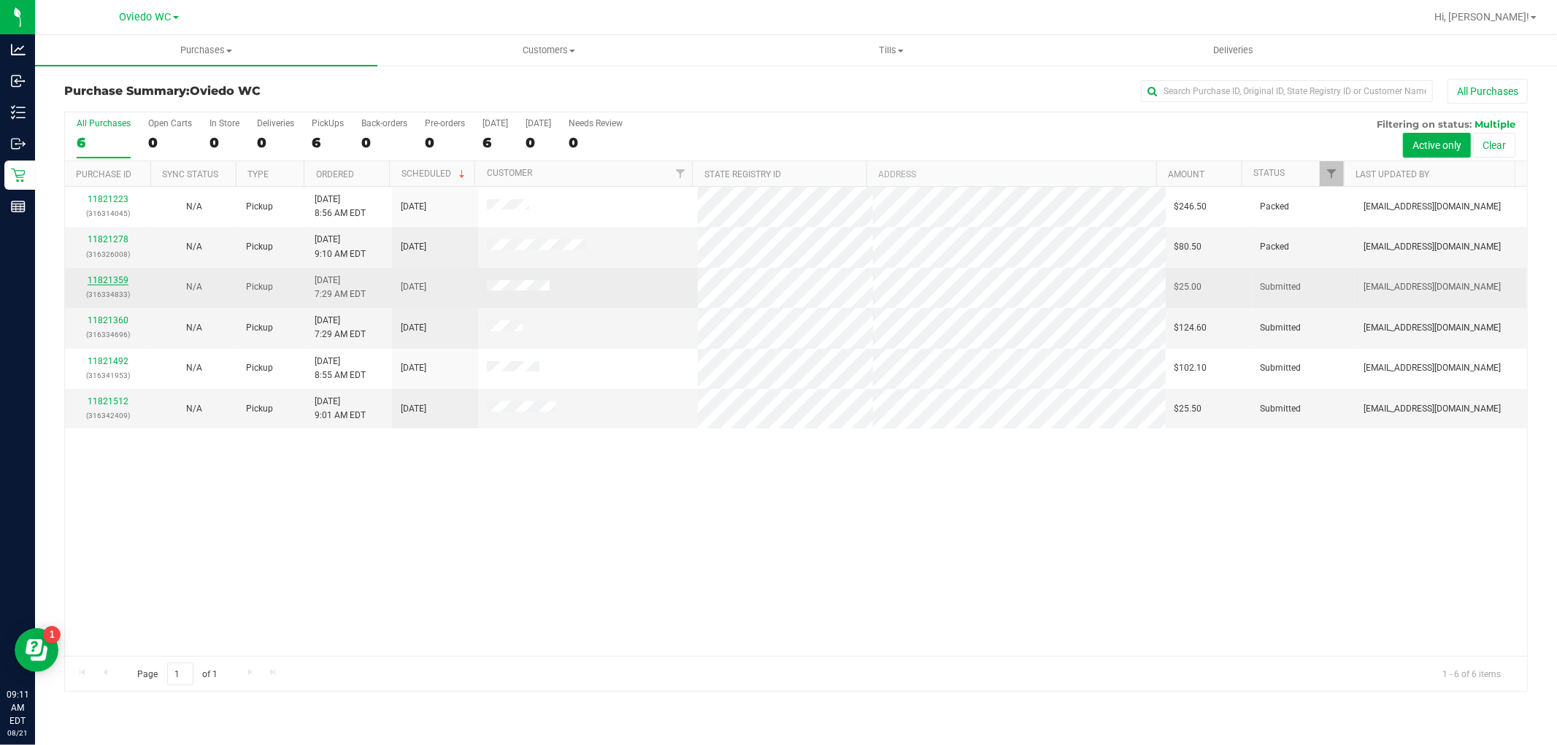
click at [107, 285] on link "11821359" at bounding box center [108, 280] width 41 height 10
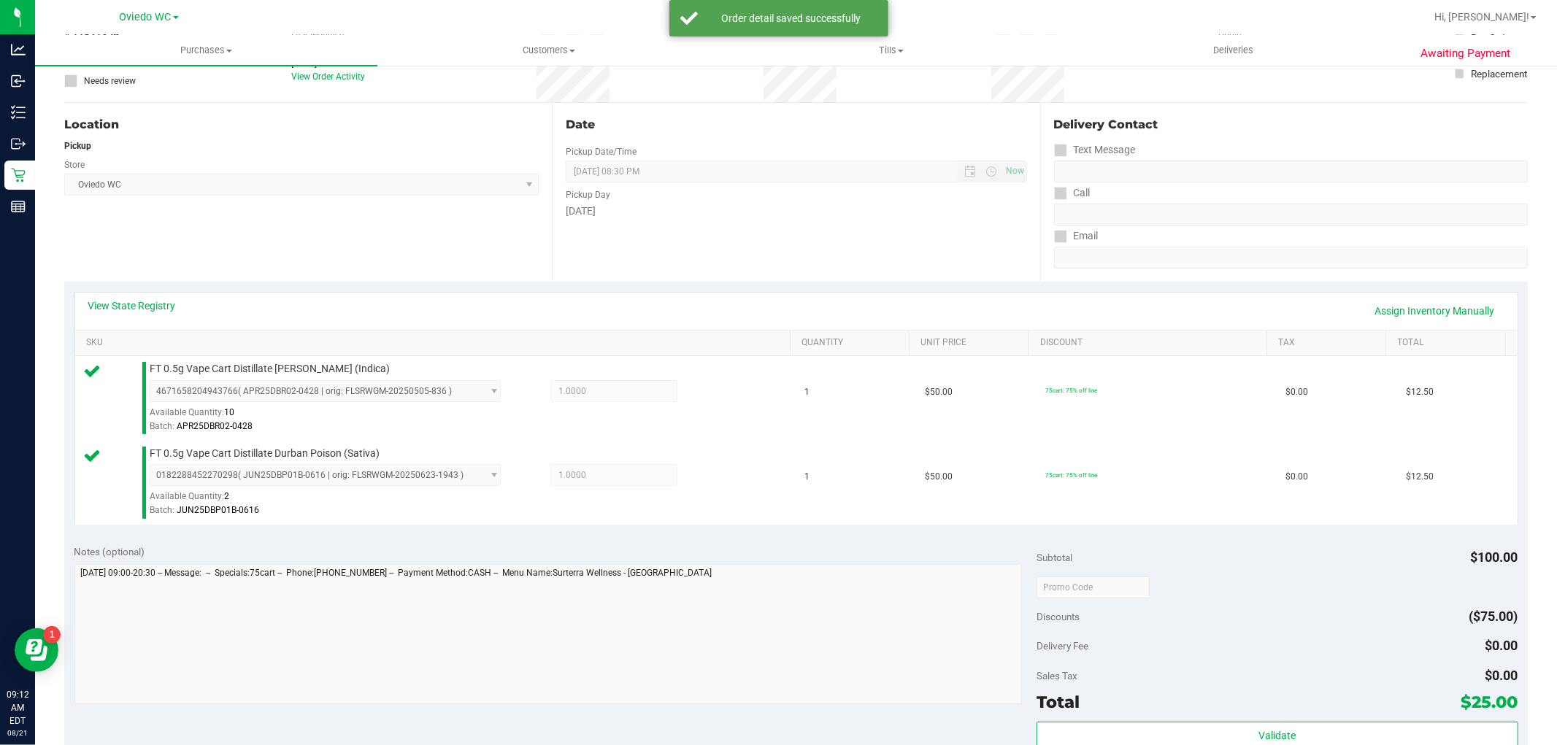
scroll to position [243, 0]
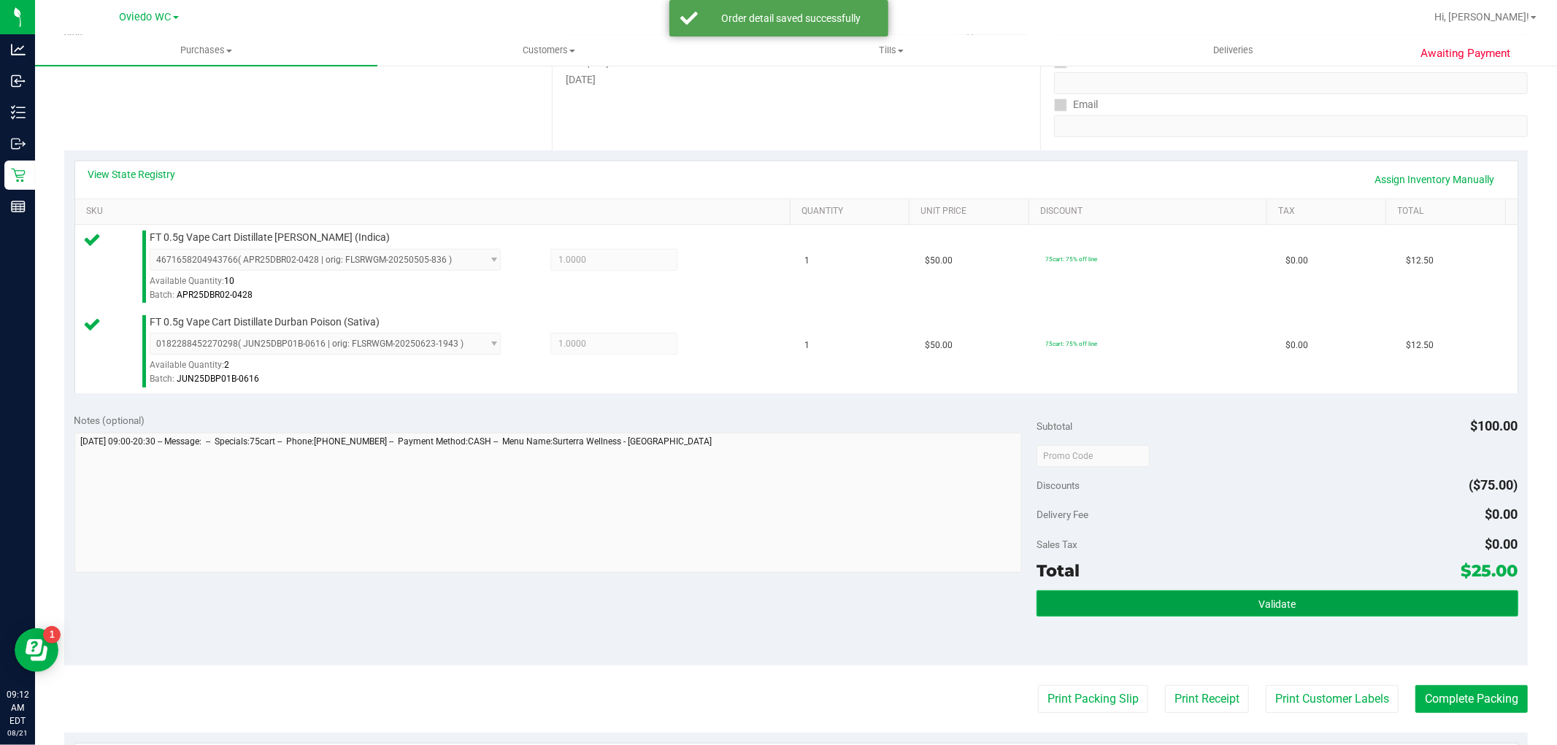
click at [832, 607] on button "Validate" at bounding box center [1277, 604] width 481 height 26
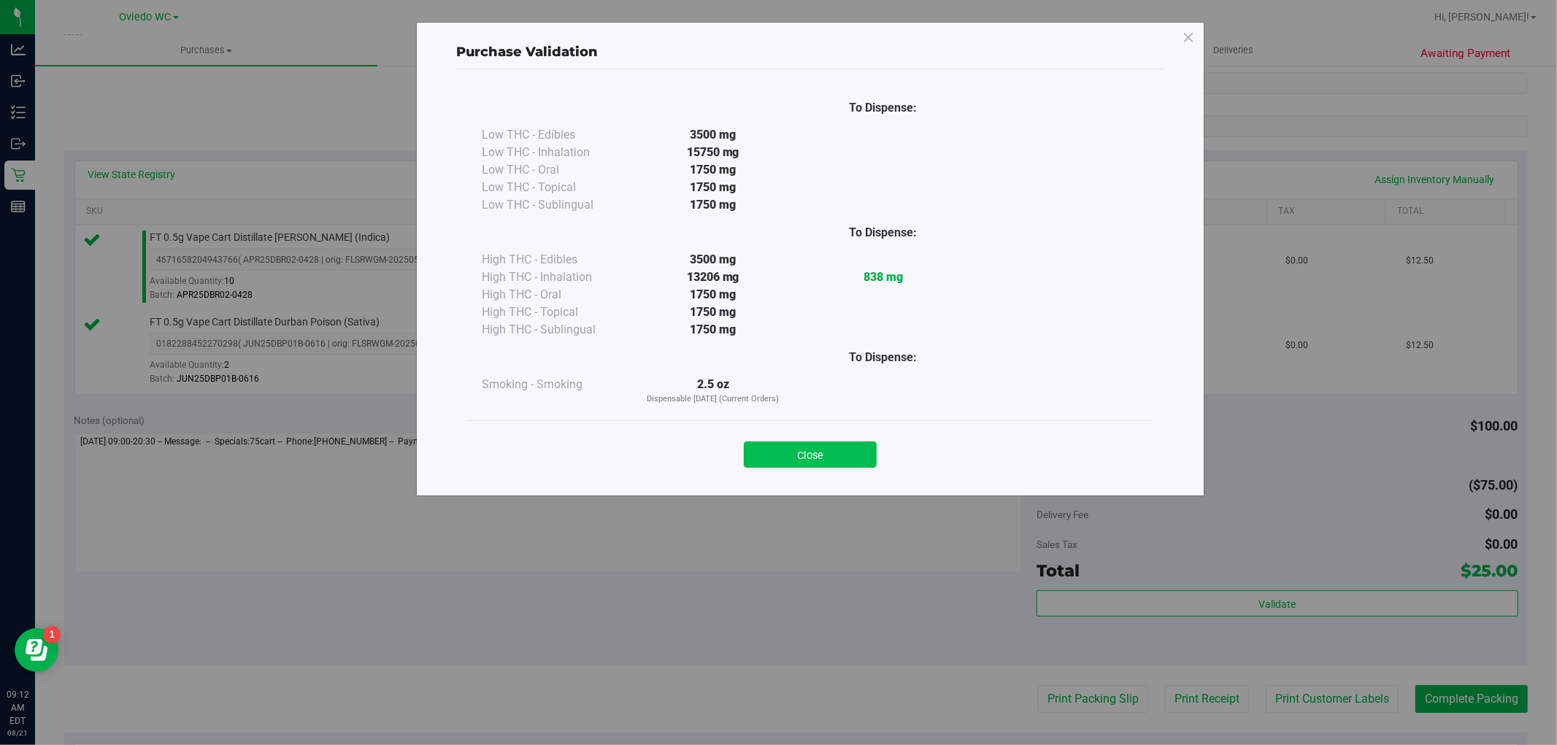
click at [827, 447] on button "Close" at bounding box center [810, 455] width 133 height 26
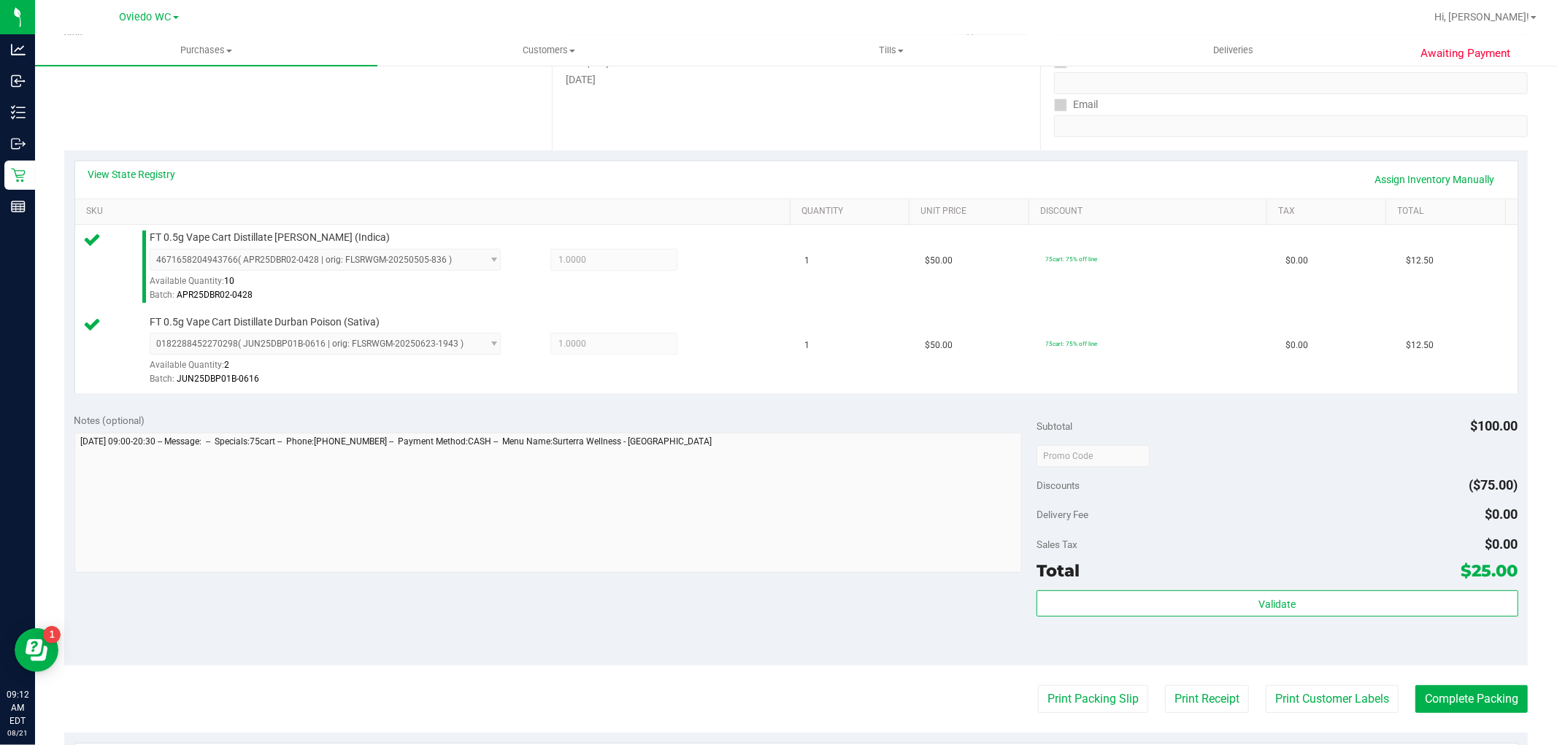
click at [832, 713] on purchase-details "Back Edit Purchase Cancel Purchase View Profile # 11821359 BioTrack ID: - Submi…" at bounding box center [796, 421] width 1464 height 1170
click at [832, 692] on button "Print Customer Labels" at bounding box center [1332, 699] width 133 height 28
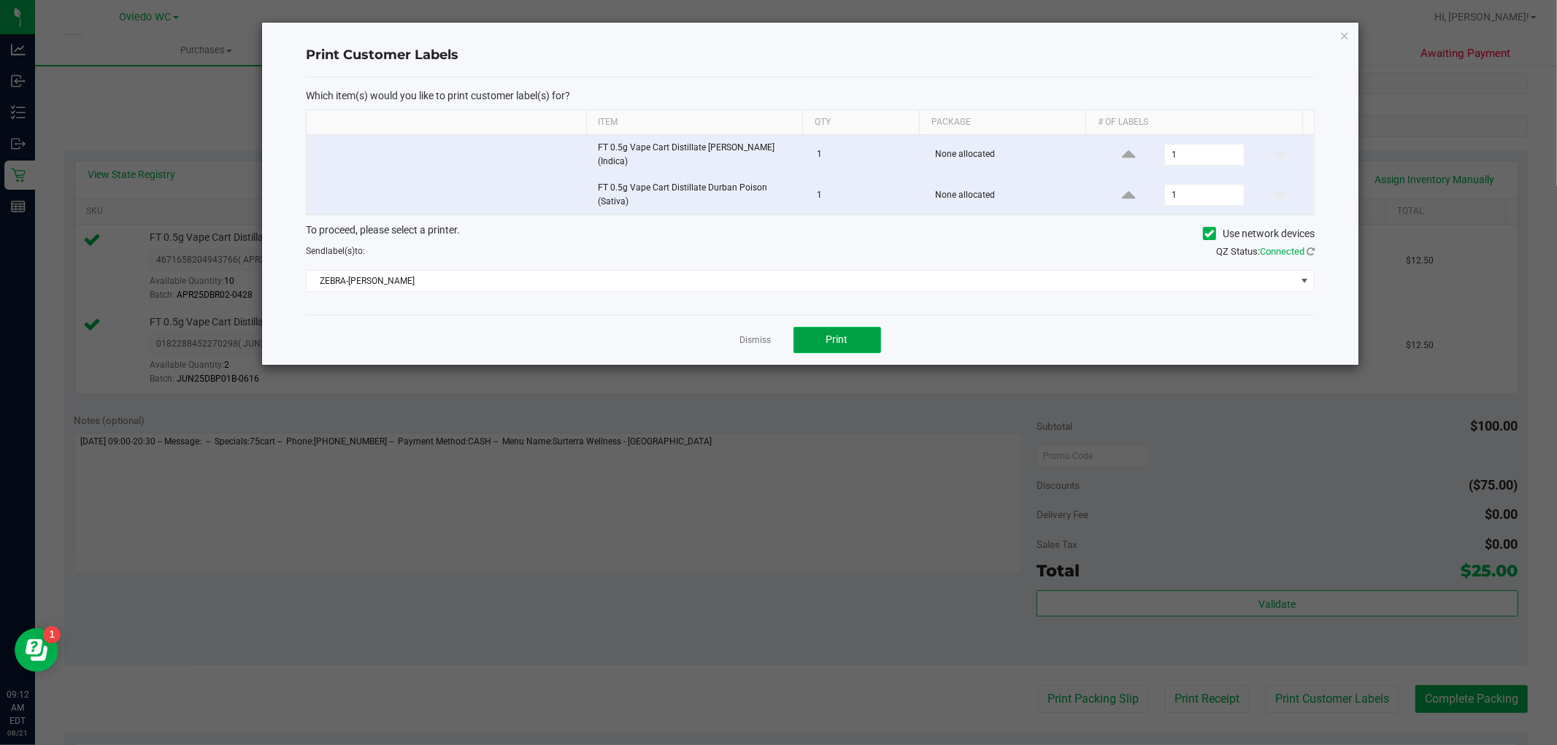
click at [832, 333] on button "Print" at bounding box center [837, 340] width 88 height 26
click at [832, 29] on icon "button" at bounding box center [1345, 35] width 10 height 18
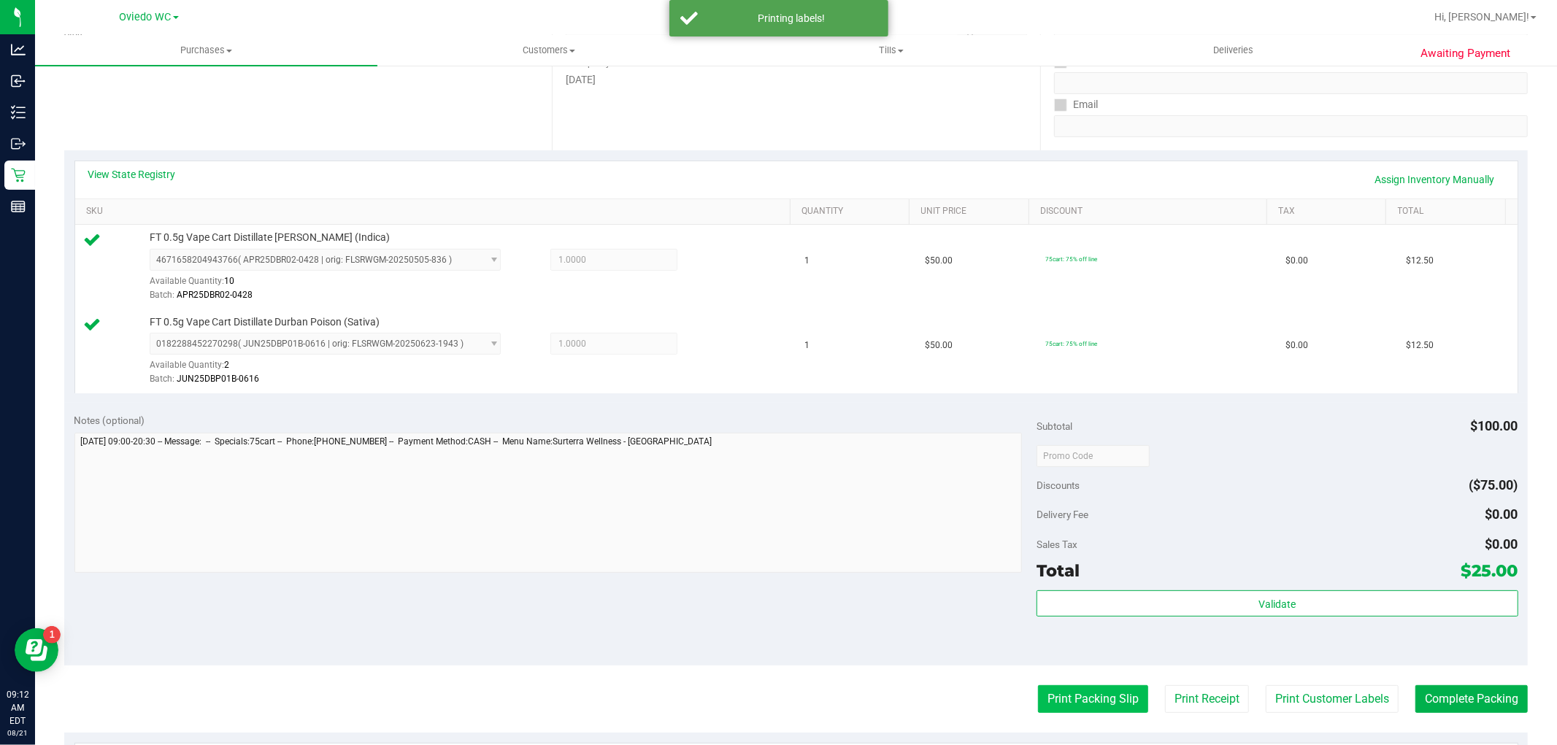
click at [832, 699] on button "Print Packing Slip" at bounding box center [1093, 699] width 110 height 28
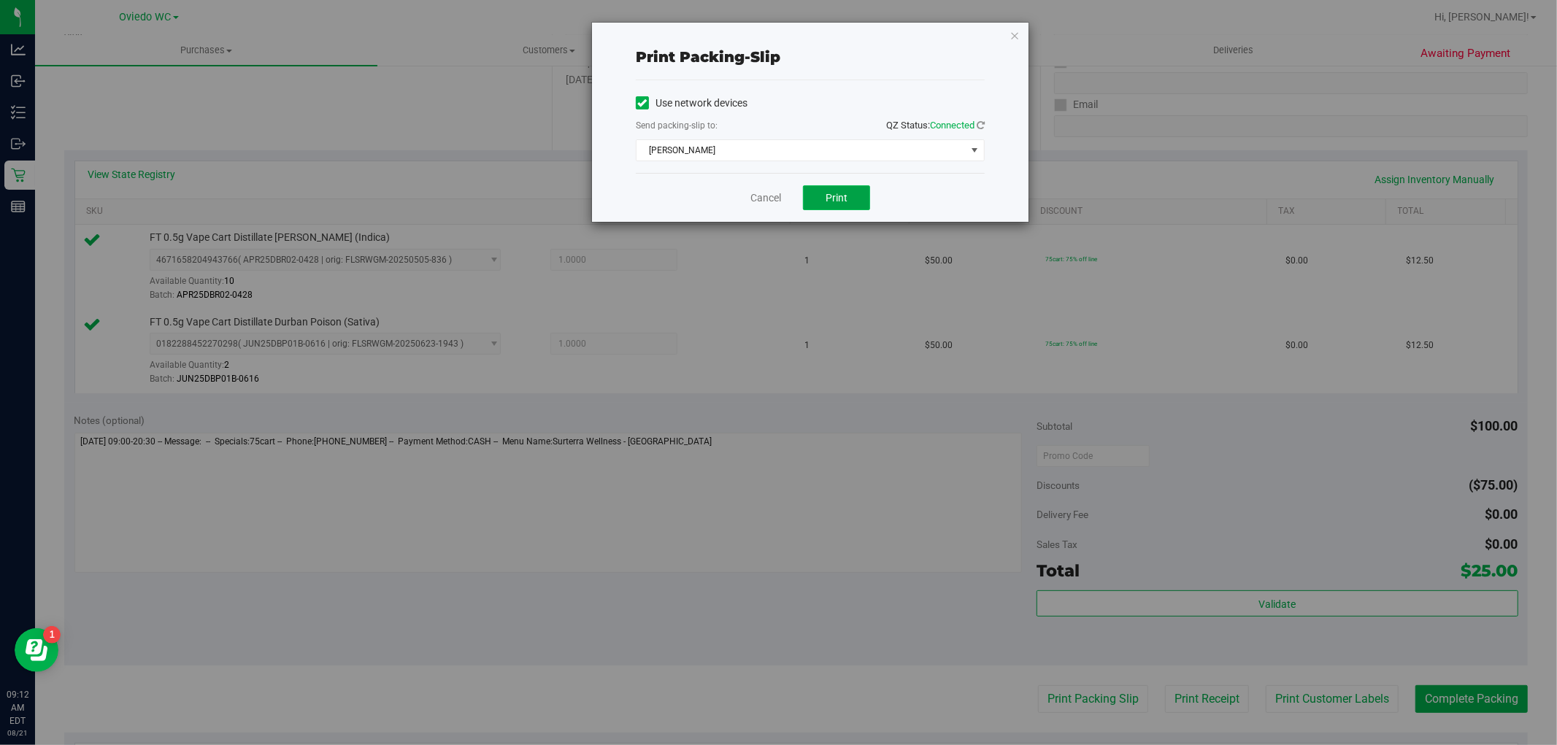
click at [832, 197] on button "Print" at bounding box center [836, 197] width 67 height 25
click at [832, 35] on icon "button" at bounding box center [1015, 35] width 10 height 18
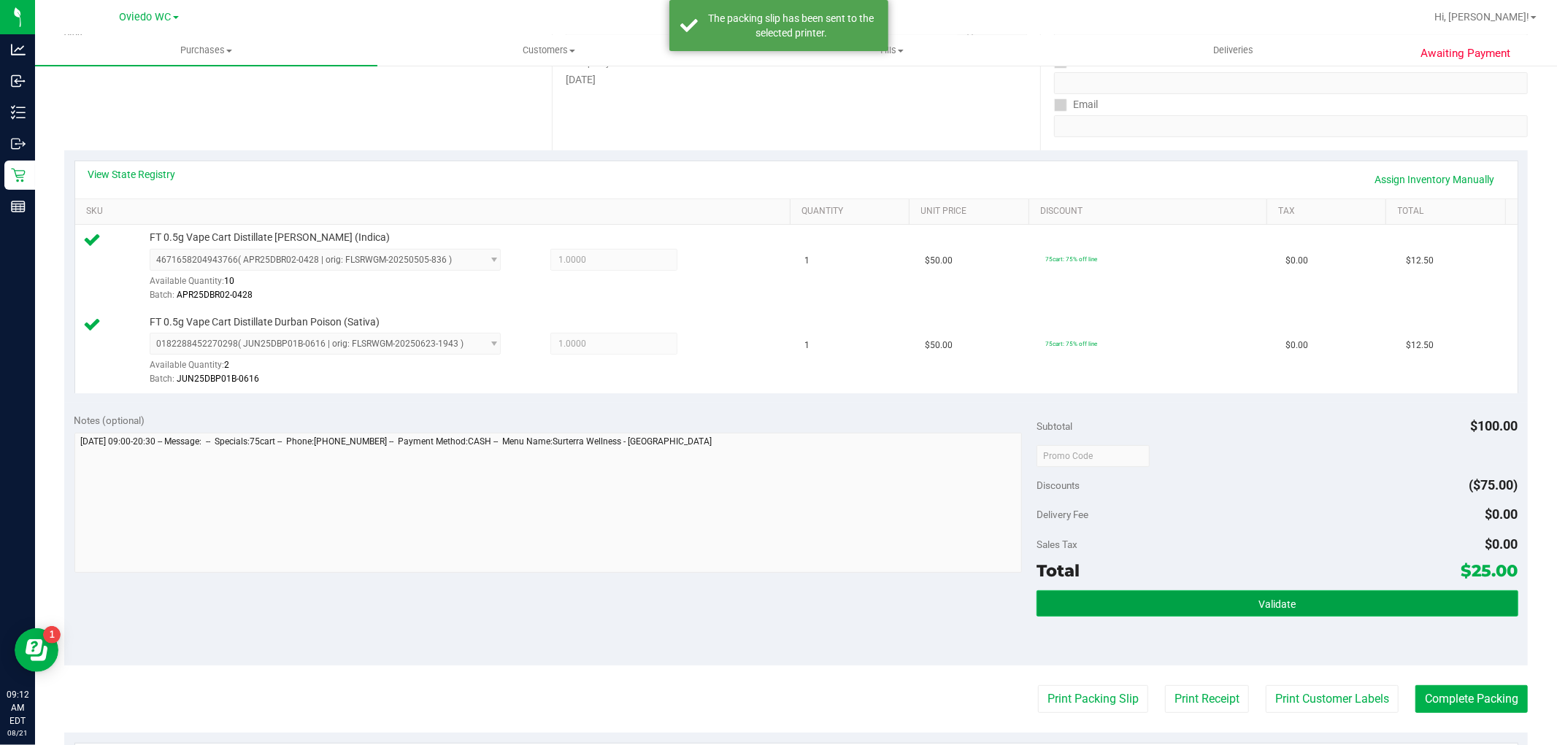
click at [832, 597] on button "Validate" at bounding box center [1277, 604] width 481 height 26
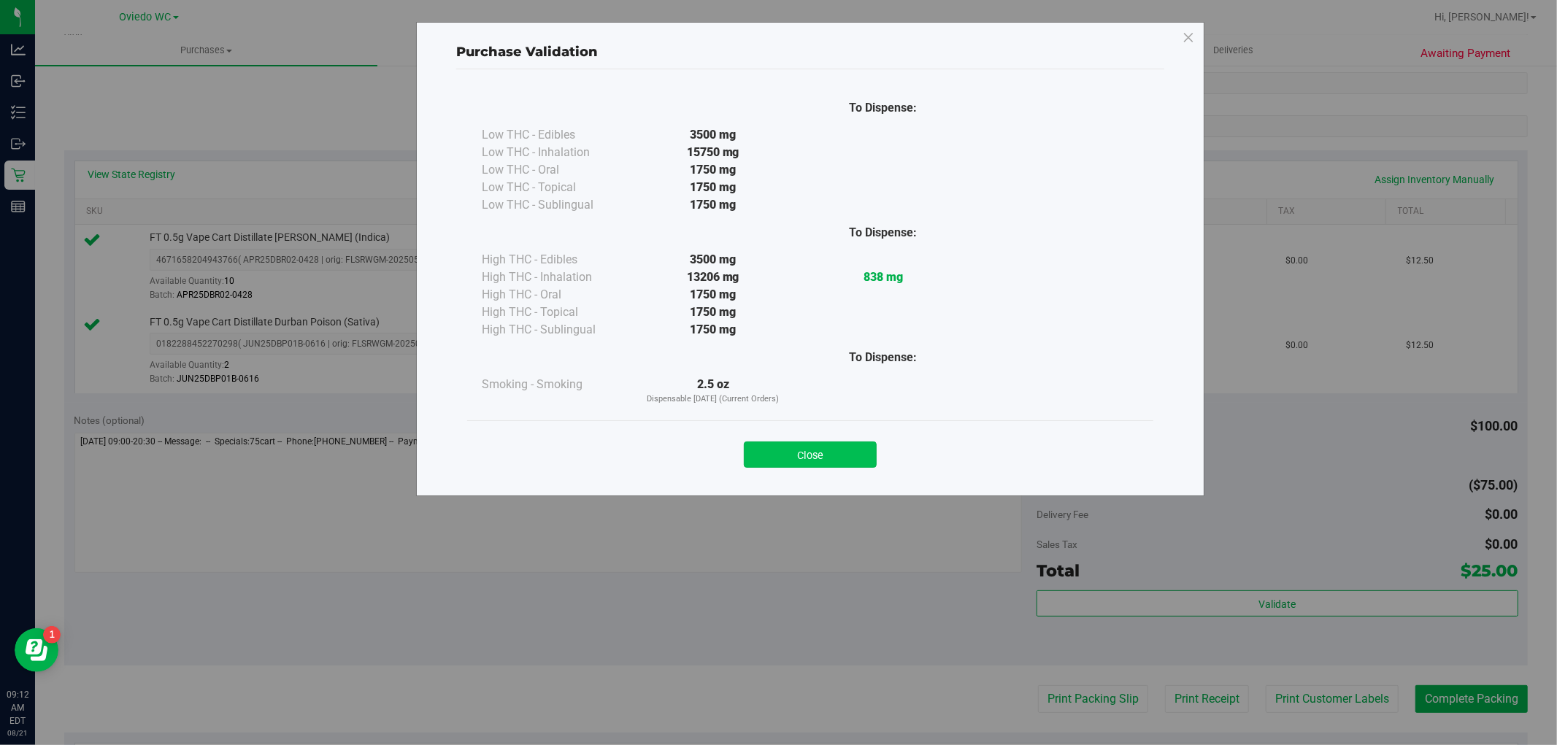
click at [811, 448] on button "Close" at bounding box center [810, 455] width 133 height 26
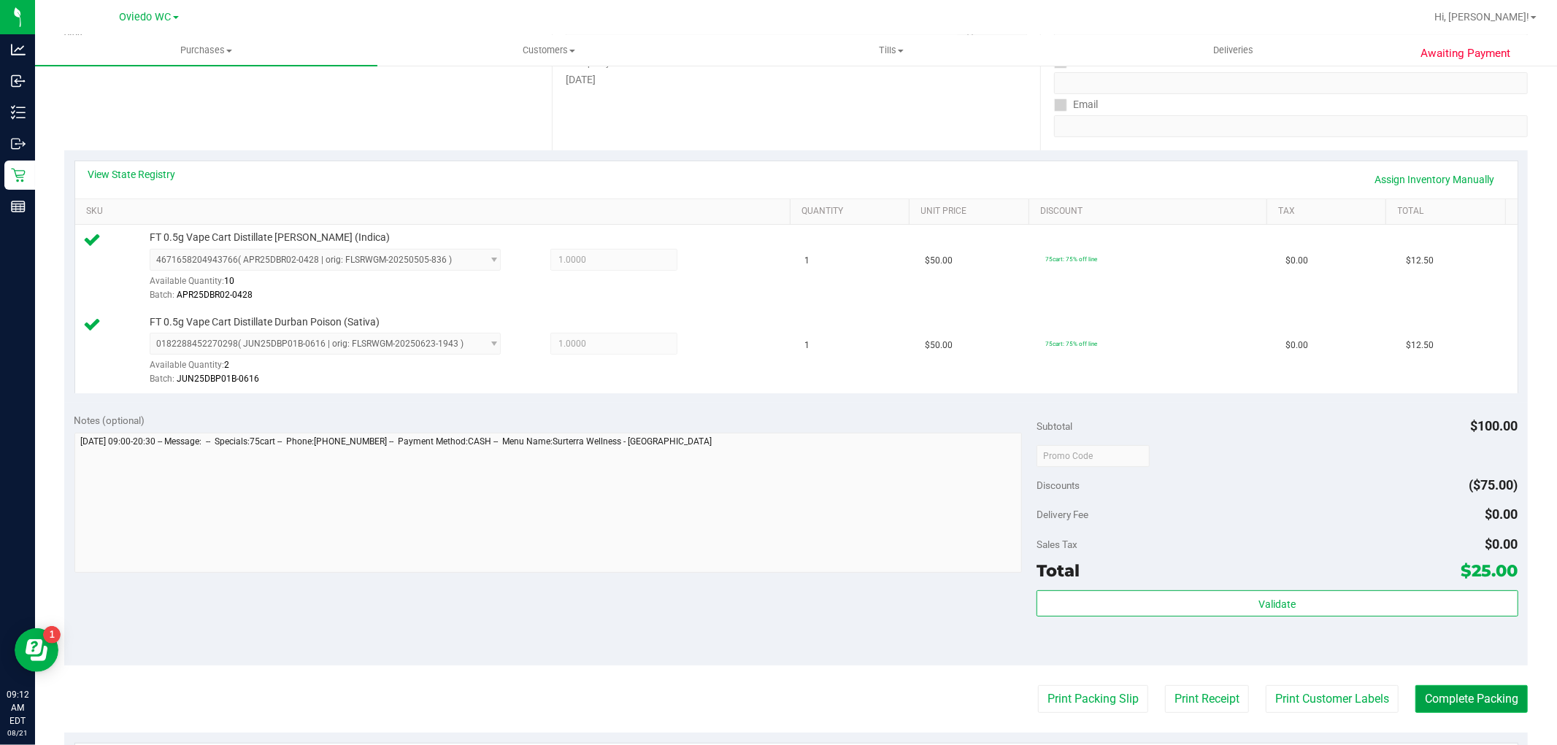
click at [832, 705] on button "Complete Packing" at bounding box center [1471, 699] width 112 height 28
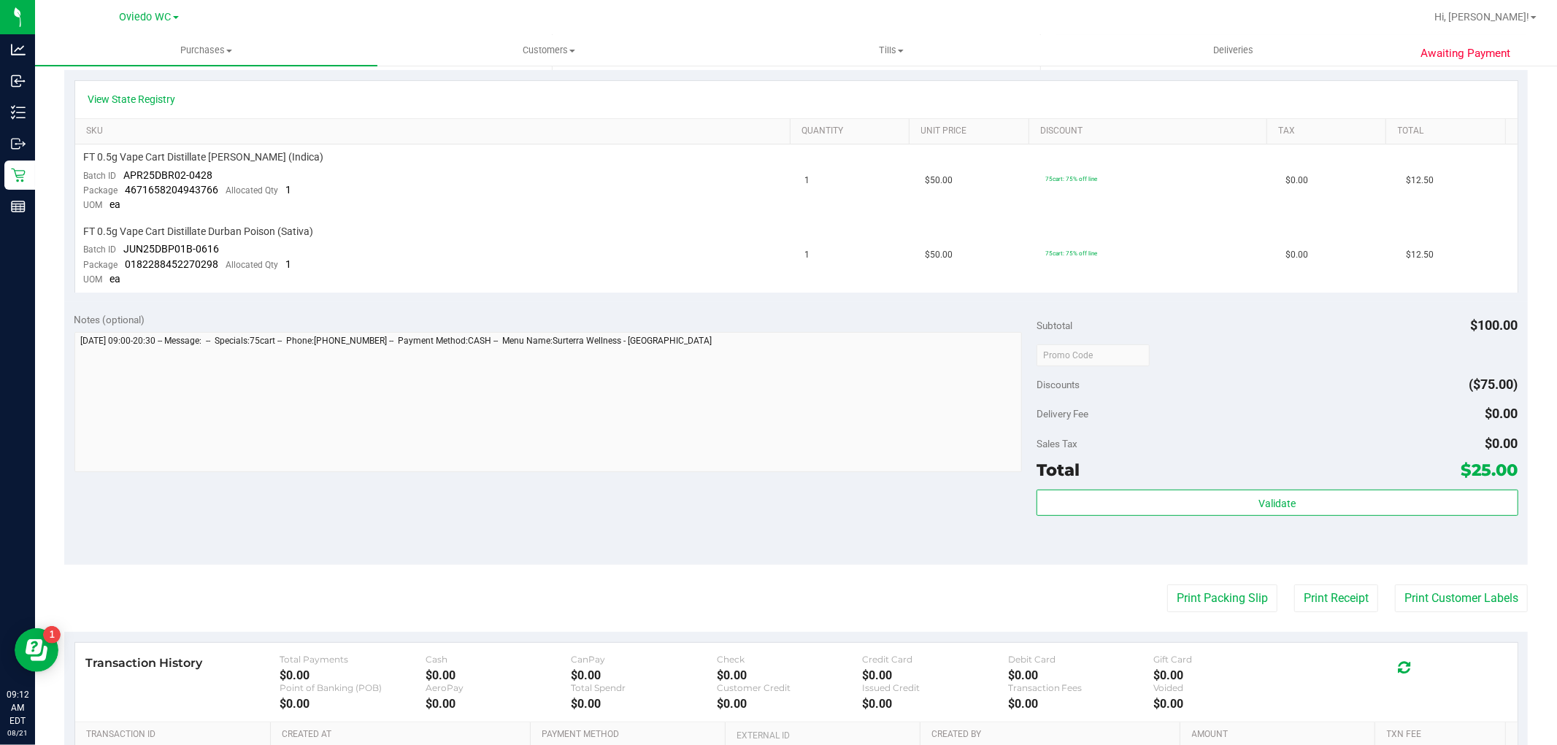
scroll to position [324, 0]
click at [832, 492] on button "Validate" at bounding box center [1277, 502] width 481 height 26
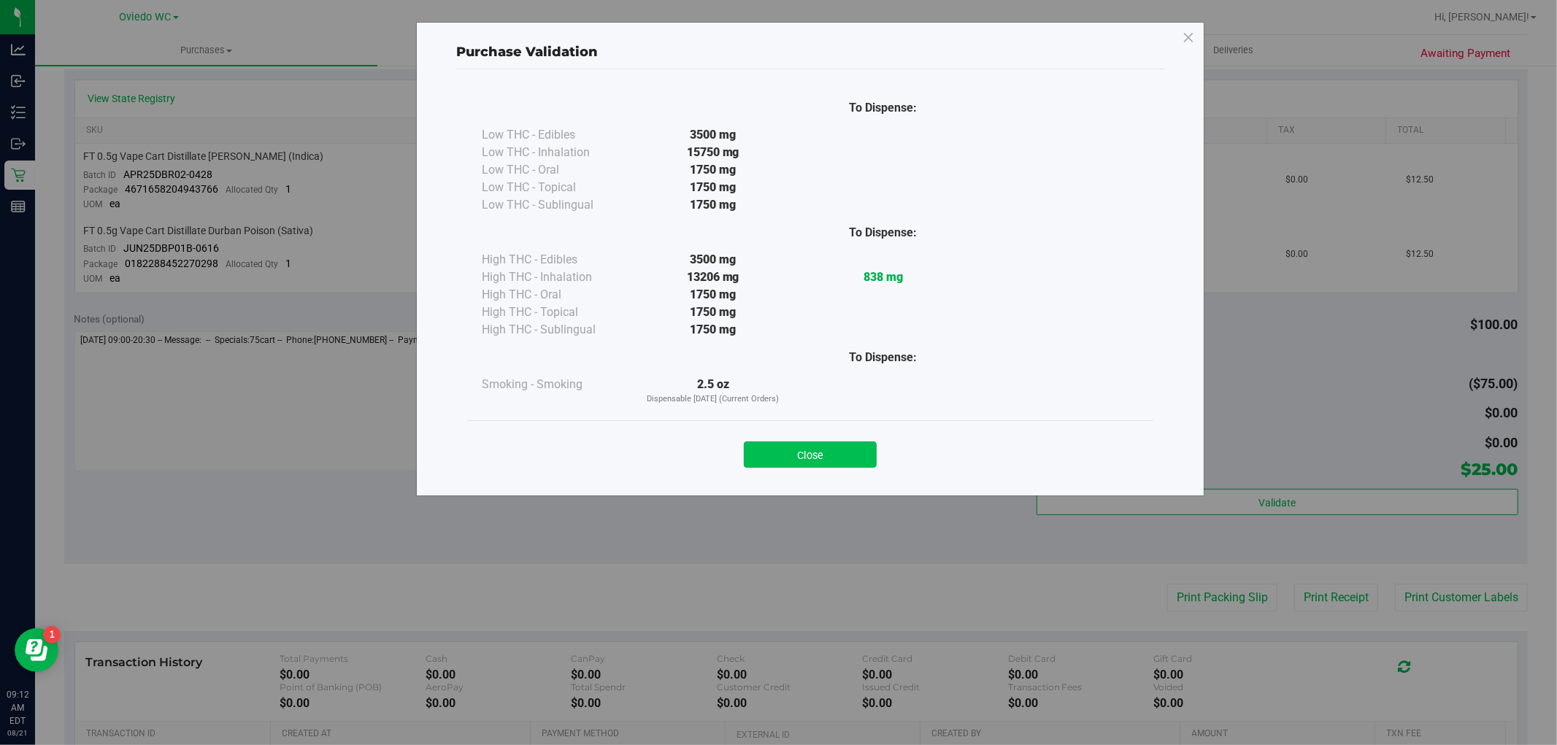
click at [821, 455] on button "Close" at bounding box center [810, 455] width 133 height 26
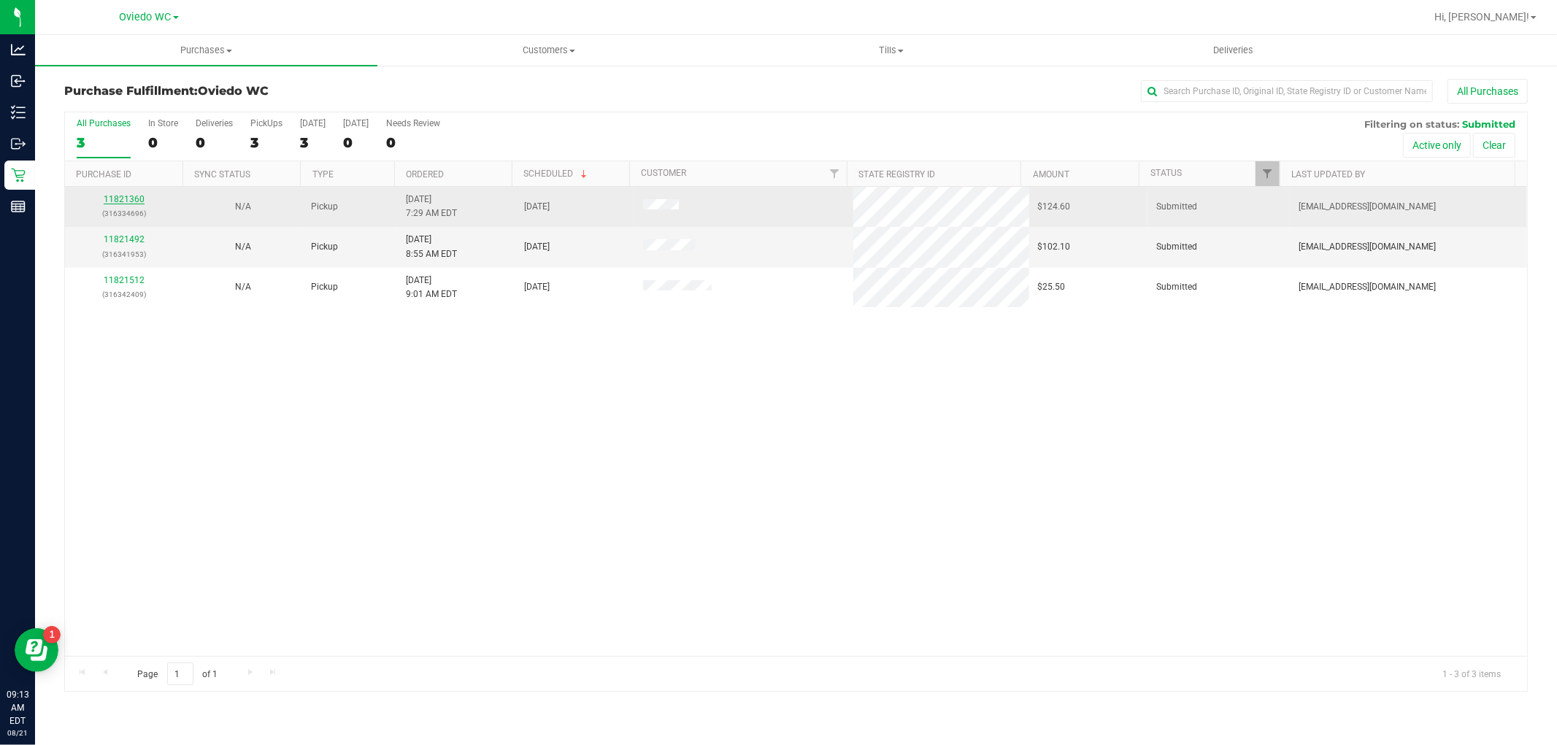
click at [122, 200] on link "11821360" at bounding box center [124, 199] width 41 height 10
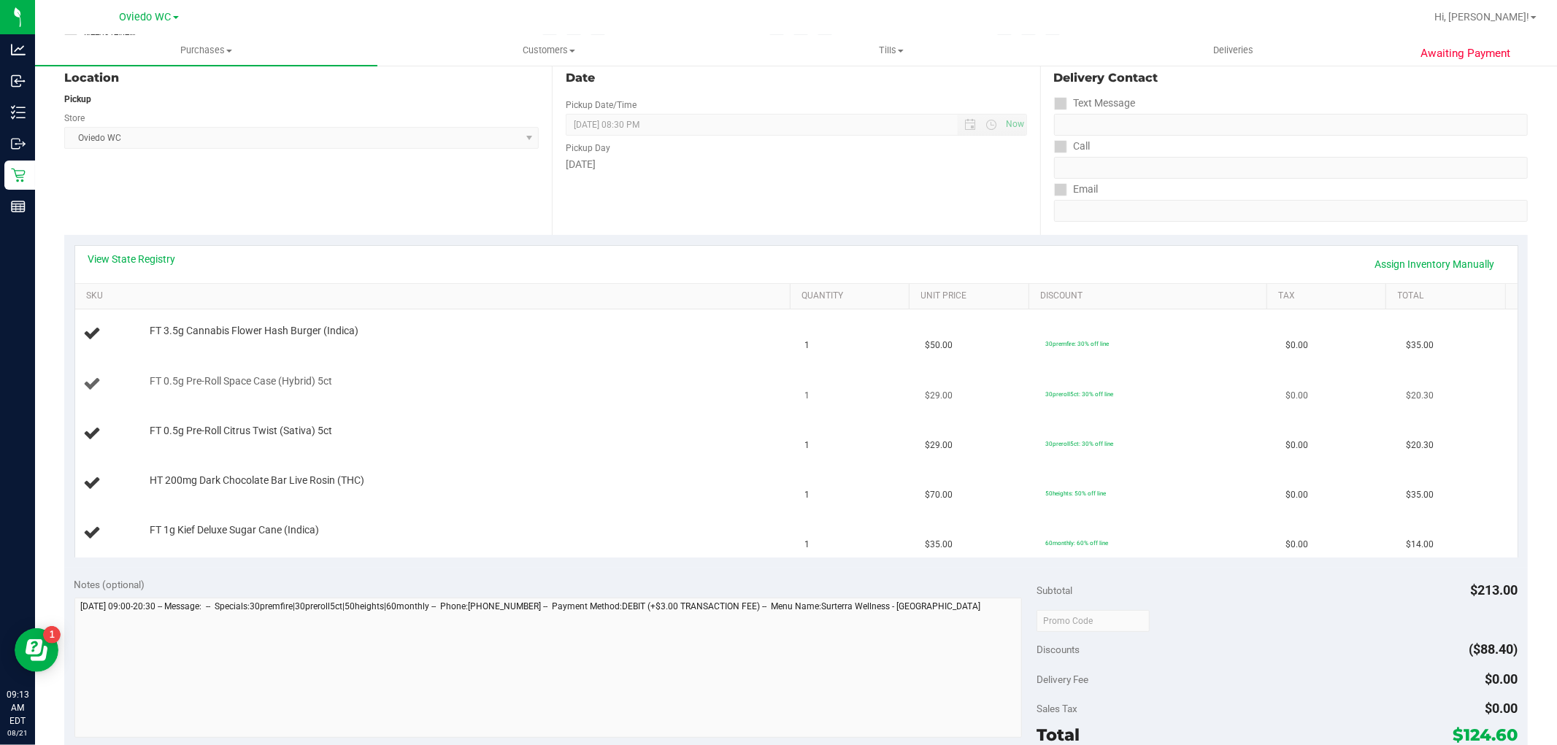
scroll to position [162, 0]
click at [148, 254] on link "View State Registry" at bounding box center [132, 255] width 88 height 15
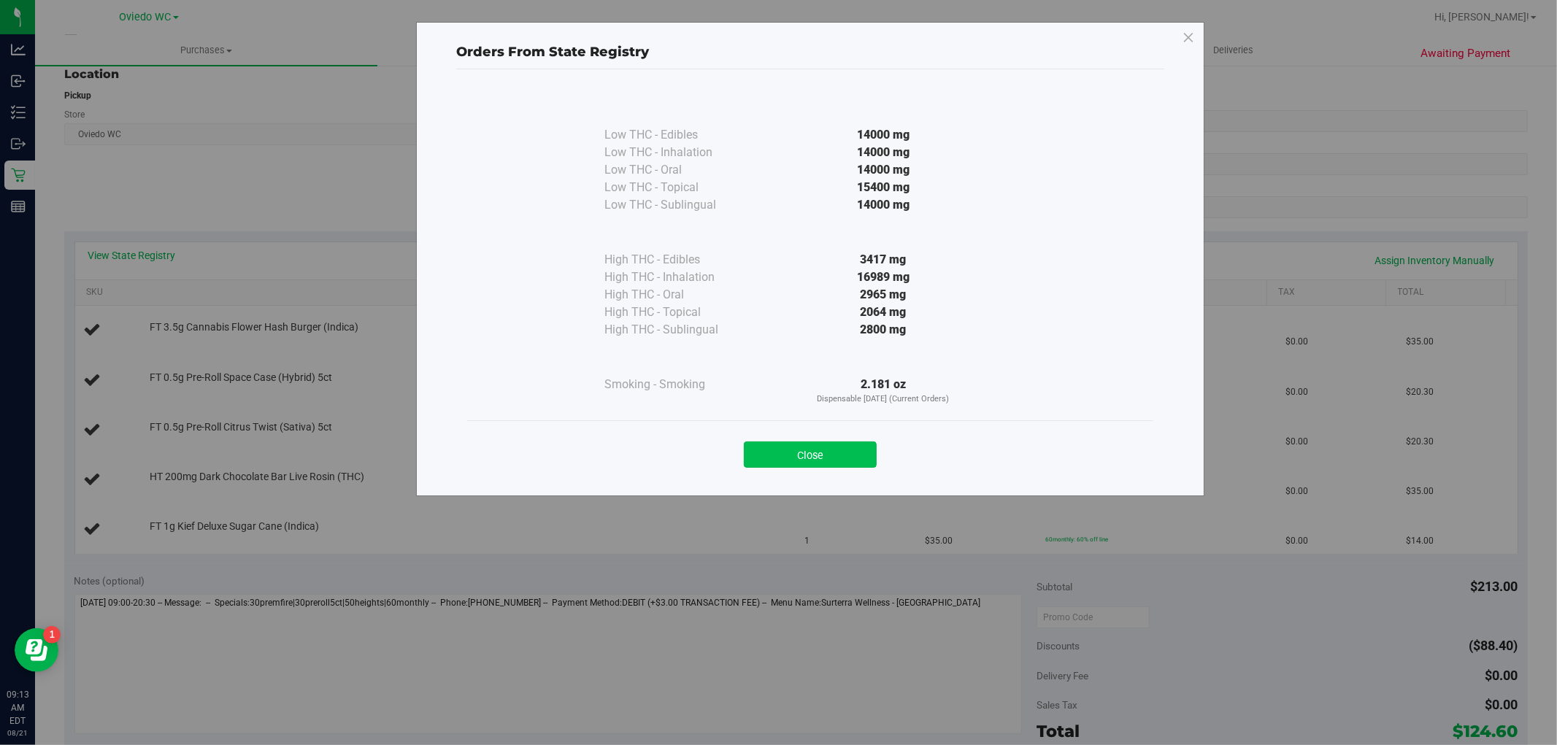
click at [832, 445] on button "Close" at bounding box center [810, 455] width 133 height 26
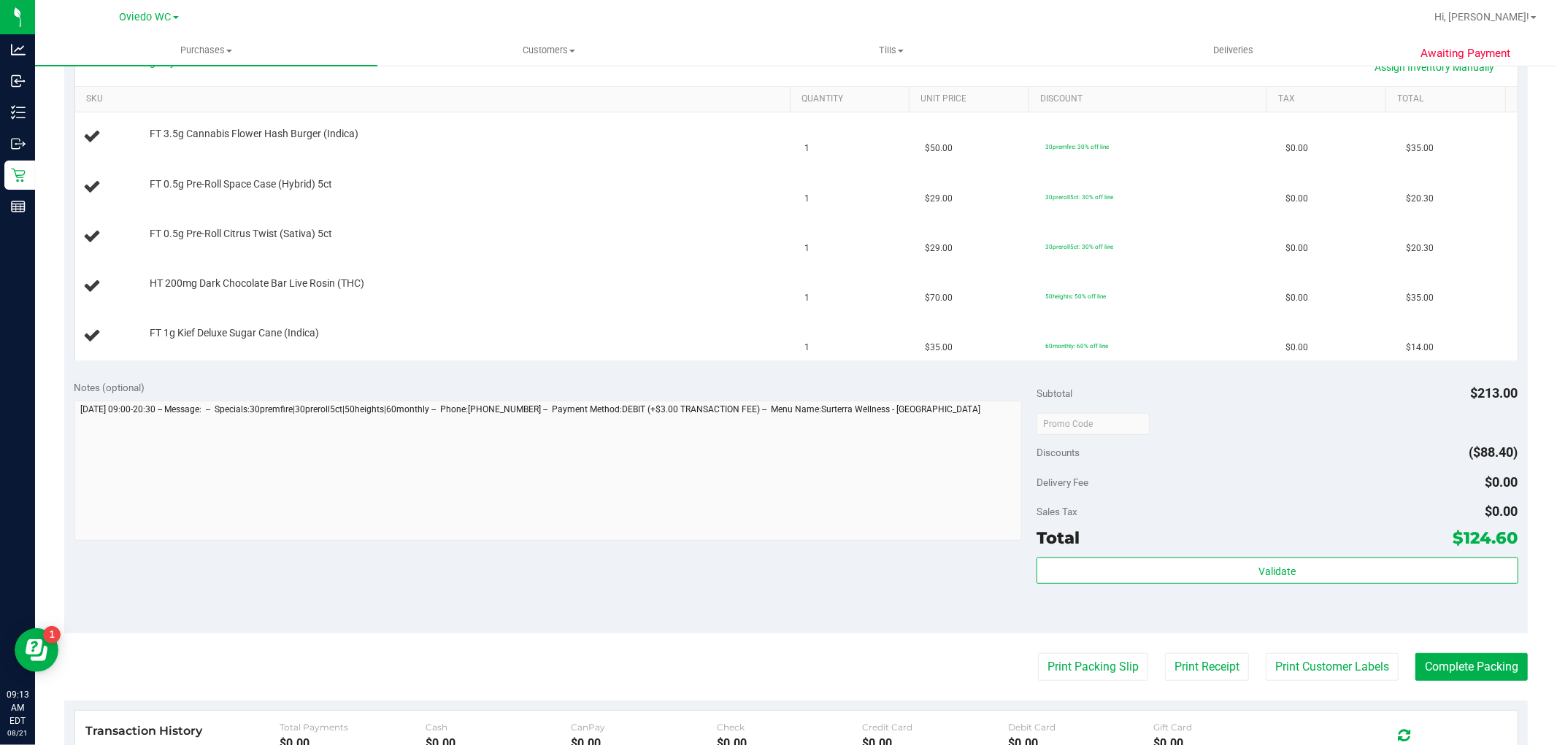
scroll to position [567, 0]
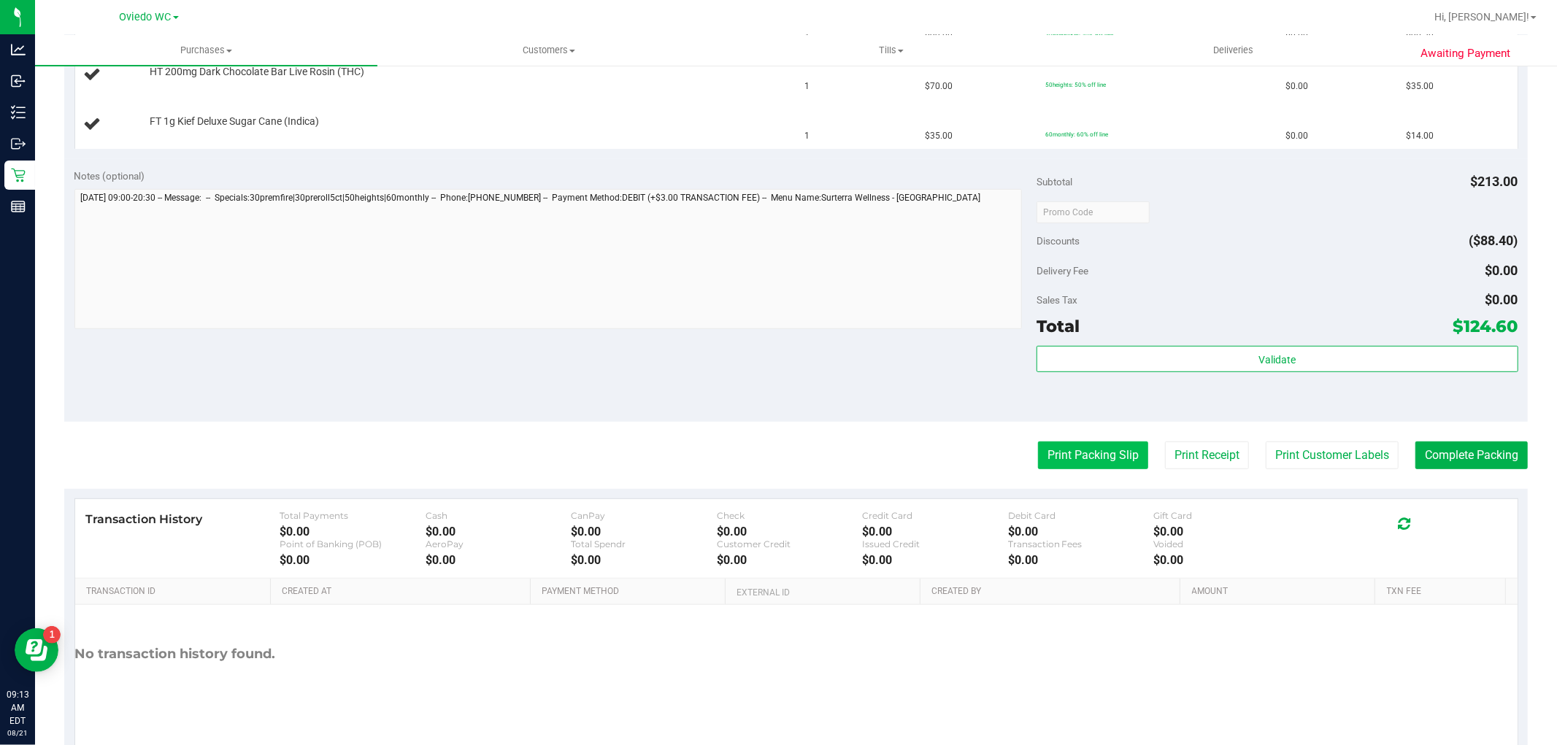
click at [832, 460] on button "Print Packing Slip" at bounding box center [1093, 456] width 110 height 28
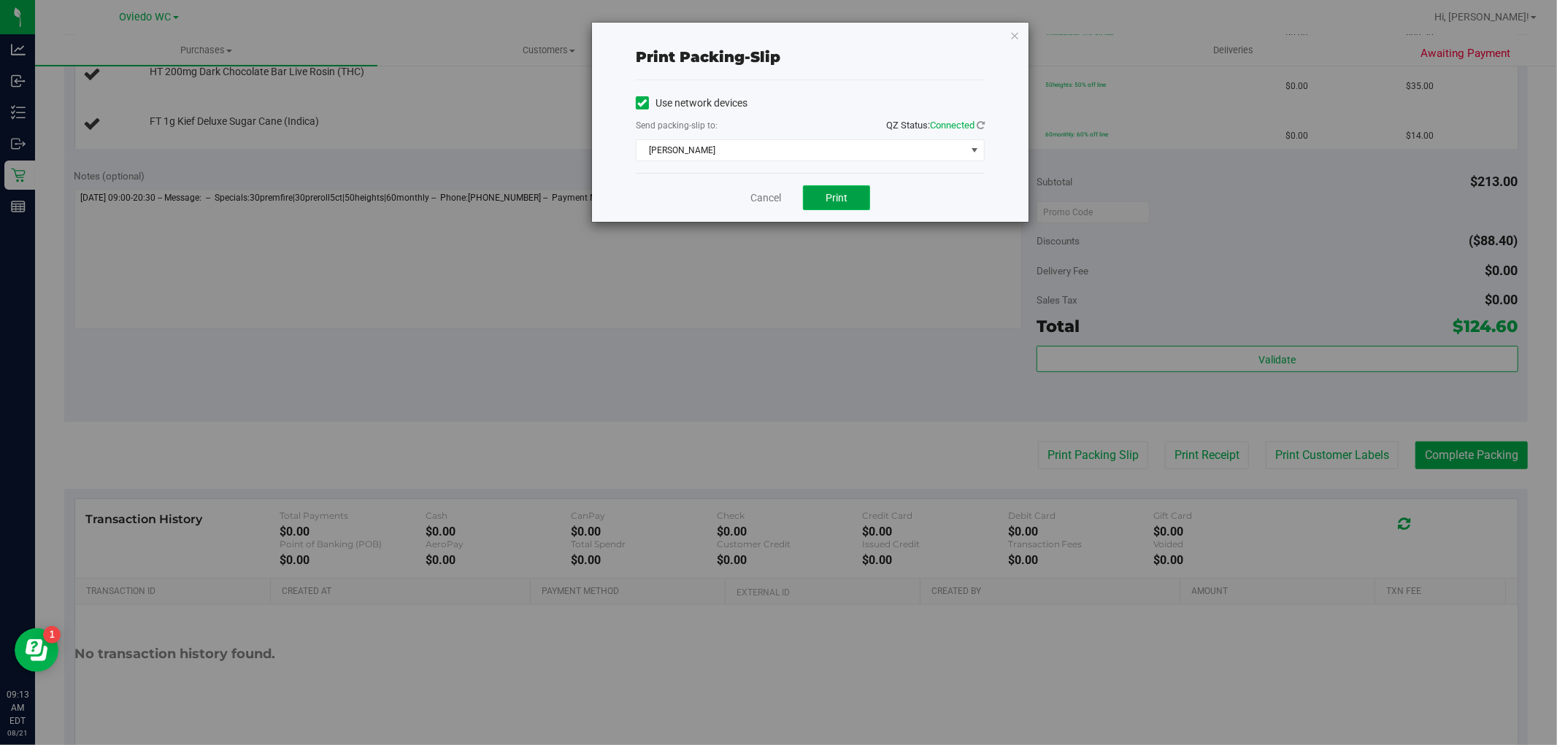
click at [832, 198] on button "Print" at bounding box center [836, 197] width 67 height 25
click at [832, 36] on div "Print packing-slip Use network devices Send packing-slip to: QZ Status: Connect…" at bounding box center [810, 122] width 437 height 199
click at [832, 36] on icon "button" at bounding box center [1015, 35] width 10 height 18
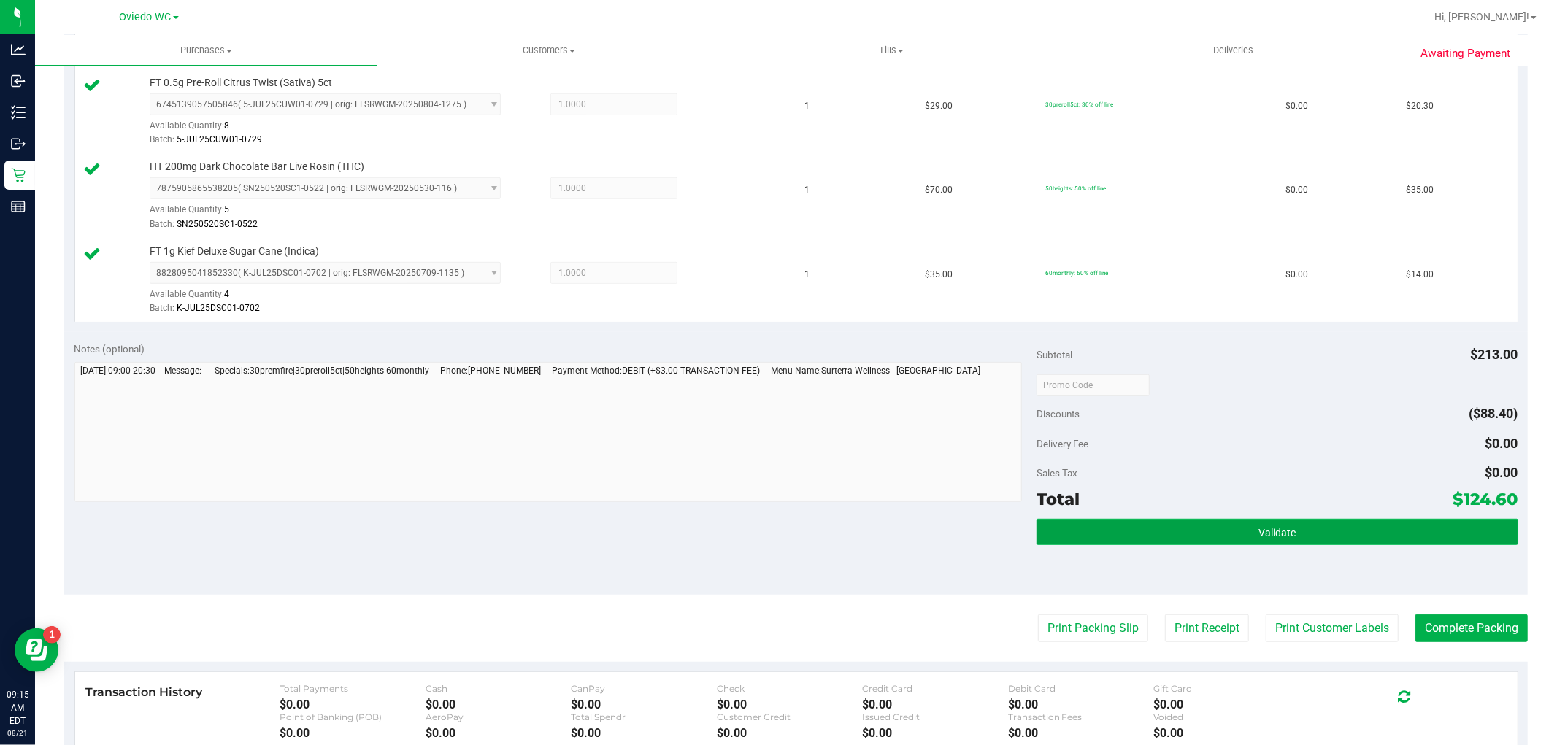
click at [832, 522] on button "Validate" at bounding box center [1277, 532] width 481 height 26
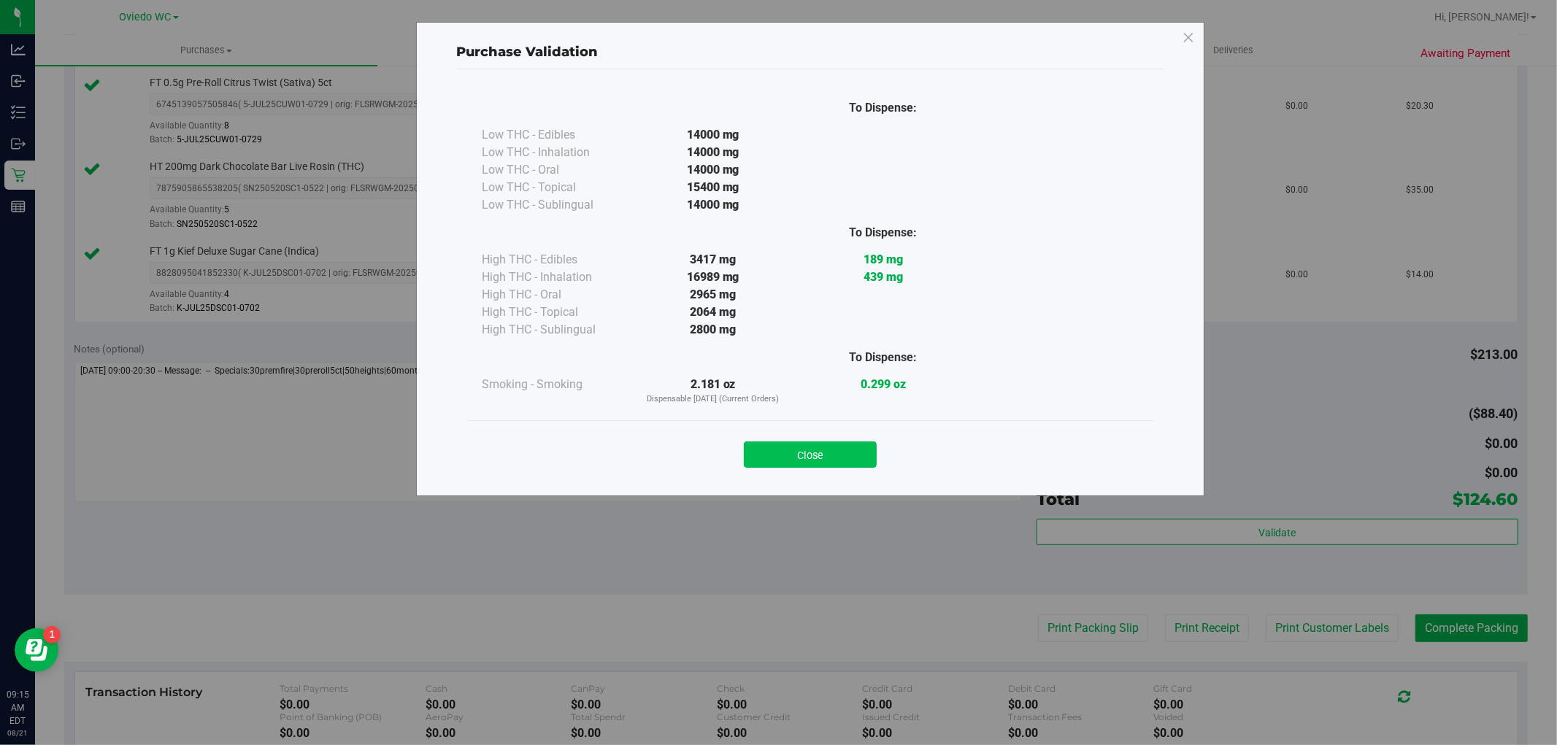
click at [832, 461] on button "Close" at bounding box center [810, 455] width 133 height 26
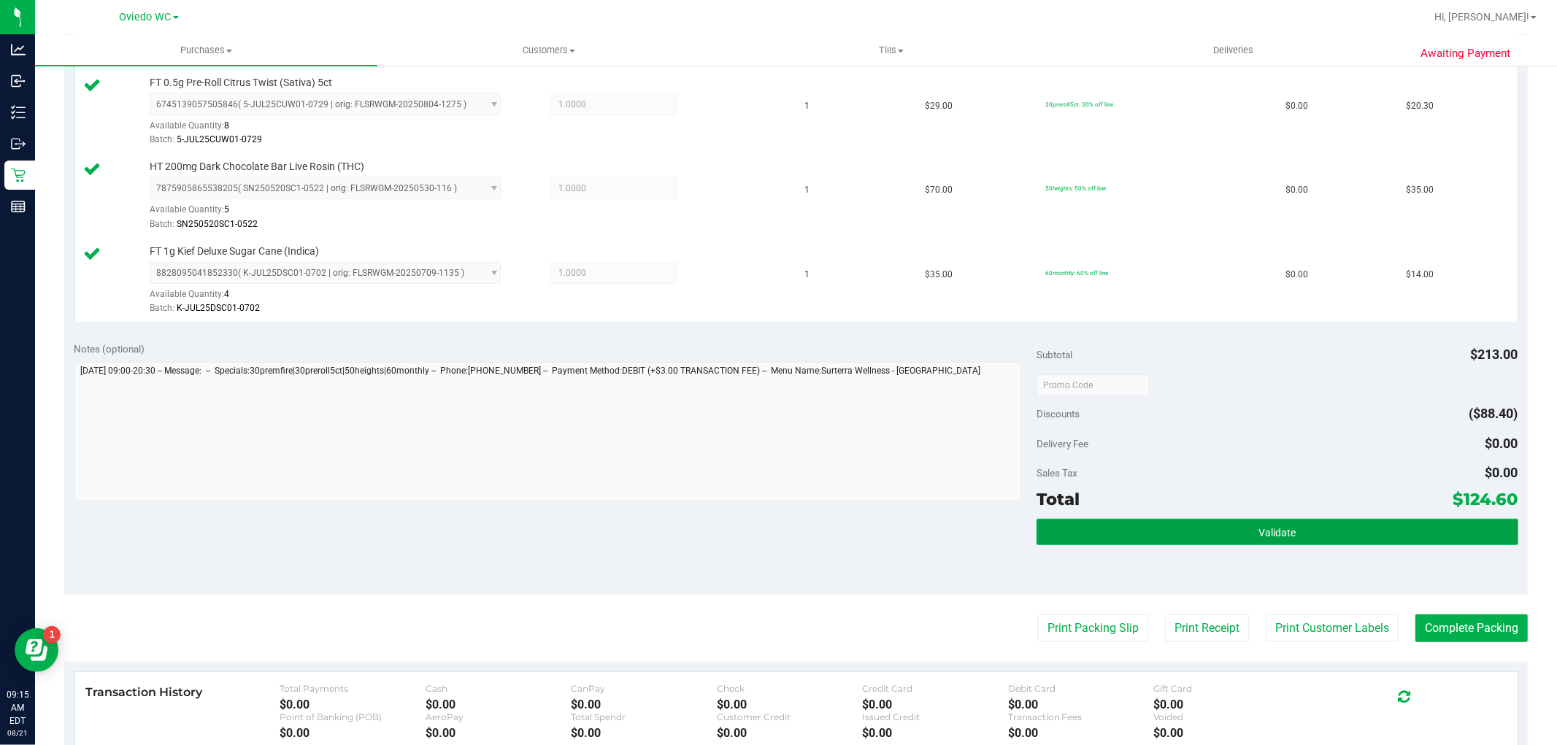
click at [832, 537] on button "Validate" at bounding box center [1277, 532] width 481 height 26
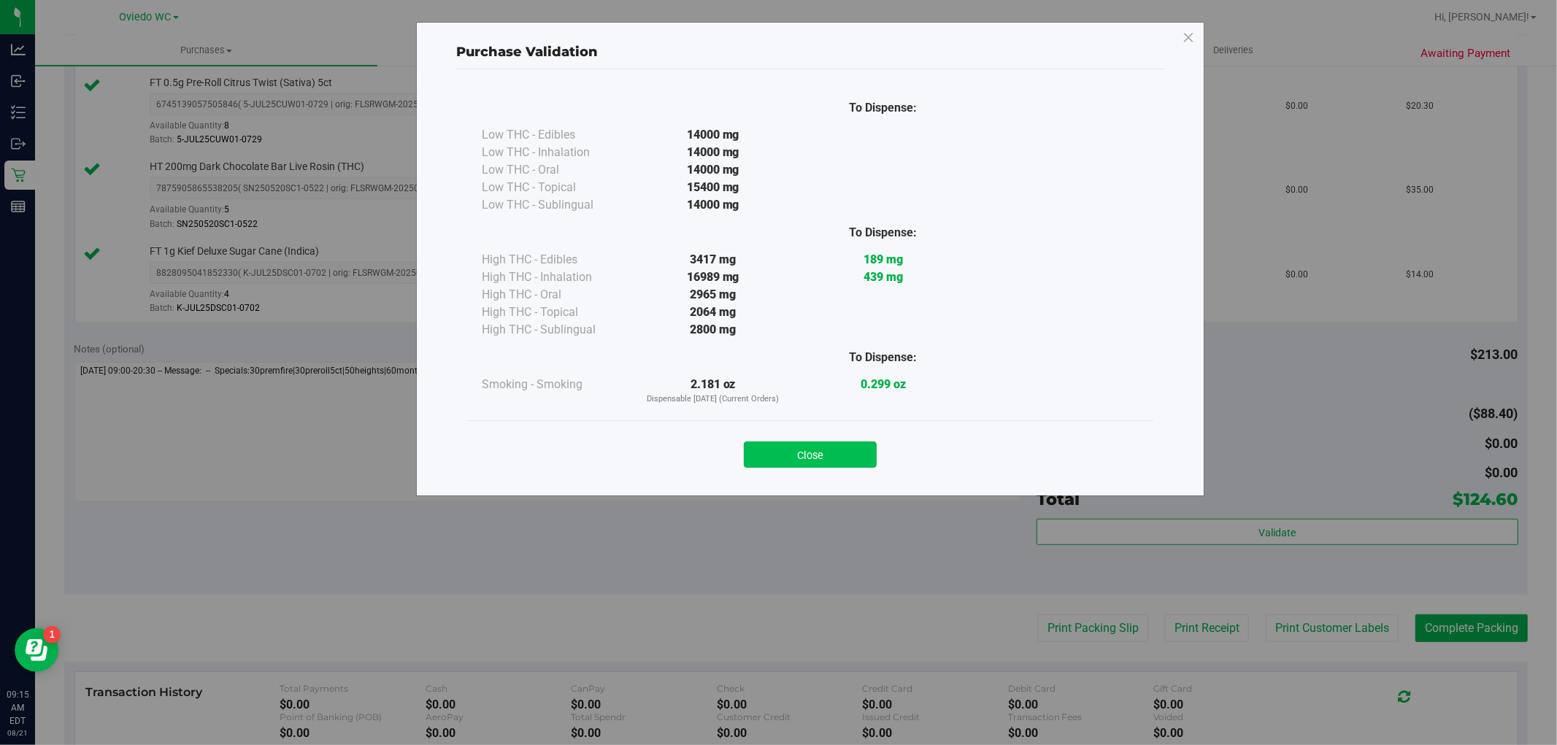
click at [816, 461] on button "Close" at bounding box center [810, 455] width 133 height 26
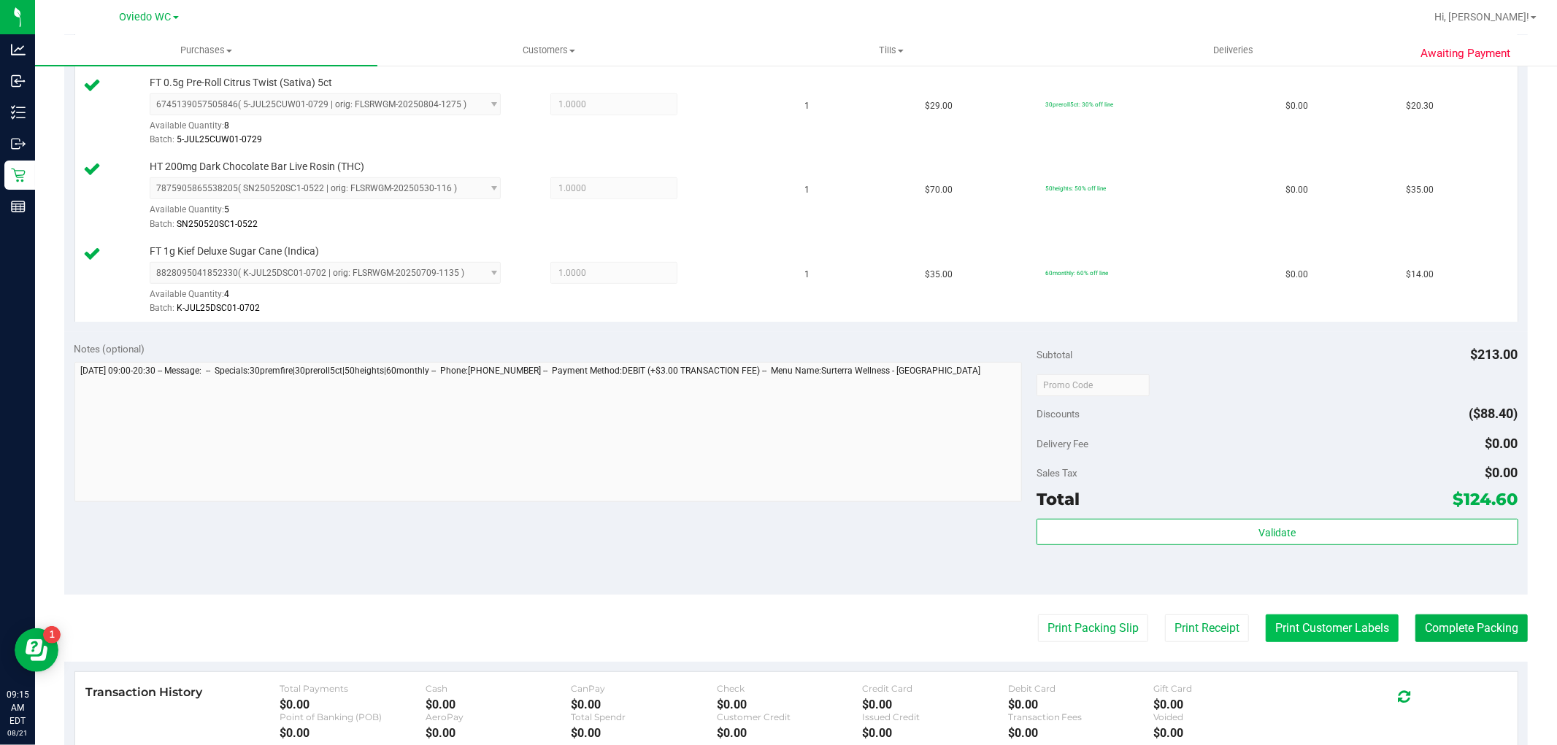
click at [832, 626] on button "Print Customer Labels" at bounding box center [1332, 629] width 133 height 28
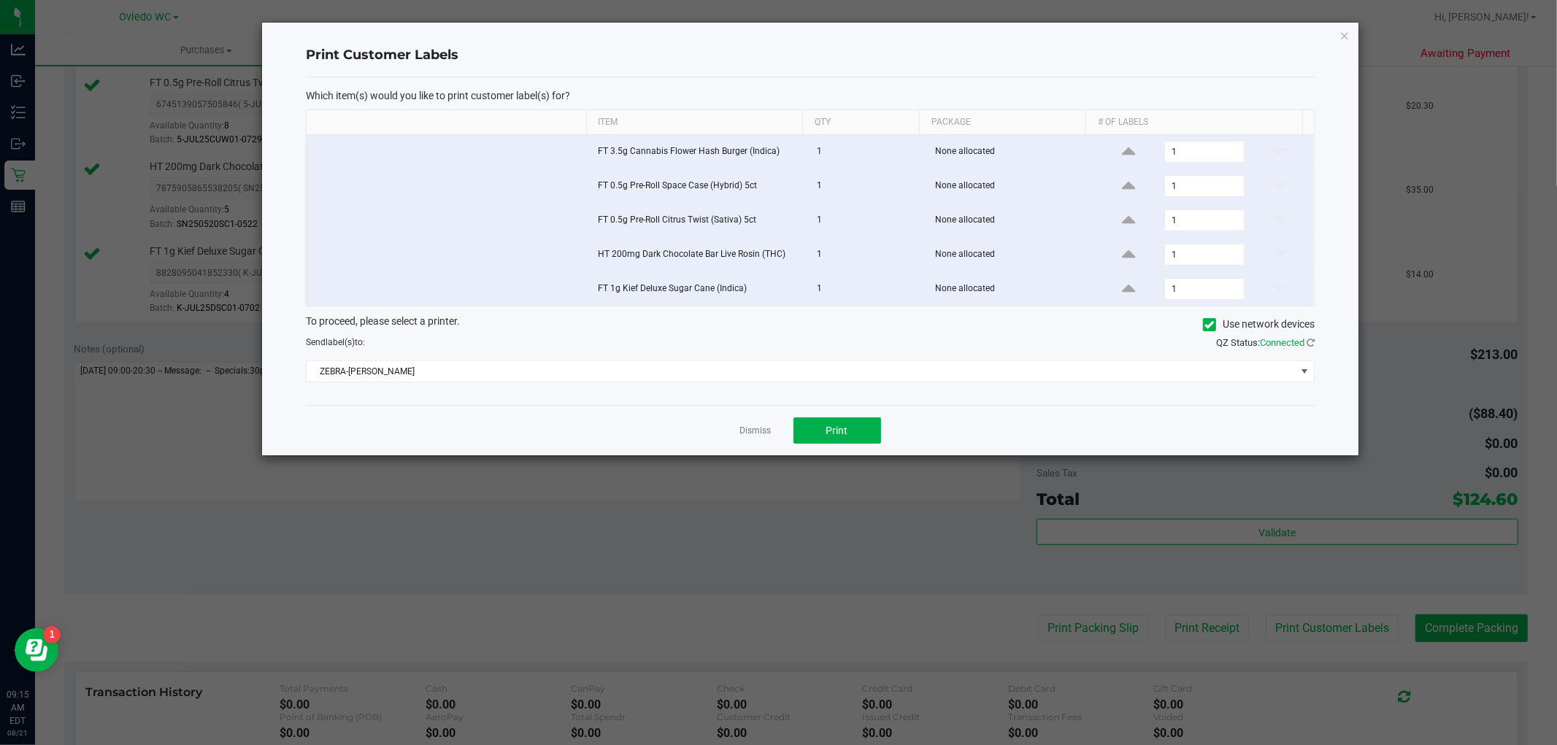
click at [801, 418] on div "Dismiss Print" at bounding box center [810, 430] width 1009 height 50
click at [820, 426] on button "Print" at bounding box center [837, 431] width 88 height 26
click at [832, 38] on icon "button" at bounding box center [1345, 35] width 10 height 18
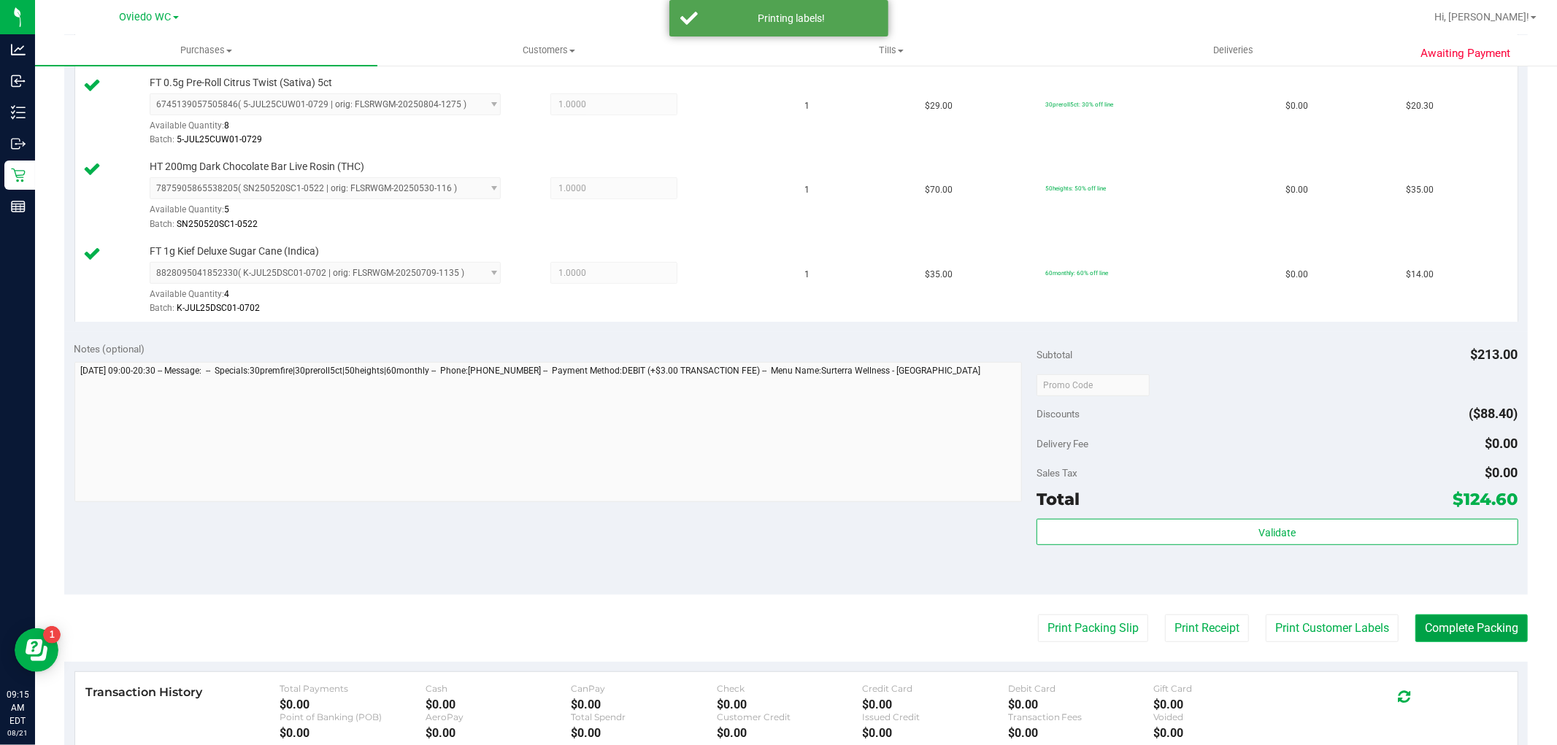
click at [832, 630] on button "Complete Packing" at bounding box center [1471, 629] width 112 height 28
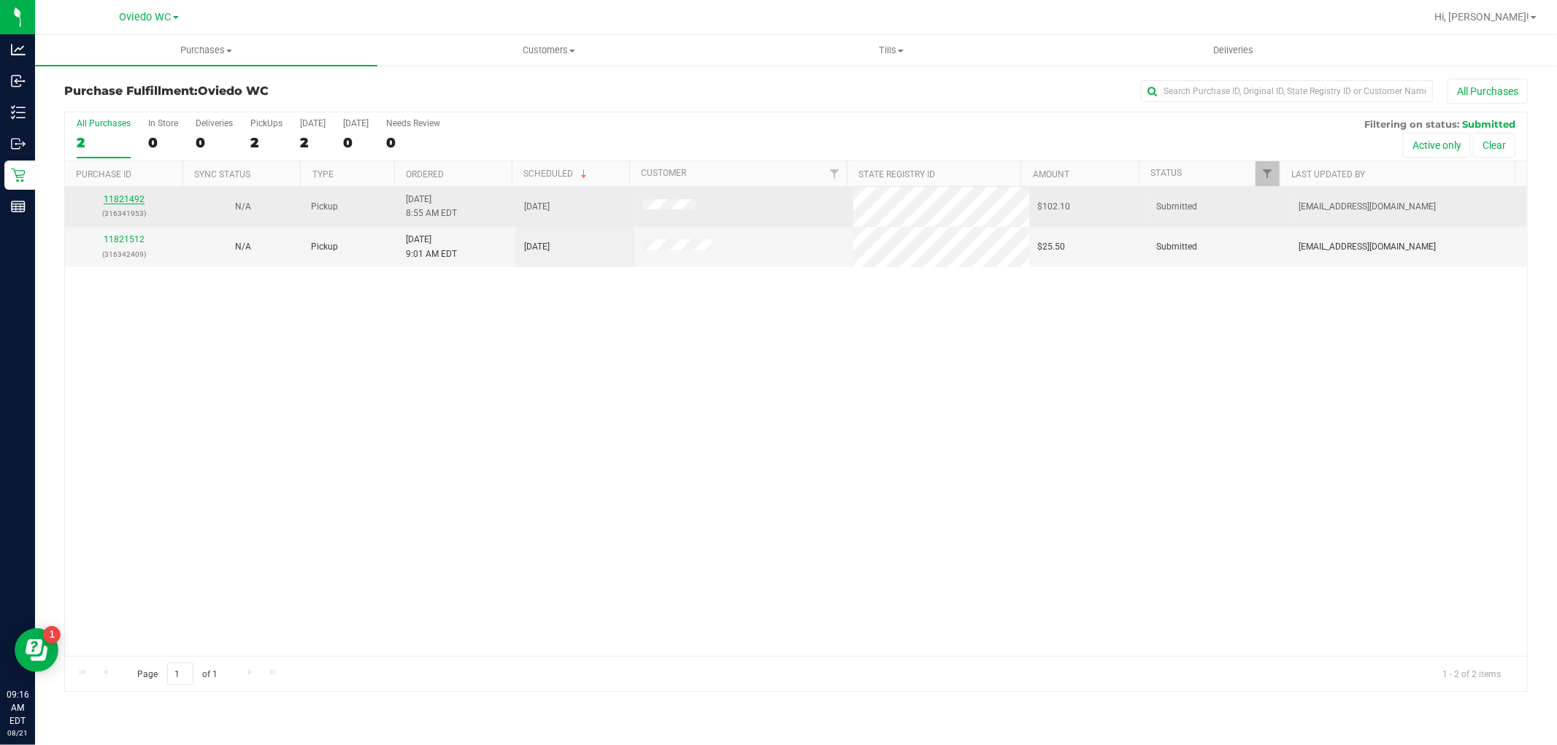
click at [126, 196] on link "11821492" at bounding box center [124, 199] width 41 height 10
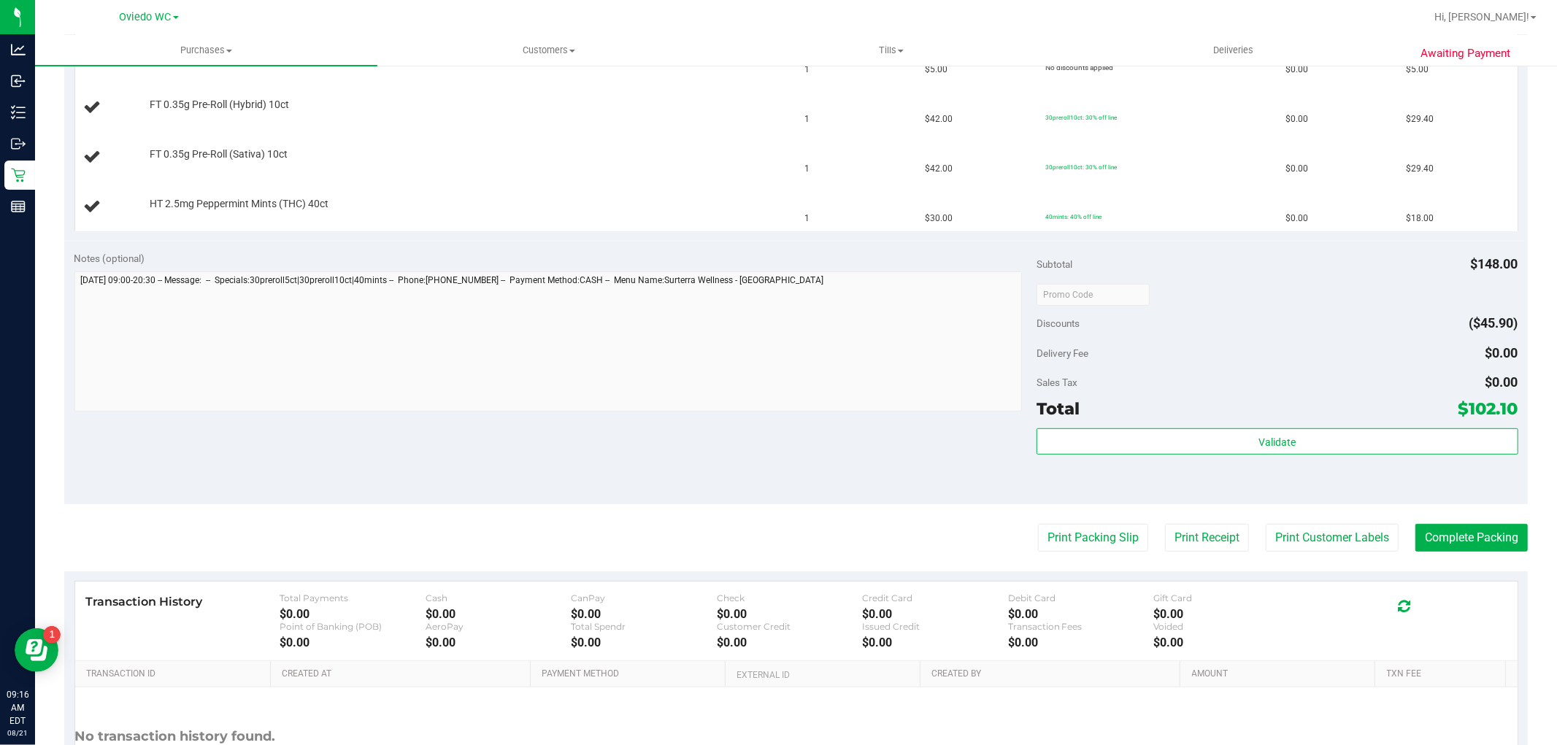
scroll to position [486, 0]
click at [832, 540] on button "Print Packing Slip" at bounding box center [1093, 537] width 110 height 28
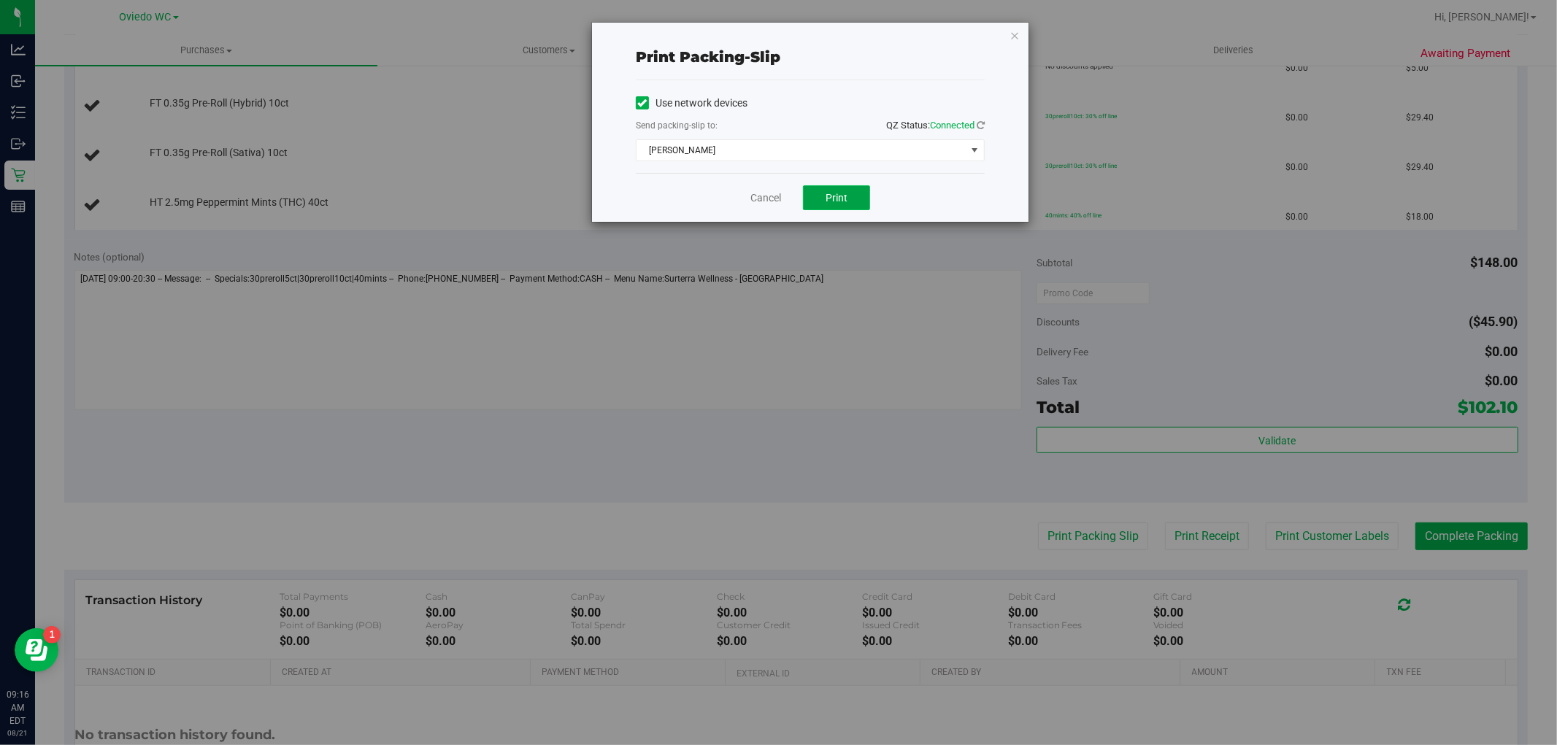
click at [826, 200] on span "Print" at bounding box center [837, 198] width 22 height 12
click at [832, 38] on icon "button" at bounding box center [1015, 35] width 10 height 18
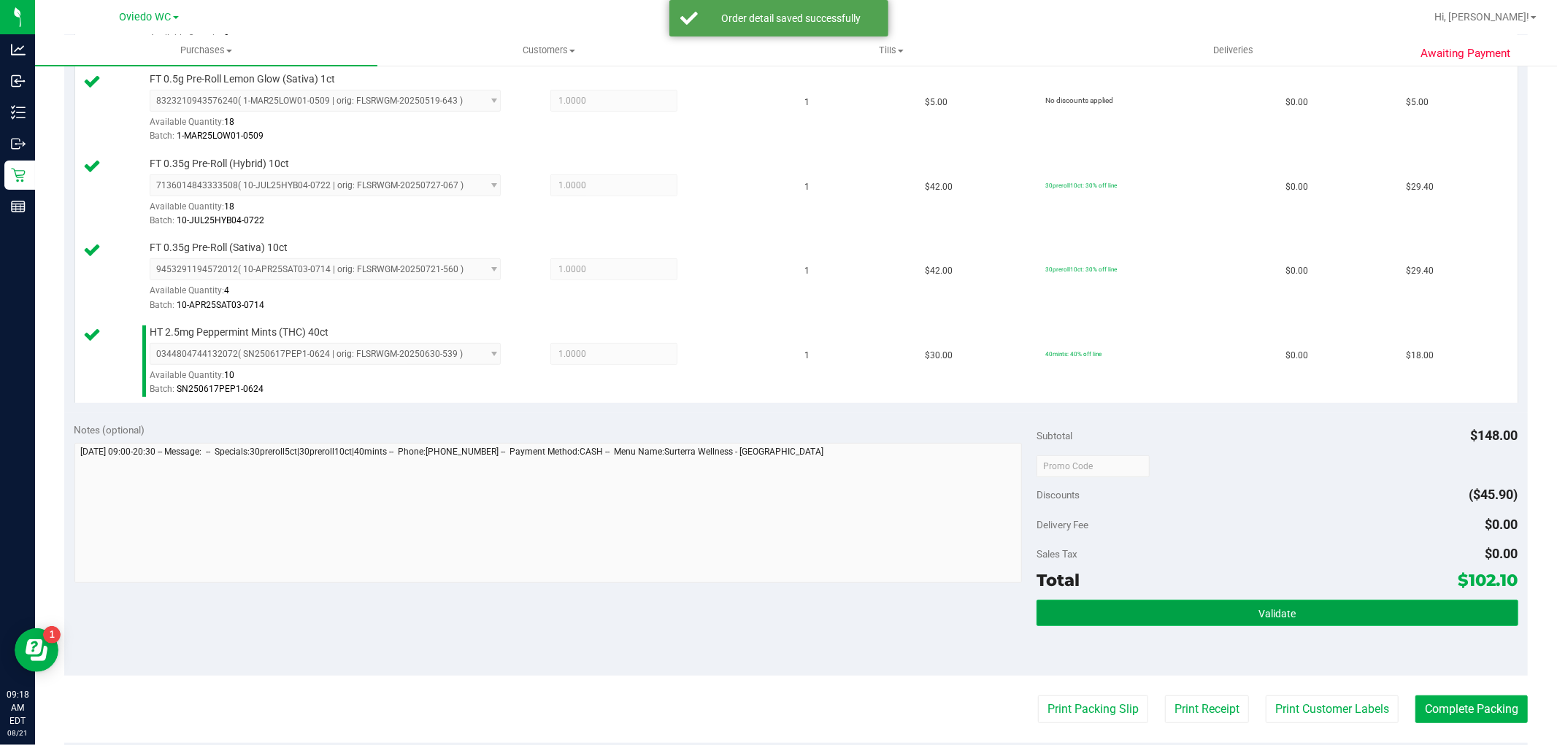
click at [832, 619] on button "Validate" at bounding box center [1277, 613] width 481 height 26
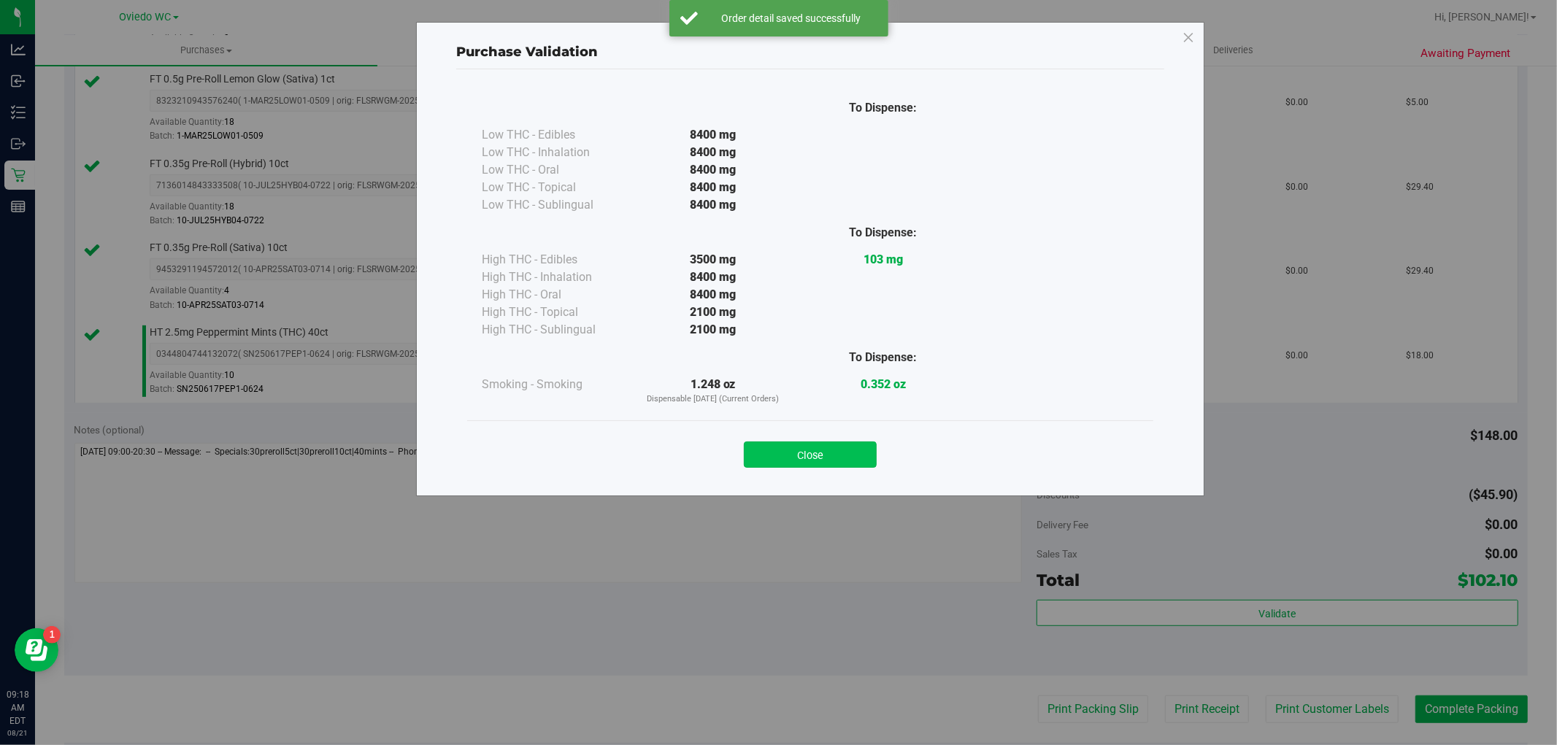
click at [800, 454] on button "Close" at bounding box center [810, 455] width 133 height 26
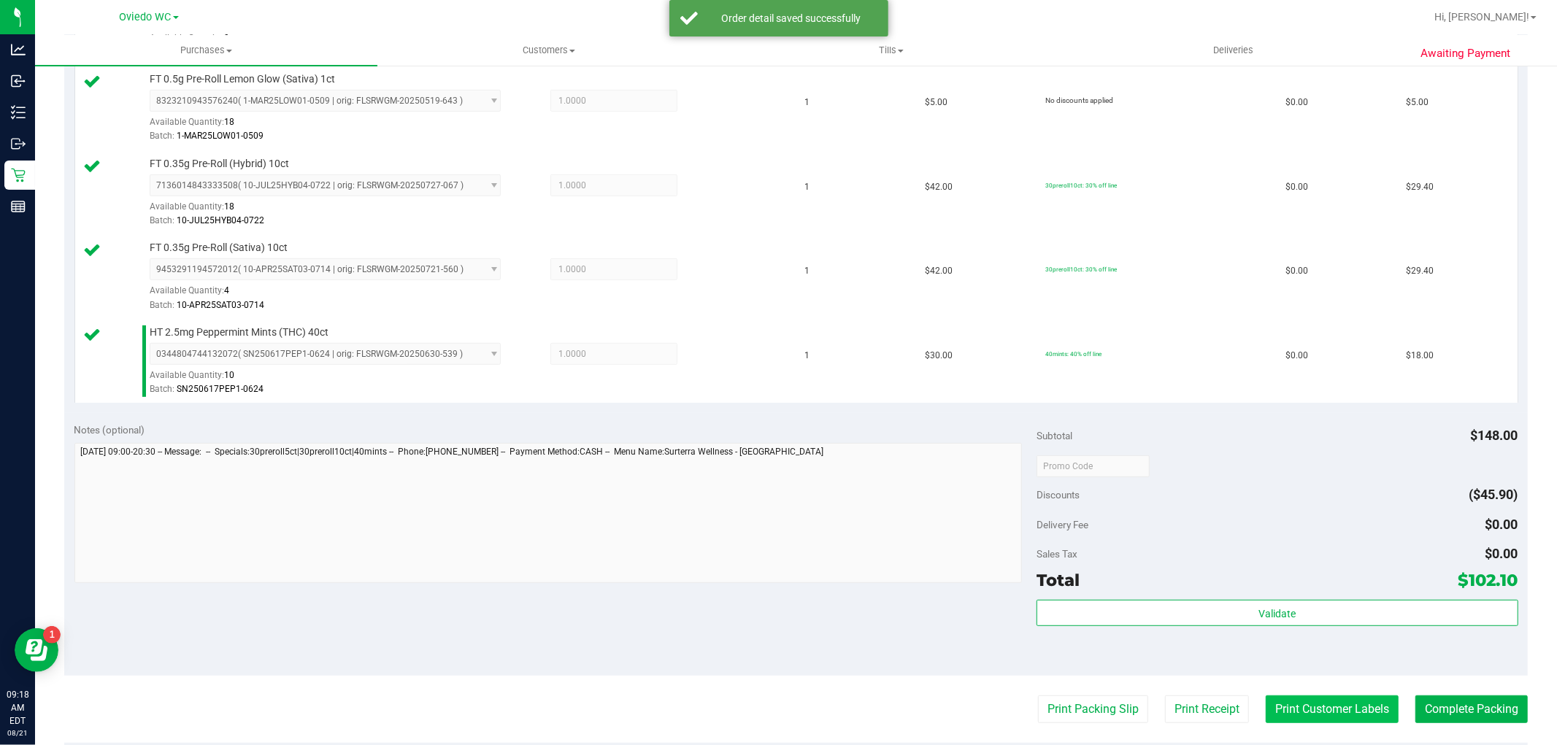
click at [832, 712] on button "Print Customer Labels" at bounding box center [1332, 710] width 133 height 28
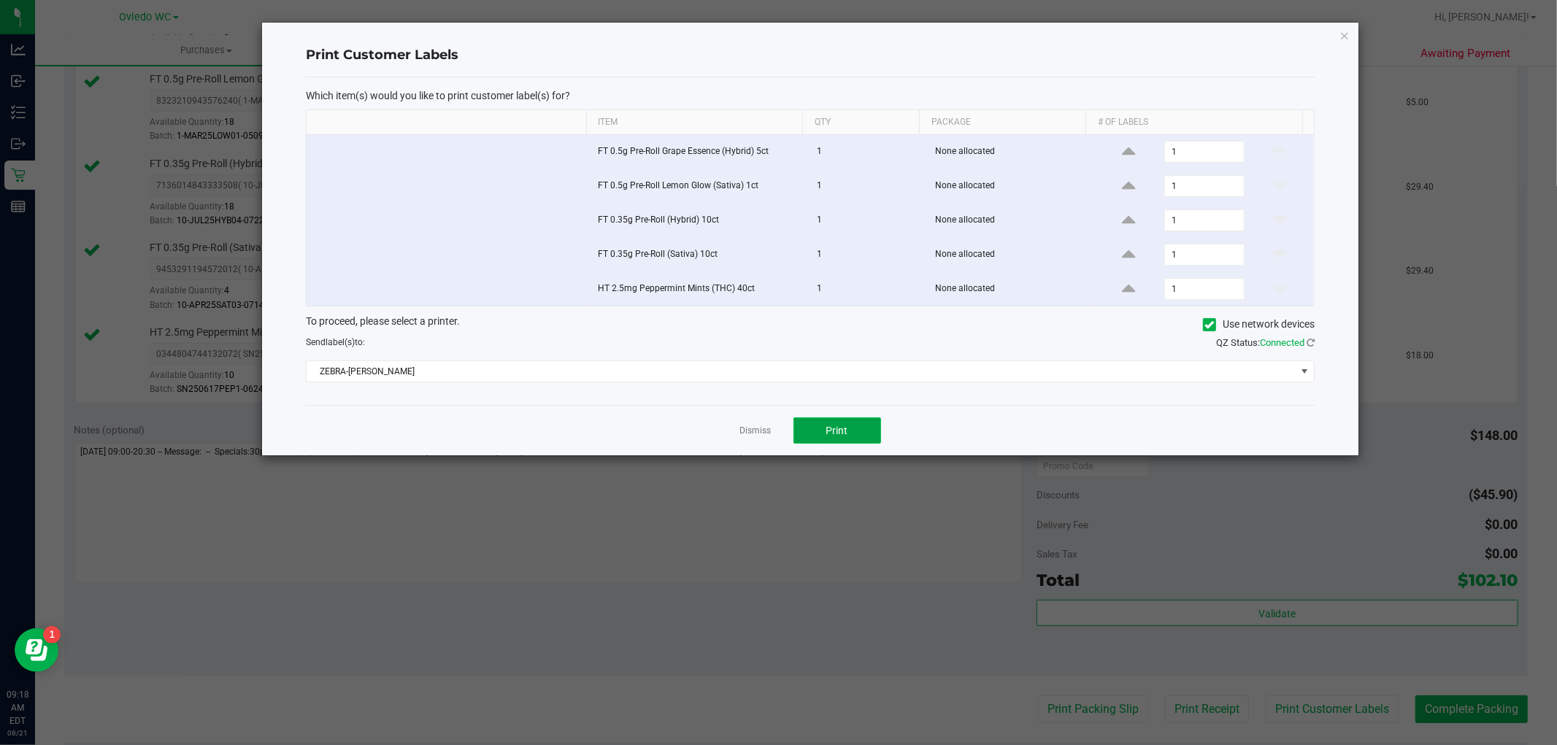
click at [832, 432] on button "Print" at bounding box center [837, 431] width 88 height 26
click at [832, 37] on icon "button" at bounding box center [1345, 35] width 10 height 18
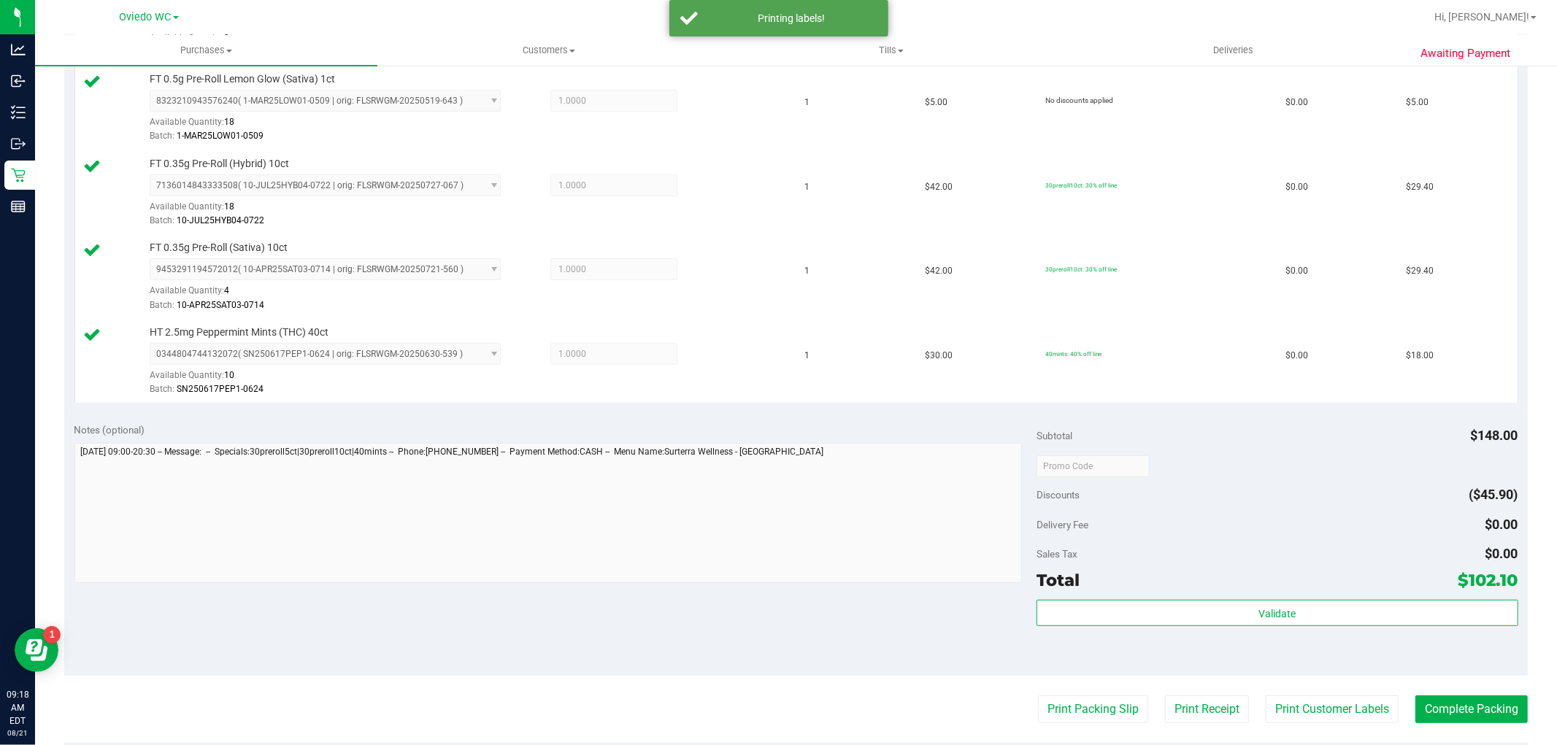
click at [832, 645] on div "Validate" at bounding box center [1277, 633] width 481 height 66
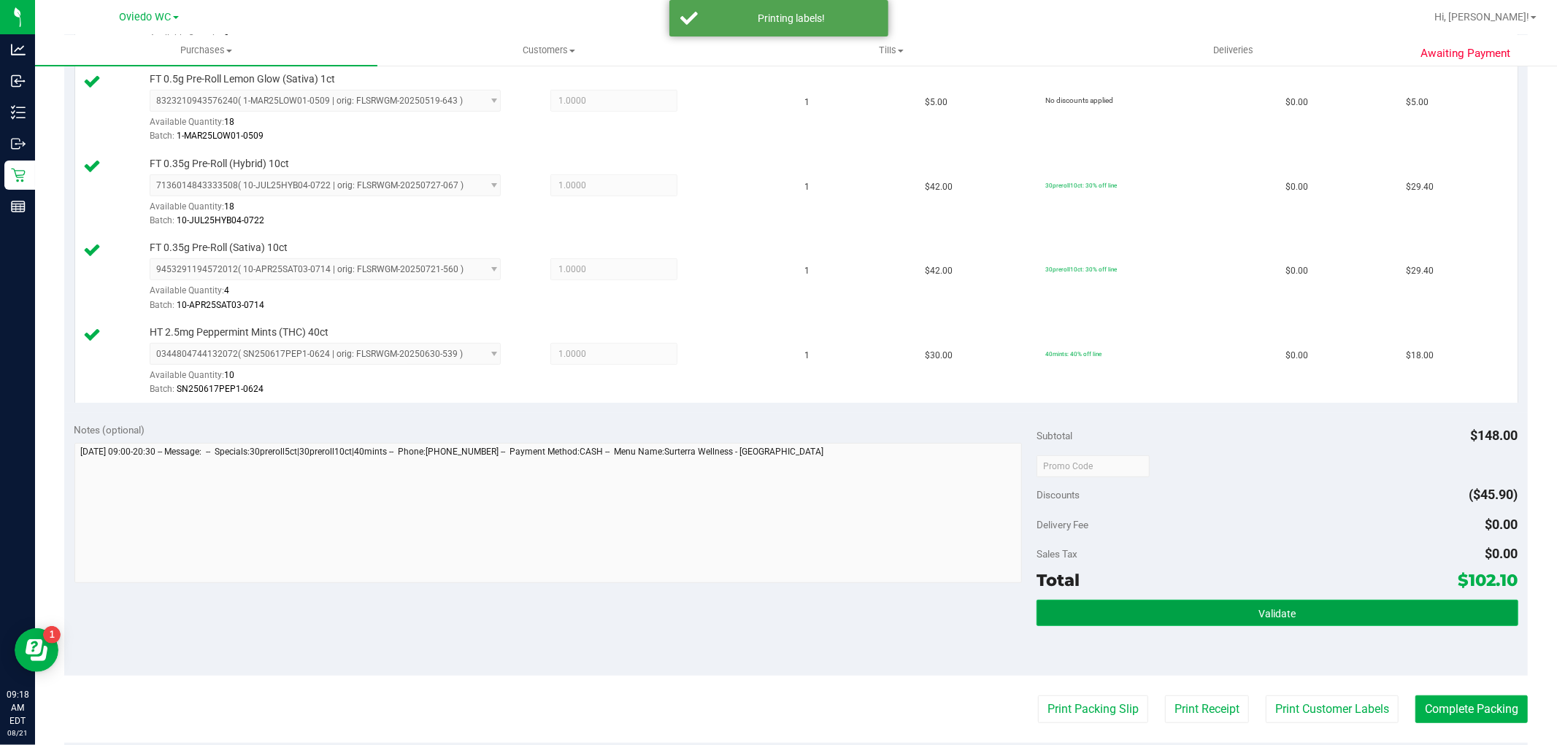
click at [832, 626] on button "Validate" at bounding box center [1277, 613] width 481 height 26
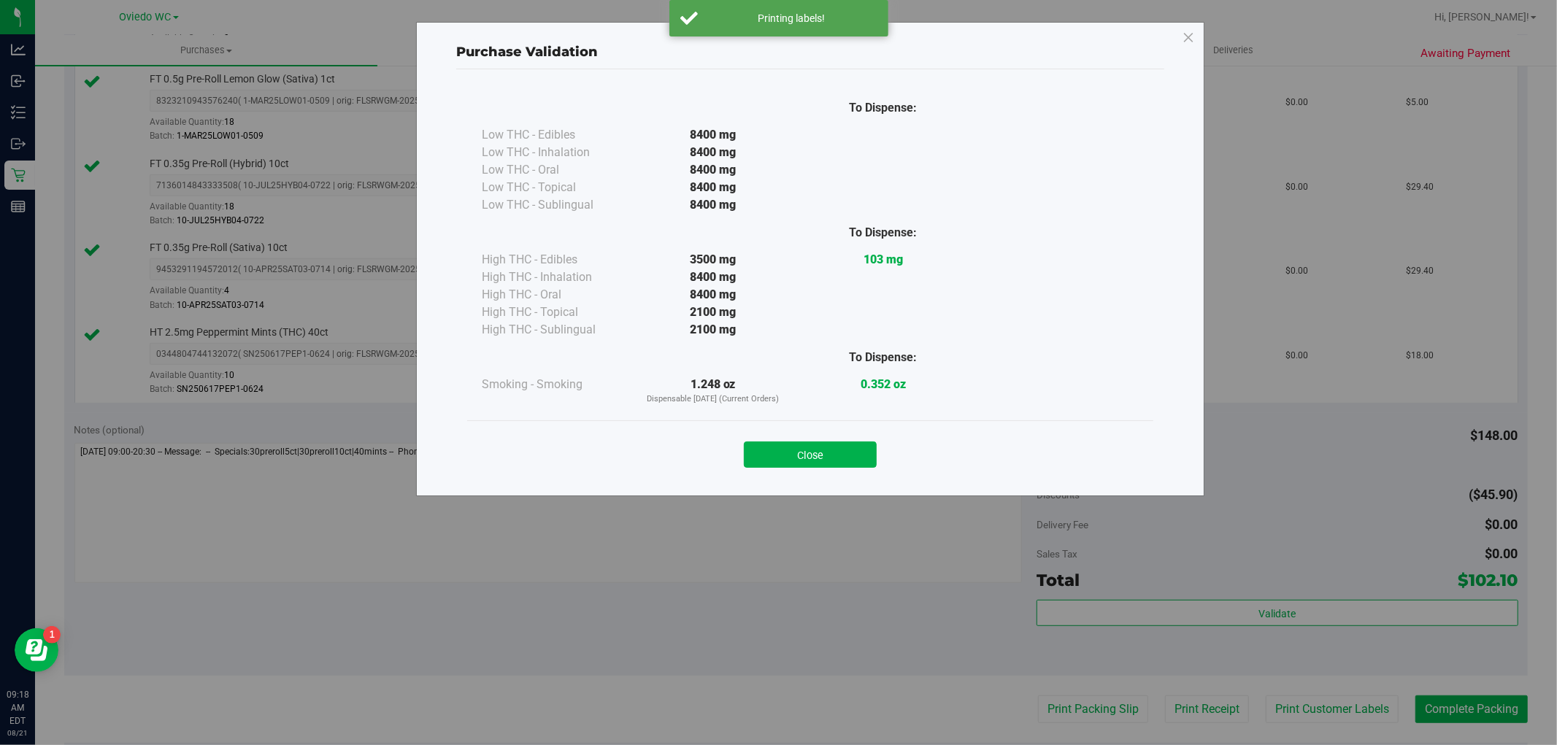
drag, startPoint x: 829, startPoint y: 453, endPoint x: 842, endPoint y: 457, distance: 13.9
click at [832, 453] on button "Close" at bounding box center [810, 455] width 133 height 26
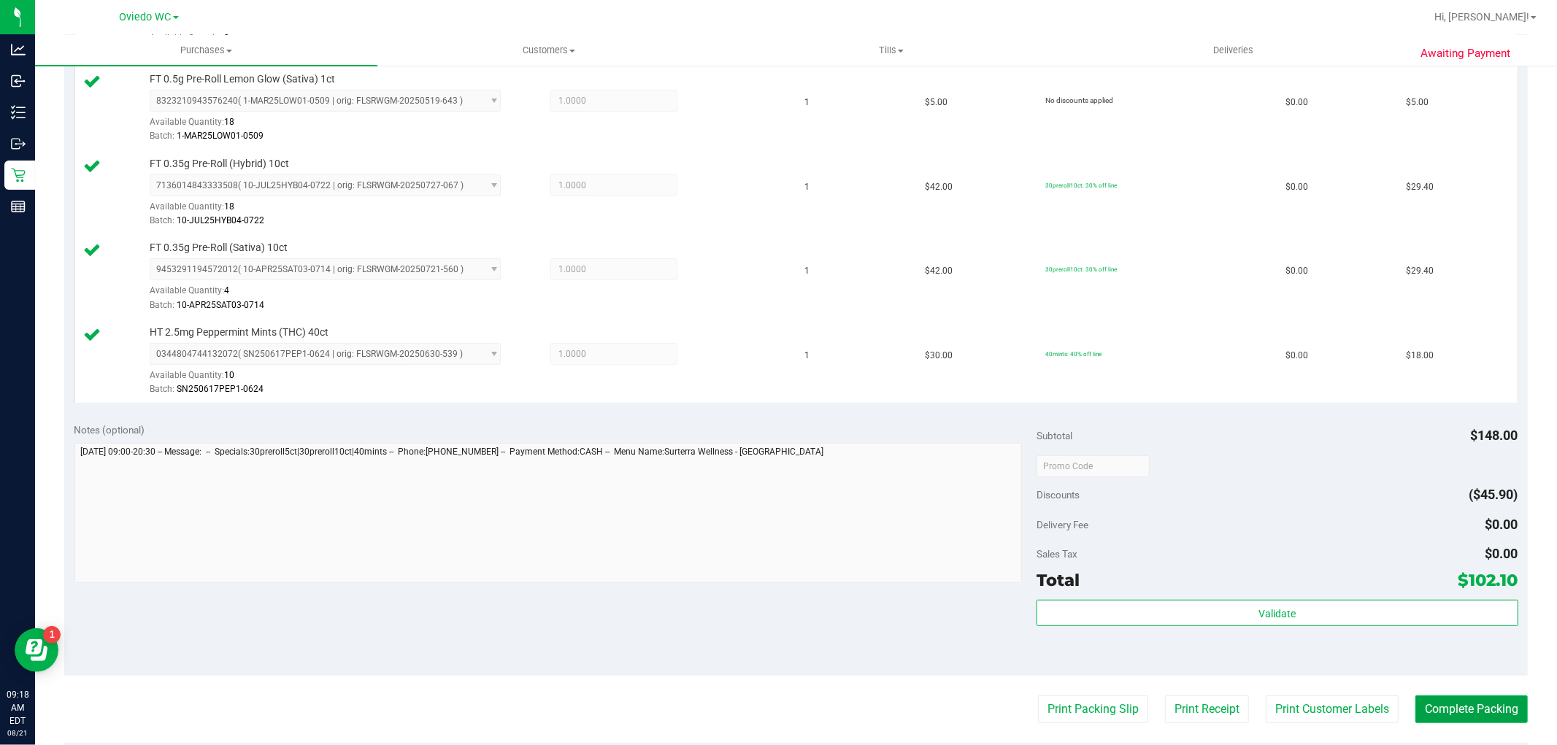
click at [832, 701] on button "Complete Packing" at bounding box center [1471, 710] width 112 height 28
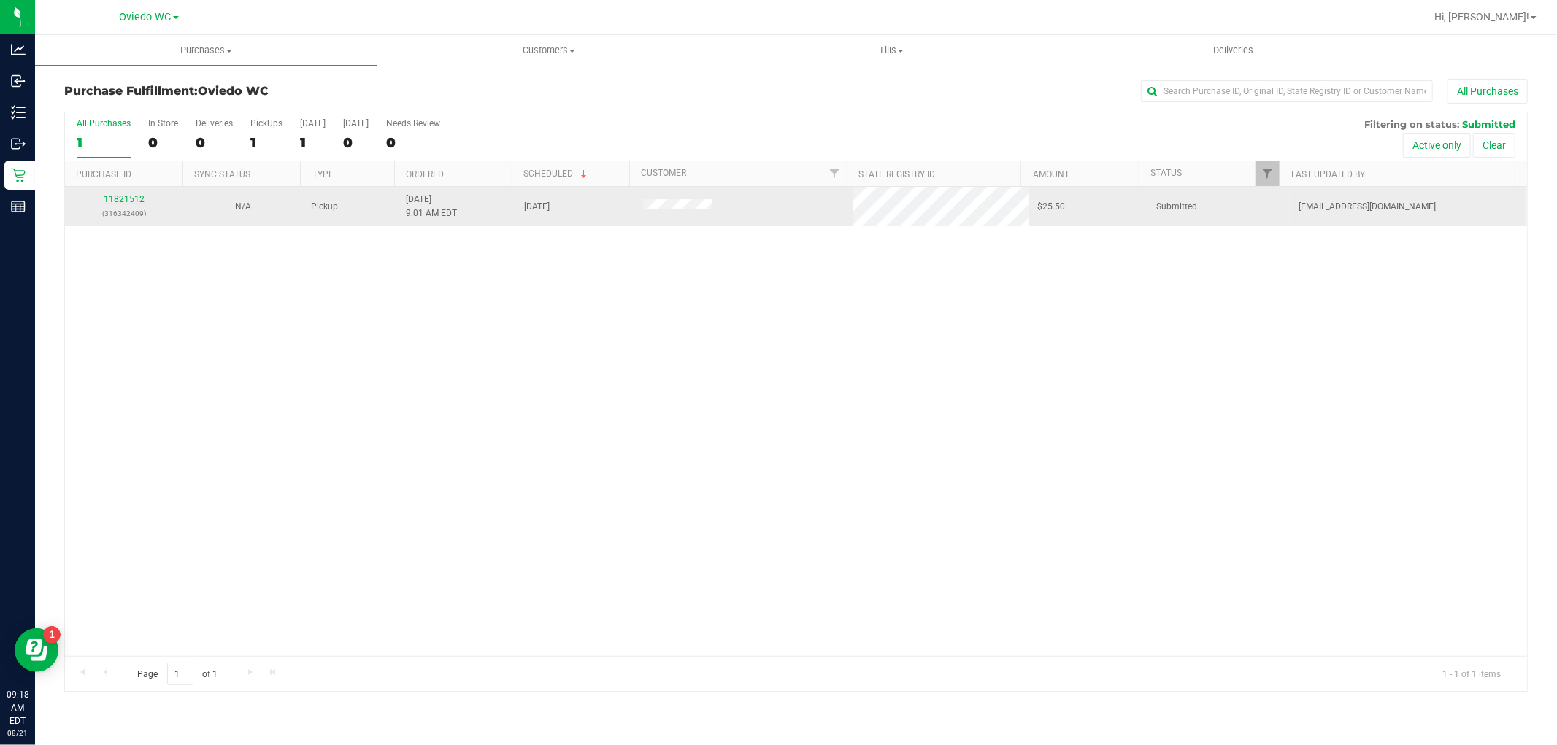
click at [133, 198] on link "11821512" at bounding box center [124, 199] width 41 height 10
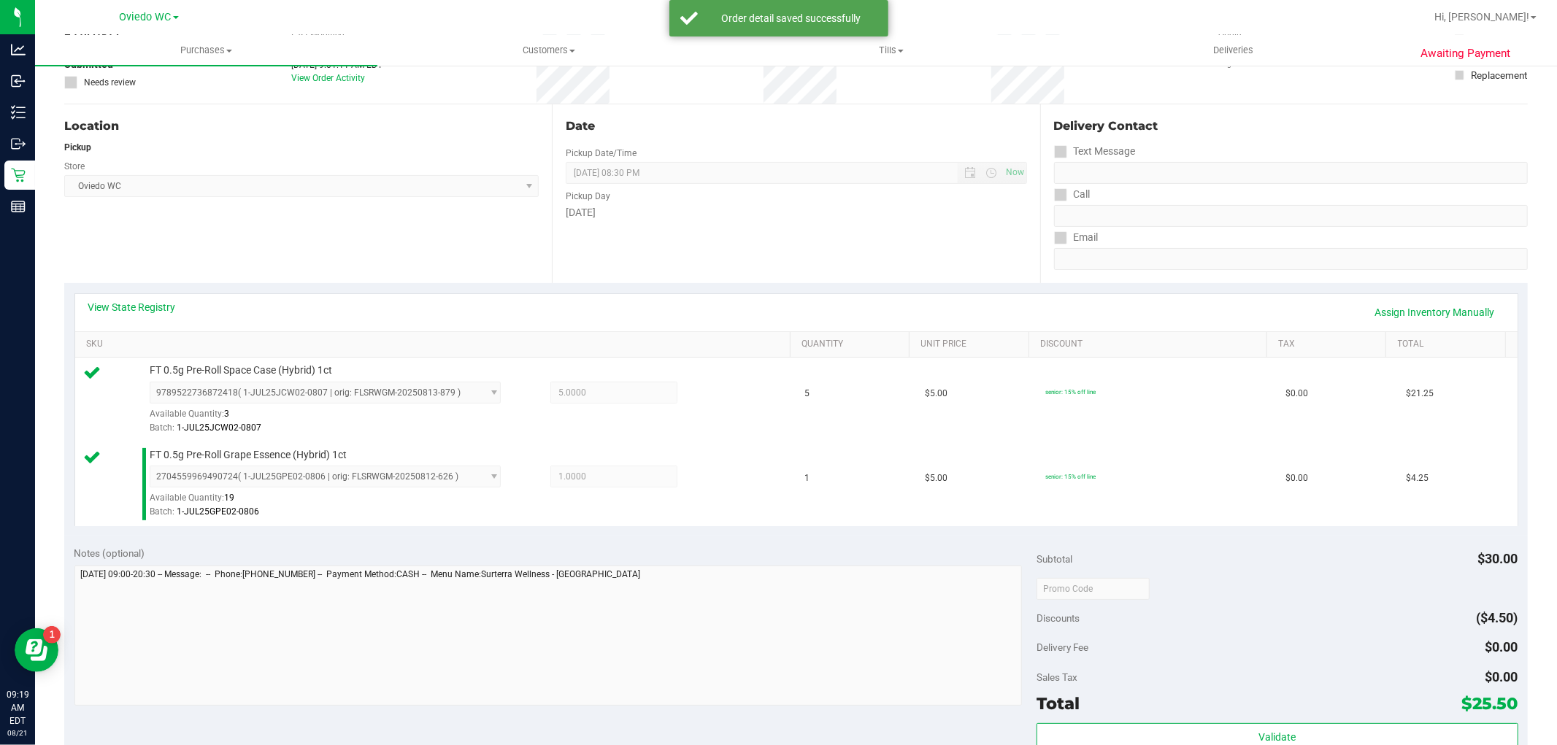
scroll to position [243, 0]
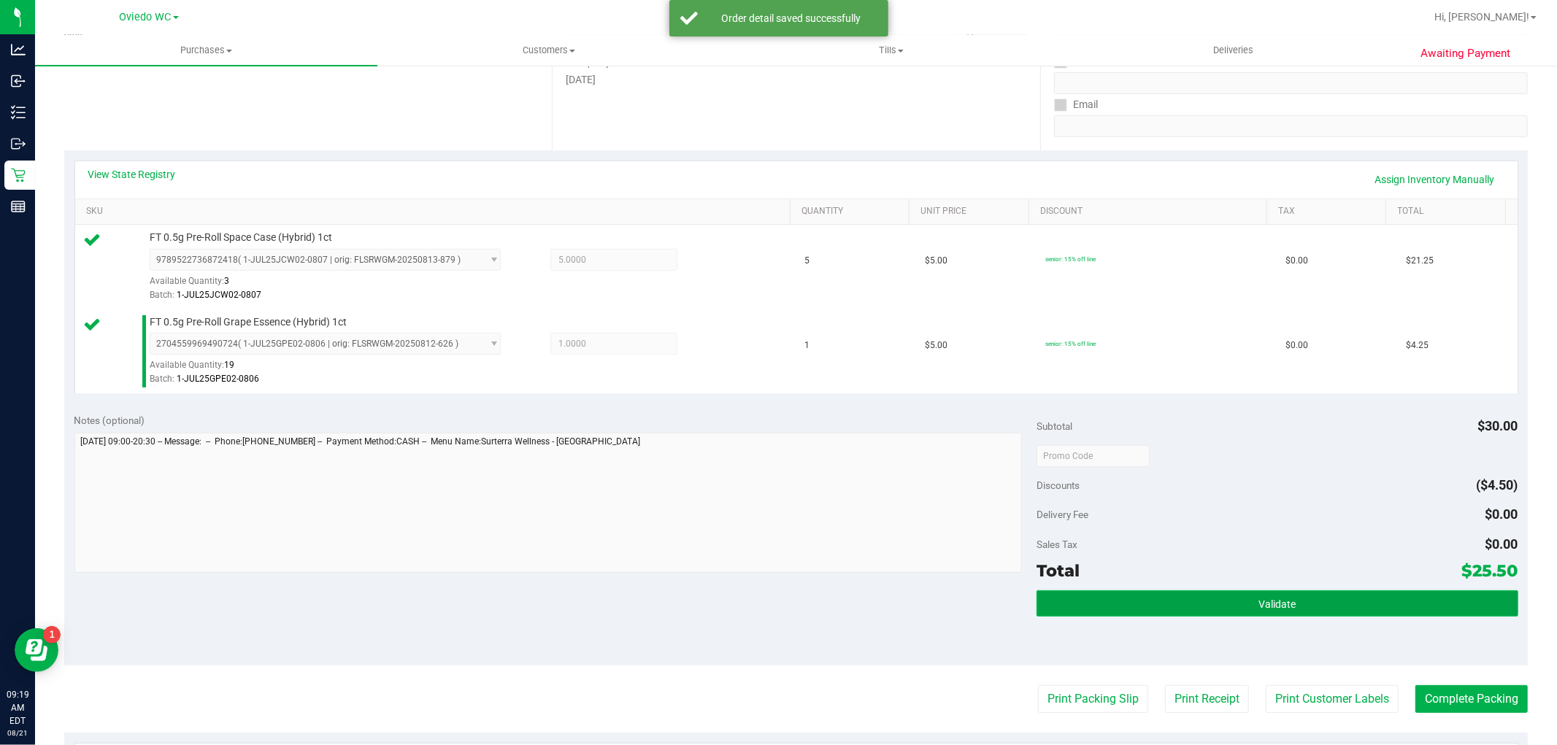
click at [832, 592] on button "Validate" at bounding box center [1277, 604] width 481 height 26
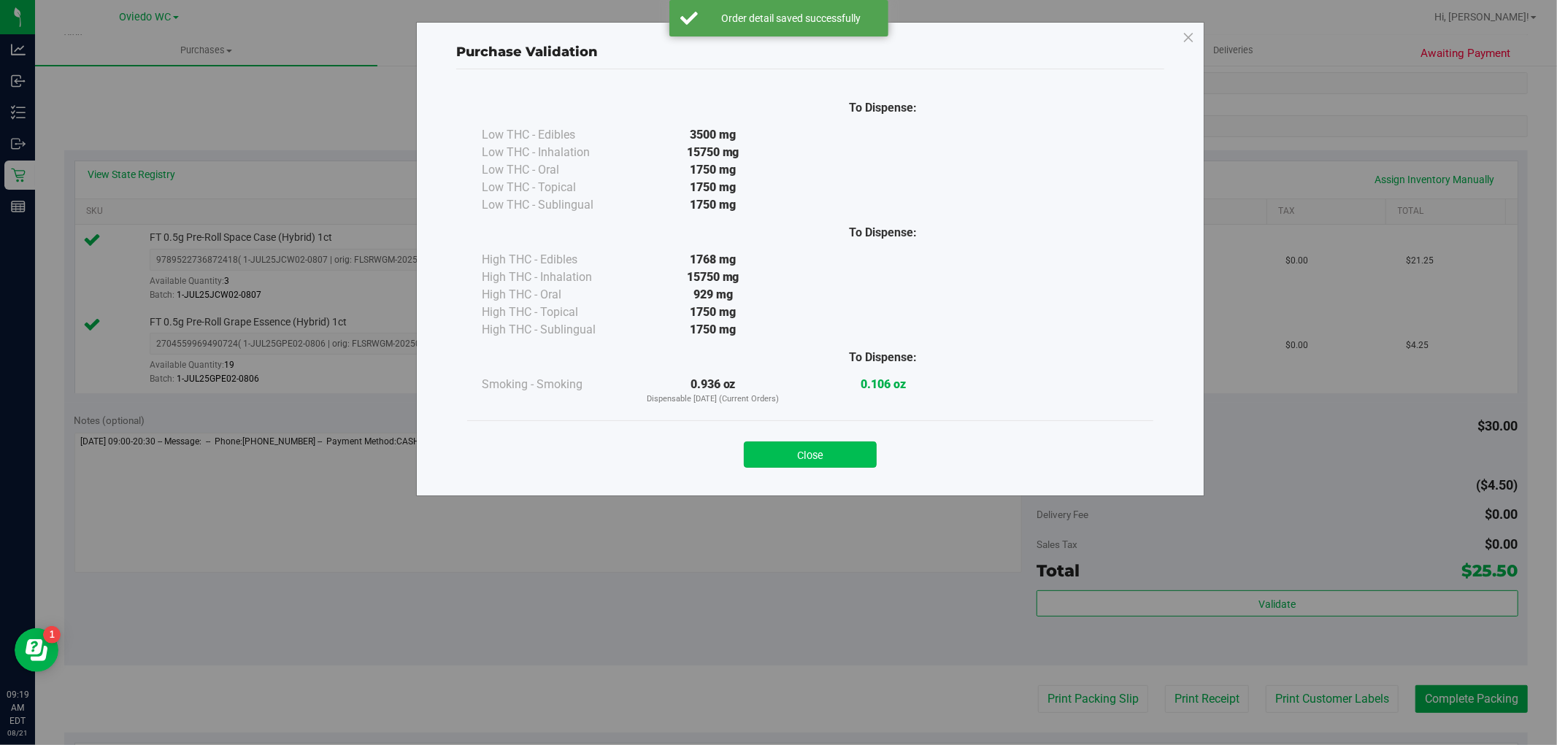
click at [832, 454] on button "Close" at bounding box center [810, 455] width 133 height 26
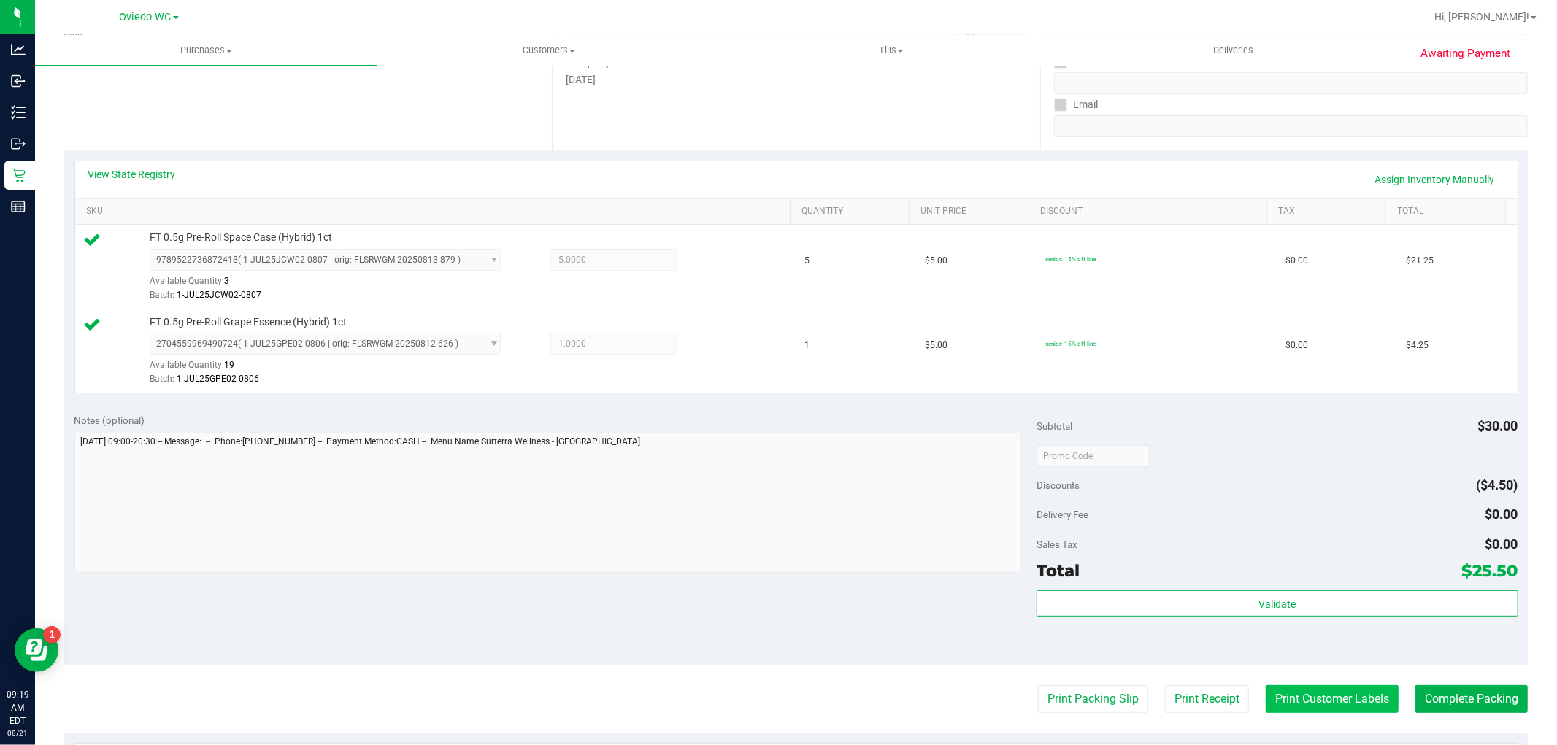
click at [832, 702] on button "Print Customer Labels" at bounding box center [1332, 699] width 133 height 28
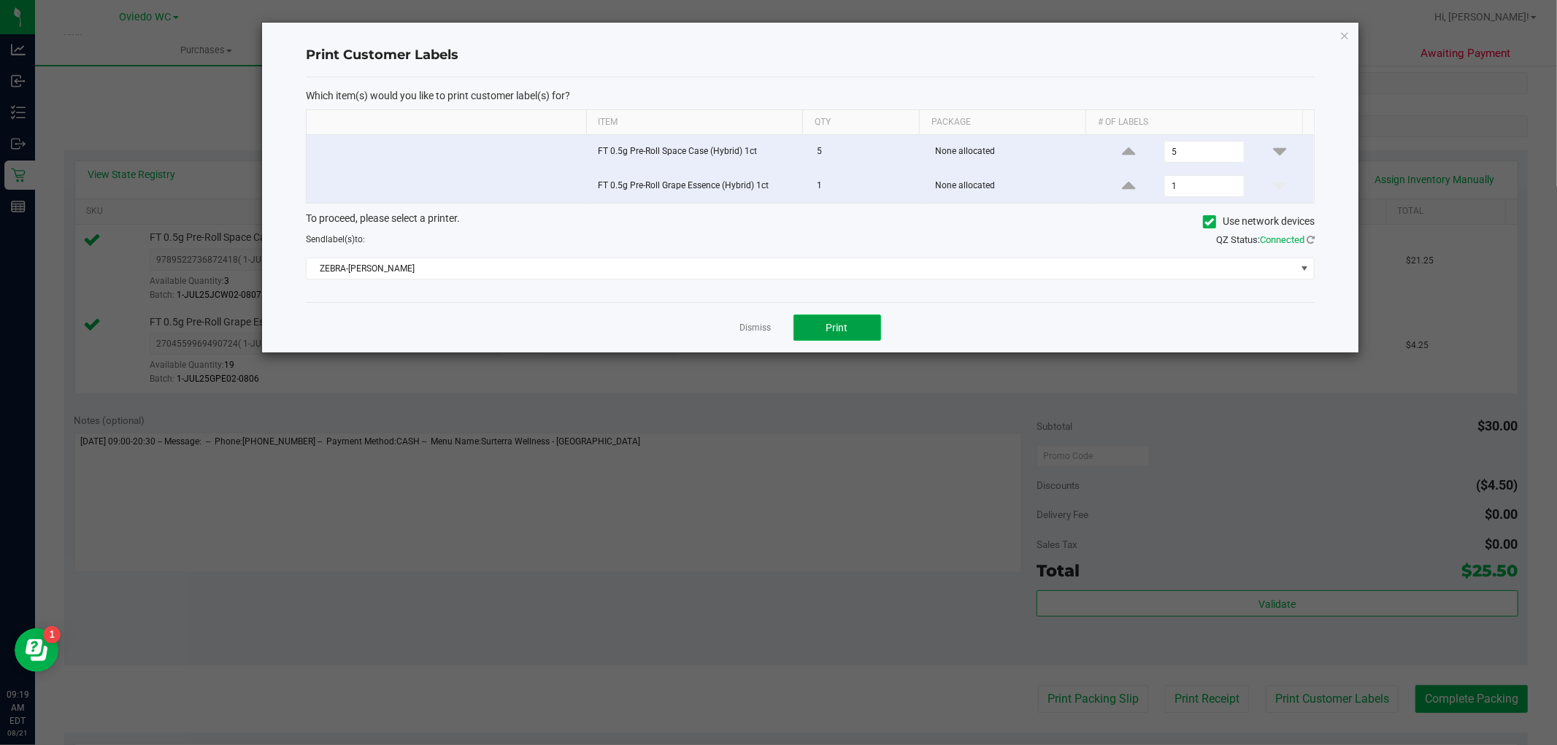
click at [832, 324] on span "Print" at bounding box center [837, 328] width 22 height 12
click at [832, 34] on div "Print Customer Labels Which item(s) would you like to print customer label(s) f…" at bounding box center [810, 188] width 1096 height 330
click at [832, 34] on icon "button" at bounding box center [1345, 35] width 10 height 18
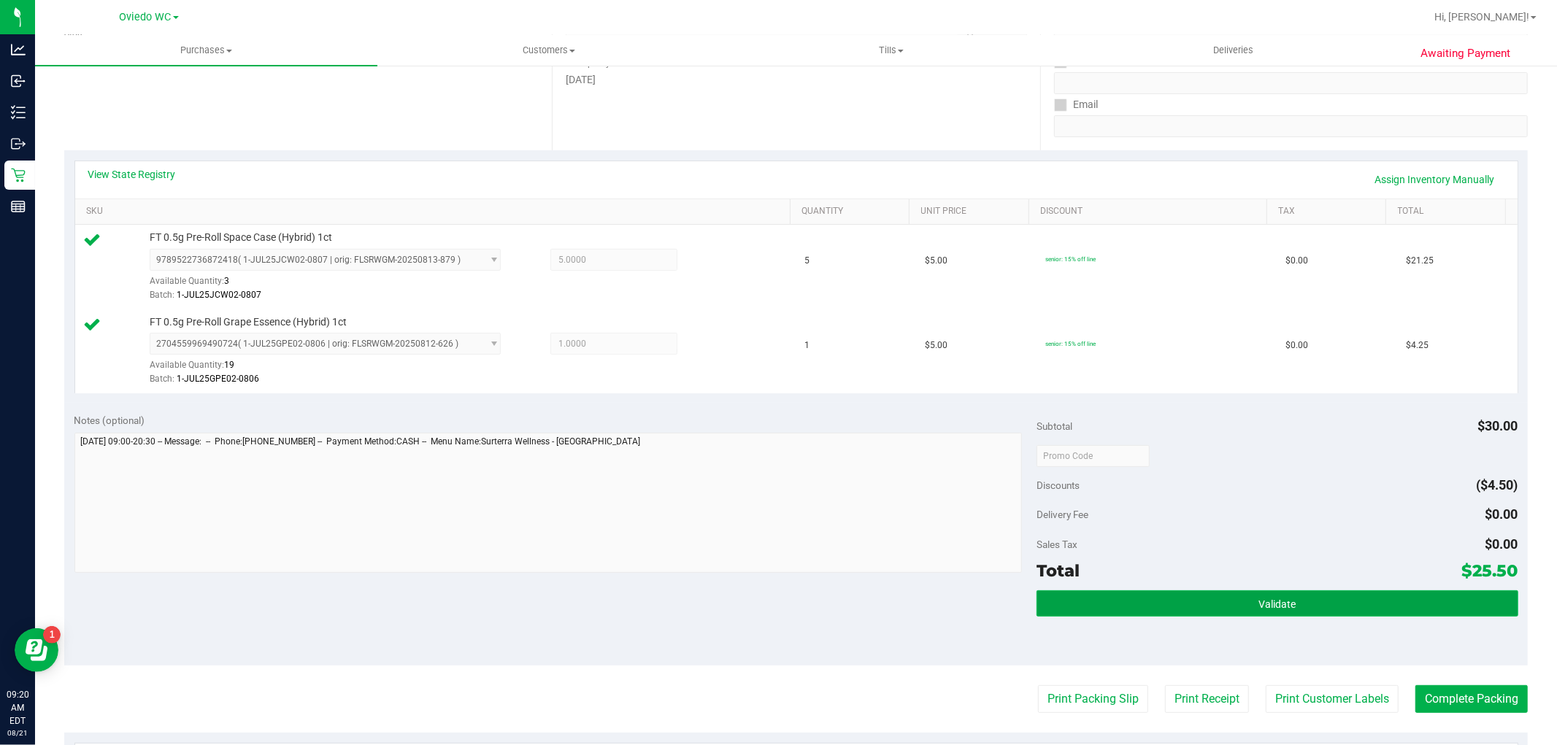
click at [832, 608] on span "Validate" at bounding box center [1276, 605] width 37 height 12
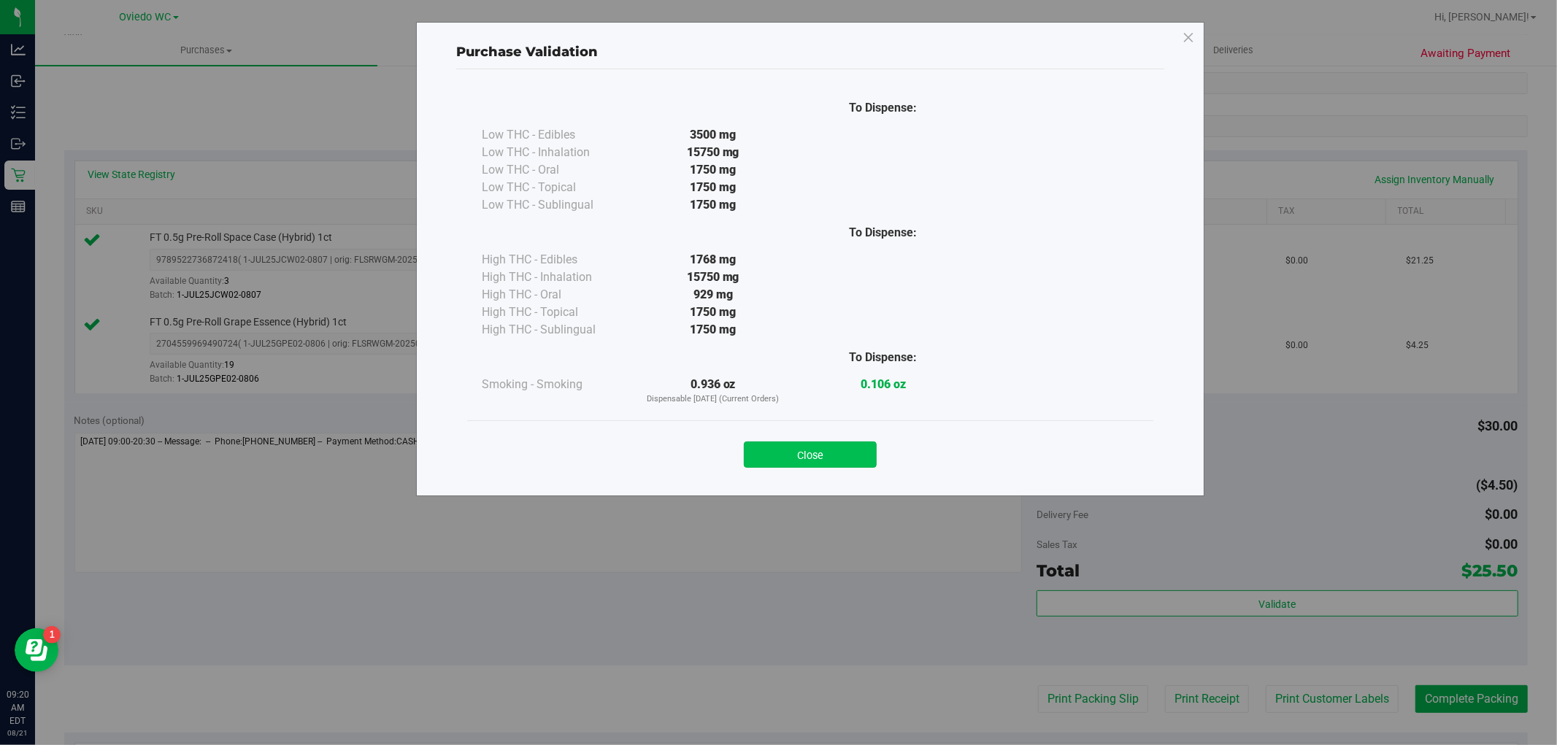
click at [832, 464] on button "Close" at bounding box center [810, 455] width 133 height 26
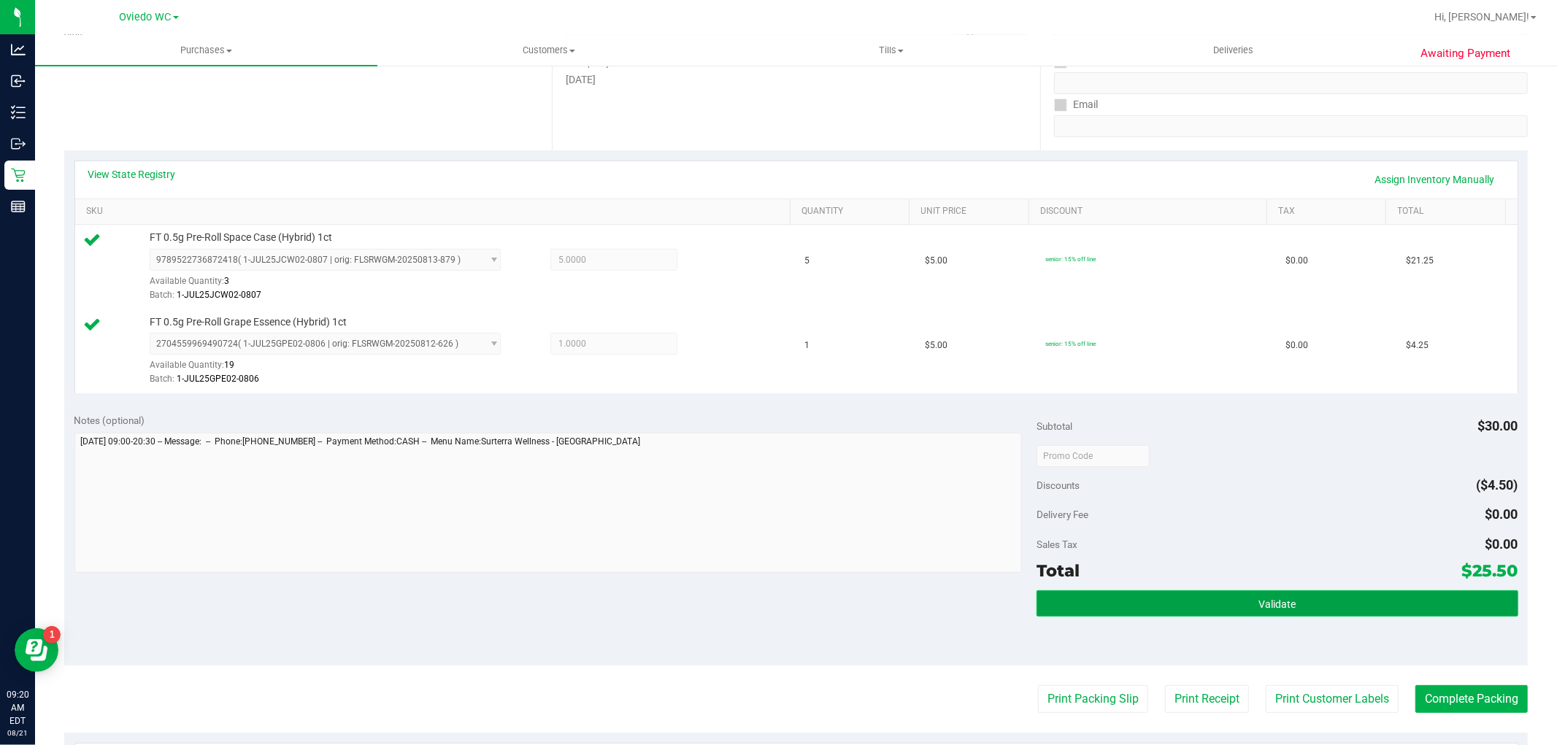
click at [832, 603] on button "Validate" at bounding box center [1277, 604] width 481 height 26
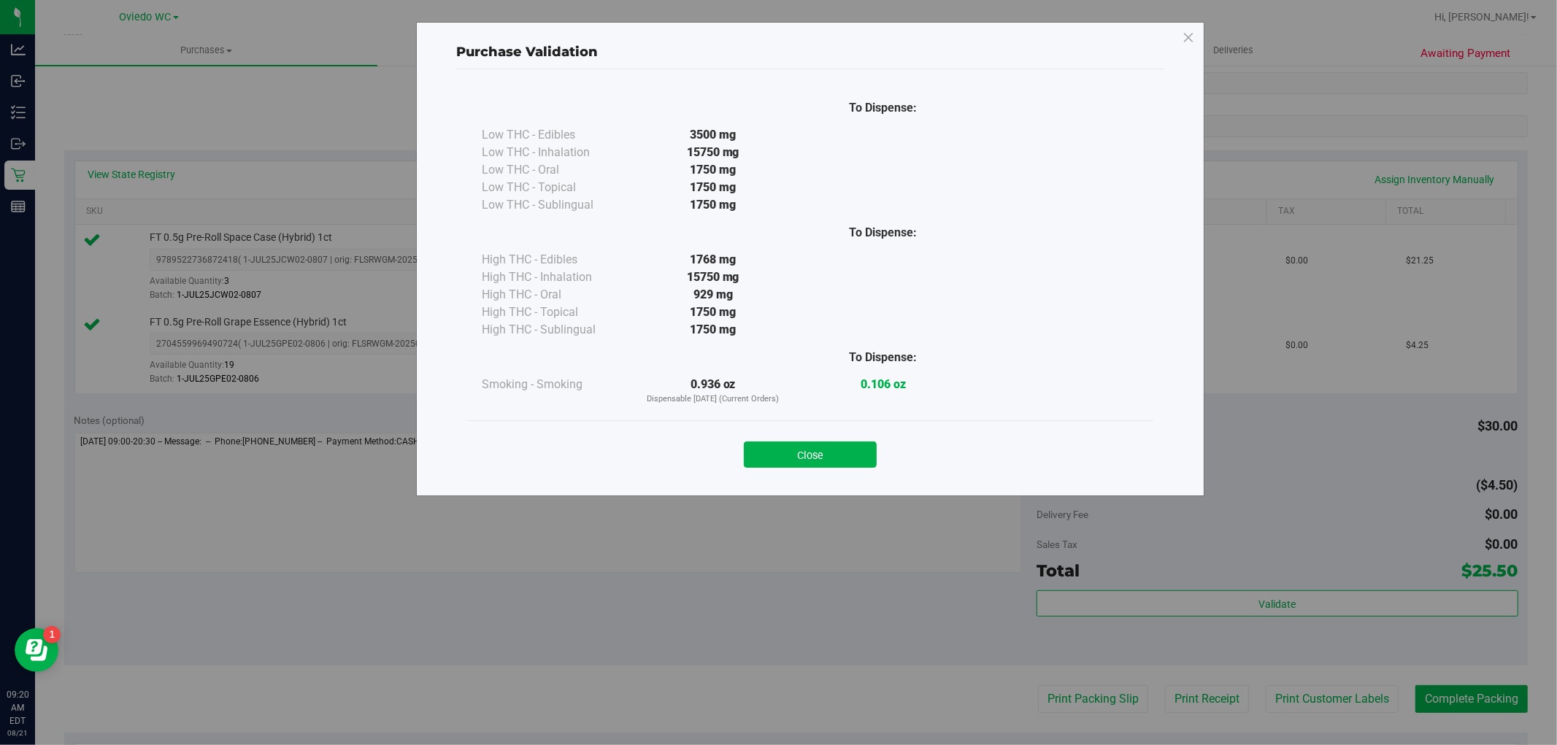
click at [832, 438] on div "Close" at bounding box center [810, 450] width 664 height 36
click at [832, 443] on button "Close" at bounding box center [810, 455] width 133 height 26
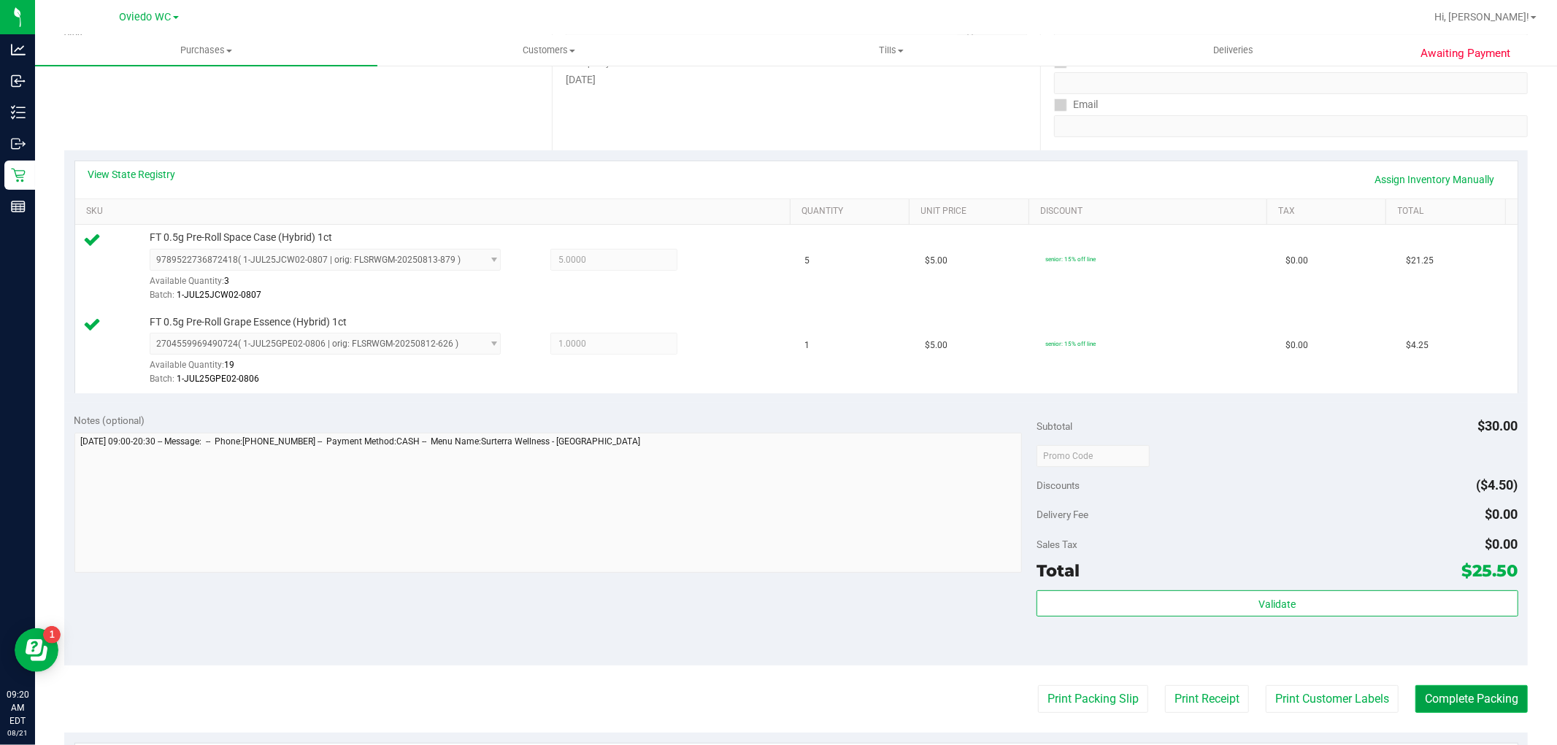
click at [832, 695] on button "Complete Packing" at bounding box center [1471, 699] width 112 height 28
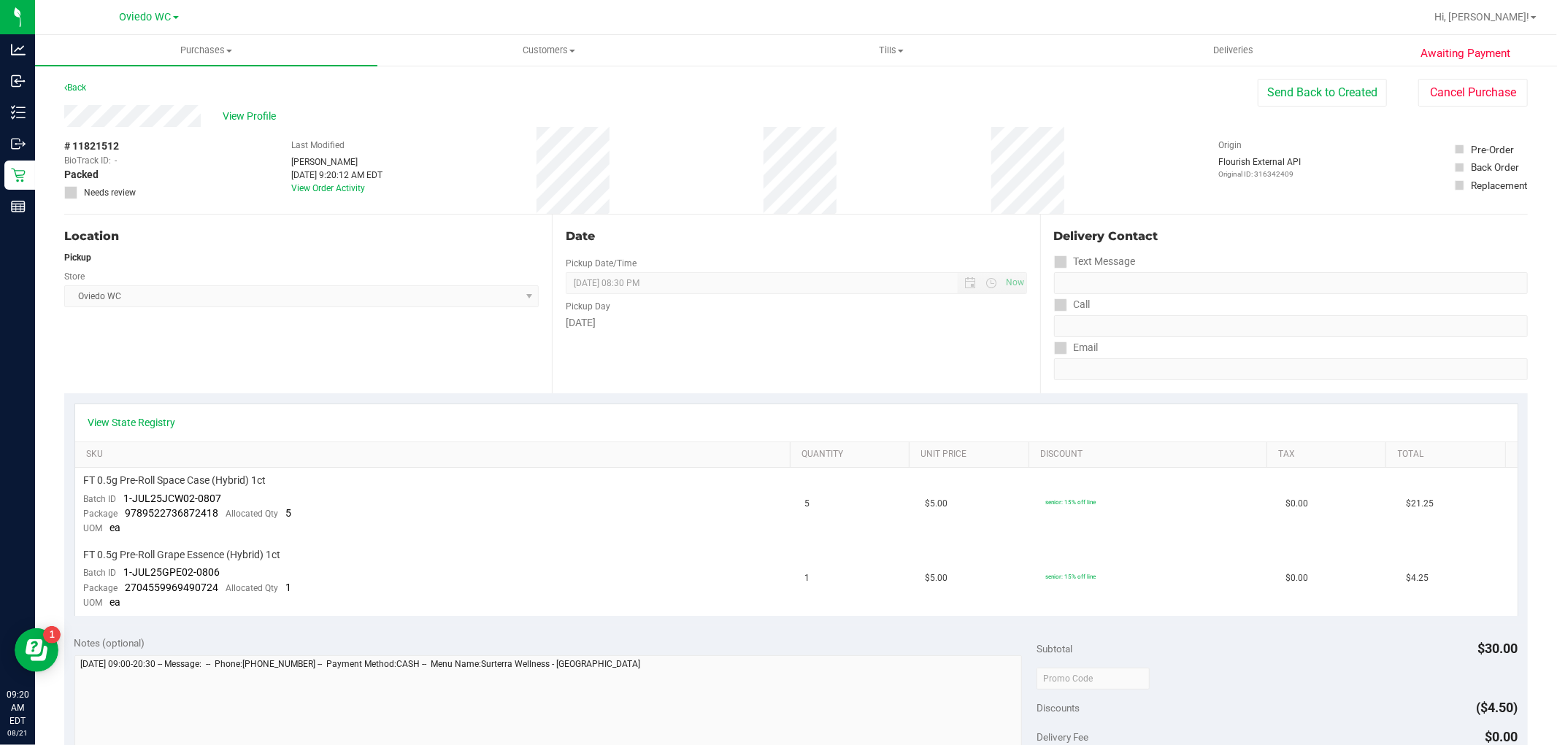
scroll to position [324, 0]
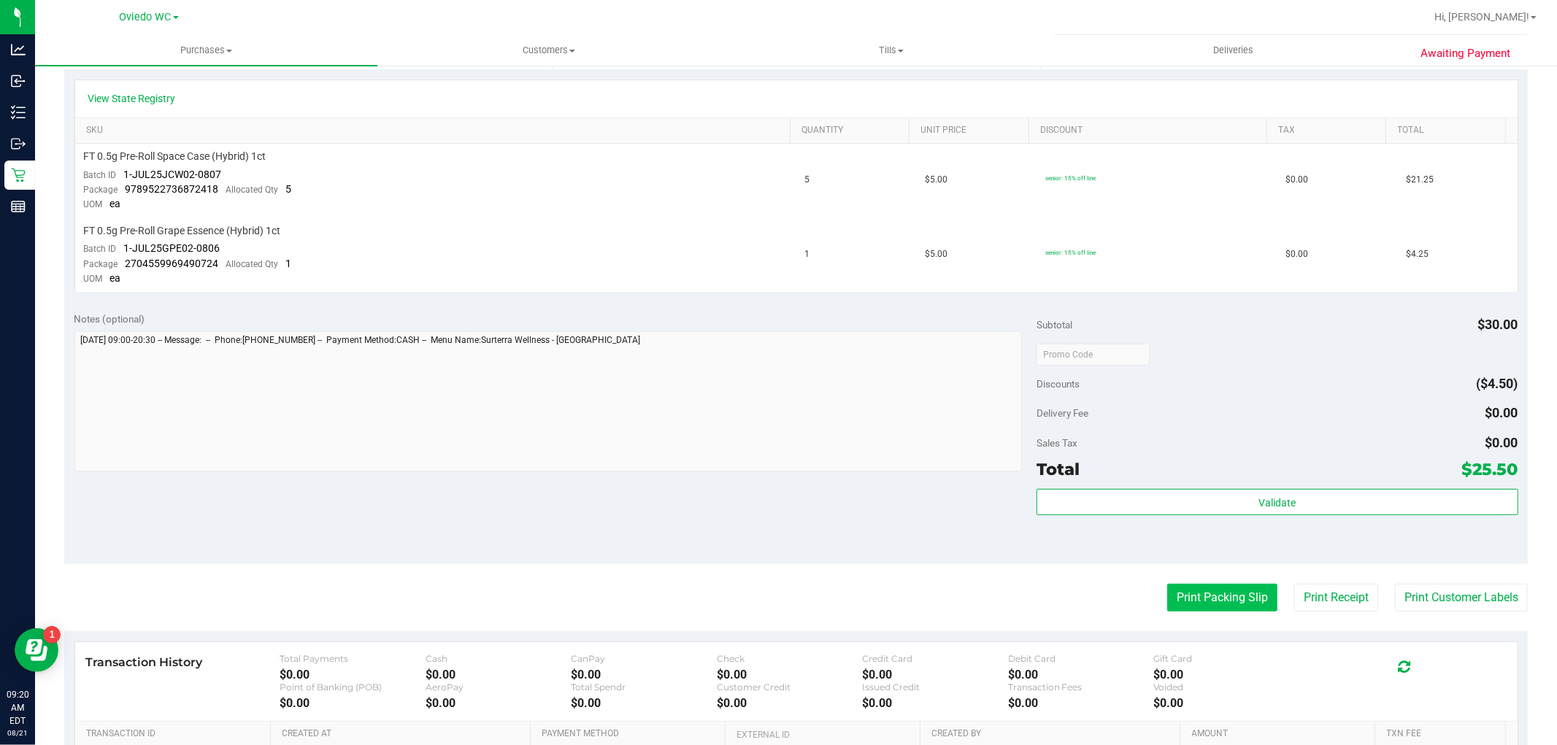
click at [832, 602] on button "Print Packing Slip" at bounding box center [1222, 598] width 110 height 28
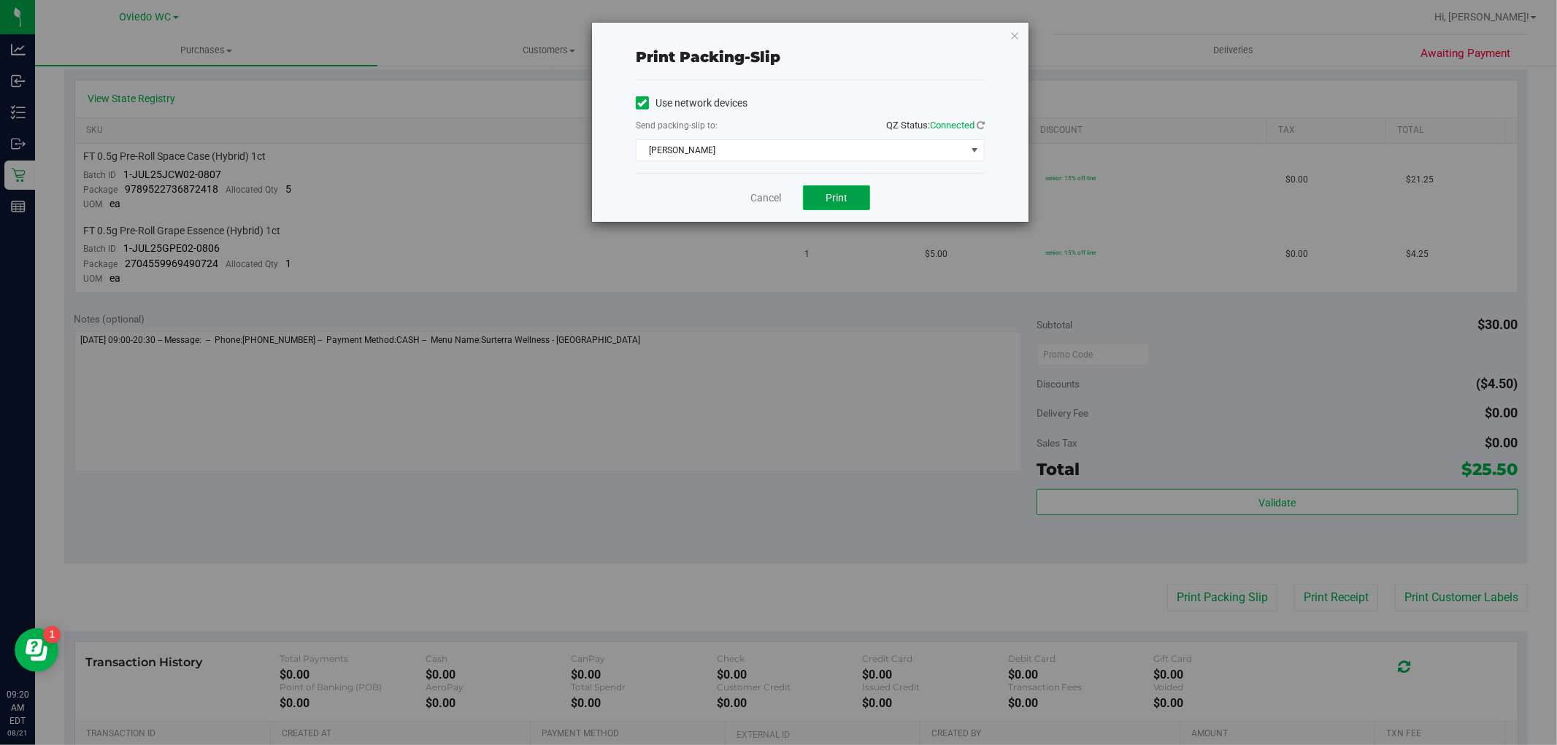
click at [832, 201] on button "Print" at bounding box center [836, 197] width 67 height 25
click at [832, 39] on icon "button" at bounding box center [1015, 35] width 10 height 18
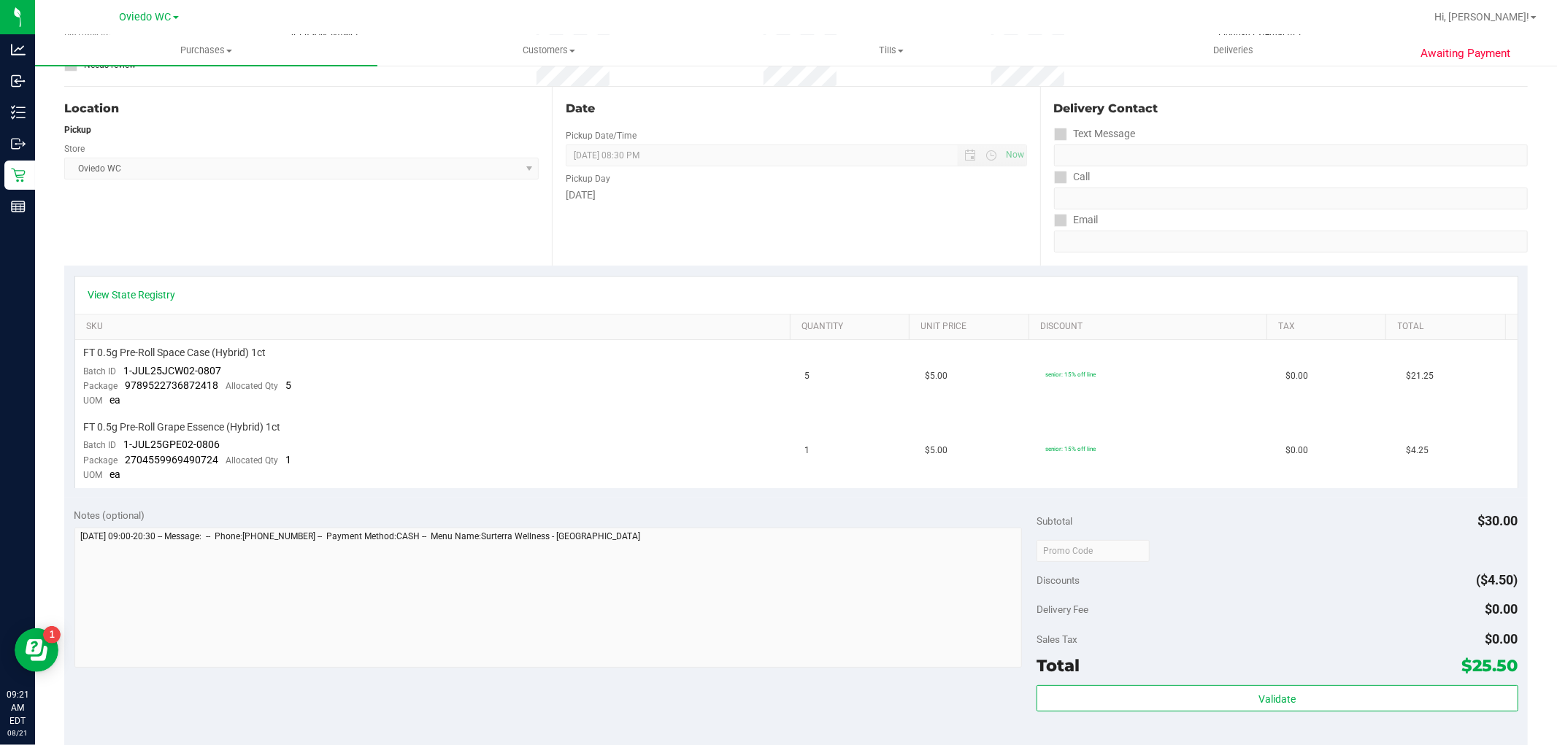
scroll to position [0, 0]
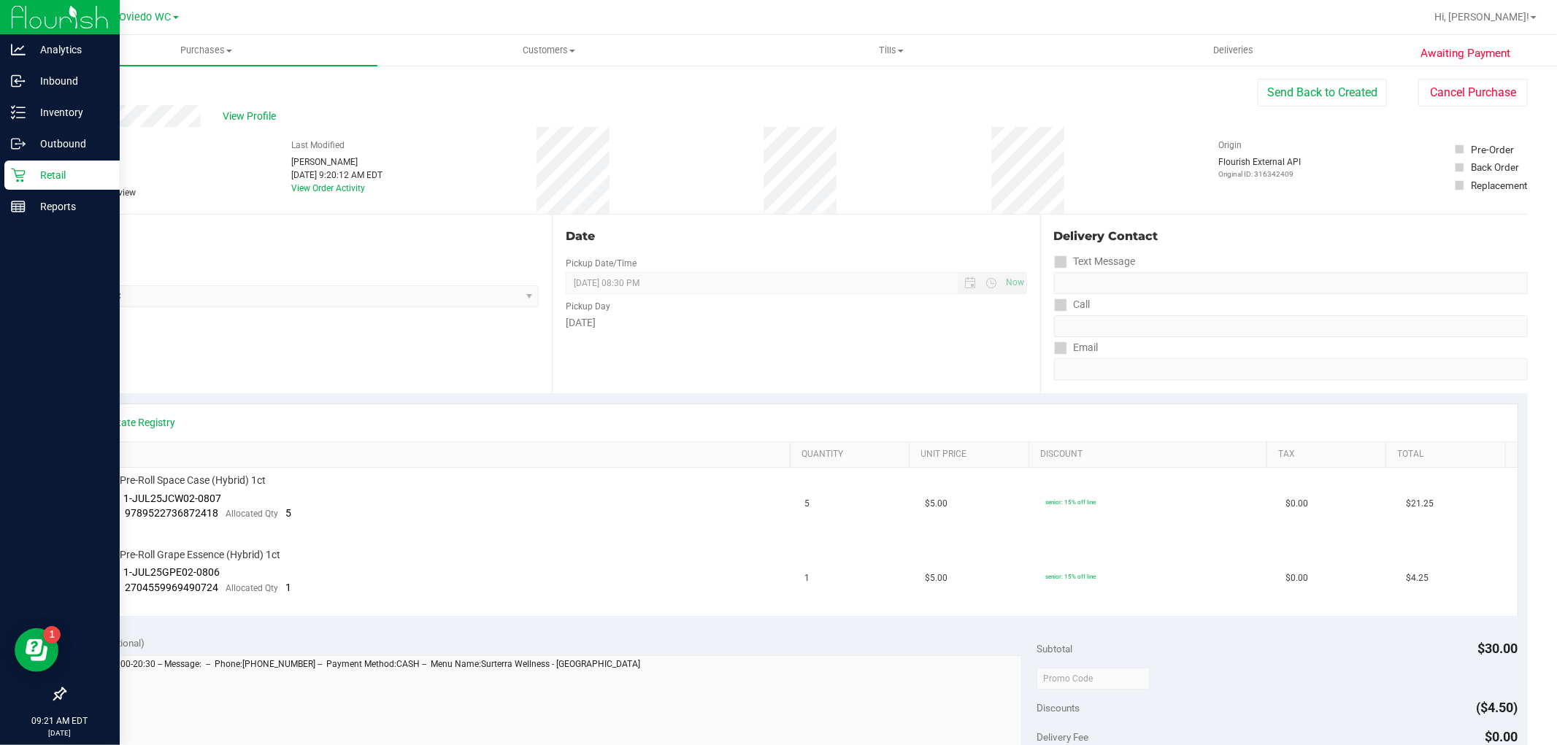
click at [20, 172] on icon at bounding box center [18, 175] width 15 height 15
